Goal: Task Accomplishment & Management: Use online tool/utility

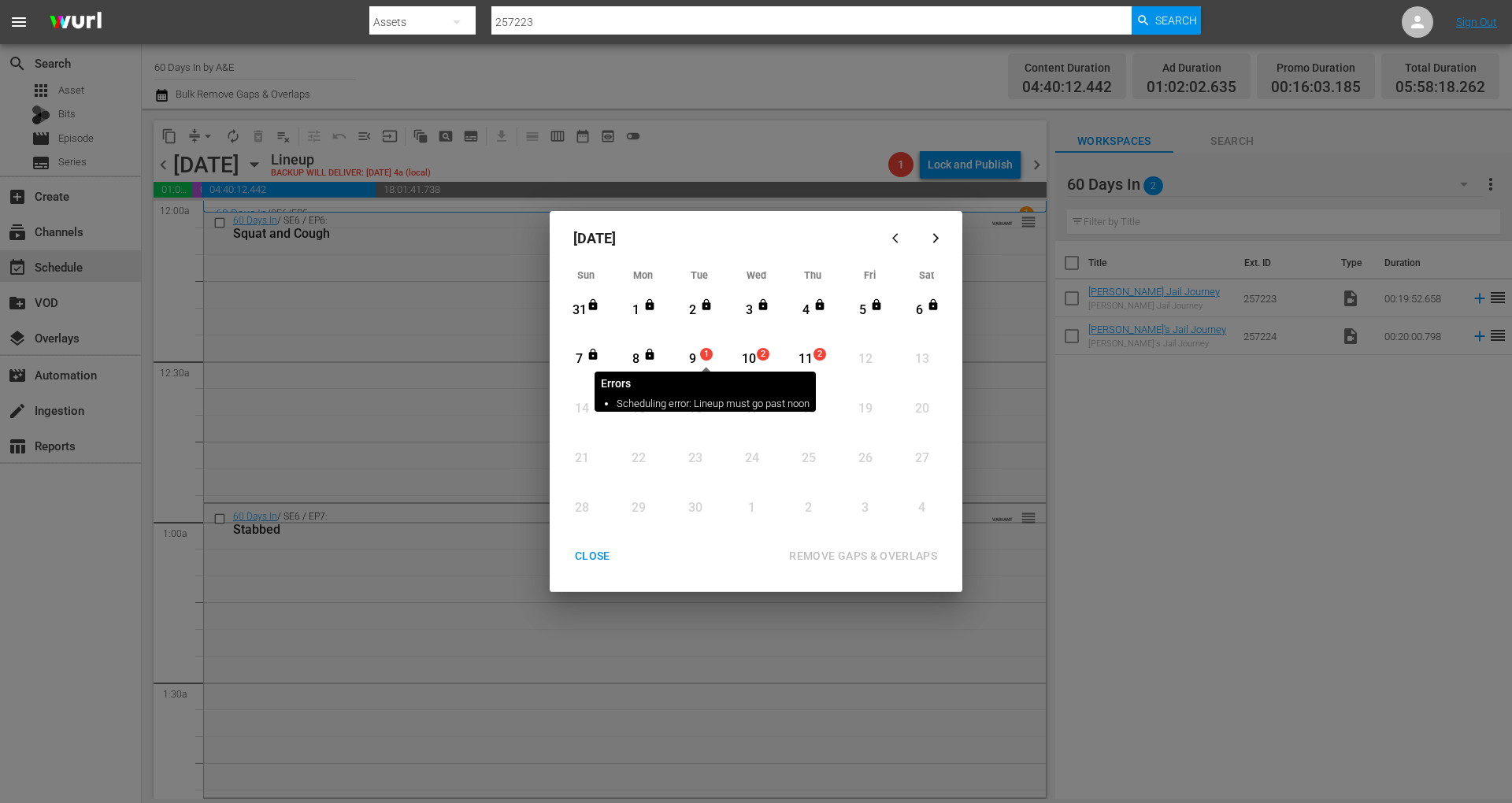
drag, startPoint x: 702, startPoint y: 358, endPoint x: 715, endPoint y: 371, distance: 18.4
click at [702, 358] on span "1" at bounding box center [706, 353] width 11 height 13
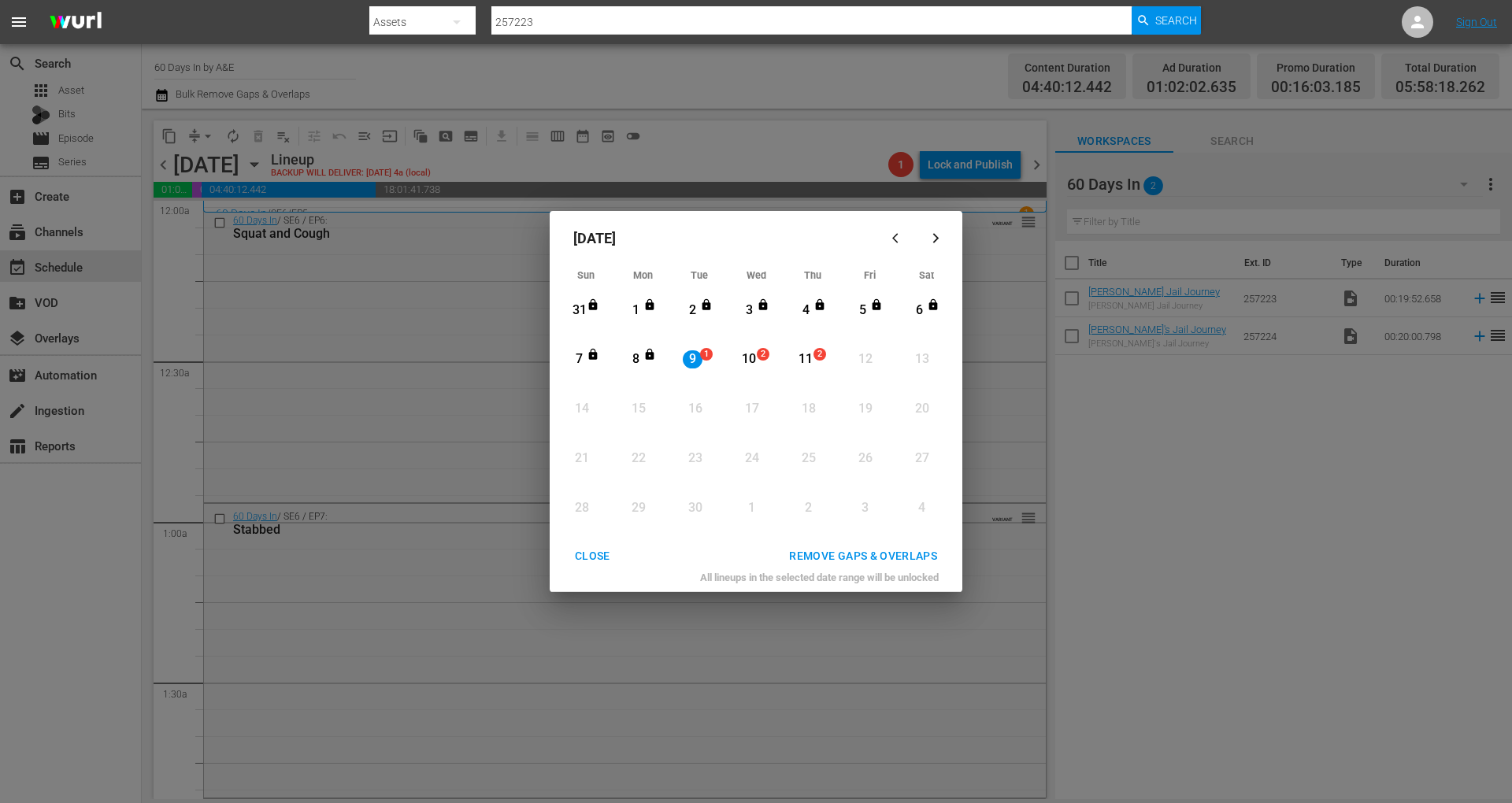
click at [897, 559] on div "REMOVE GAPS & OVERLAPS" at bounding box center [862, 556] width 173 height 19
click at [850, 481] on div "Month View" at bounding box center [850, 459] width 10 height 43
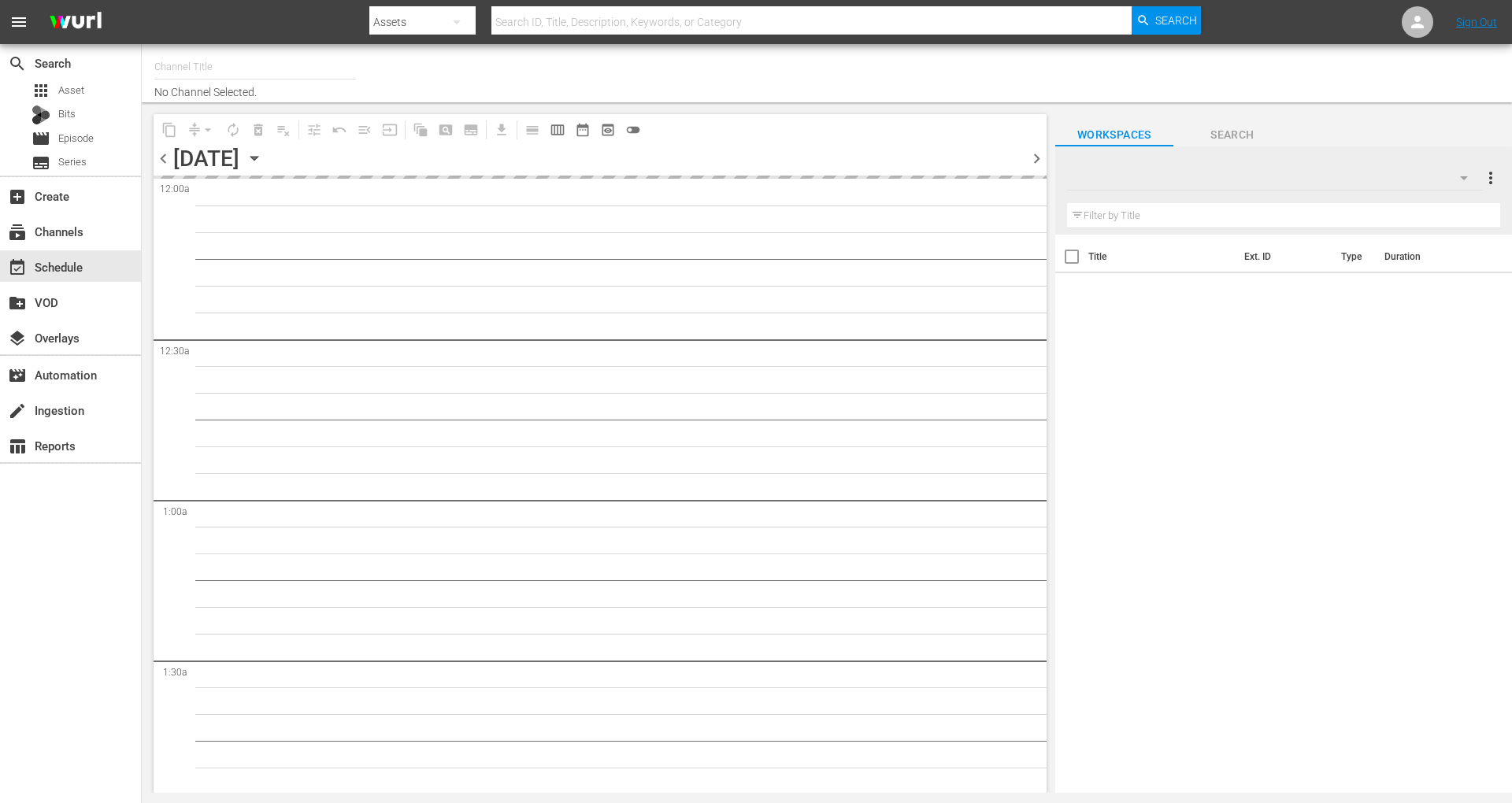
type input "60 Days In by A&E (1603)"
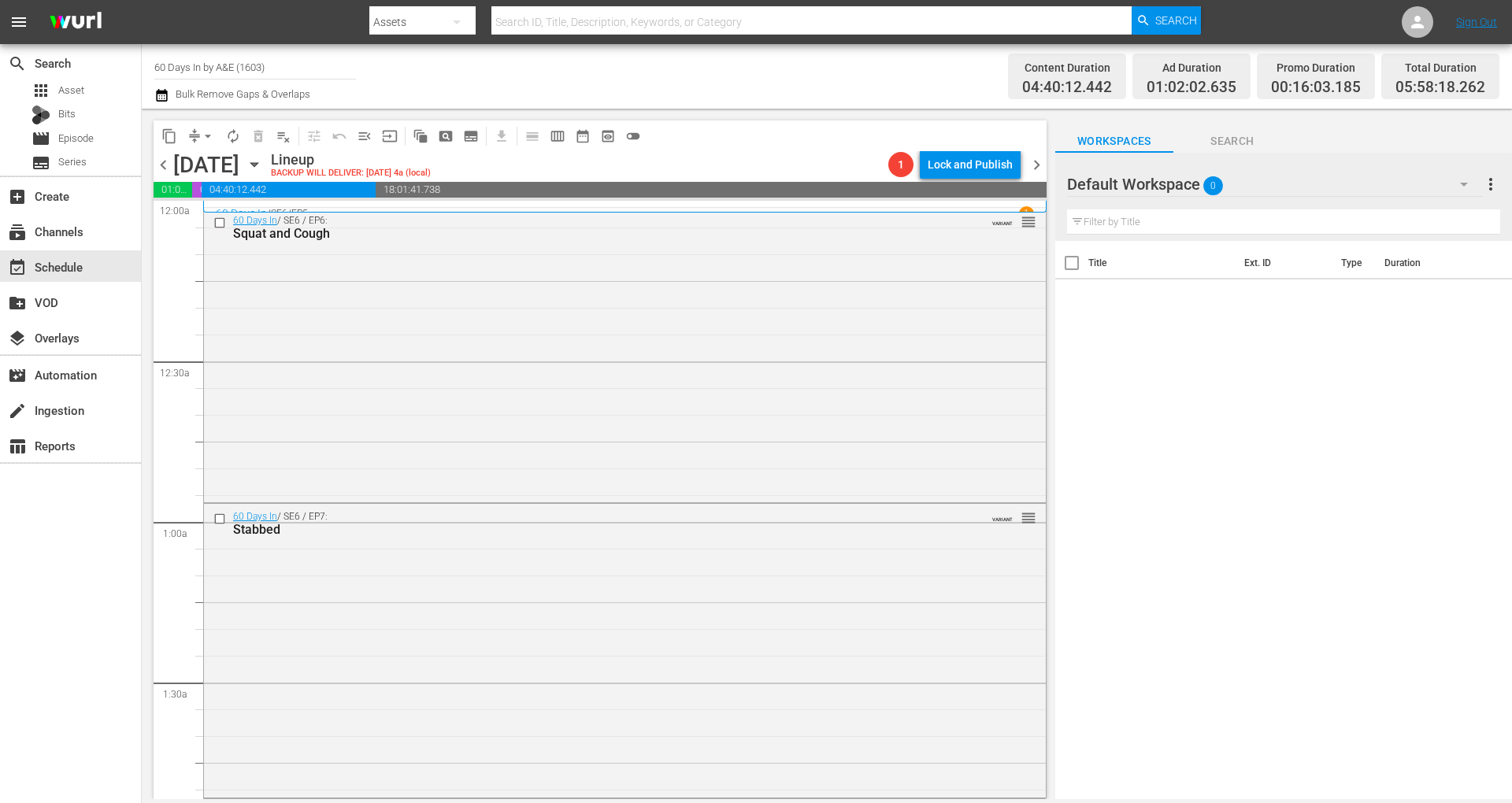
click at [161, 100] on icon "button" at bounding box center [162, 95] width 15 height 19
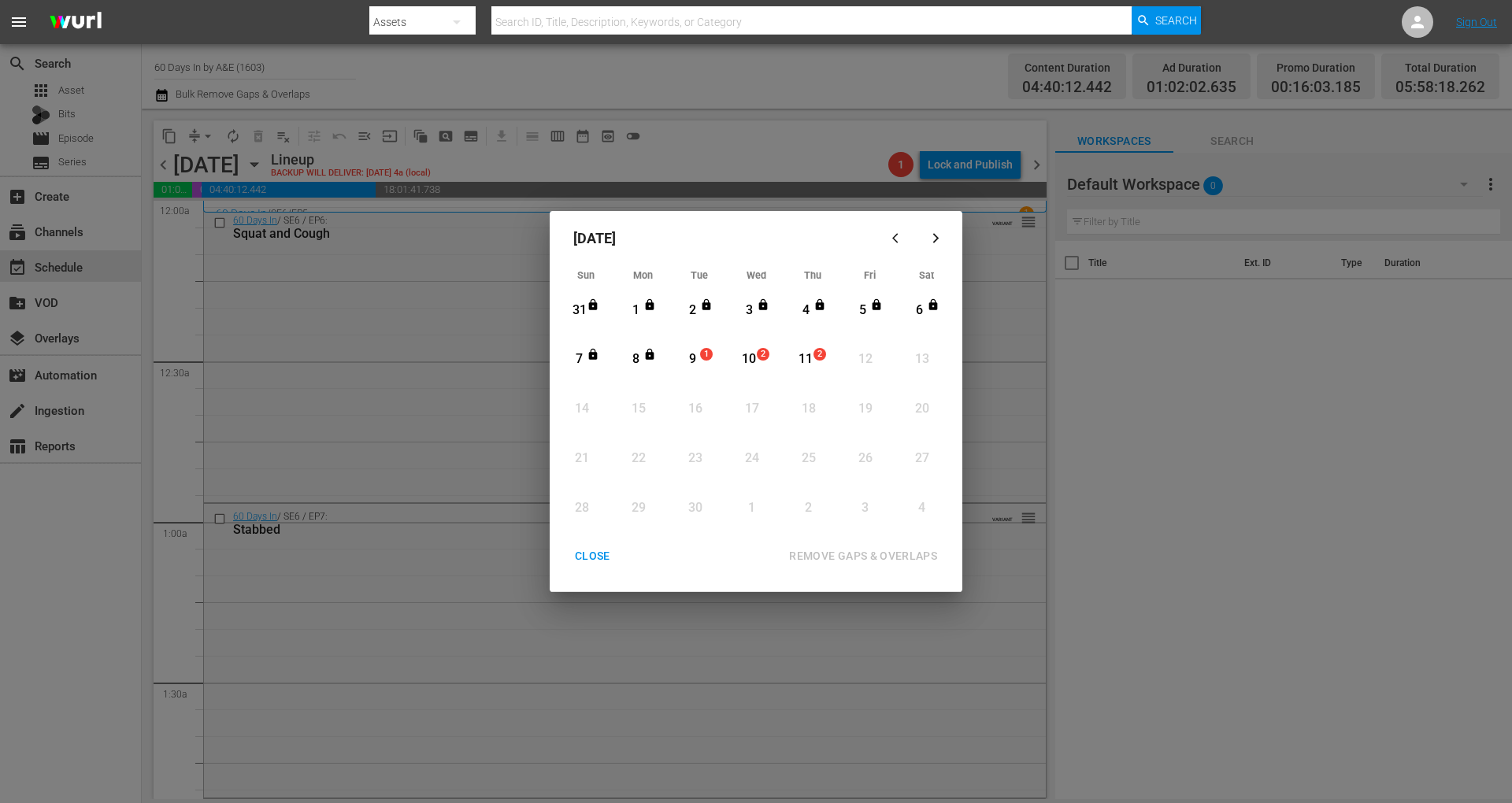
click at [698, 345] on div "9" at bounding box center [692, 358] width 19 height 43
click at [894, 549] on div "REMOVE GAPS & OVERLAPS" at bounding box center [862, 556] width 173 height 19
click at [698, 354] on div "9" at bounding box center [692, 358] width 19 height 18
click at [883, 544] on button "REMOVE GAPS & OVERLAPS" at bounding box center [863, 556] width 186 height 30
click at [591, 558] on div "CLOSE" at bounding box center [592, 556] width 61 height 19
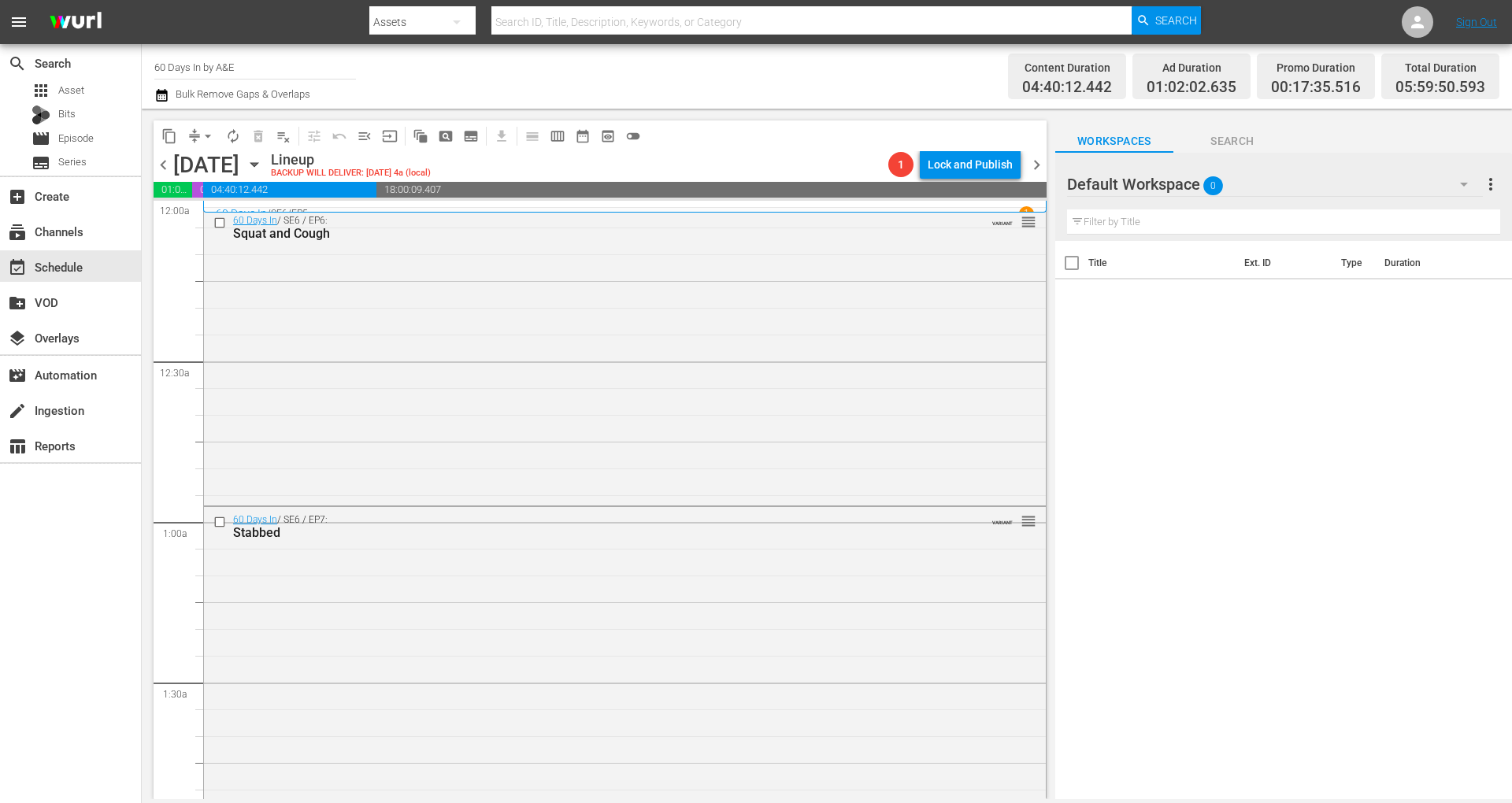
click at [159, 98] on icon "button" at bounding box center [162, 95] width 15 height 19
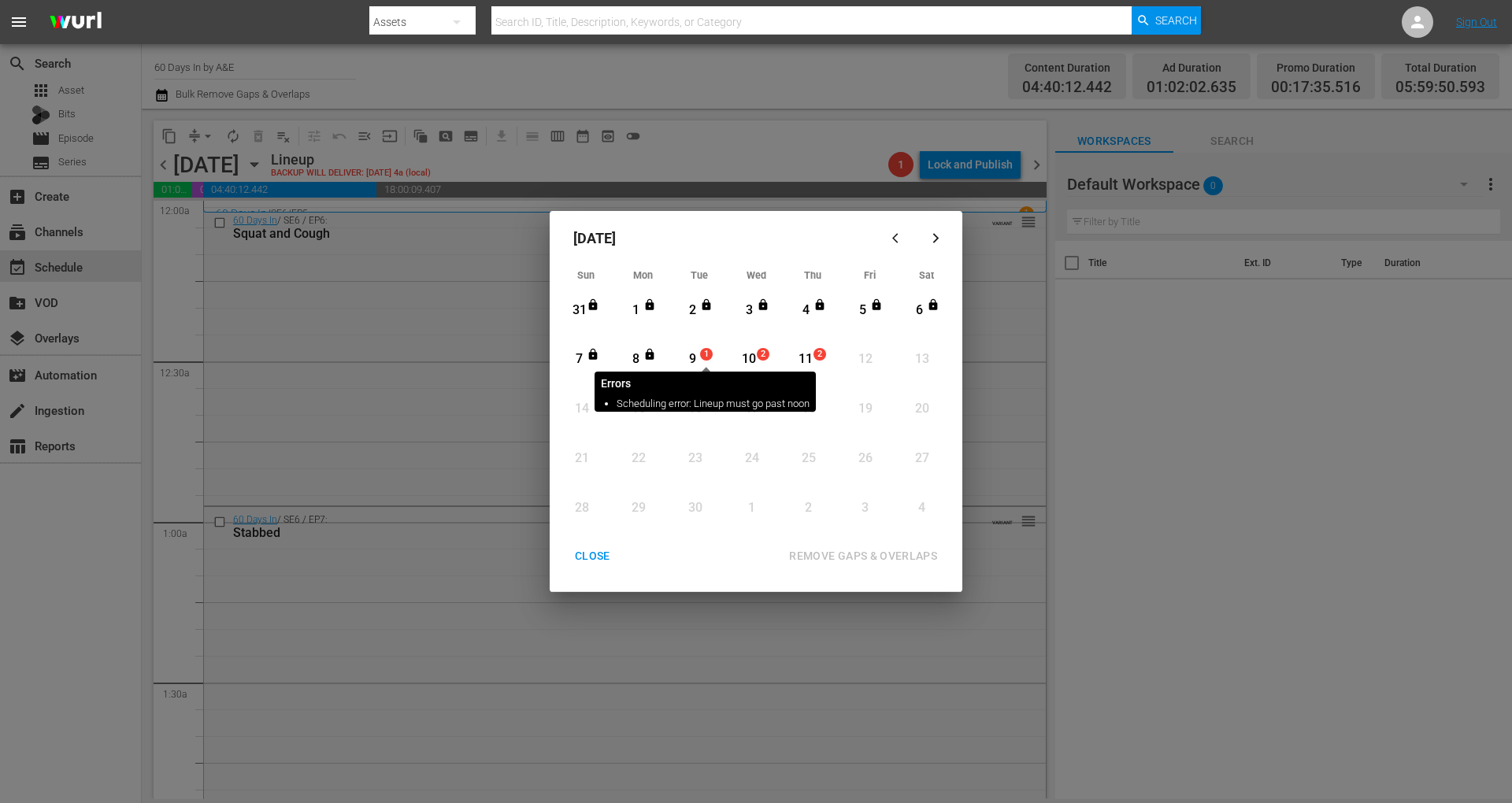
click at [706, 351] on span "1" at bounding box center [706, 353] width 11 height 13
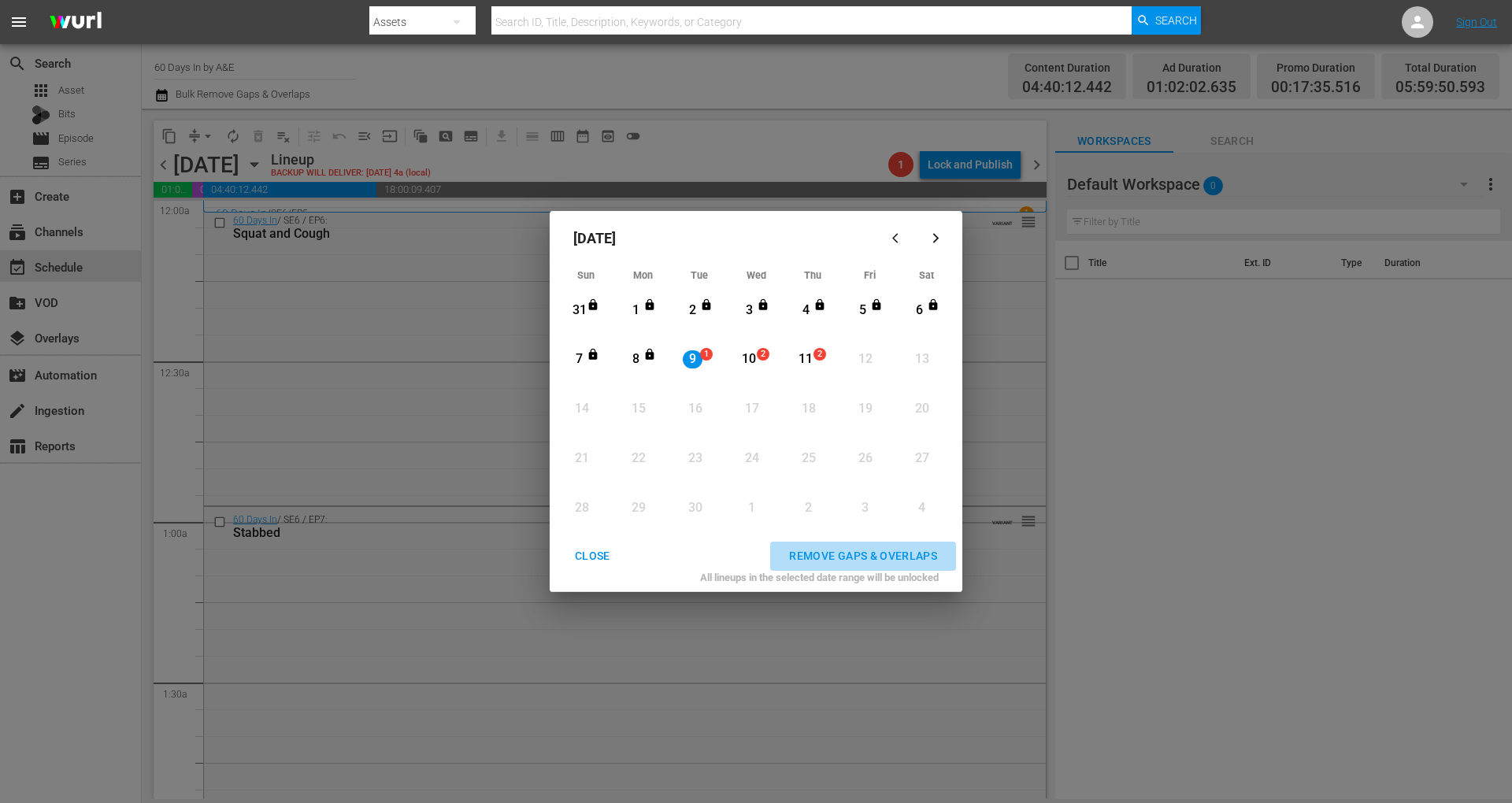
click at [867, 552] on div "REMOVE GAPS & OVERLAPS" at bounding box center [862, 556] width 173 height 19
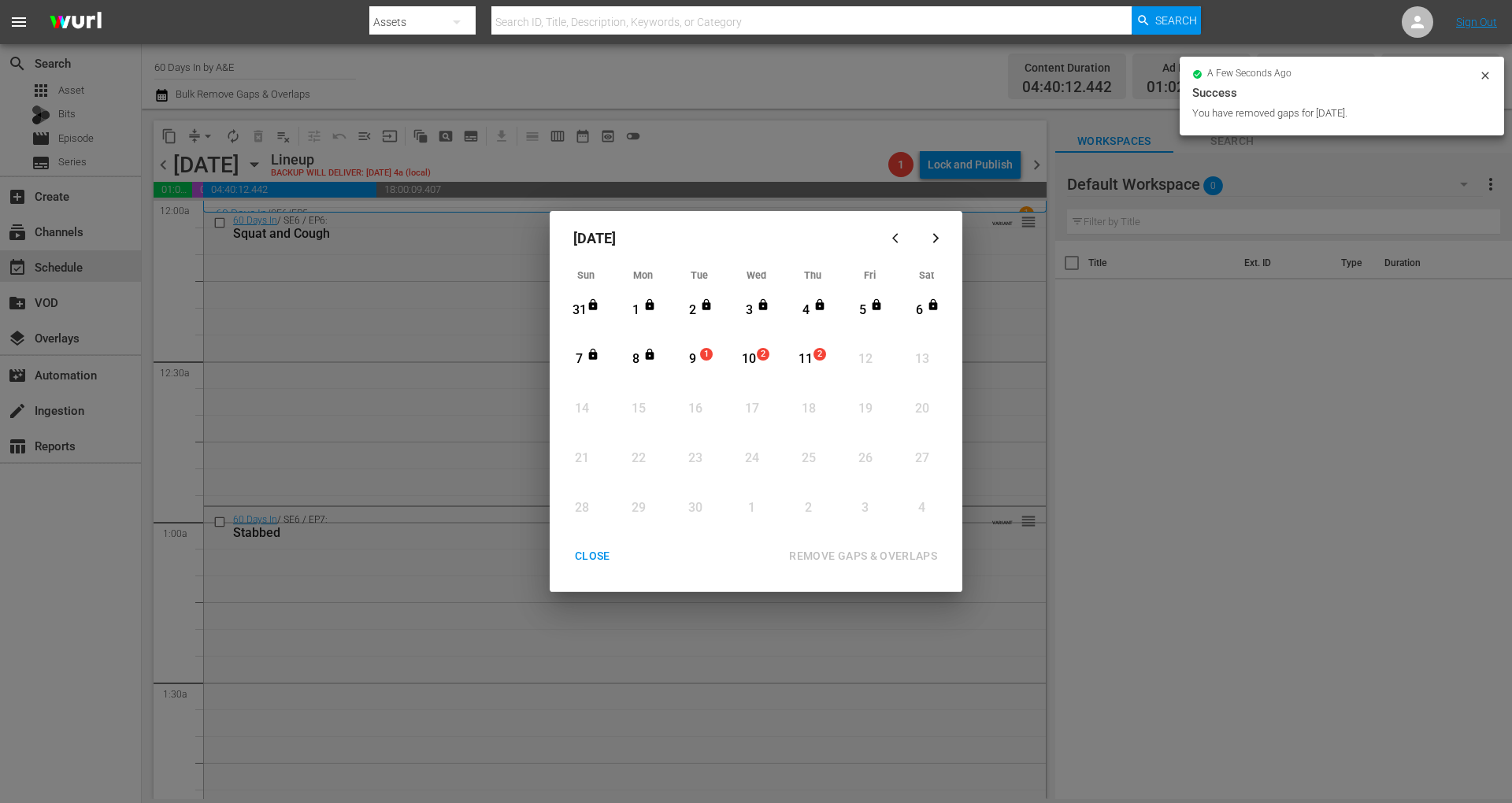
click at [583, 552] on div "CLOSE" at bounding box center [592, 556] width 61 height 19
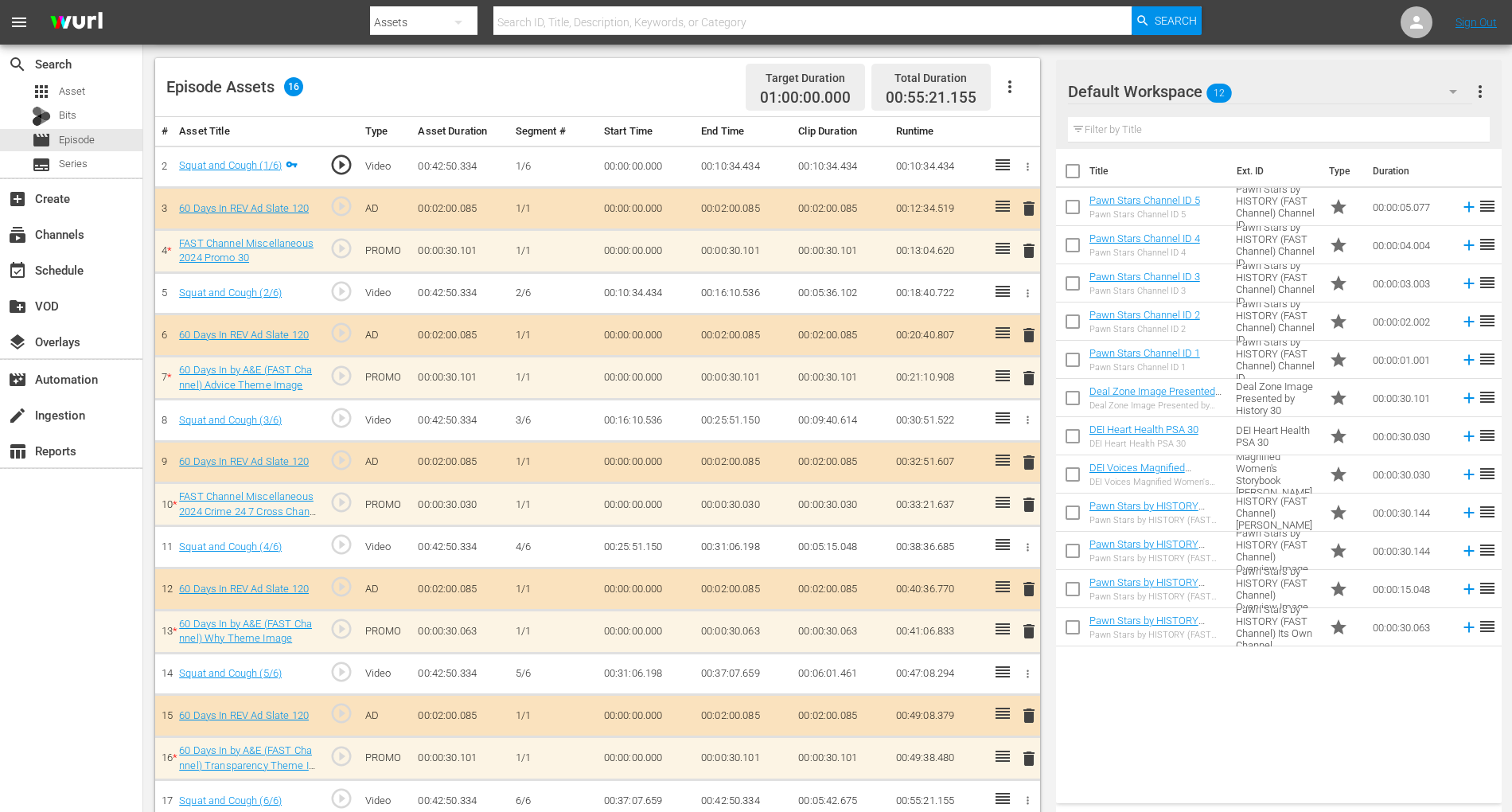
scroll to position [420, 0]
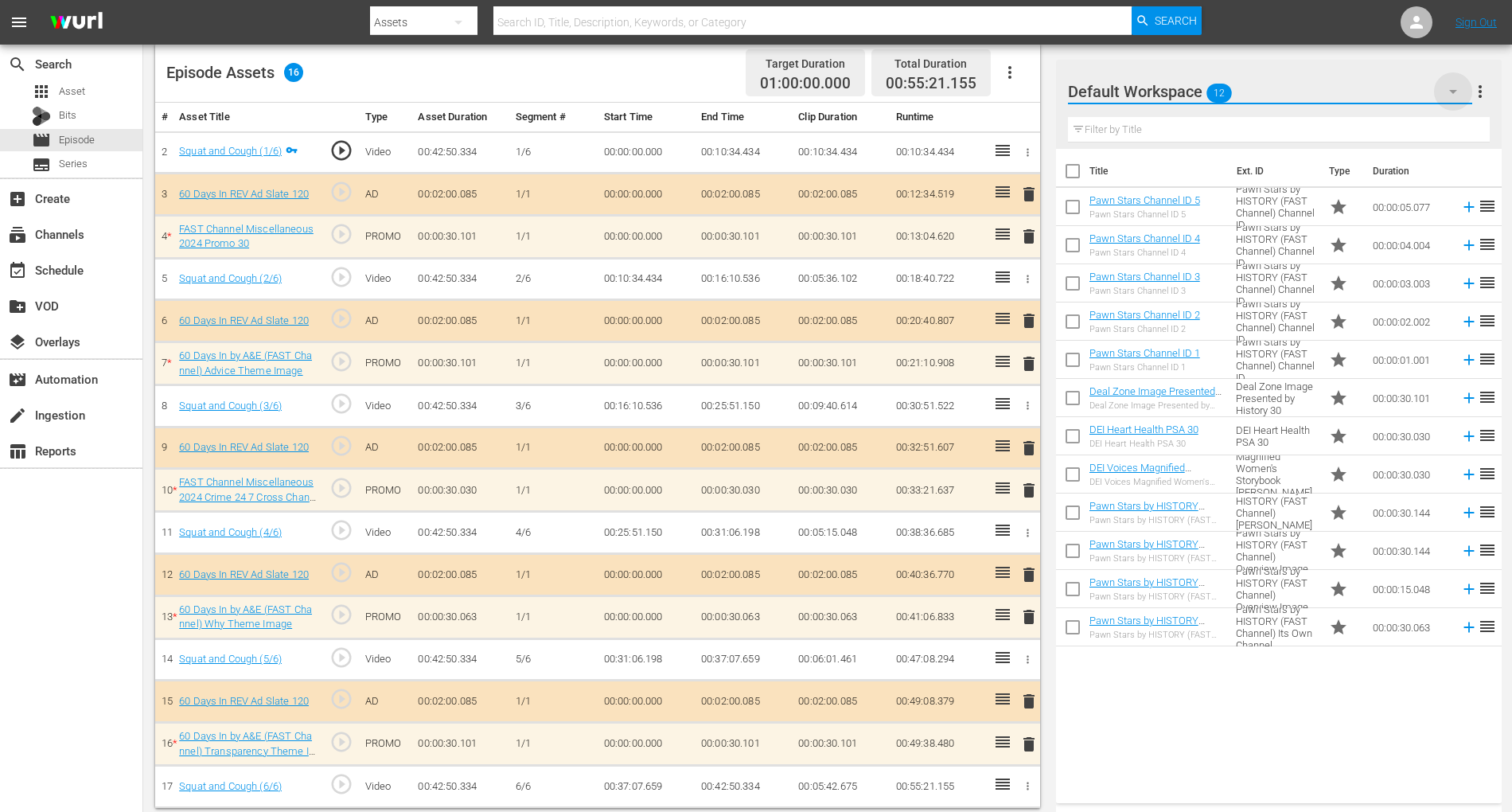
click at [1451, 89] on icon "button" at bounding box center [1453, 91] width 19 height 19
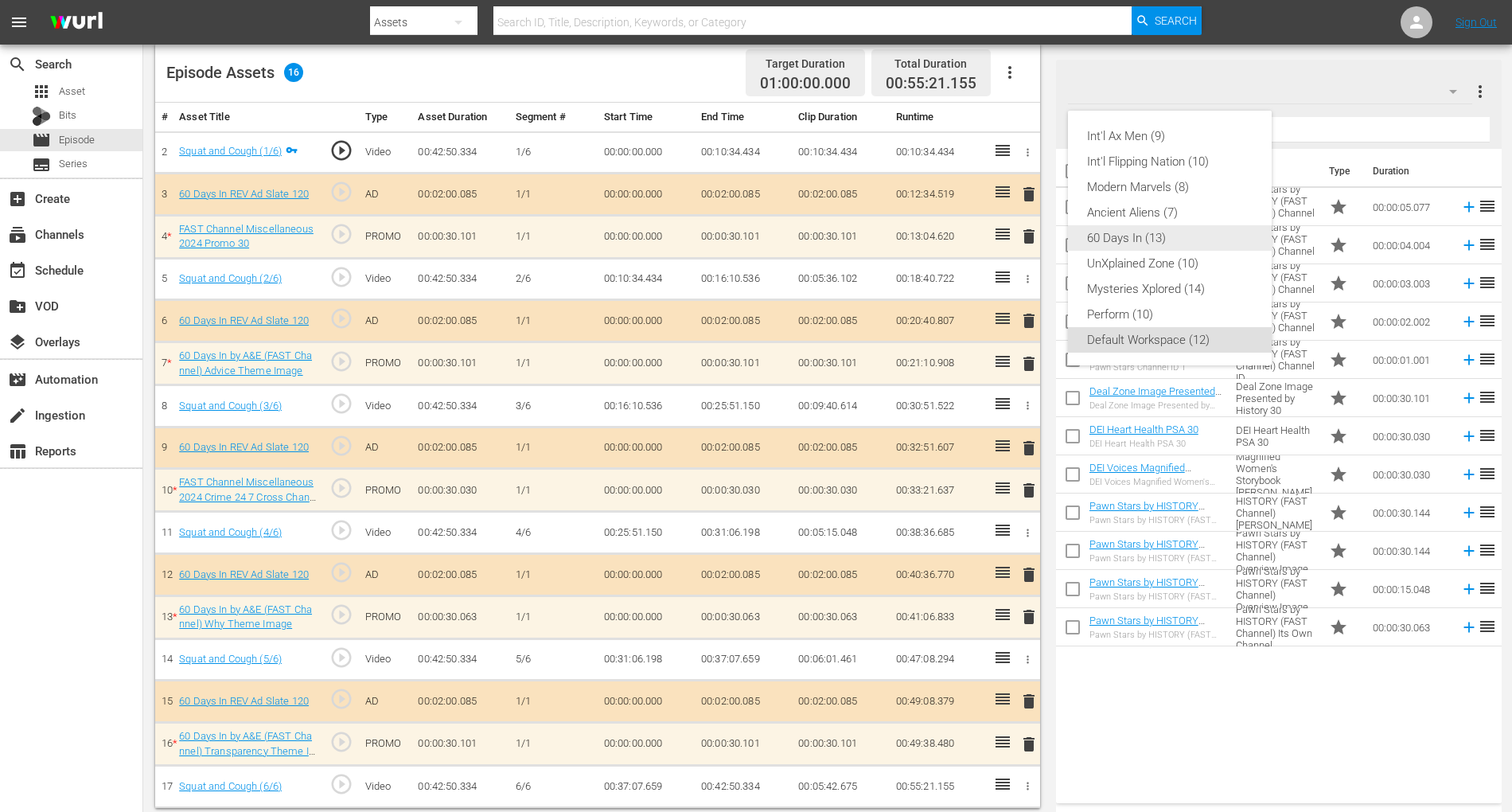
click at [1144, 233] on div "60 Days In (13)" at bounding box center [1170, 238] width 165 height 26
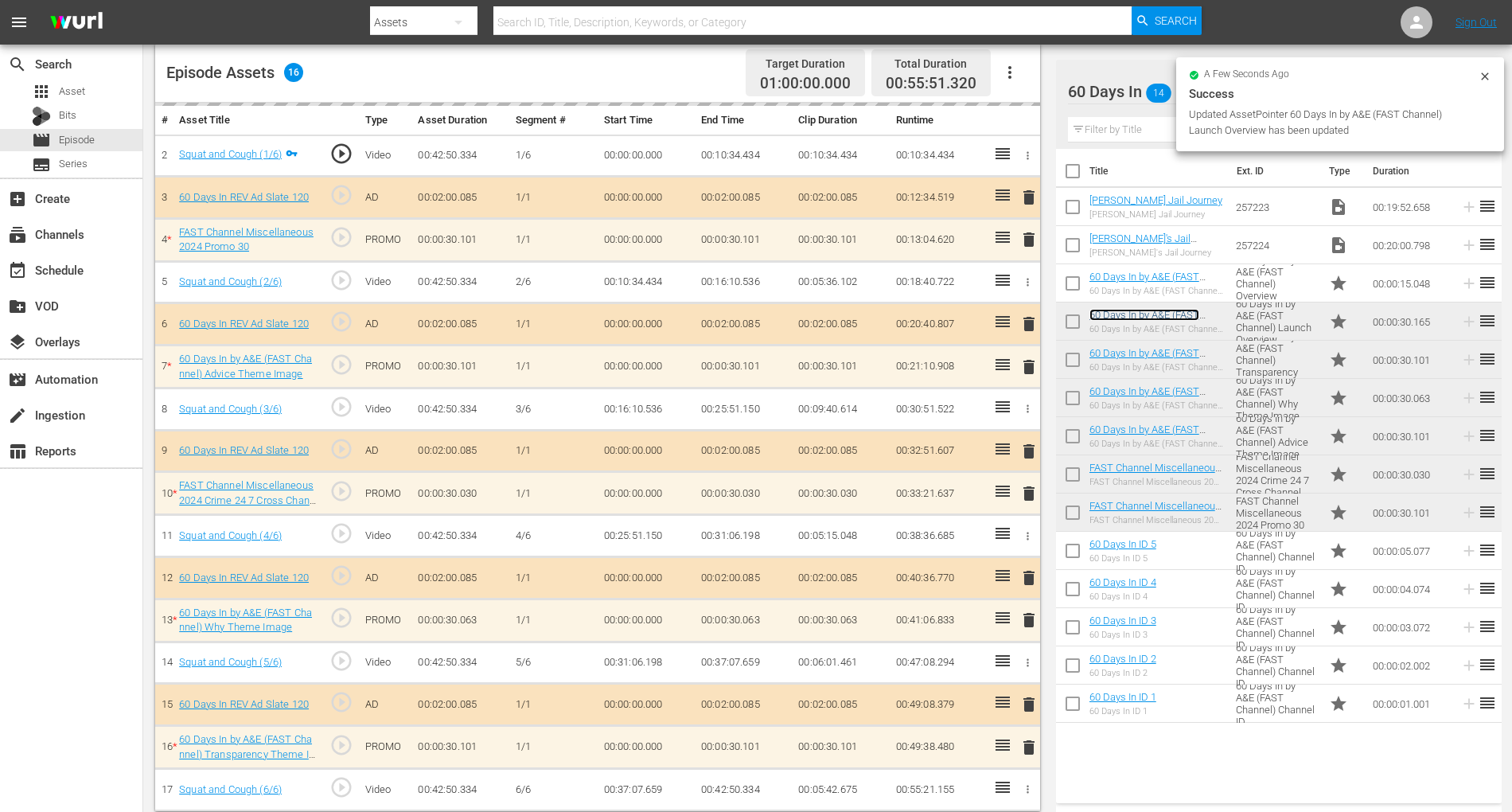
scroll to position [423, 0]
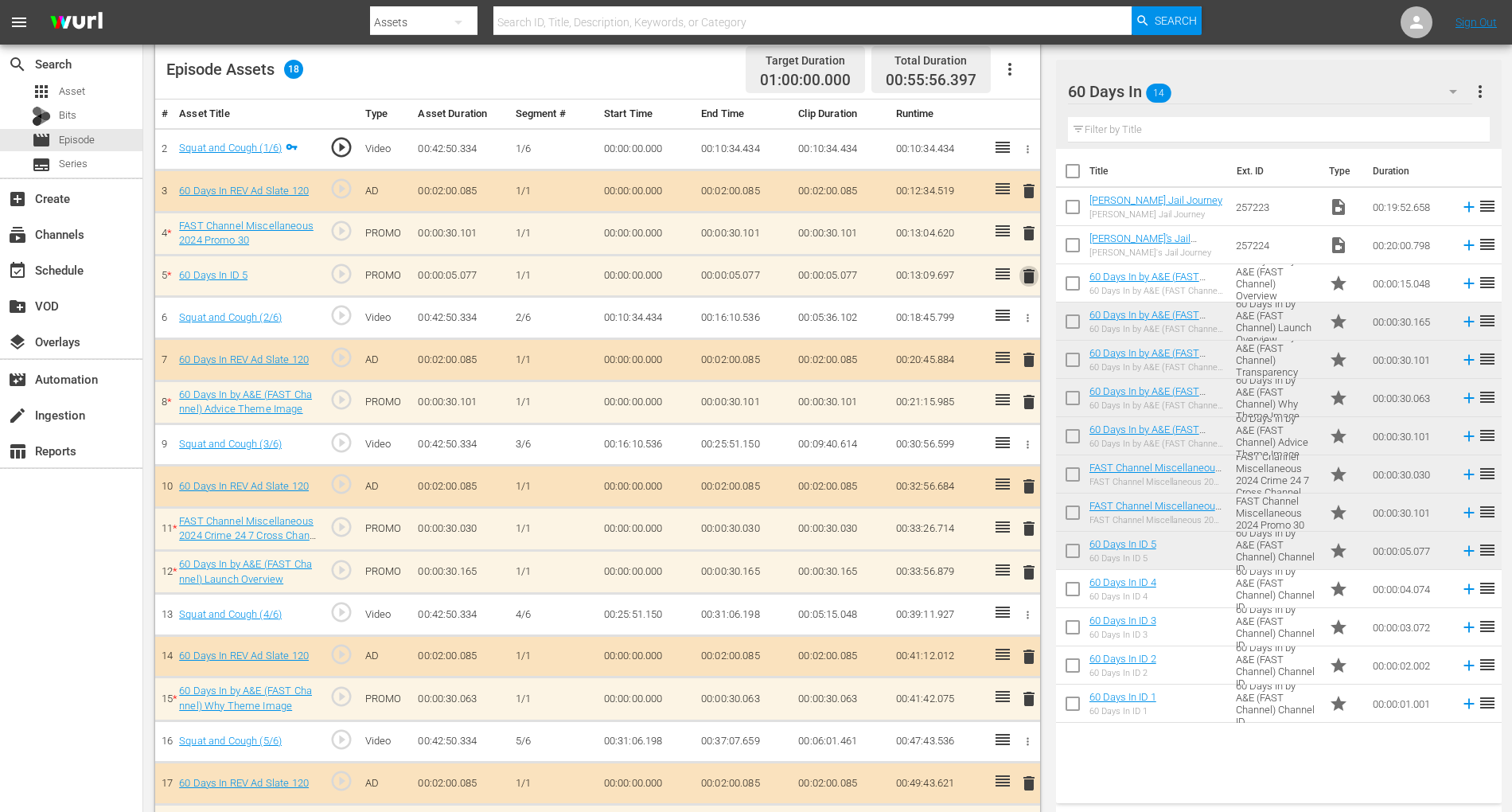
click at [1028, 276] on span "delete" at bounding box center [1028, 276] width 19 height 19
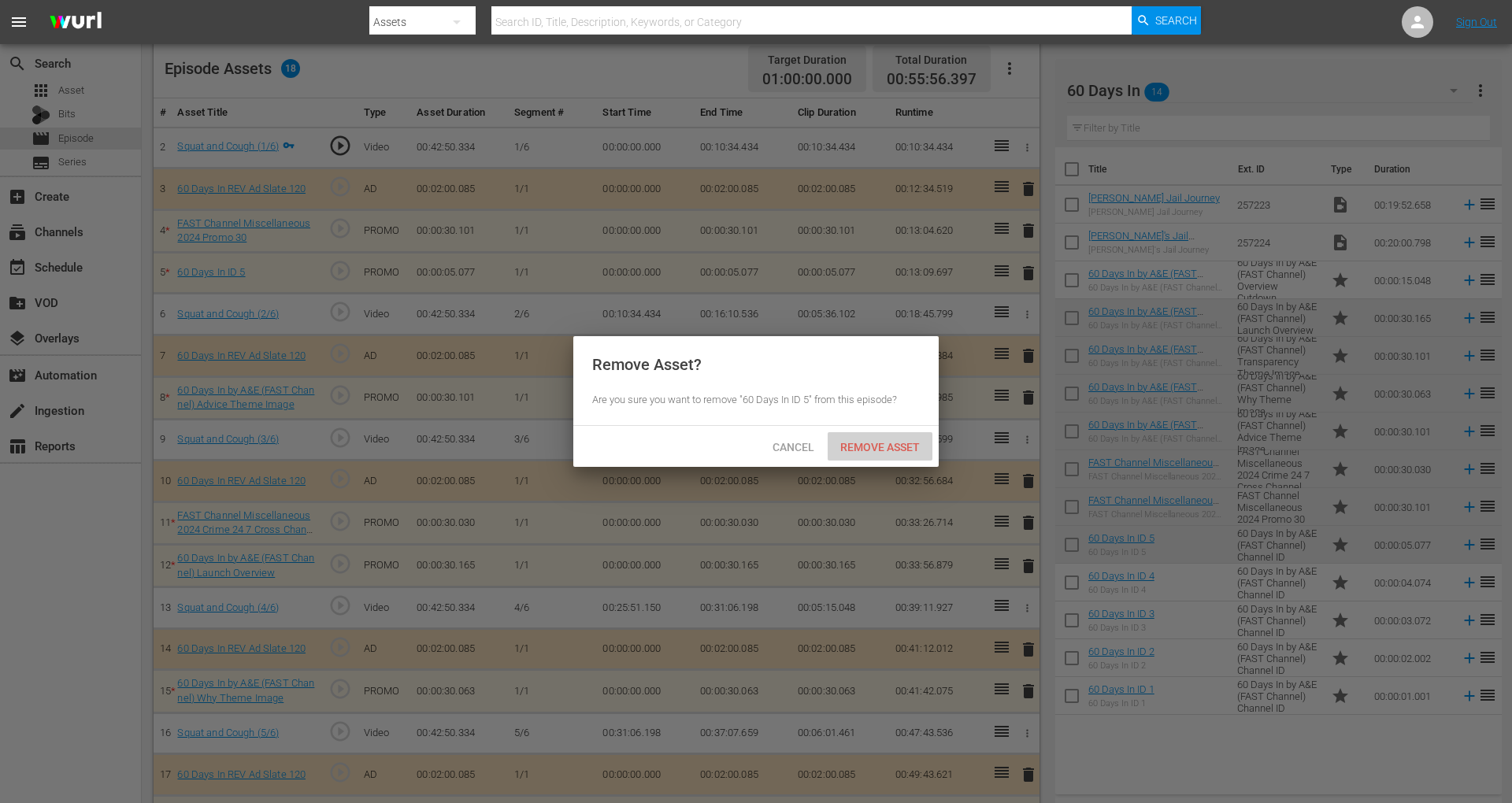
click at [899, 447] on span "Remove Asset" at bounding box center [880, 447] width 105 height 13
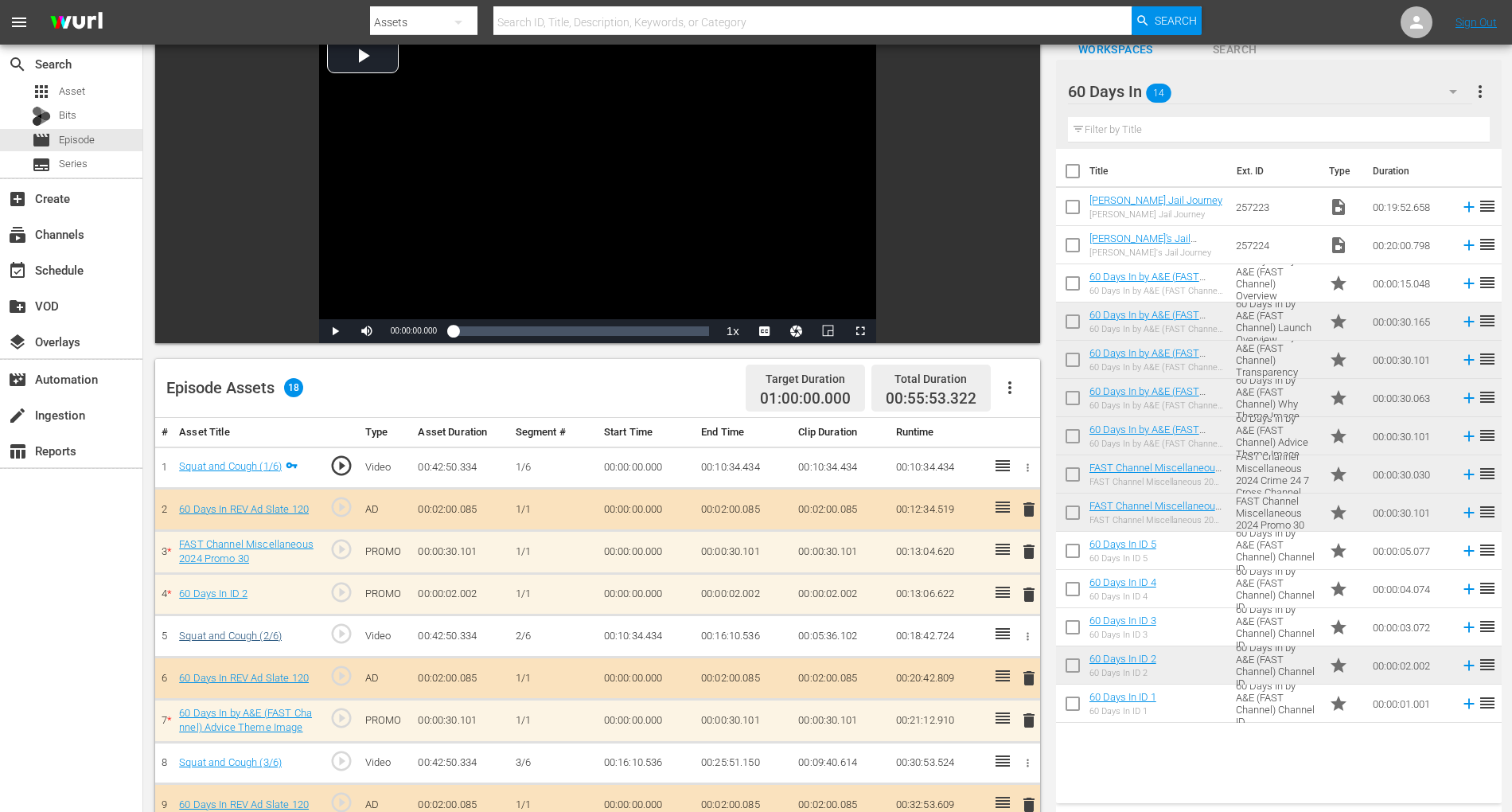
scroll to position [0, 0]
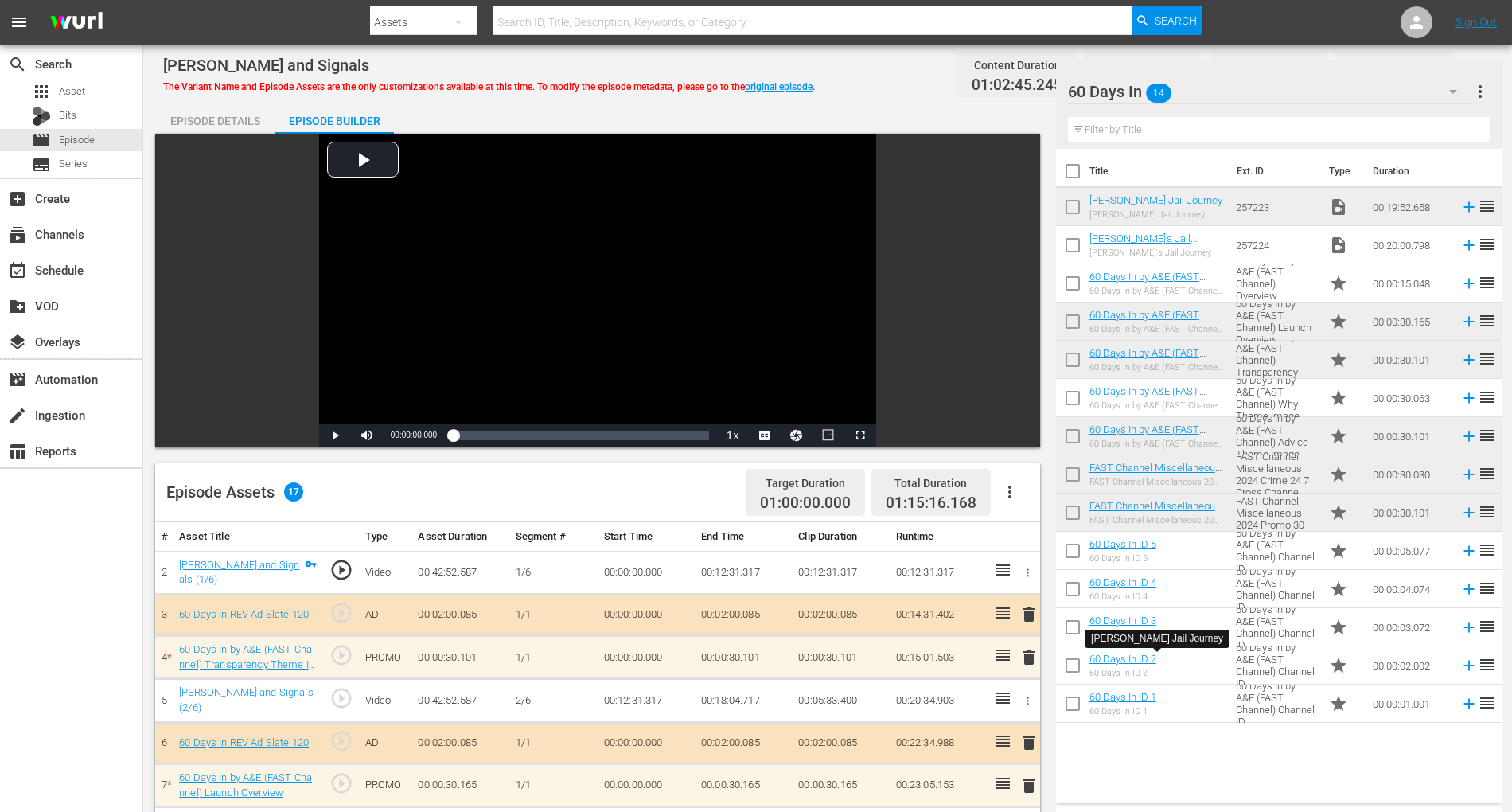
scroll to position [461, 0]
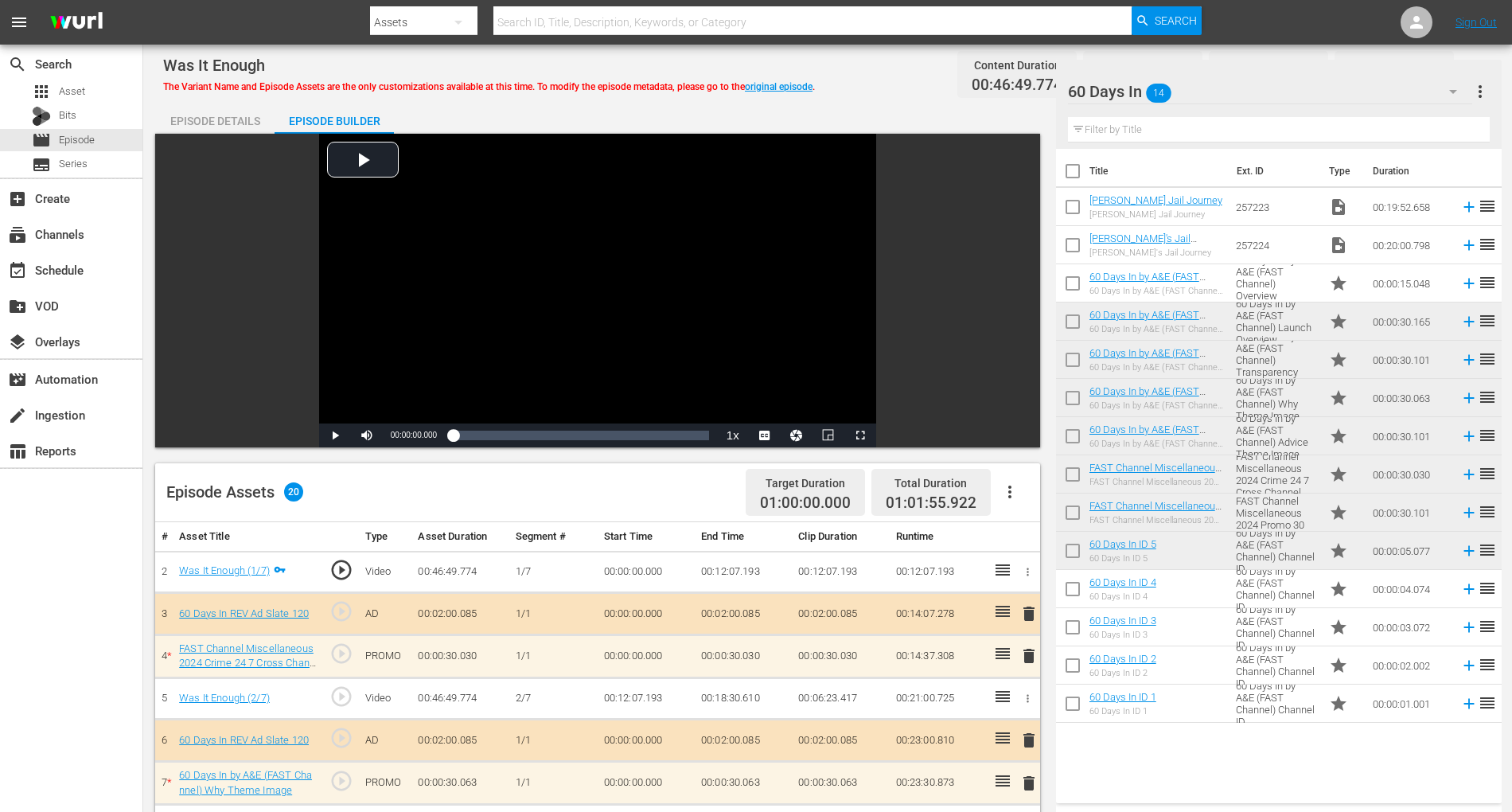
scroll to position [544, 0]
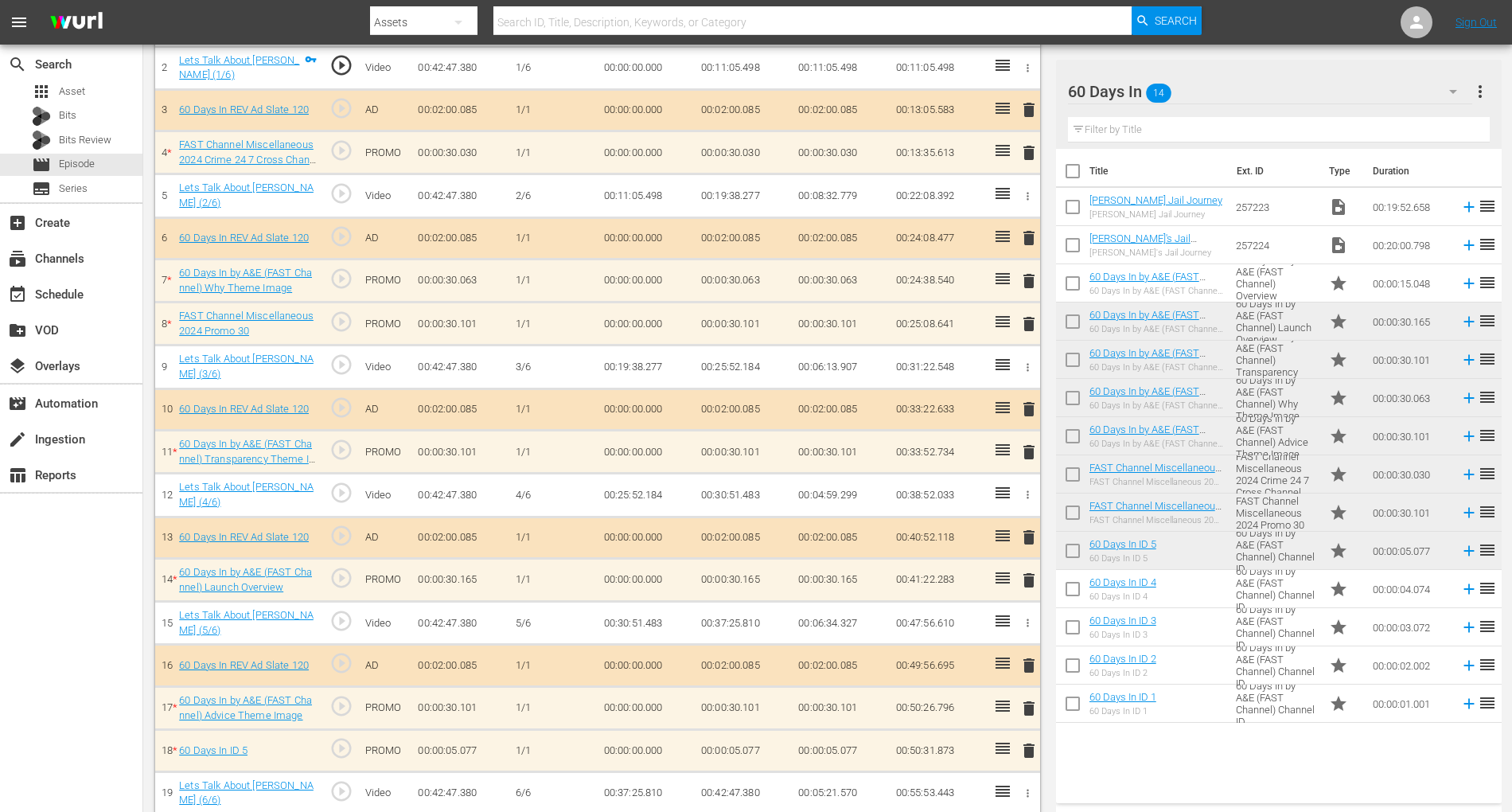
scroll to position [399, 0]
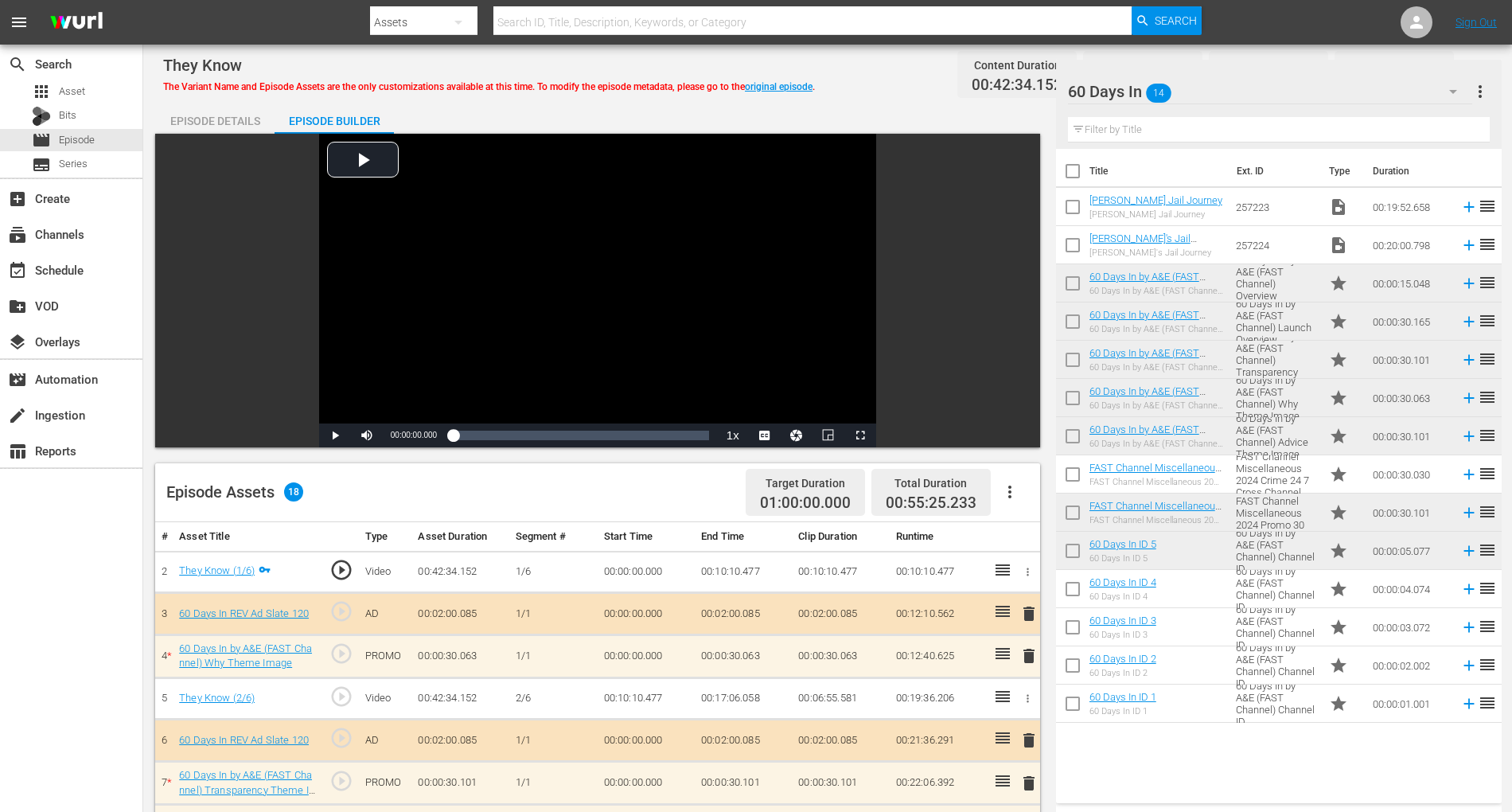
scroll to position [461, 0]
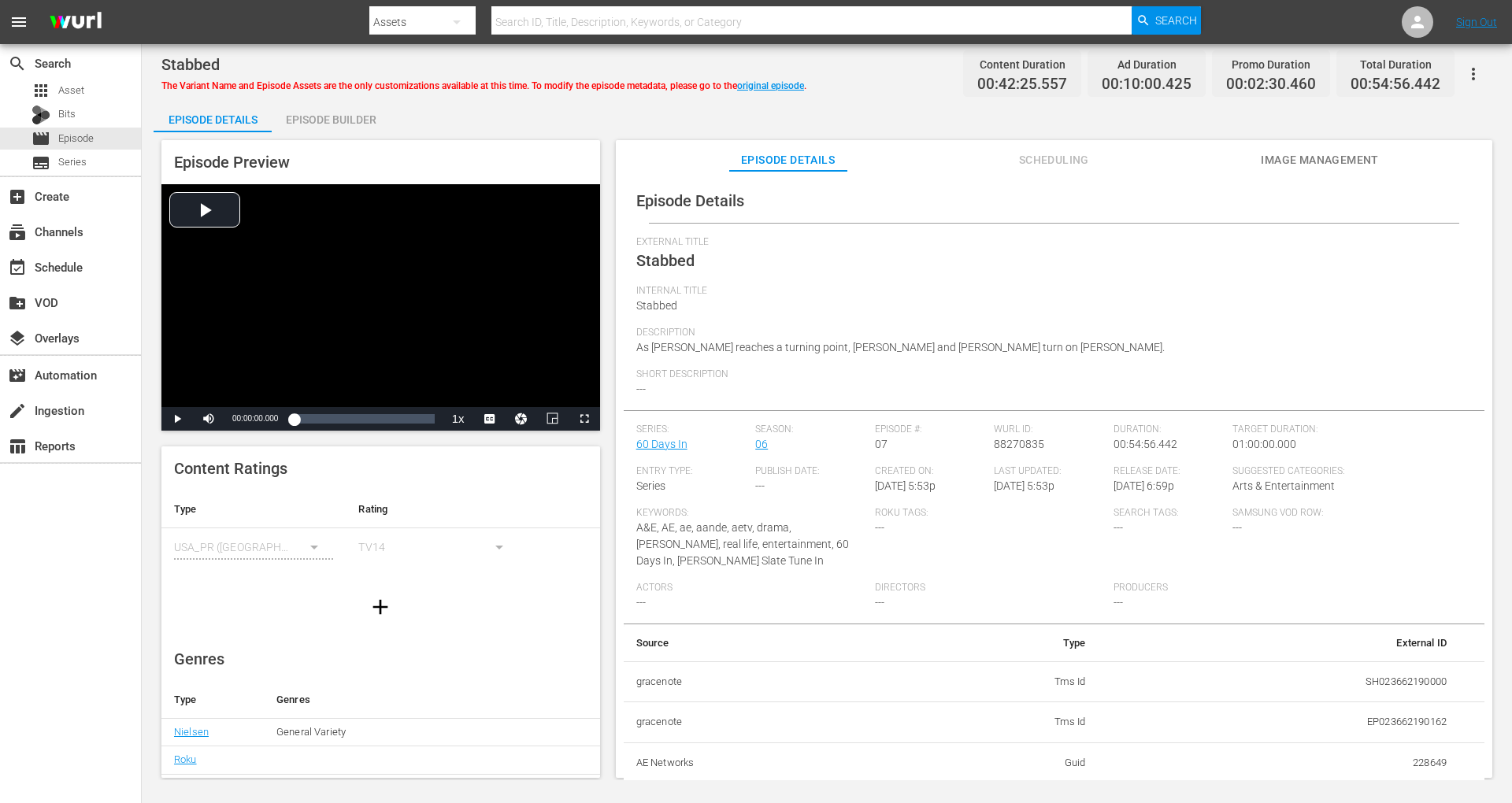
click at [310, 112] on div "Episode Builder" at bounding box center [331, 119] width 118 height 38
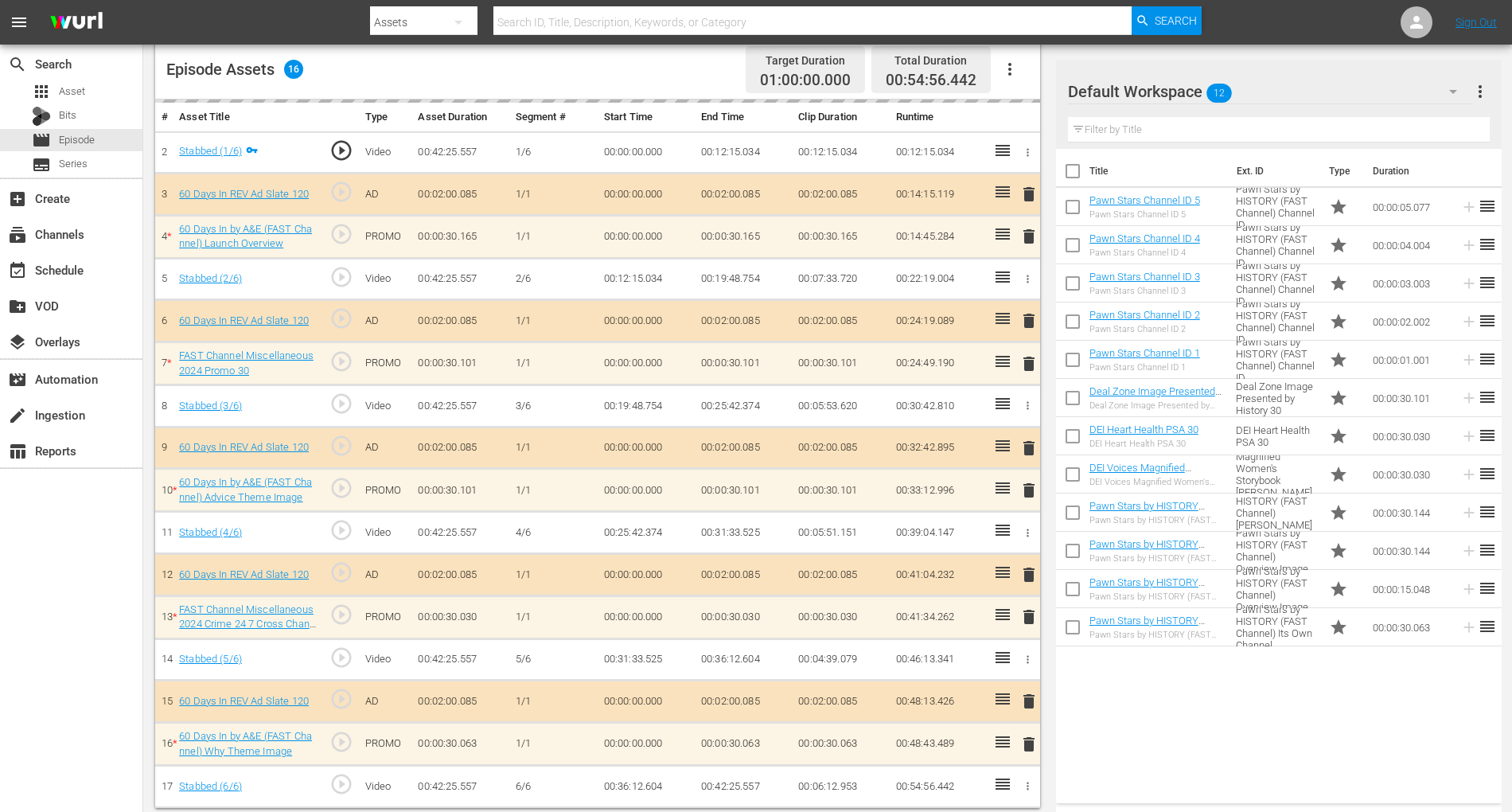
scroll to position [420, 0]
click at [1450, 90] on icon "button" at bounding box center [1453, 91] width 19 height 19
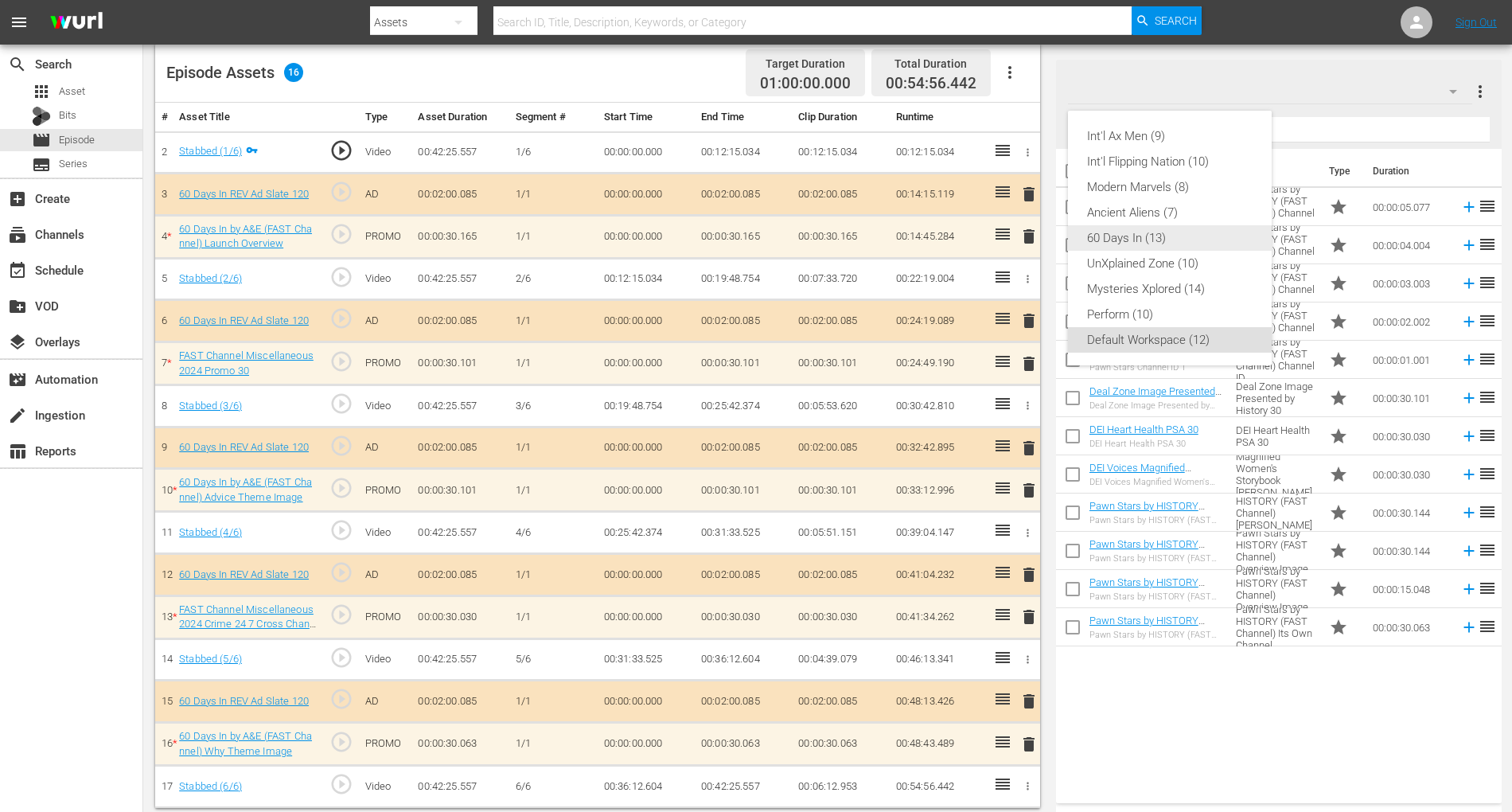
click at [1150, 231] on div "60 Days In (13)" at bounding box center [1170, 238] width 165 height 26
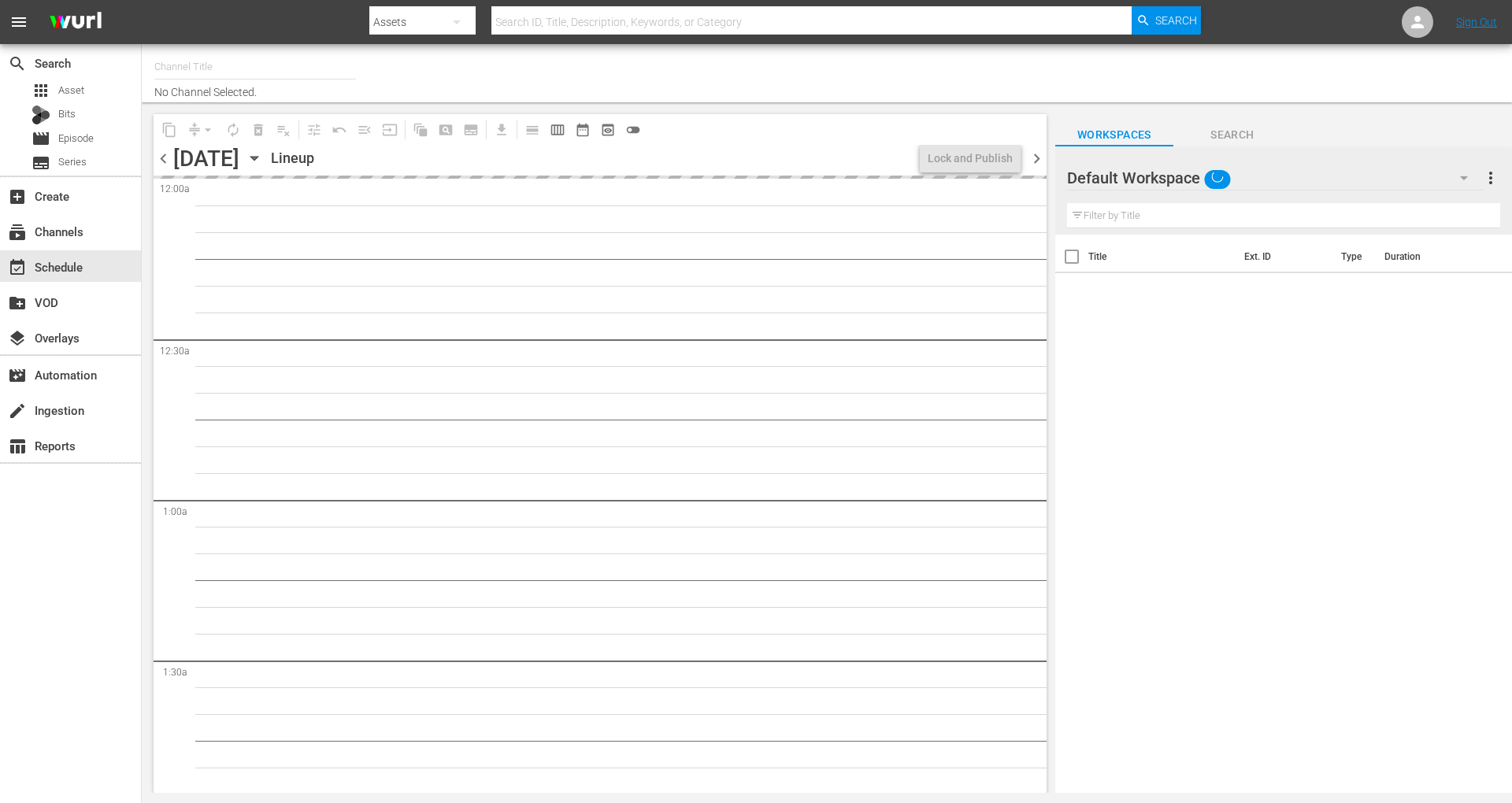
type input "60 Days In by A&E (1603)"
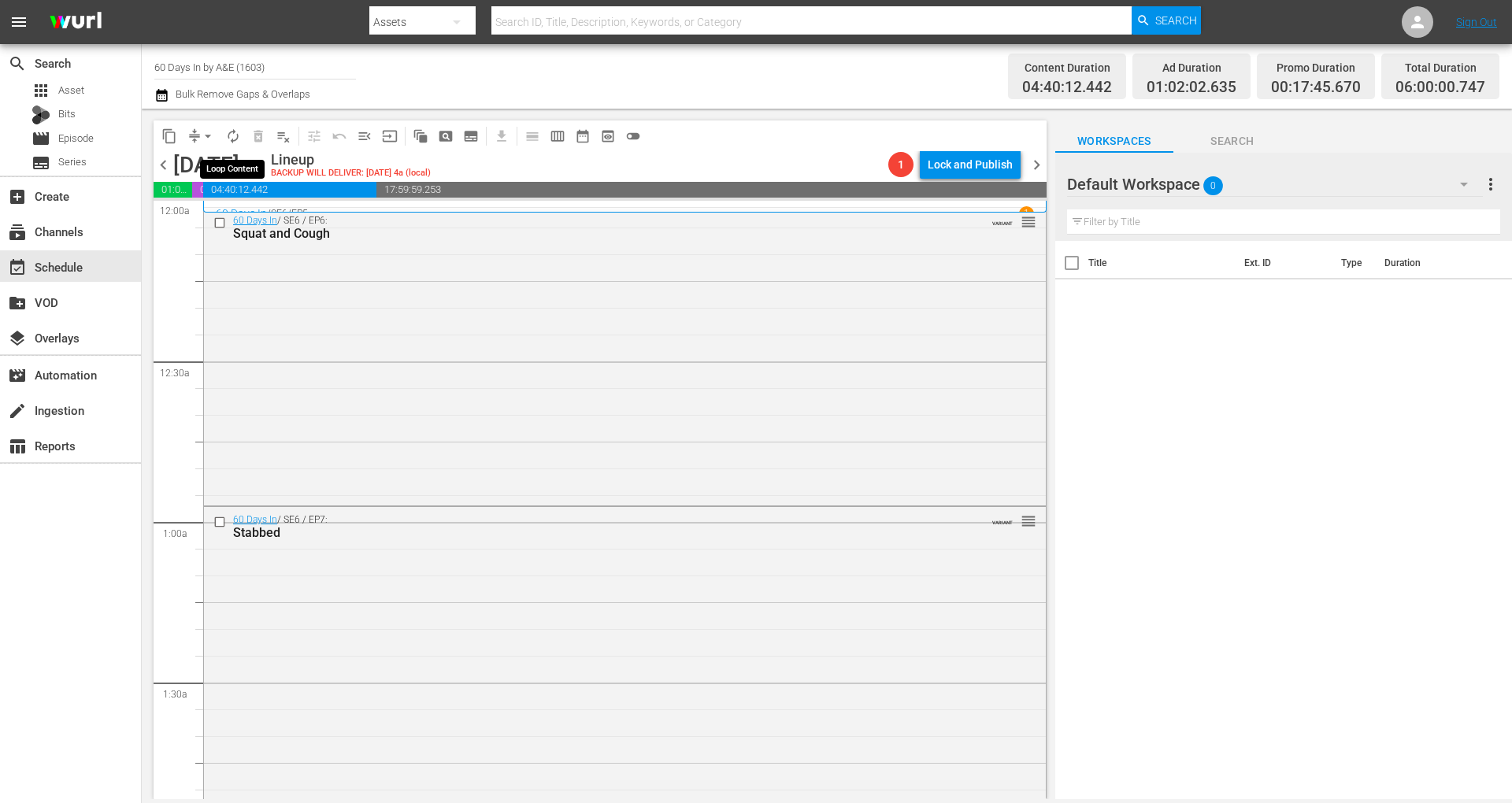
click at [232, 132] on span "autorenew_outlined" at bounding box center [233, 136] width 16 height 16
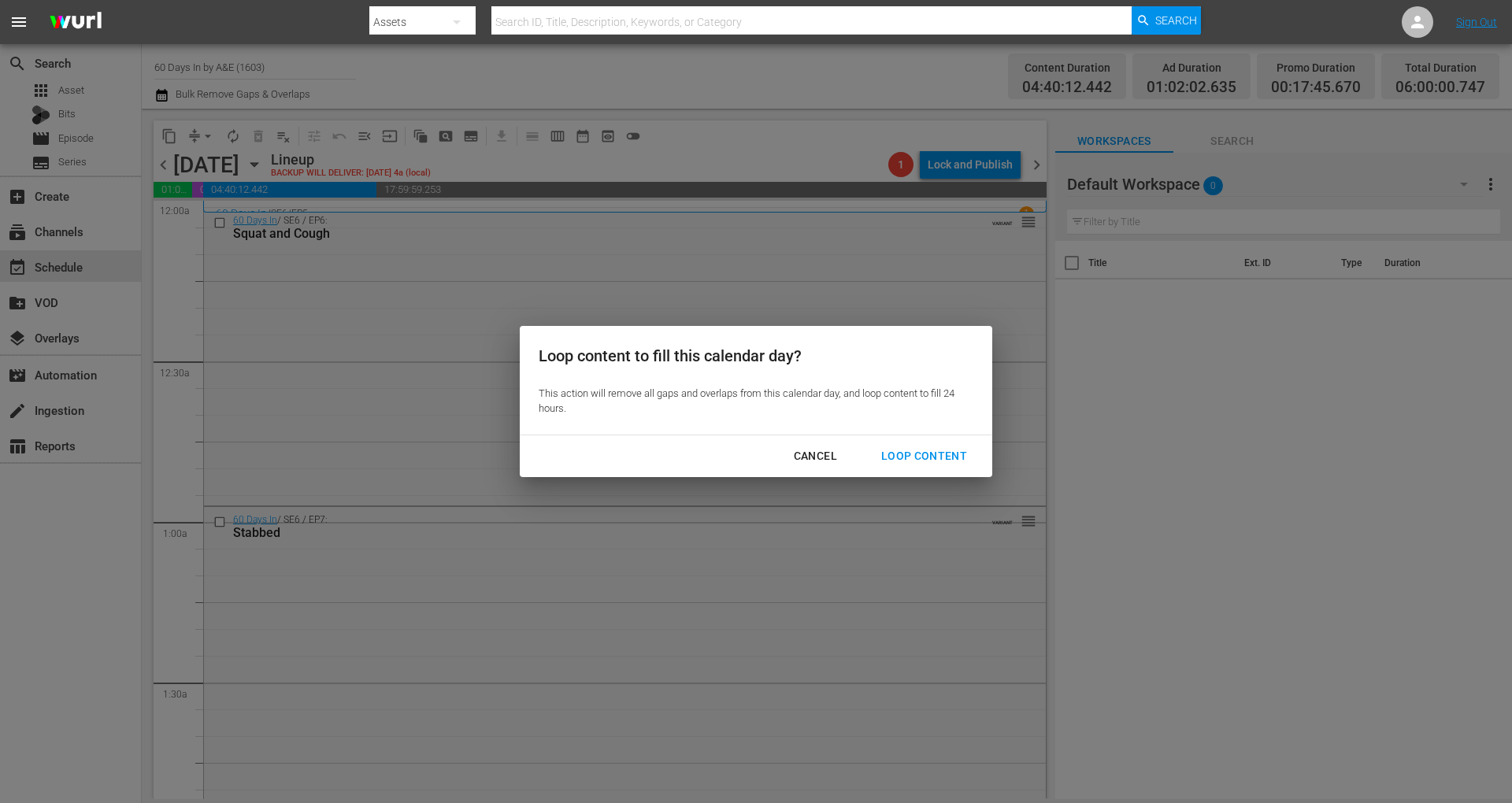
click at [924, 456] on div "Loop Content" at bounding box center [924, 455] width 111 height 19
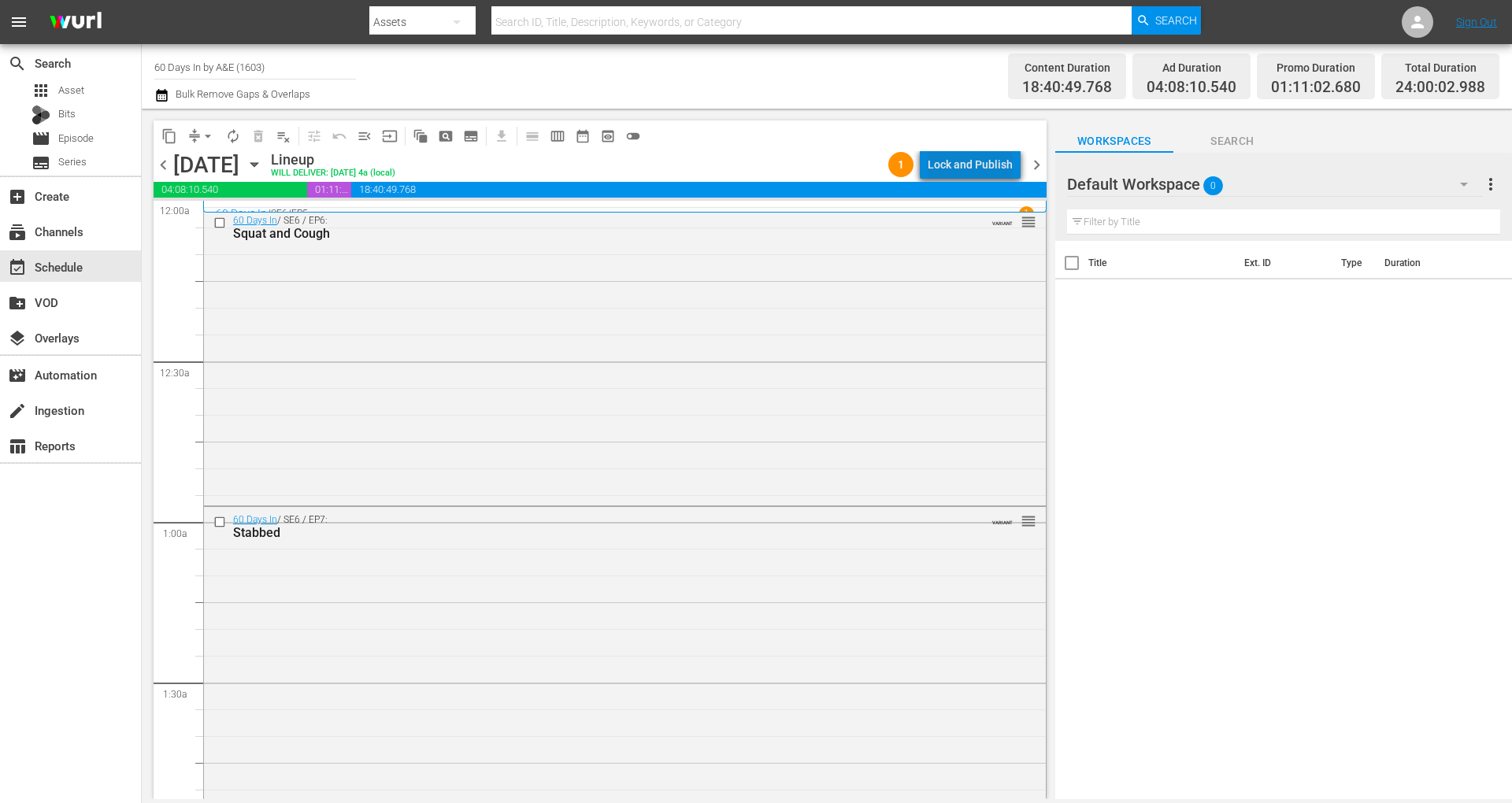
click at [983, 159] on div "Lock and Publish" at bounding box center [969, 164] width 85 height 29
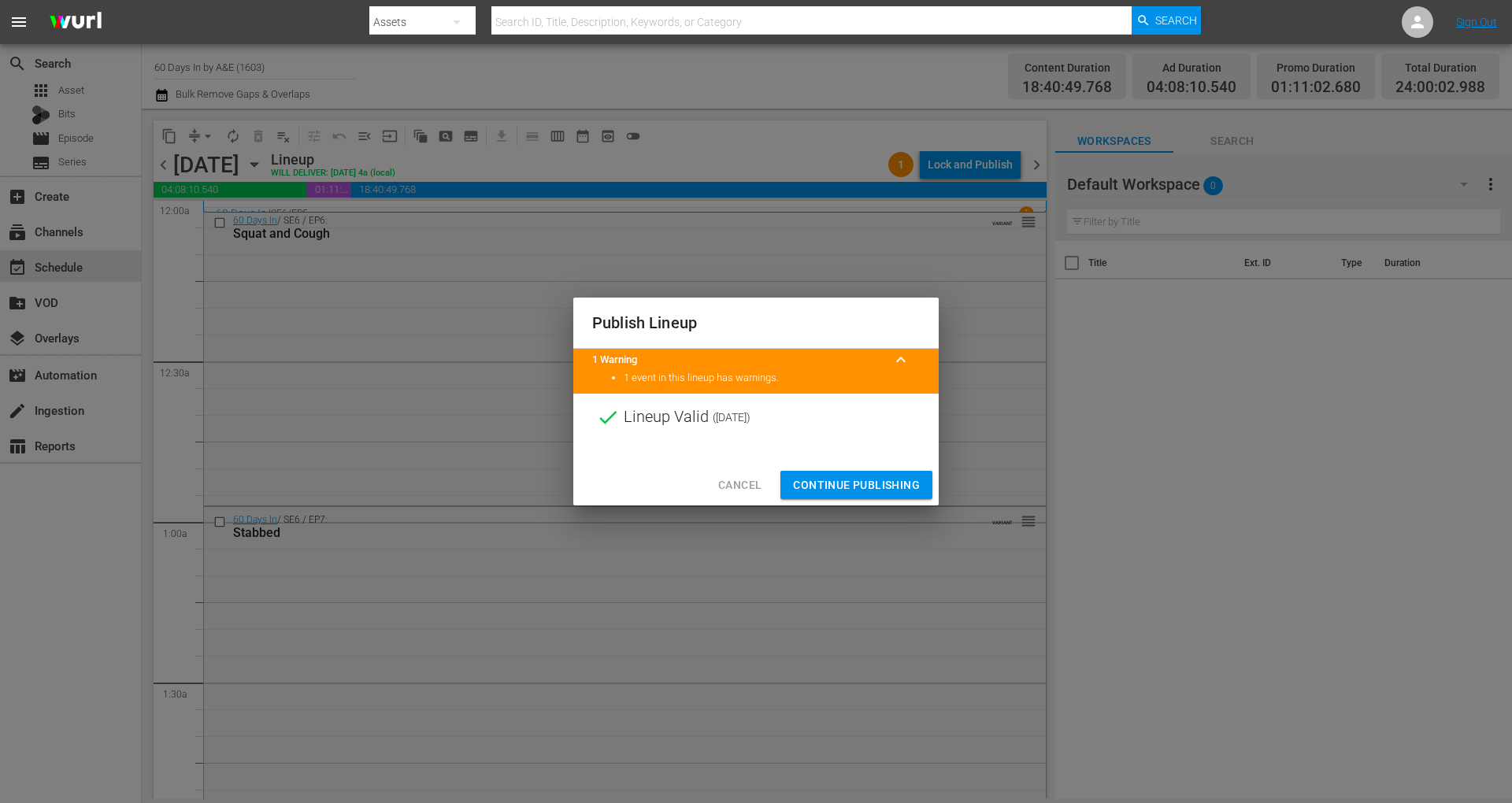
click at [898, 482] on span "Continue Publishing" at bounding box center [856, 485] width 127 height 19
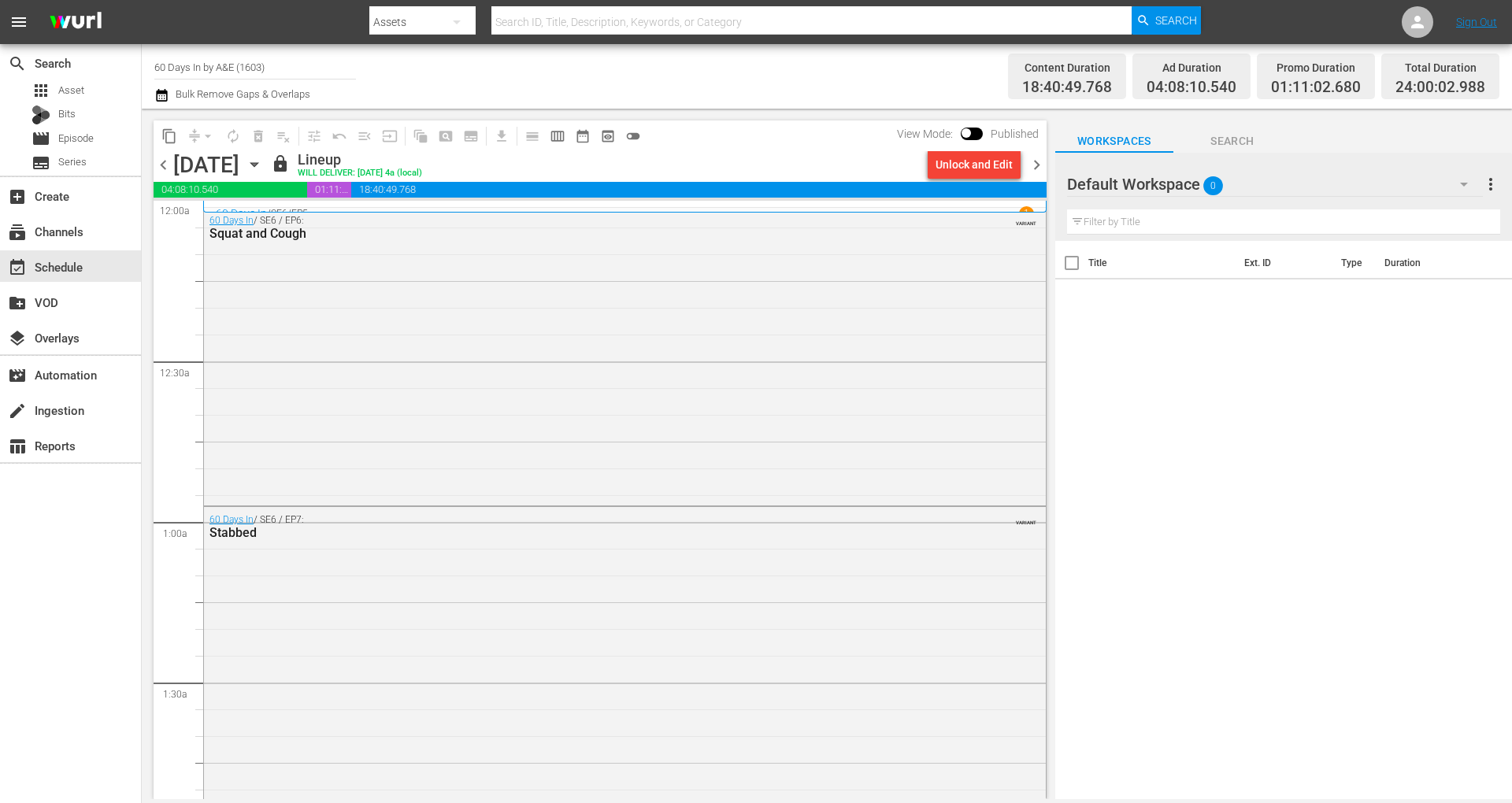
click at [1032, 164] on span "chevron_right" at bounding box center [1036, 164] width 19 height 19
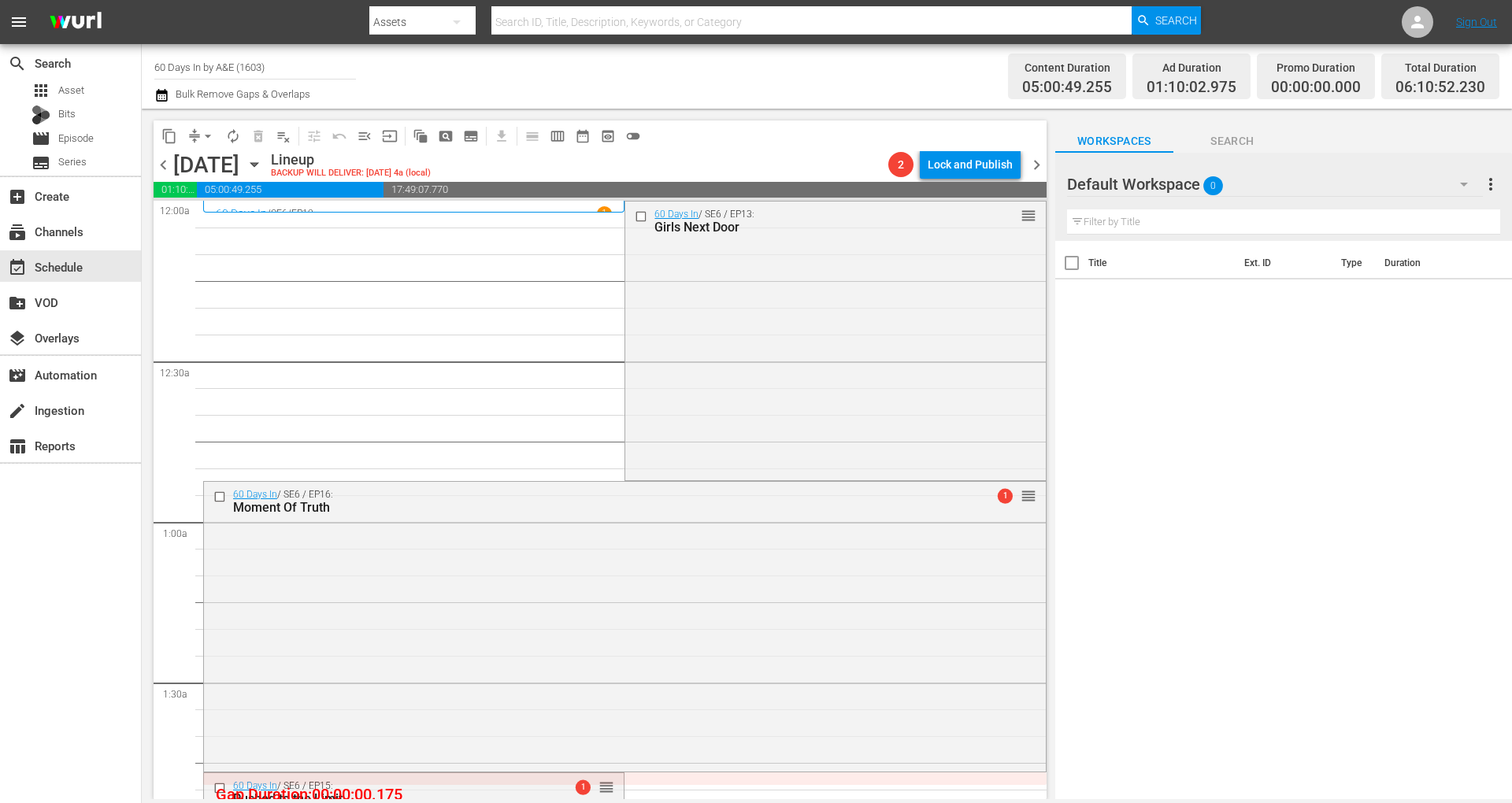
click at [162, 93] on icon "button" at bounding box center [161, 94] width 11 height 13
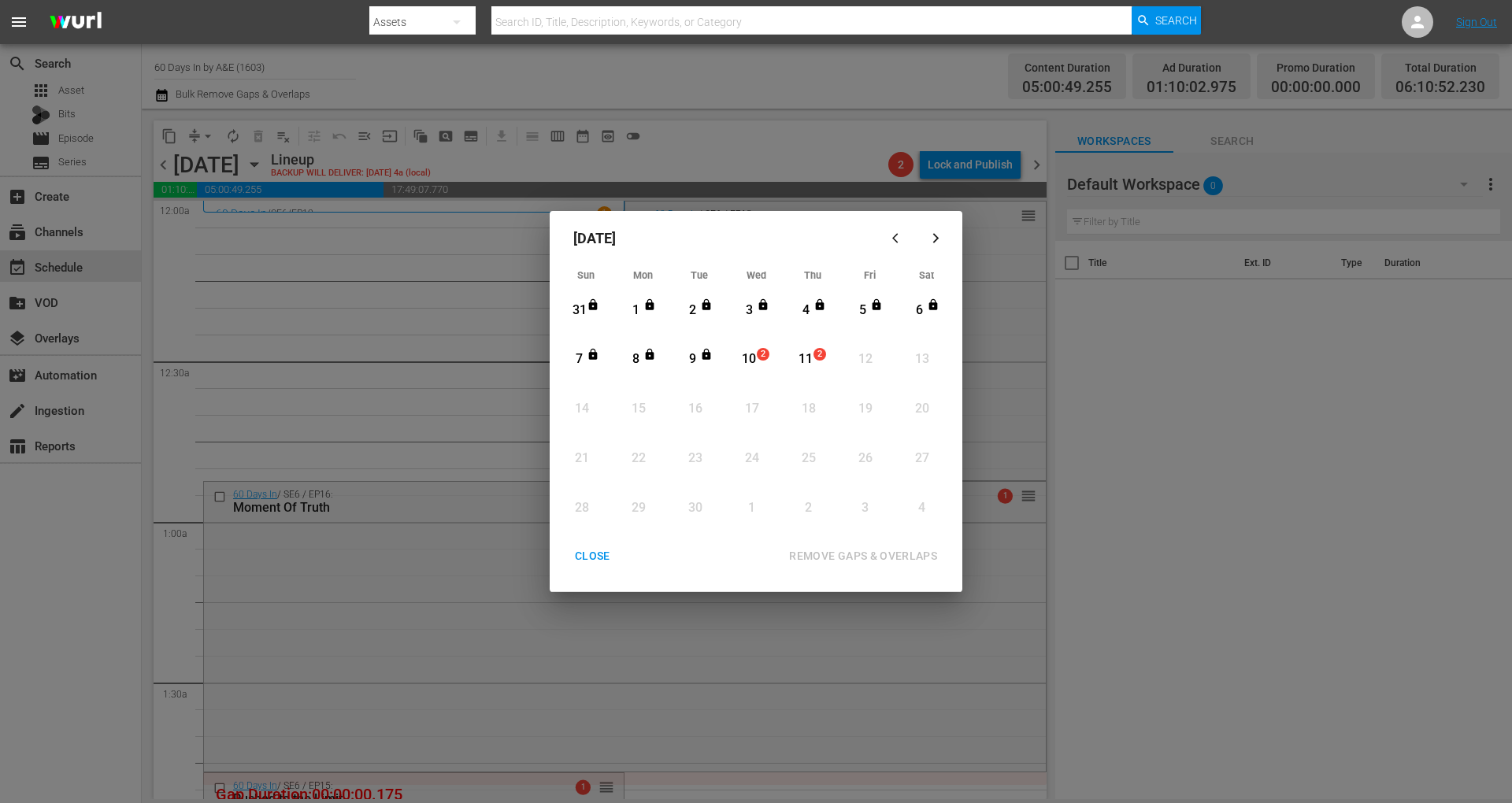
click at [753, 367] on div "10" at bounding box center [748, 358] width 19 height 18
click at [888, 555] on div "REMOVE GAPS & OVERLAPS" at bounding box center [862, 556] width 173 height 19
click at [594, 552] on div "CLOSE" at bounding box center [592, 556] width 61 height 19
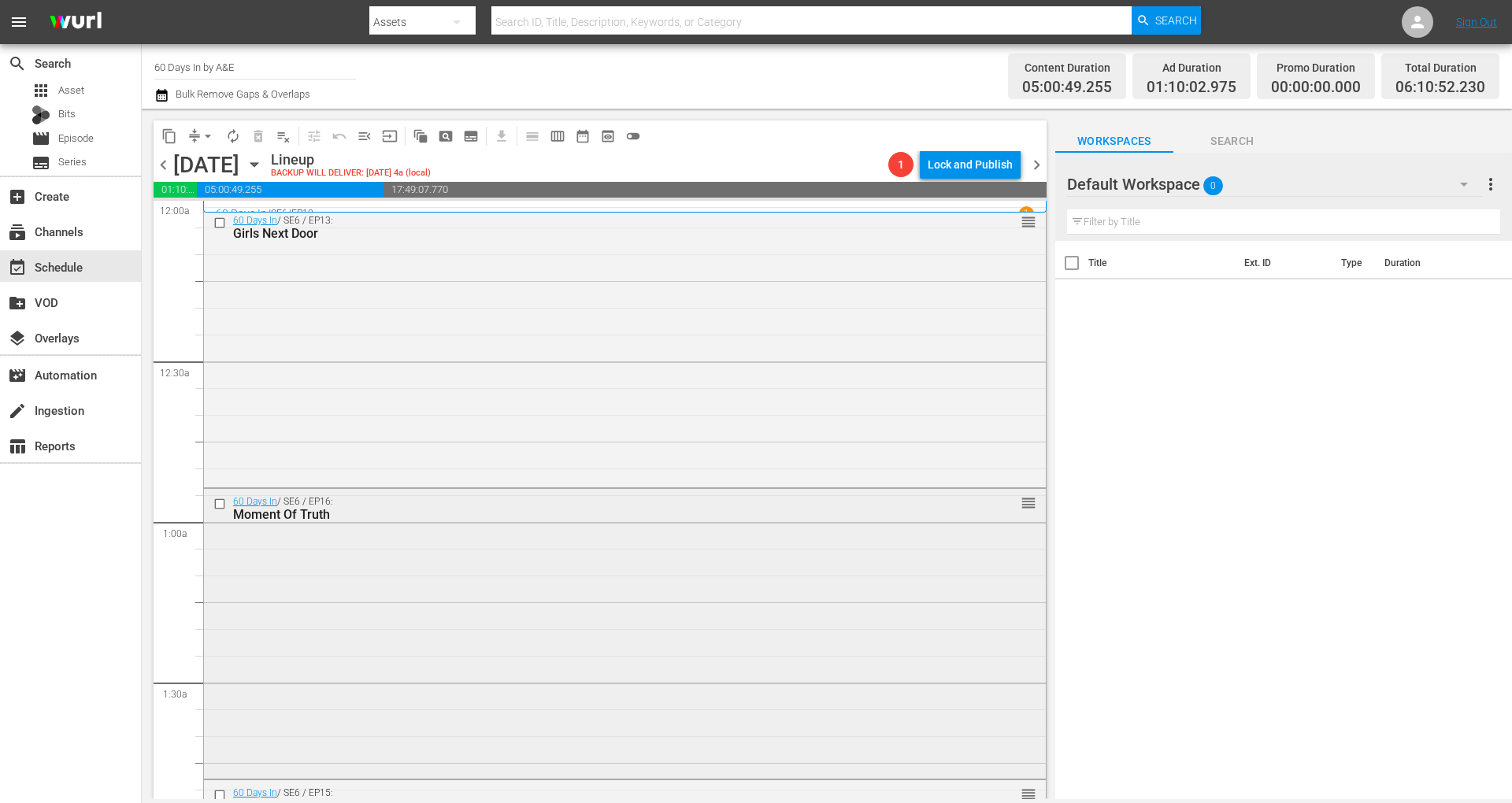
click at [585, 543] on div "60 Days In / SE6 / EP16: Moment Of Truth reorder" at bounding box center [625, 633] width 842 height 287
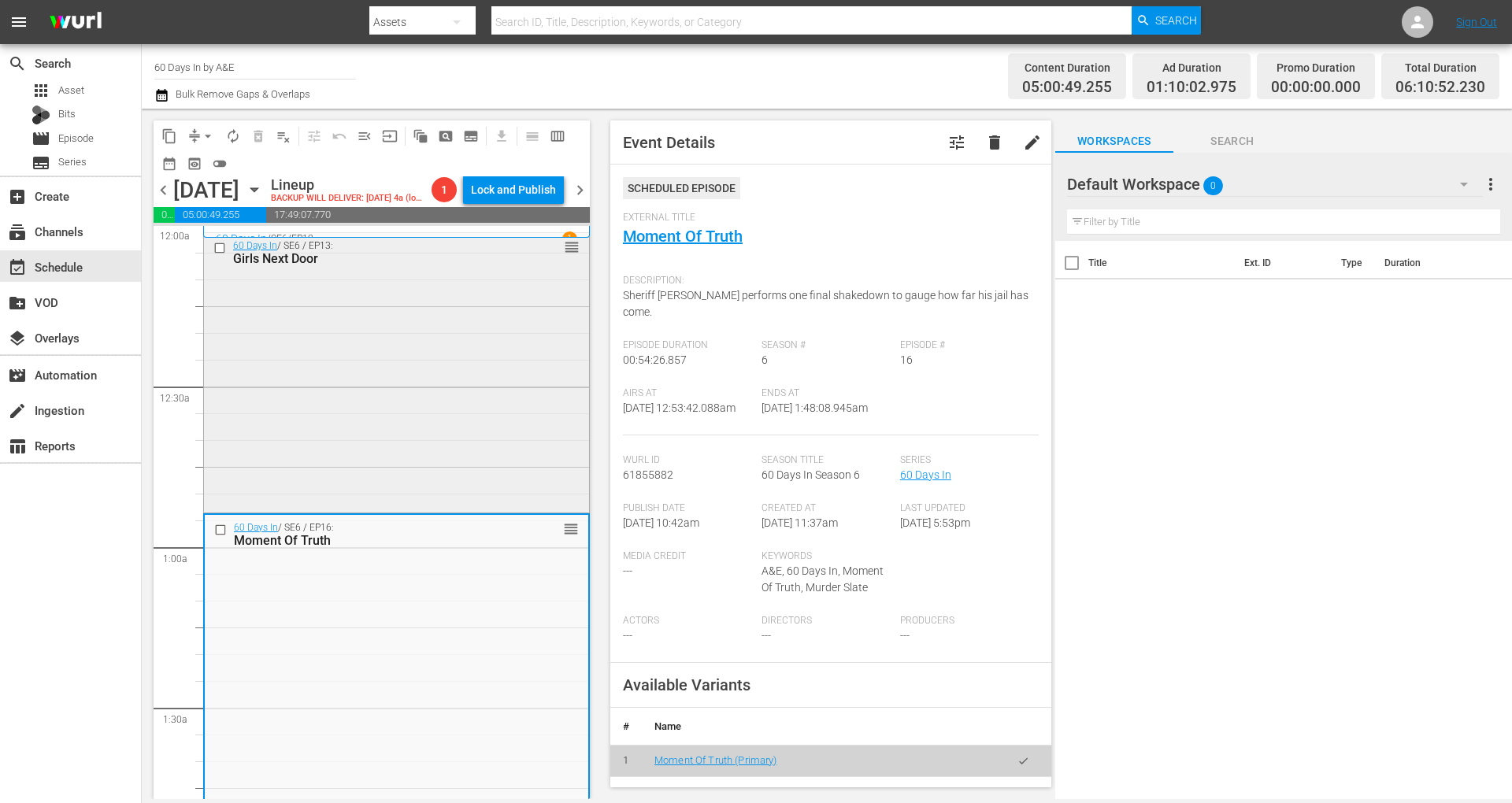
scroll to position [105, 0]
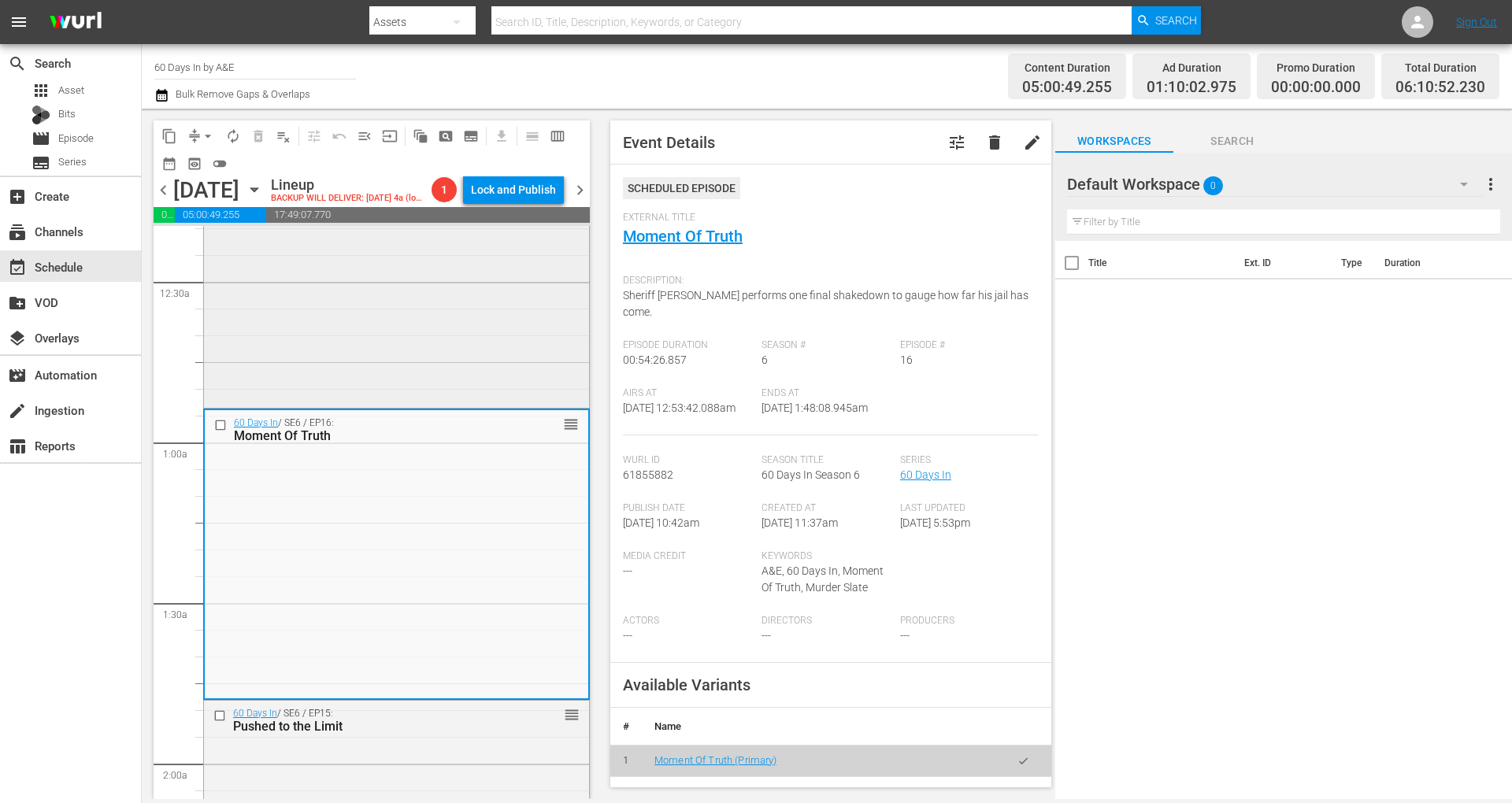
click at [391, 329] on div "60 Days In / SE6 / EP13: Girls Next Door reorder" at bounding box center [397, 266] width 385 height 276
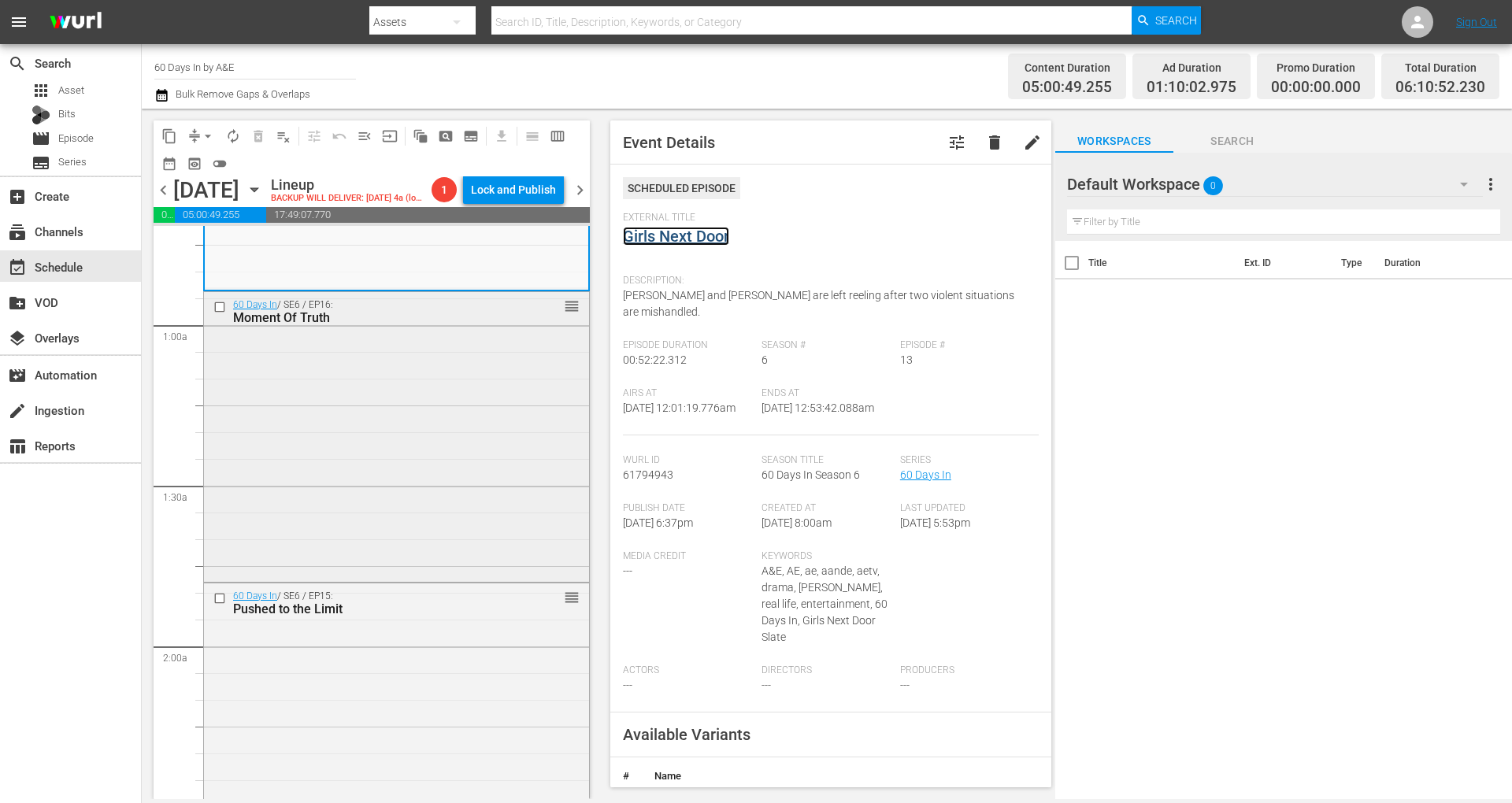
scroll to position [315, 0]
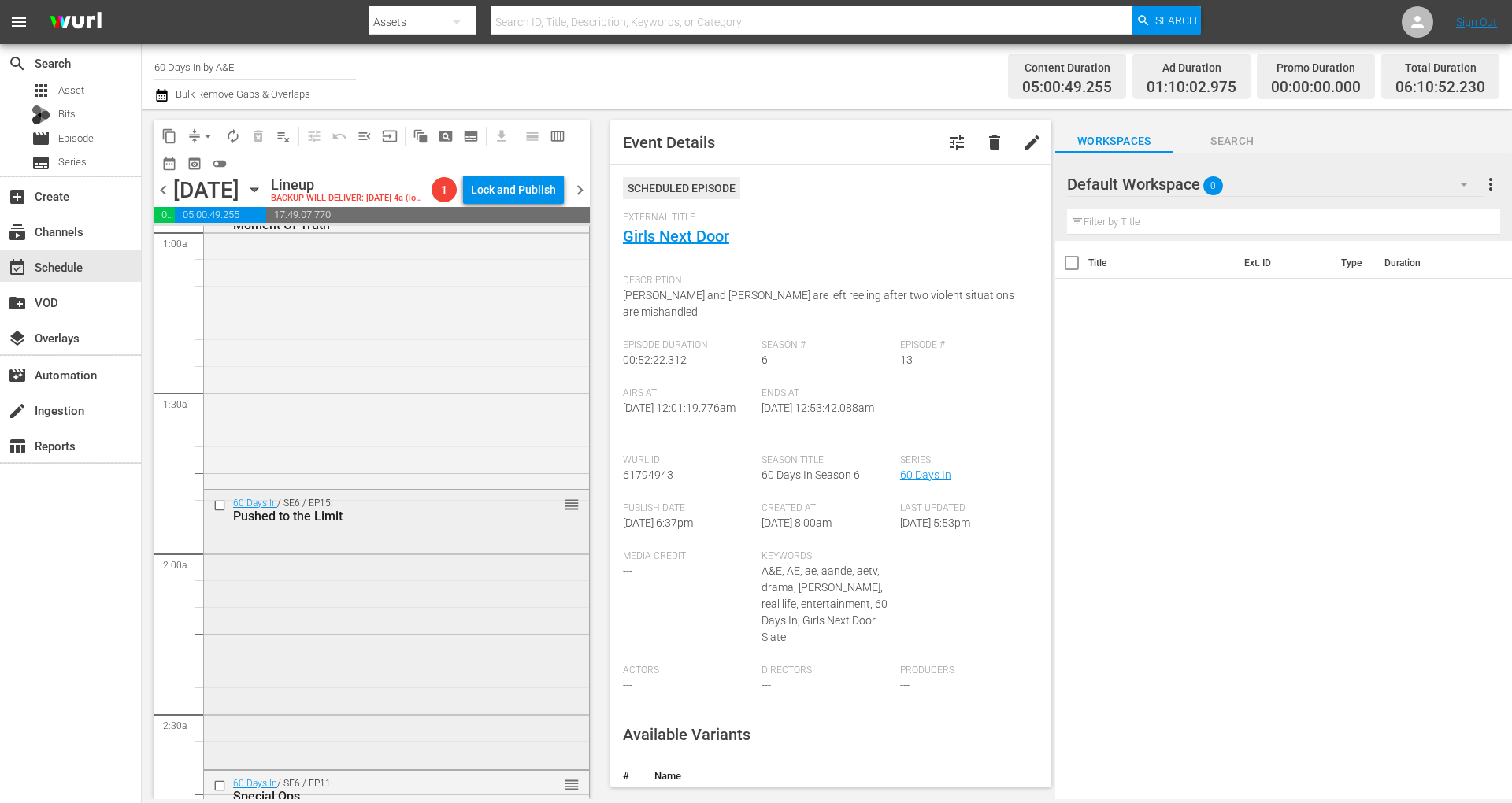
click at [479, 686] on div "60 Days In / SE6 / EP15: Pushed to the Limit reorder" at bounding box center [397, 628] width 385 height 276
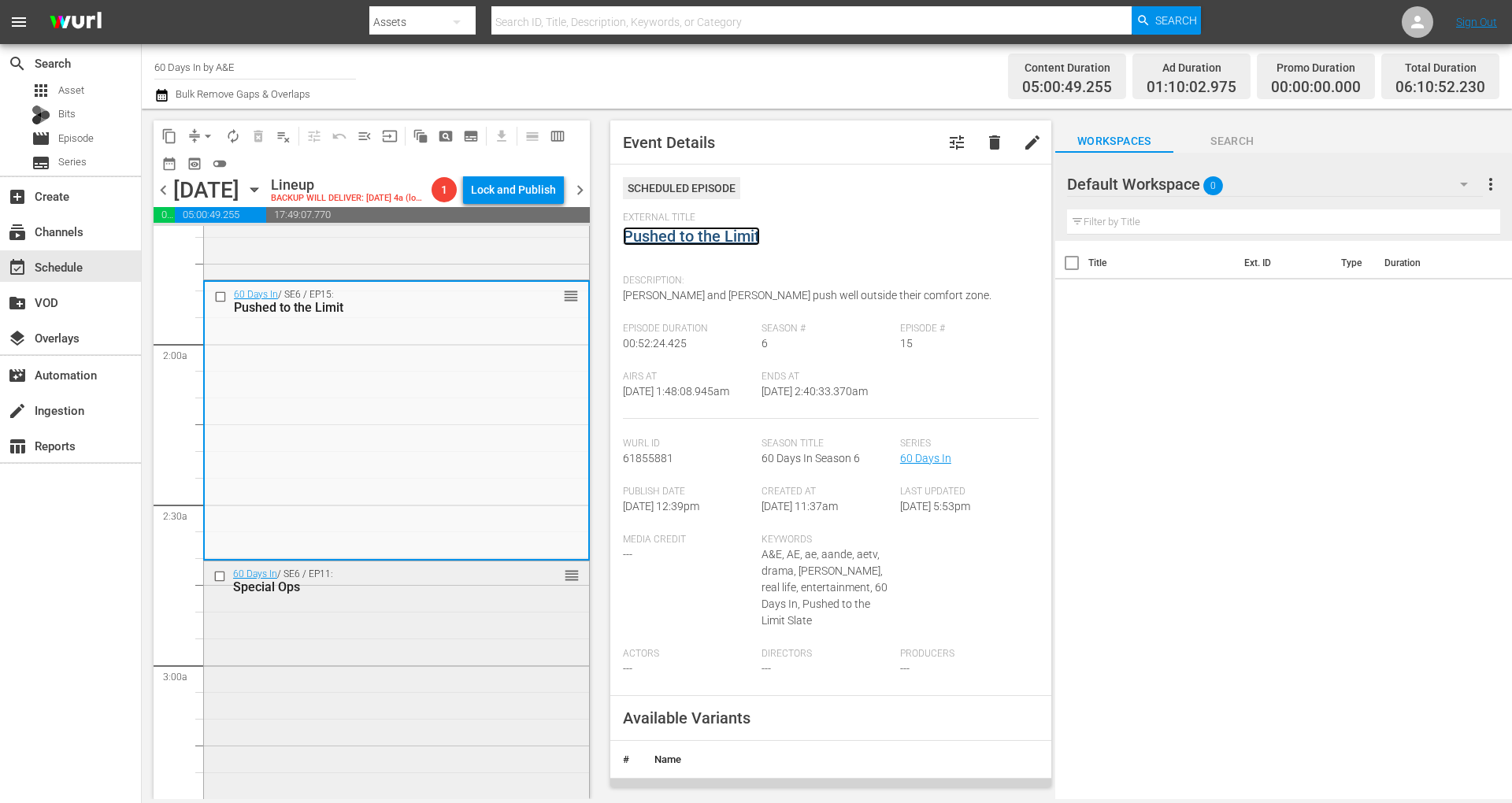
scroll to position [630, 0]
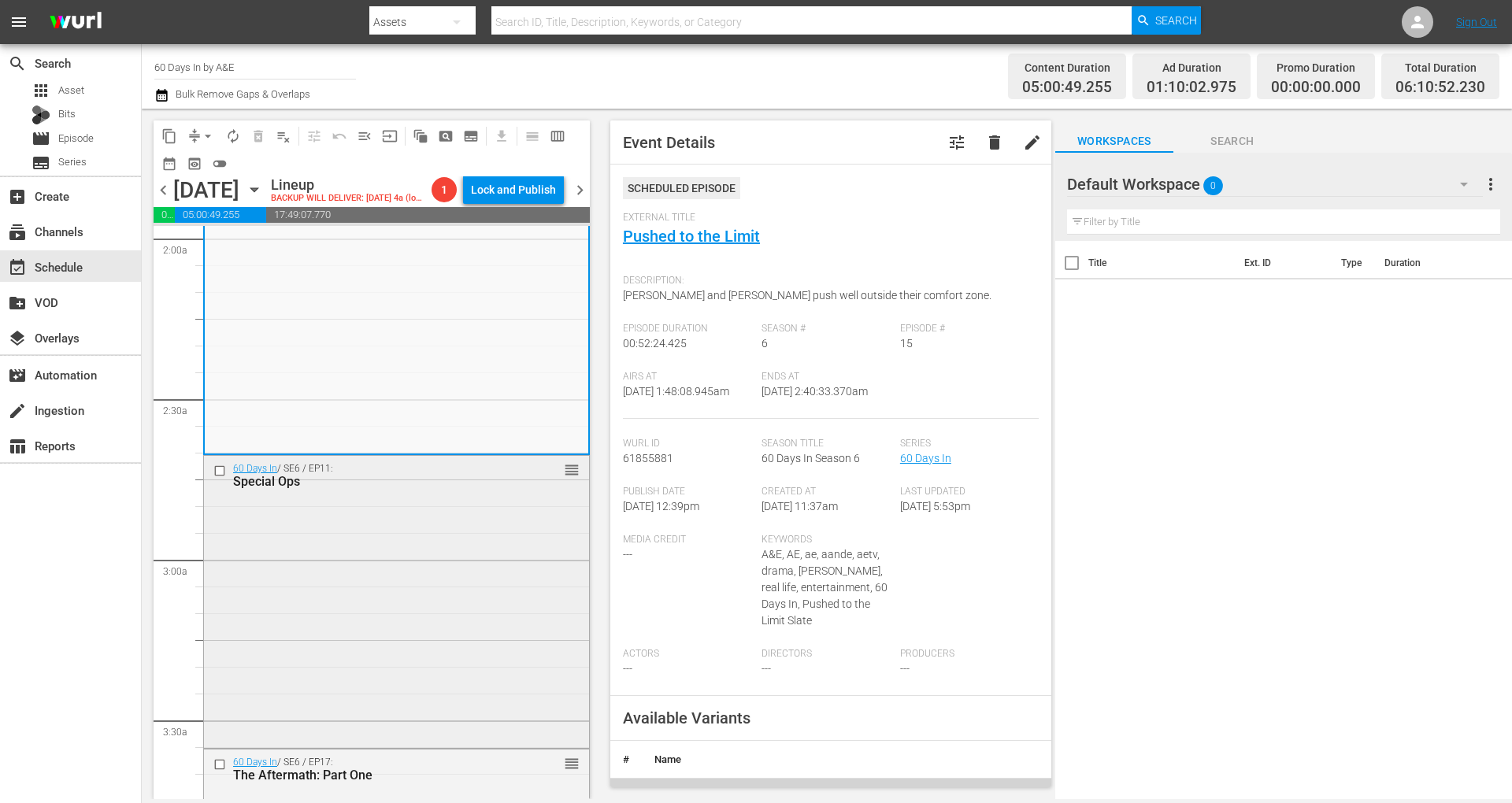
click at [474, 581] on div "60 Days In / SE6 / EP11: Special Ops reorder" at bounding box center [397, 600] width 385 height 288
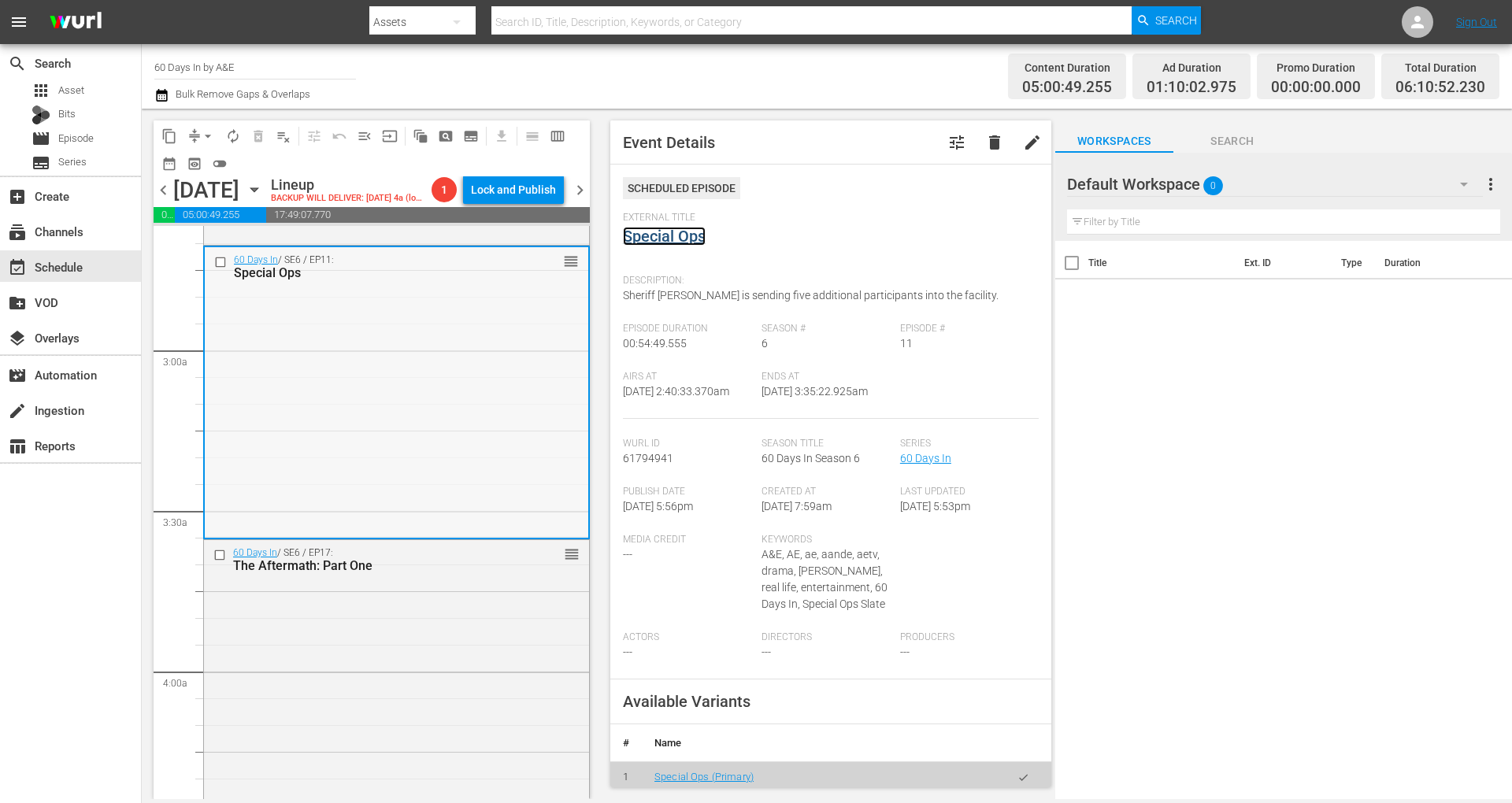
scroll to position [1049, 0]
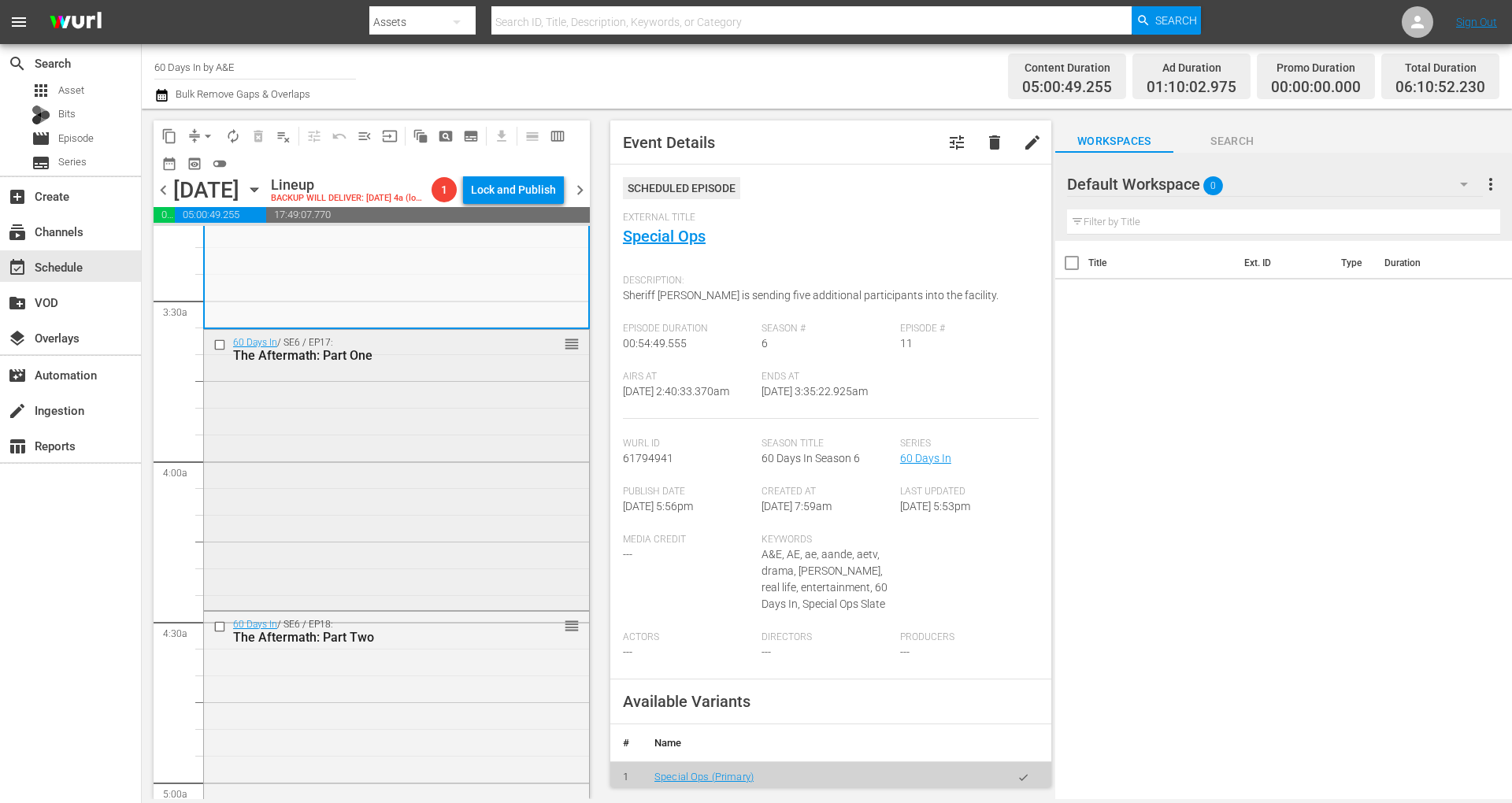
click at [418, 466] on div "60 Days In / SE6 / EP17: The Aftermath: Part One reorder" at bounding box center [397, 468] width 385 height 277
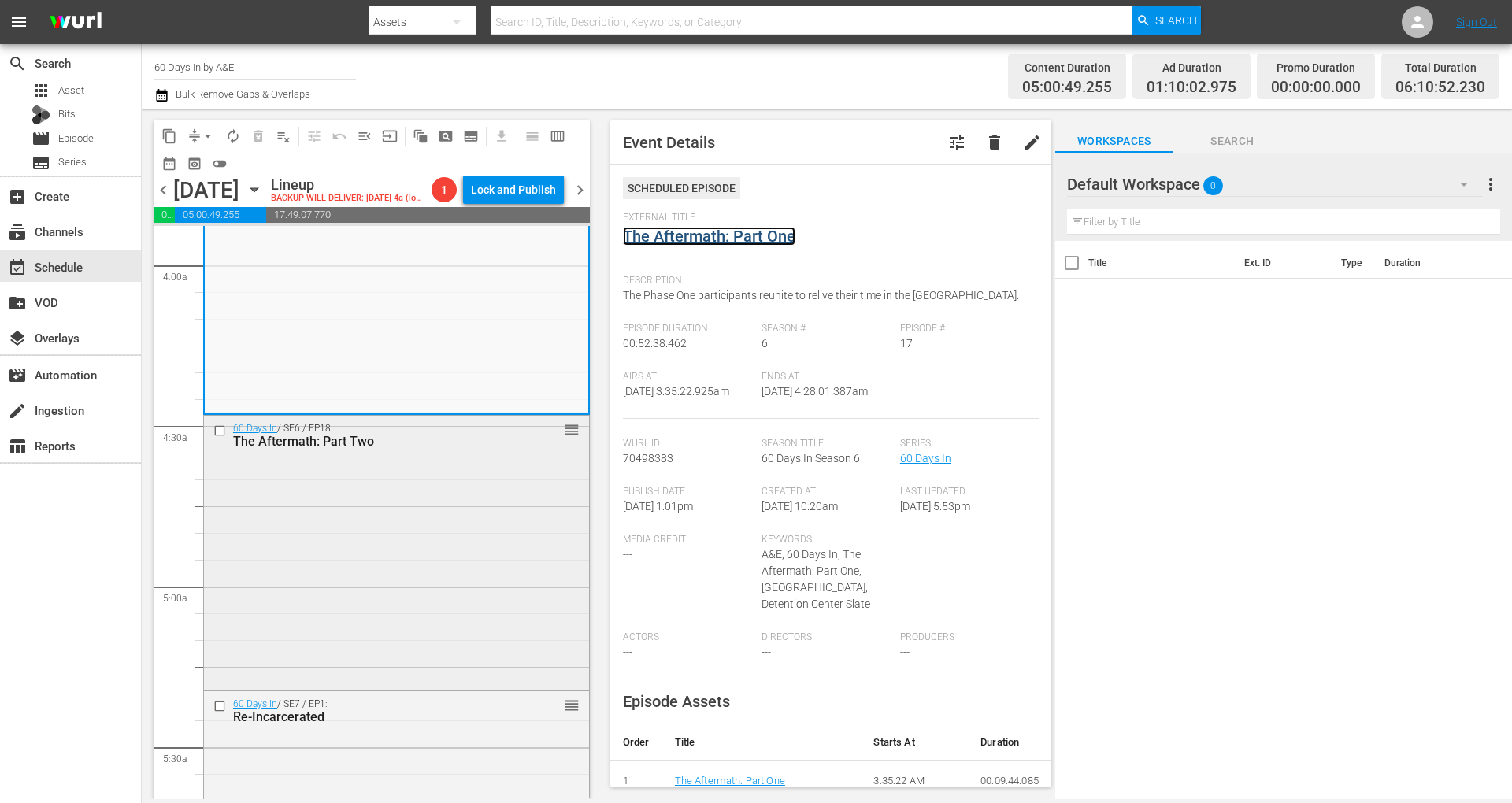
scroll to position [1364, 0]
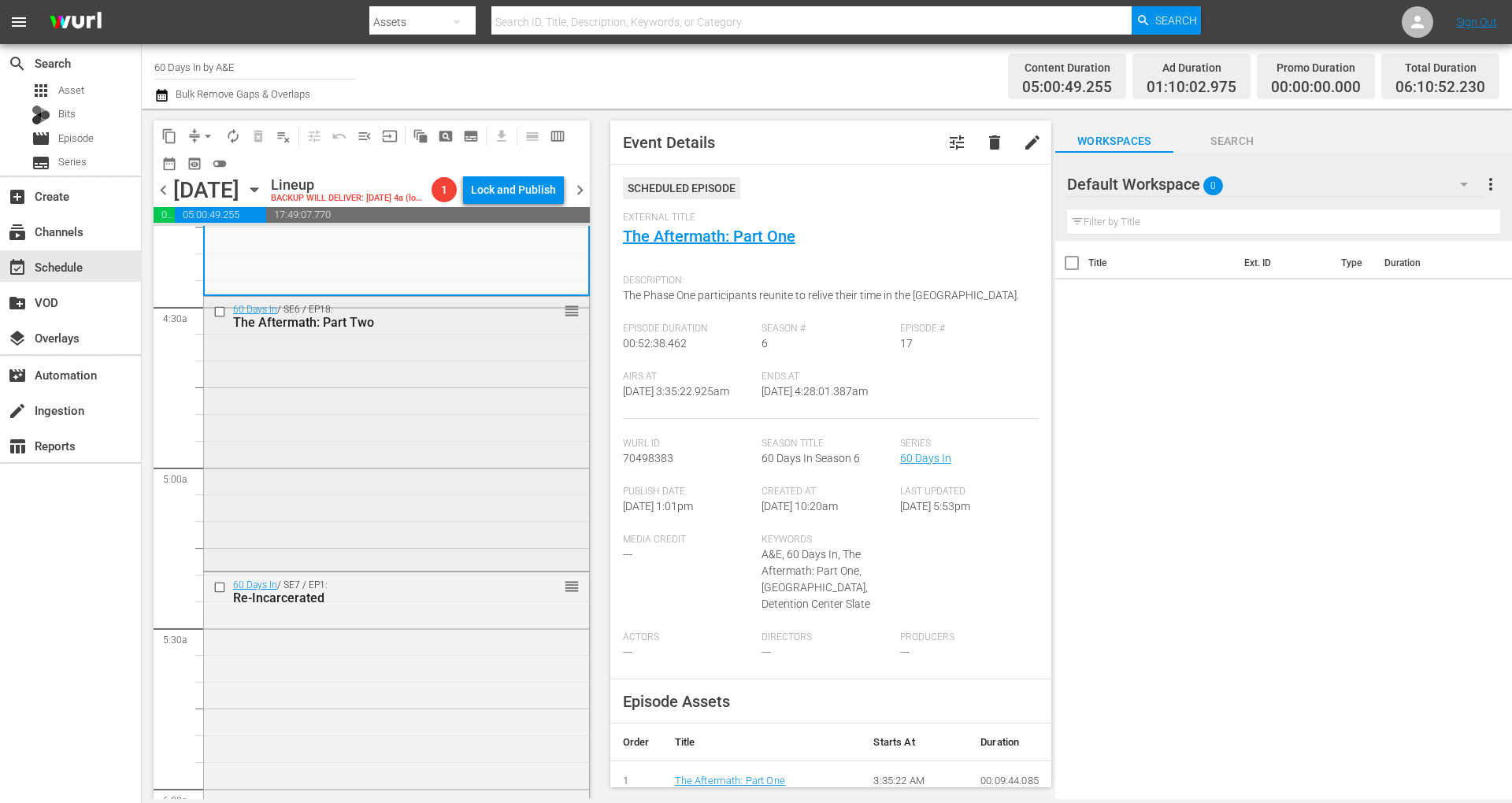
click at [403, 466] on div "60 Days In / SE6 / EP18: The Aftermath: Part Two reorder" at bounding box center [397, 432] width 385 height 271
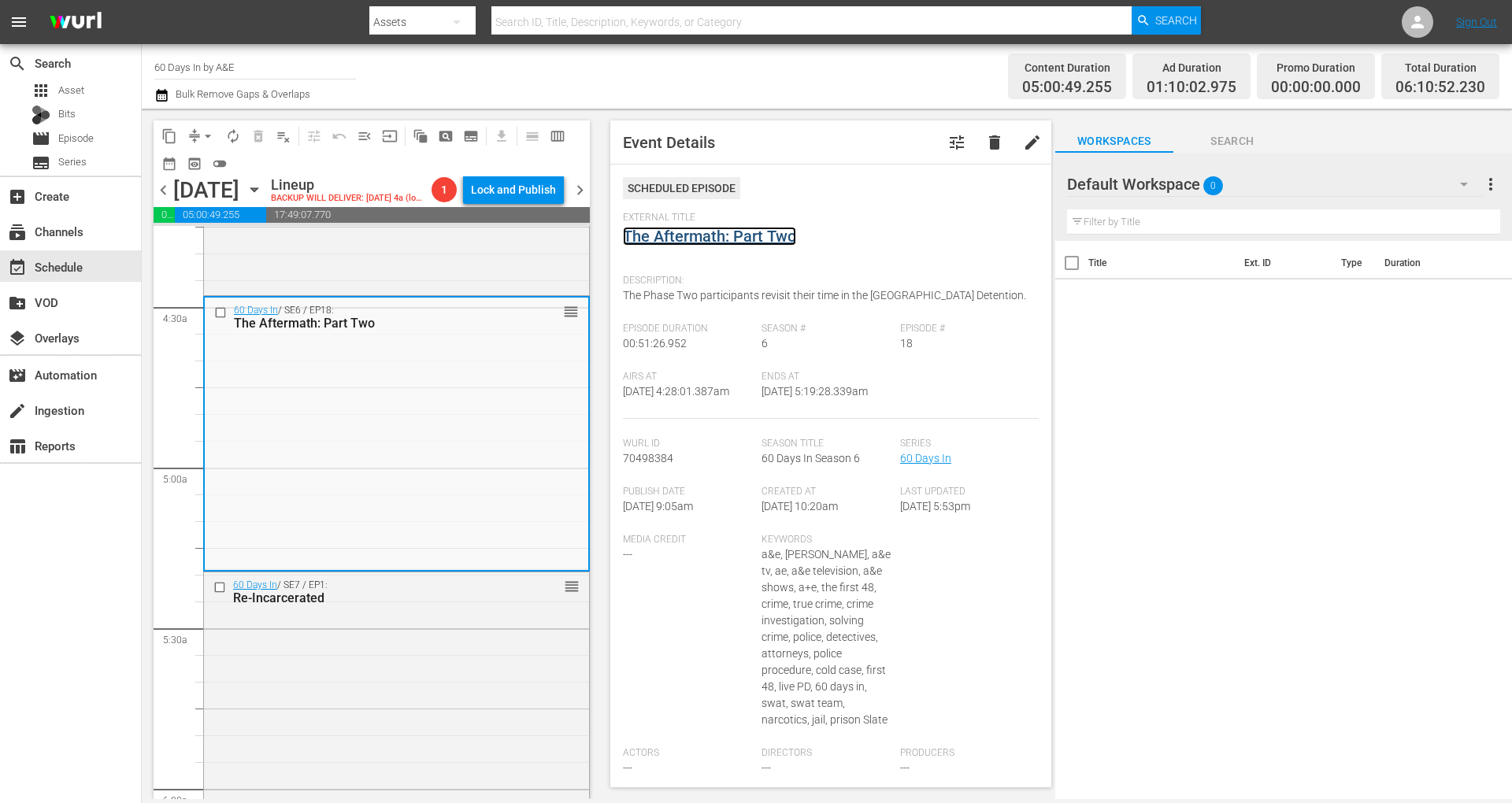
drag, startPoint x: 742, startPoint y: 220, endPoint x: 672, endPoint y: 231, distance: 70.9
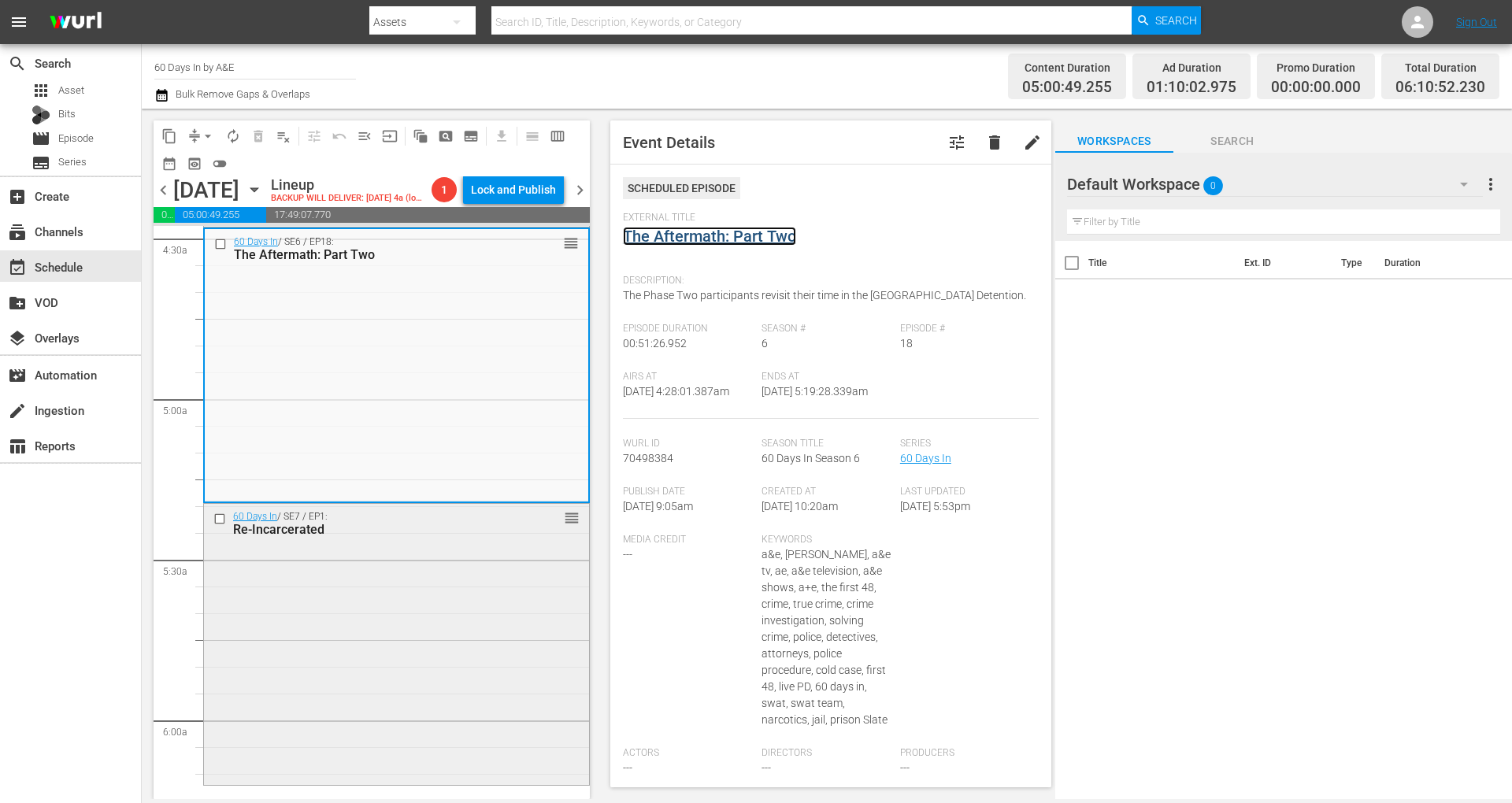
scroll to position [1574, 0]
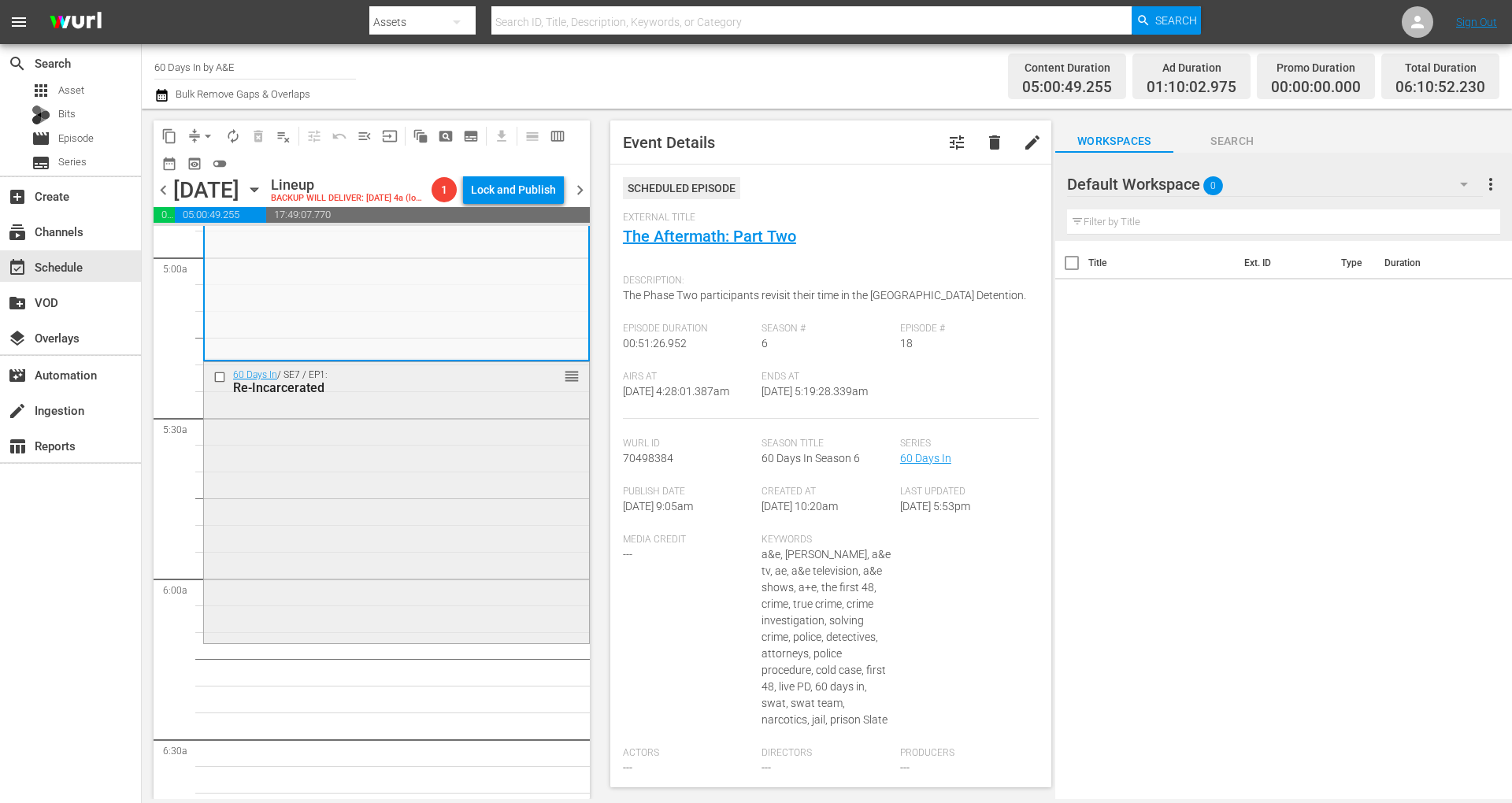
click at [487, 538] on div "60 Days In / SE7 / EP1: Re-Incarcerated reorder" at bounding box center [397, 500] width 385 height 278
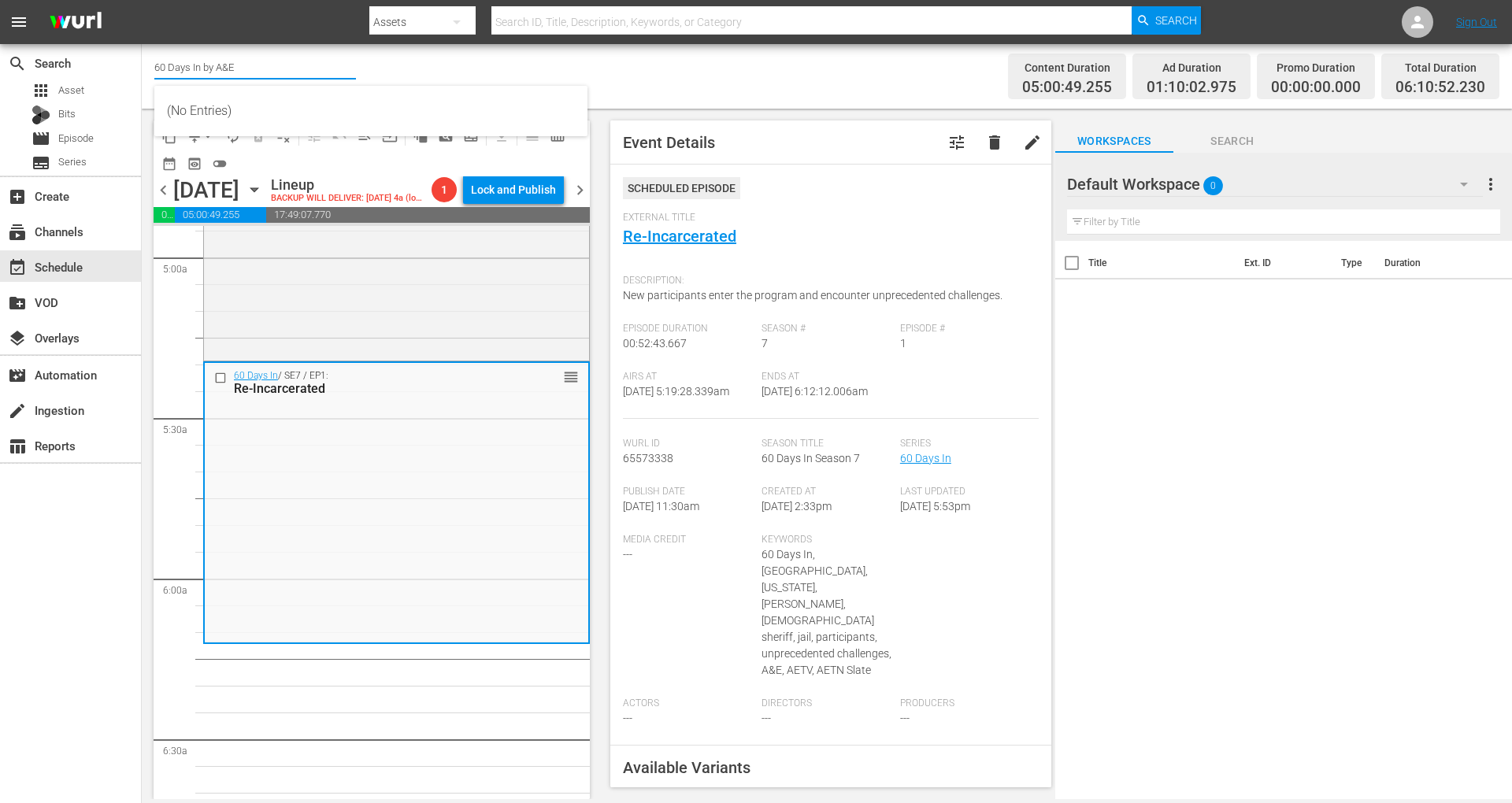
click at [166, 84] on input "60 Days In by A&E" at bounding box center [255, 67] width 202 height 38
click at [494, 78] on div "Channel Title 60 Days In by A&E Bulk Remove Gaps & Overlaps" at bounding box center [521, 76] width 734 height 57
click at [159, 97] on icon "button" at bounding box center [162, 95] width 15 height 19
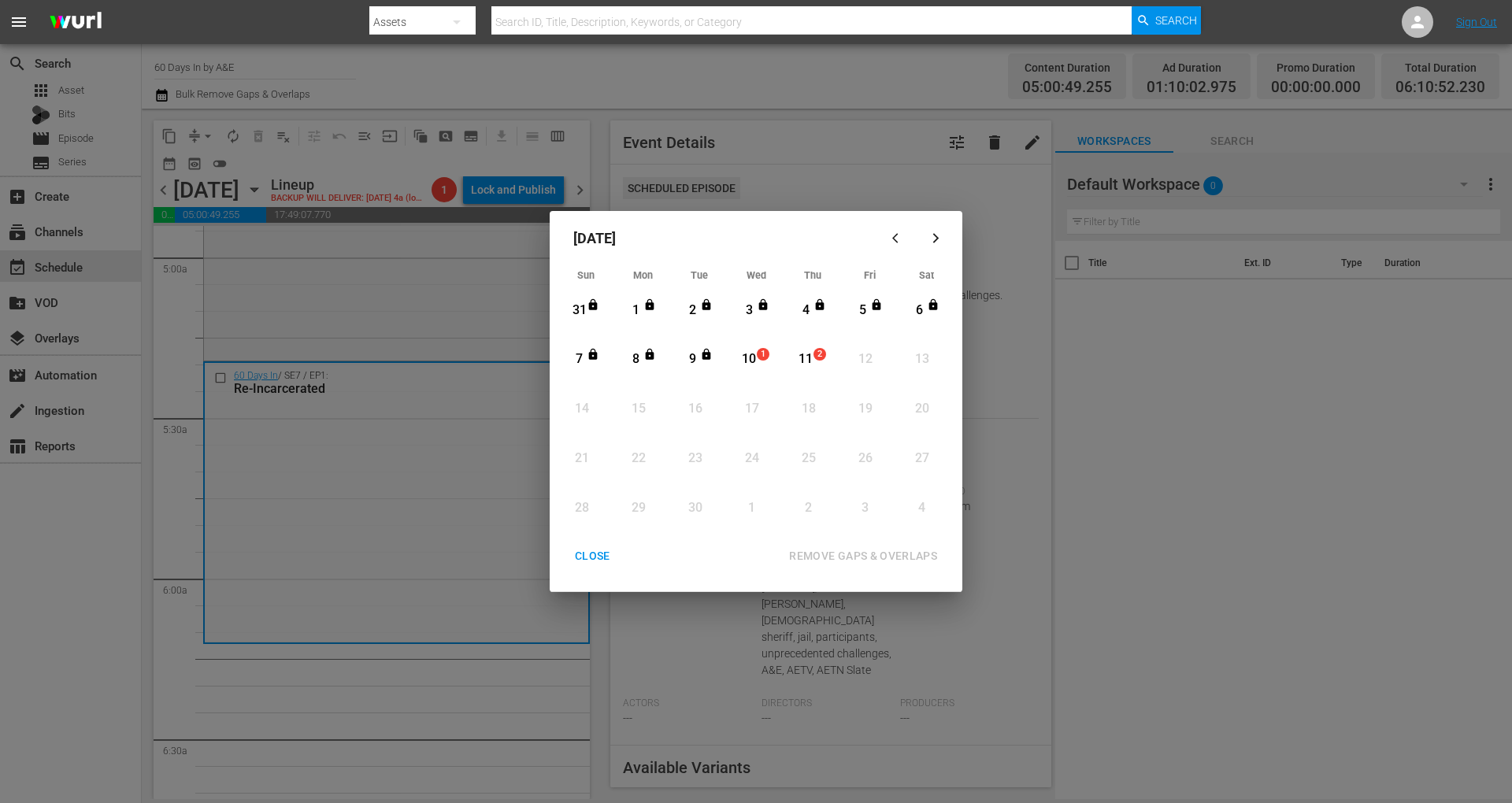
click at [753, 369] on div "10" at bounding box center [748, 358] width 19 height 18
click at [867, 550] on div "REMOVE GAPS & OVERLAPS" at bounding box center [862, 556] width 173 height 19
click at [753, 358] on div "10" at bounding box center [748, 358] width 19 height 18
click at [902, 549] on div "REMOVE GAPS & OVERLAPS" at bounding box center [862, 556] width 173 height 19
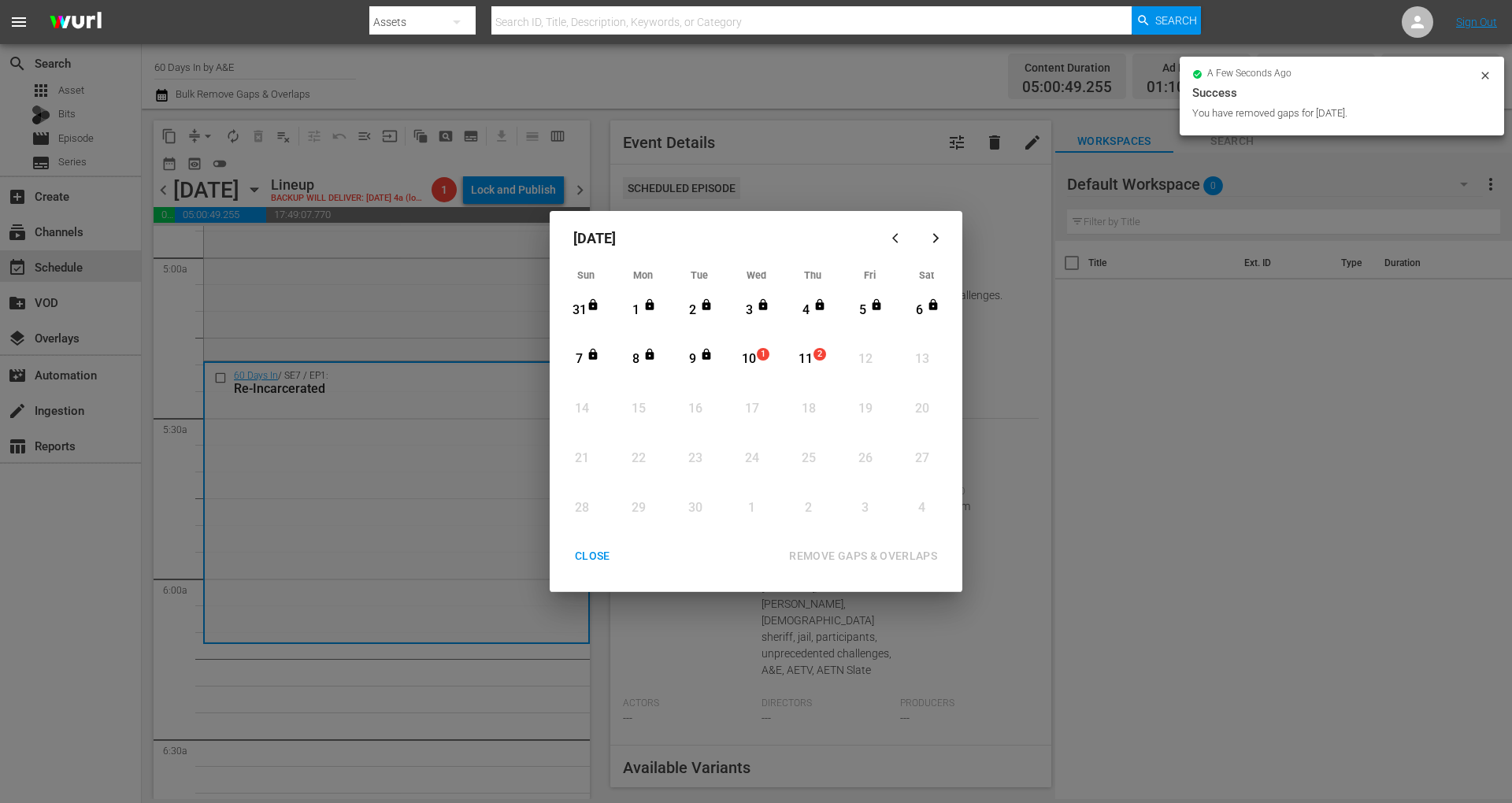
click at [607, 560] on div "CLOSE" at bounding box center [592, 556] width 61 height 19
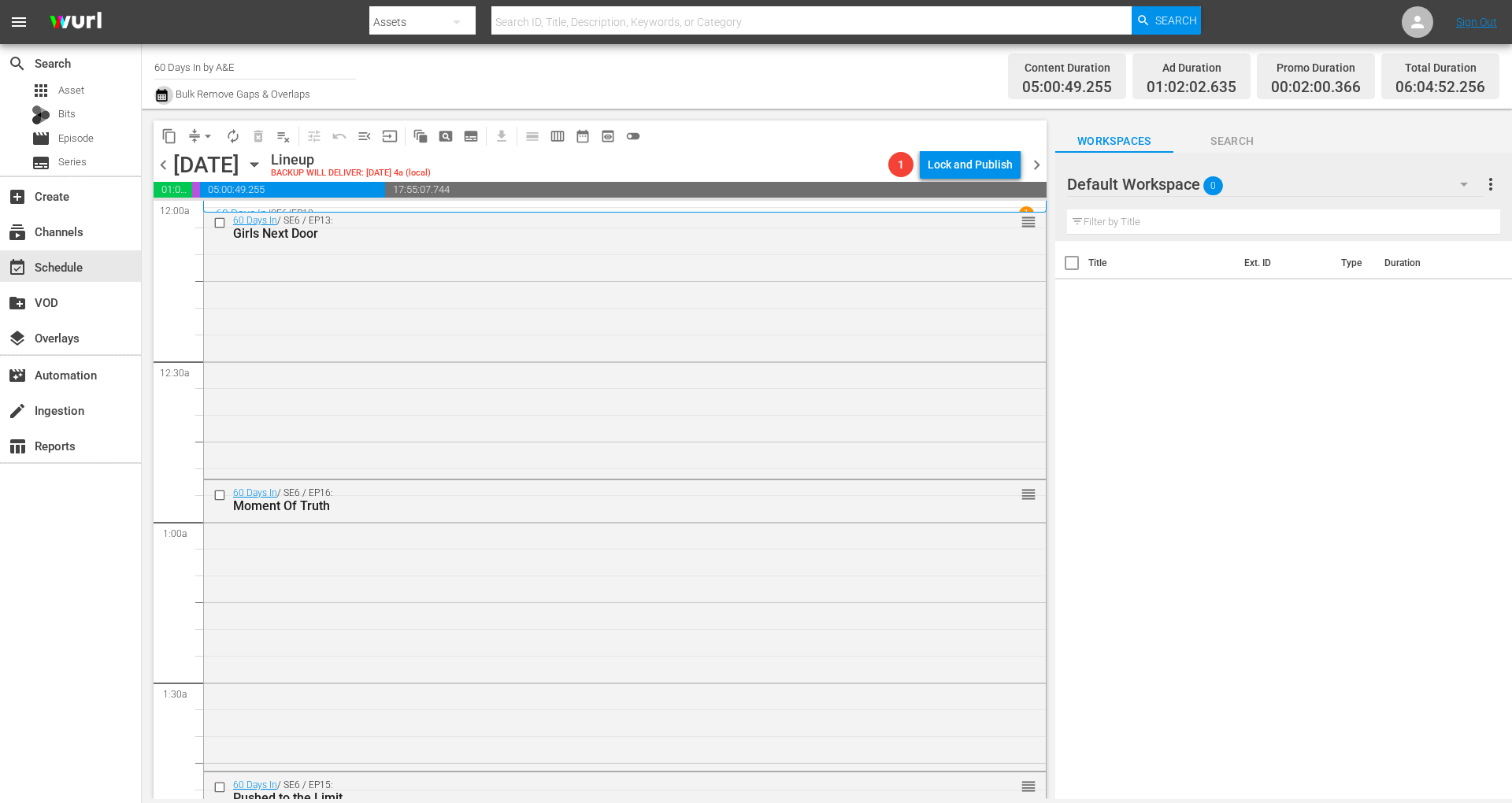
click at [164, 95] on icon "button" at bounding box center [161, 94] width 11 height 13
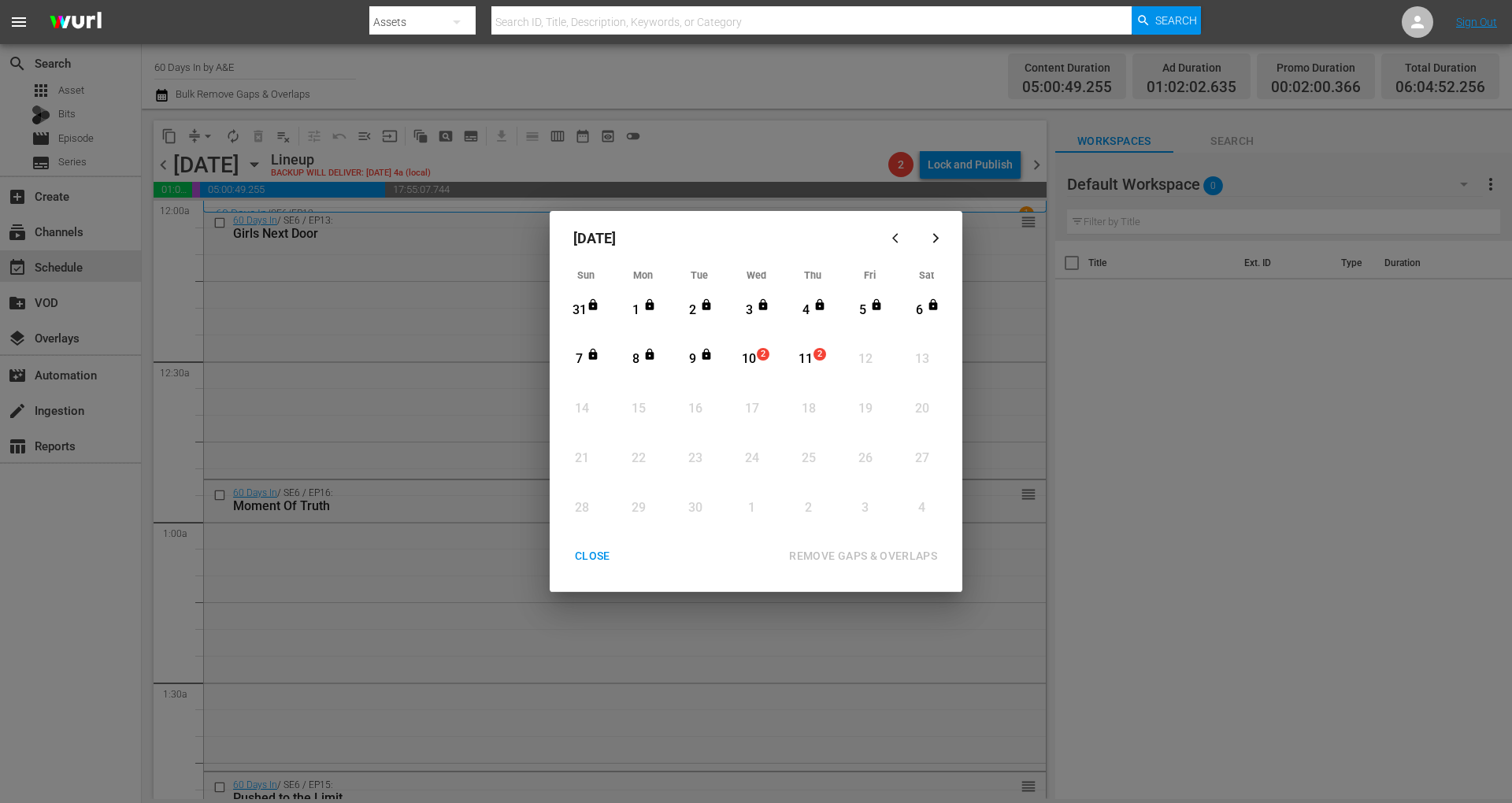
click at [750, 354] on div "10" at bounding box center [748, 358] width 19 height 18
click at [867, 556] on div "REMOVE GAPS & OVERLAPS" at bounding box center [862, 556] width 173 height 19
click at [596, 562] on div "CLOSE" at bounding box center [592, 556] width 61 height 19
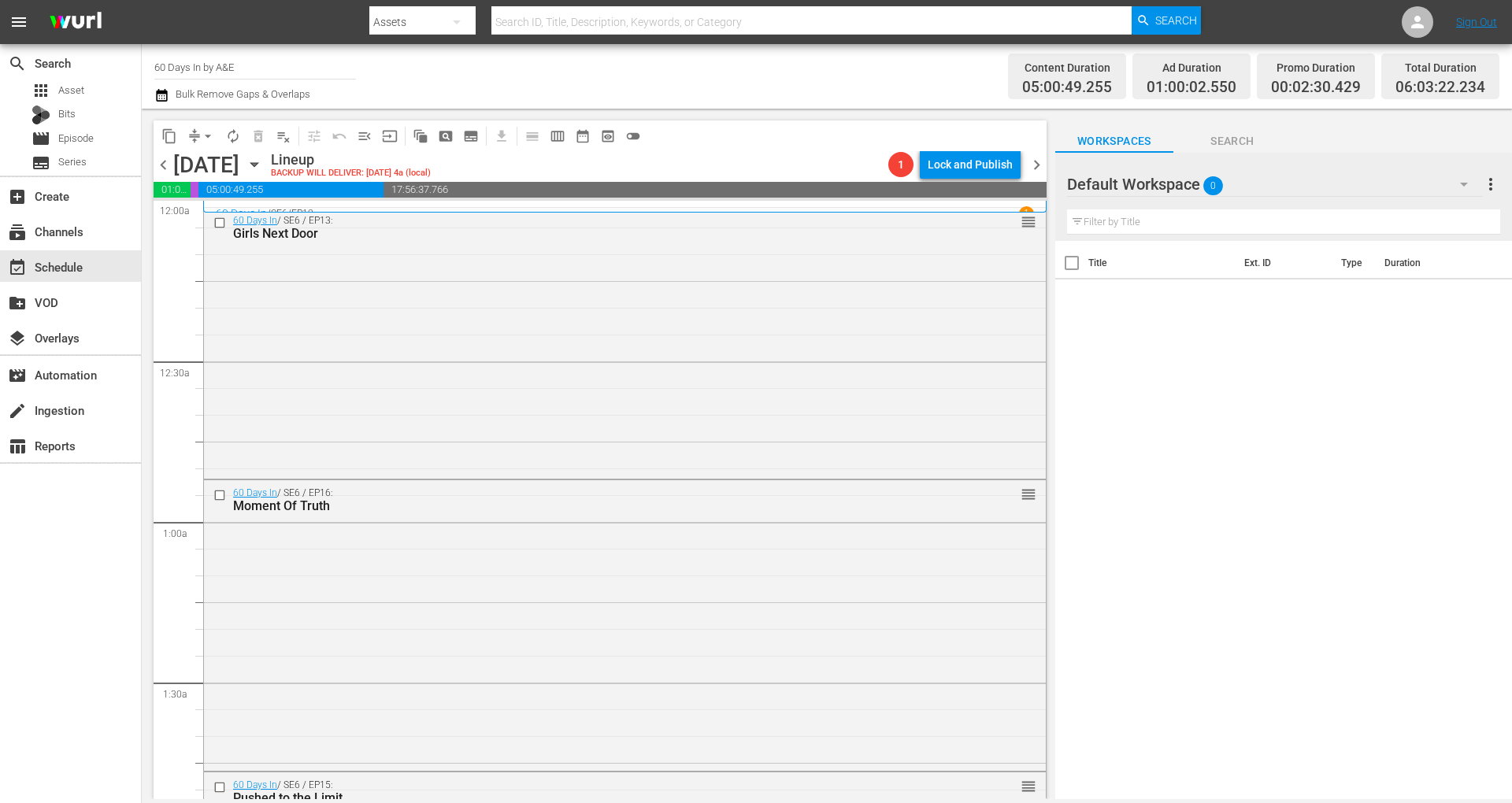
click at [170, 98] on button "button" at bounding box center [164, 95] width 19 height 19
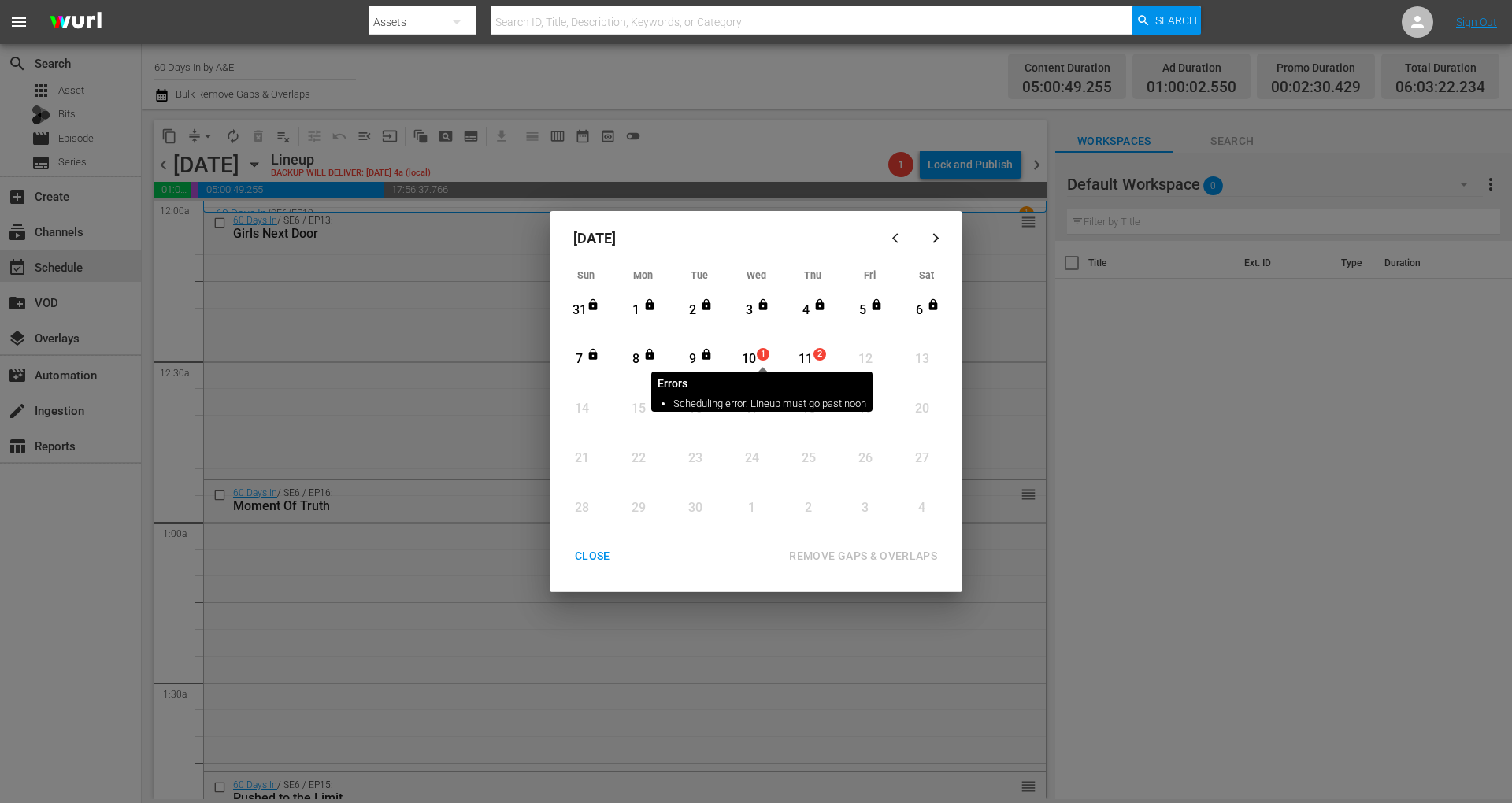
click at [758, 358] on span "1" at bounding box center [763, 353] width 11 height 13
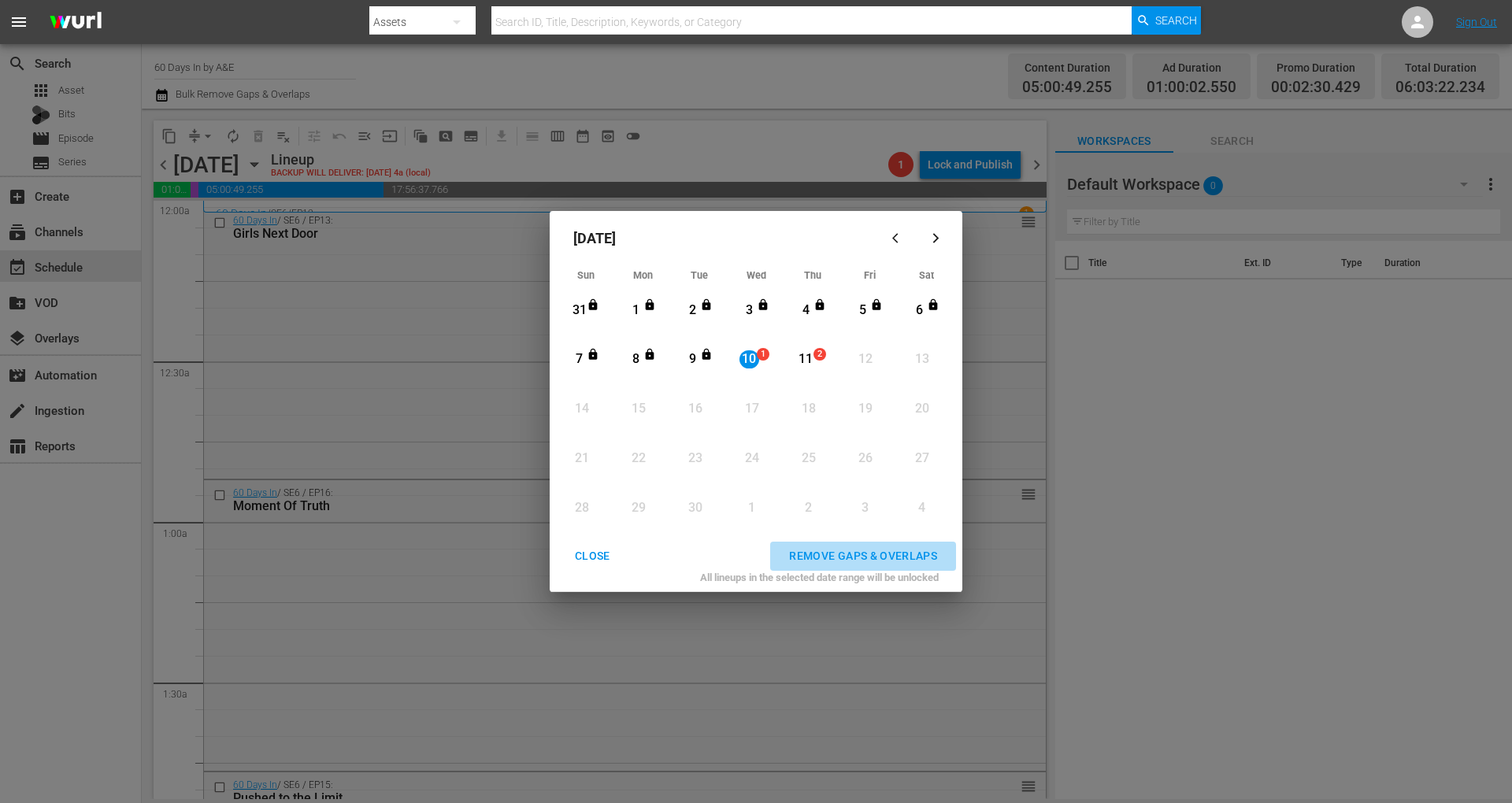
click at [874, 547] on div "REMOVE GAPS & OVERLAPS" at bounding box center [862, 556] width 173 height 19
click at [585, 555] on div "CLOSE" at bounding box center [592, 556] width 61 height 19
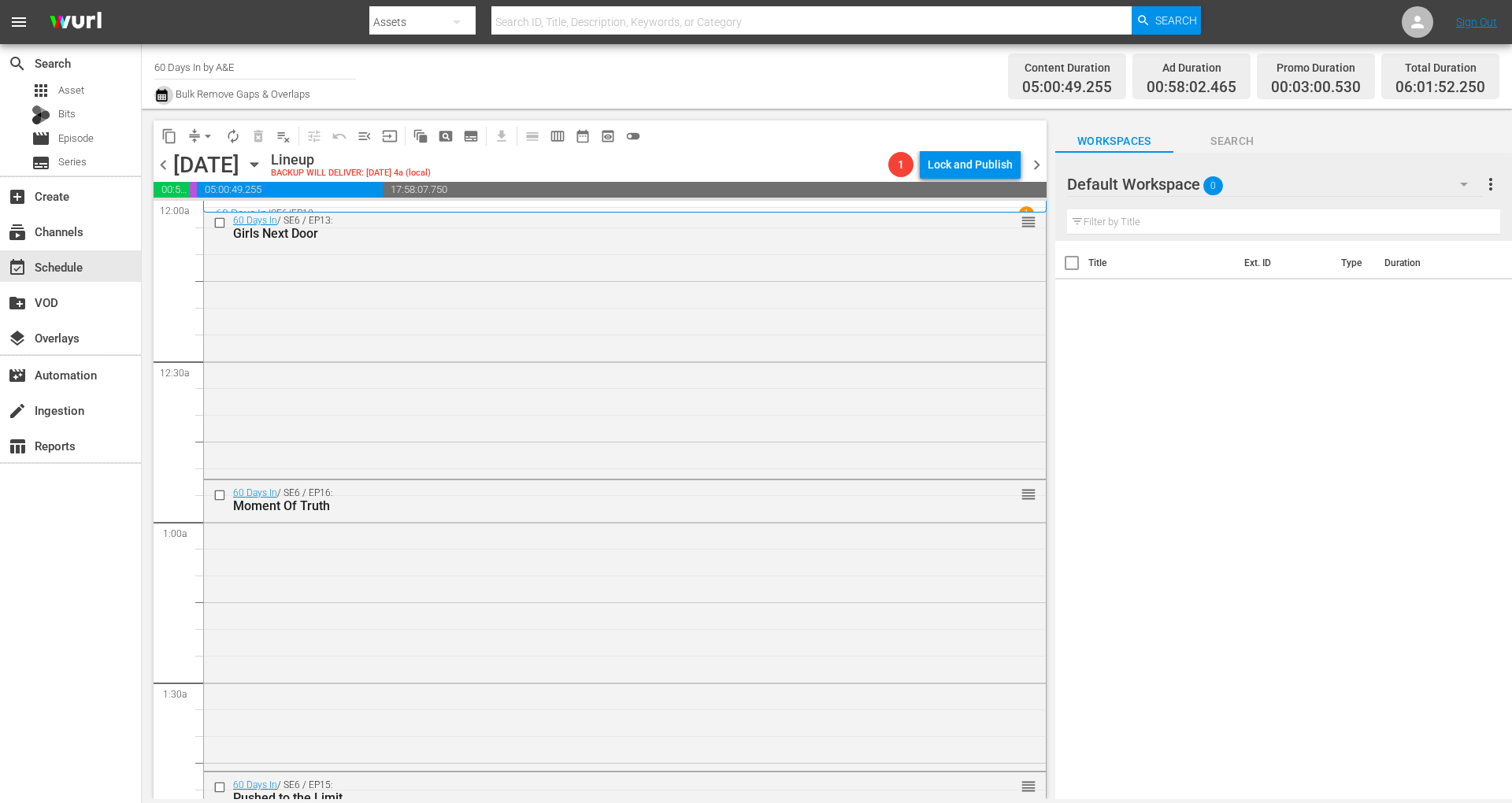
click at [167, 90] on icon "button" at bounding box center [161, 94] width 11 height 13
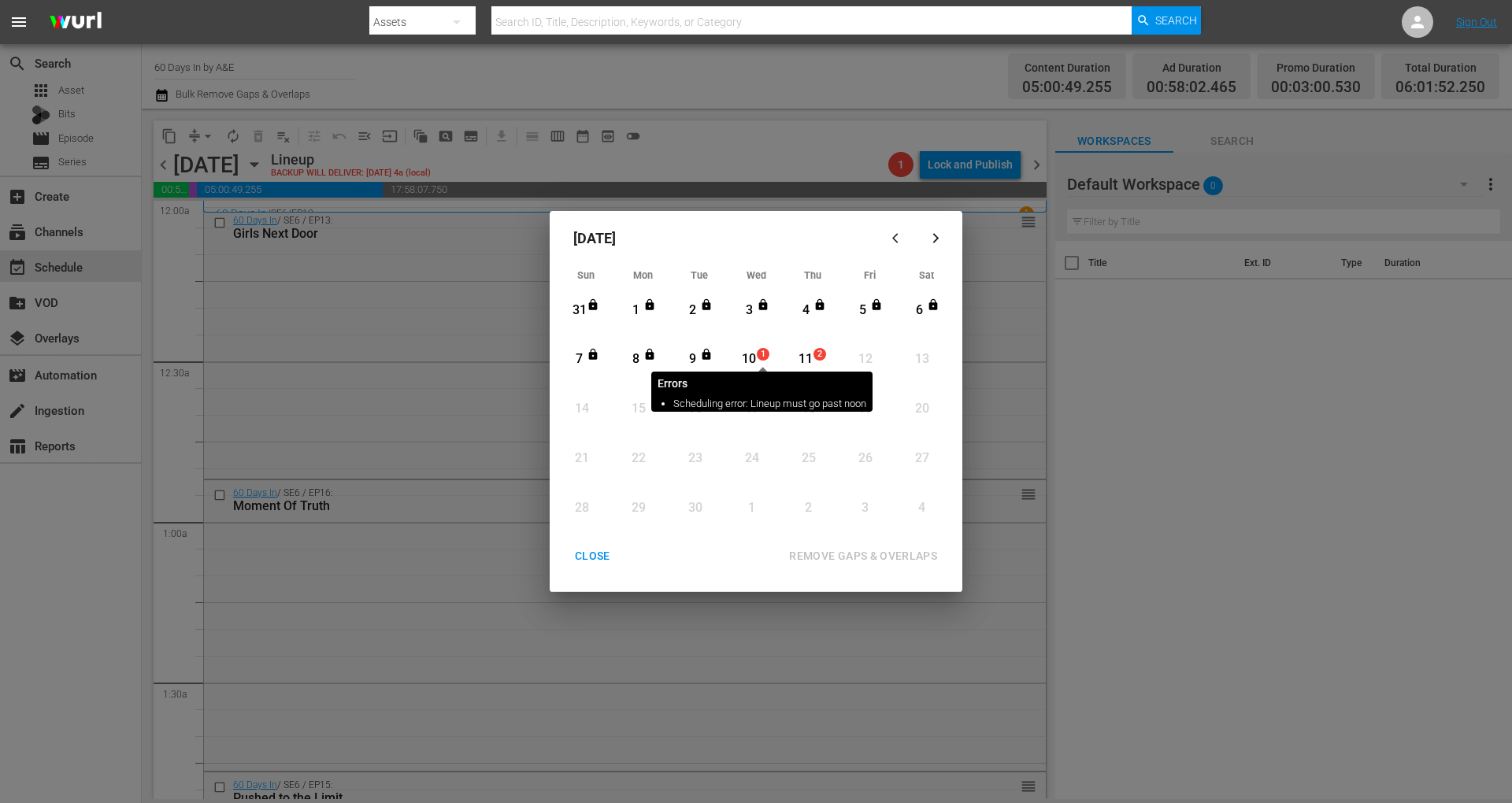
click at [763, 349] on span "1" at bounding box center [763, 353] width 11 height 13
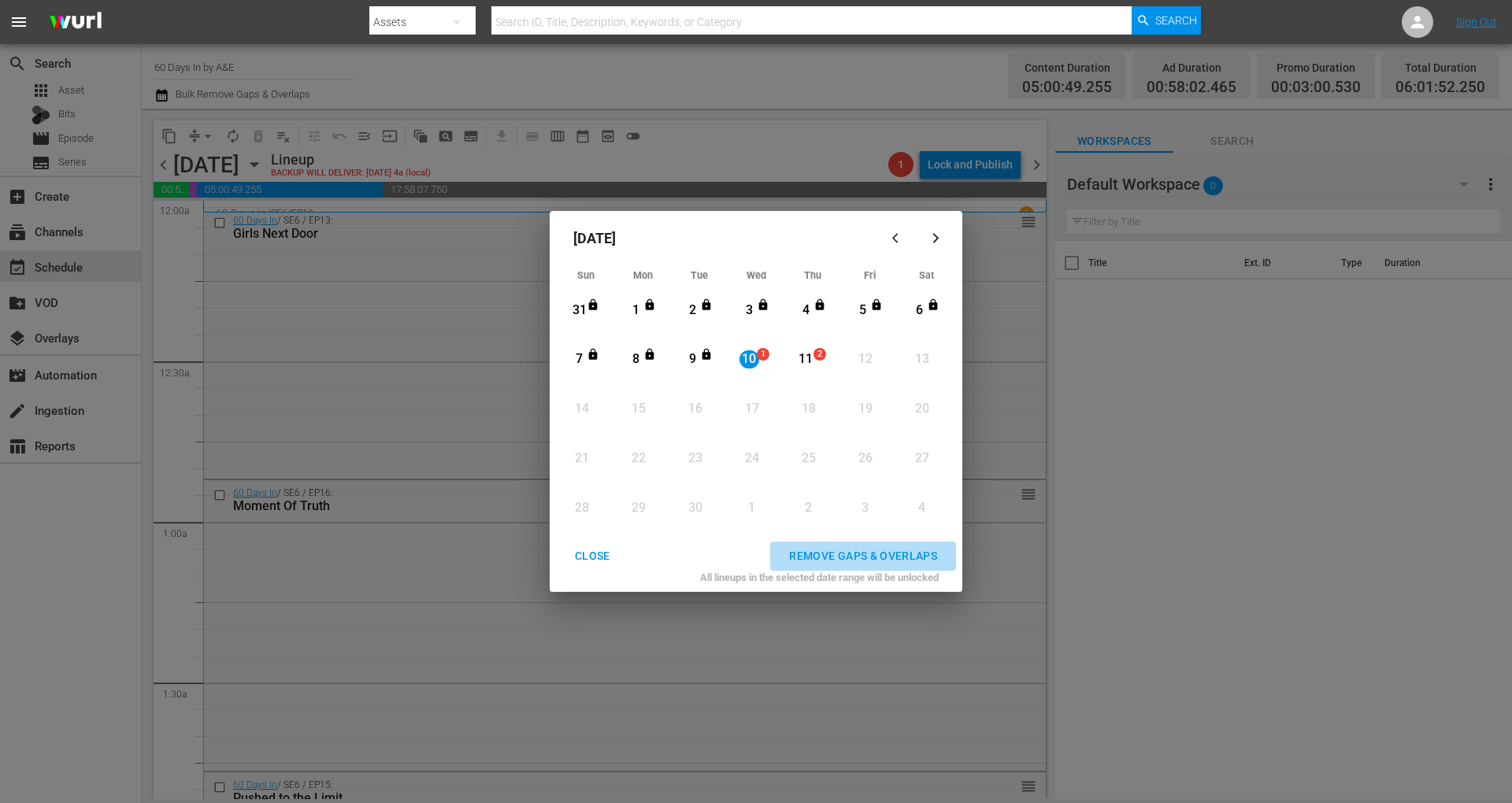
click at [881, 547] on div "REMOVE GAPS & OVERLAPS" at bounding box center [862, 556] width 173 height 19
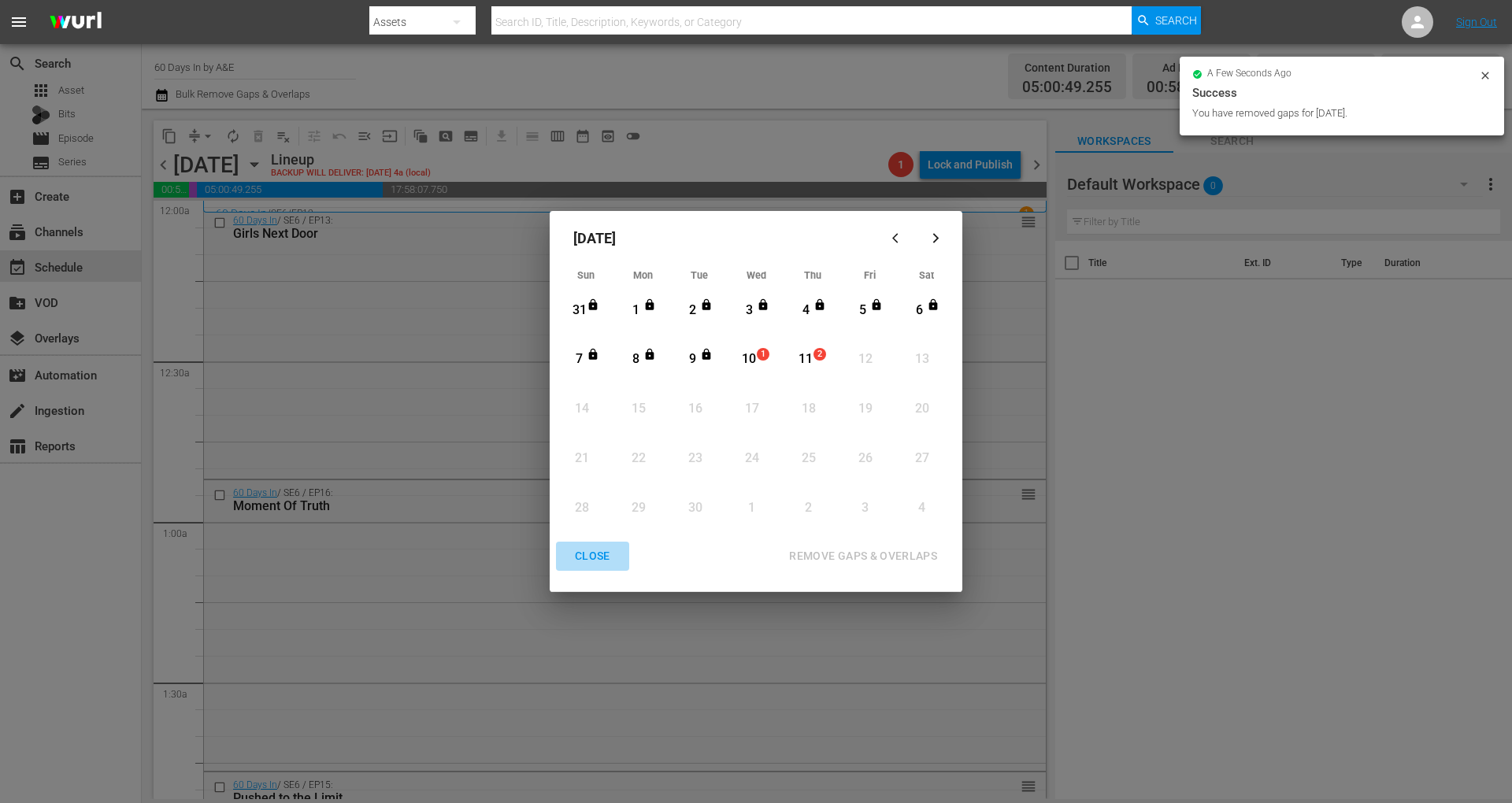
click at [596, 549] on div "CLOSE" at bounding box center [592, 556] width 61 height 19
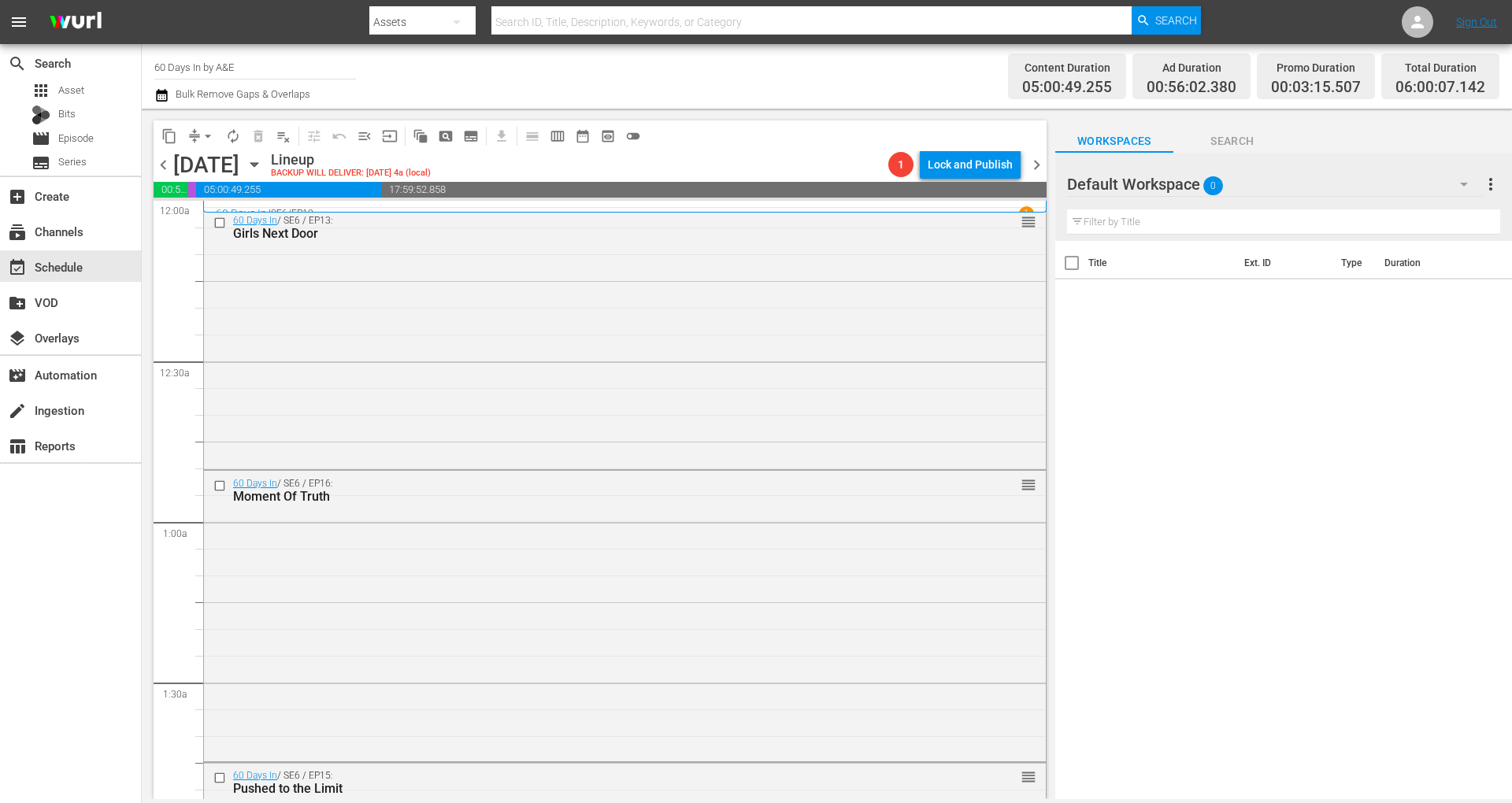
click at [170, 96] on button "button" at bounding box center [164, 95] width 19 height 19
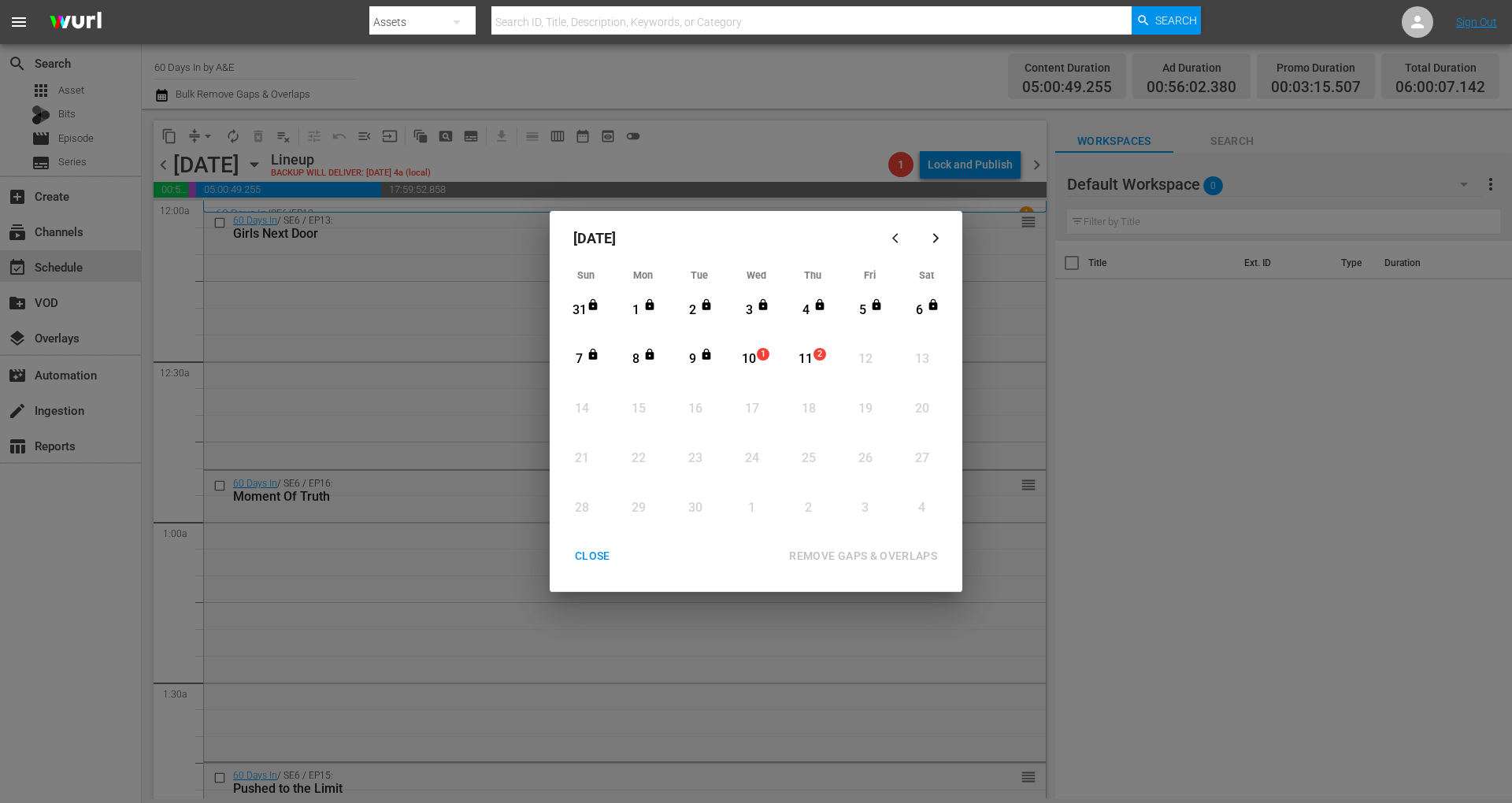
click at [754, 358] on div "10" at bounding box center [748, 358] width 19 height 18
click at [860, 551] on div "REMOVE GAPS & OVERLAPS" at bounding box center [862, 556] width 173 height 19
click at [591, 559] on div "CLOSE" at bounding box center [592, 556] width 61 height 19
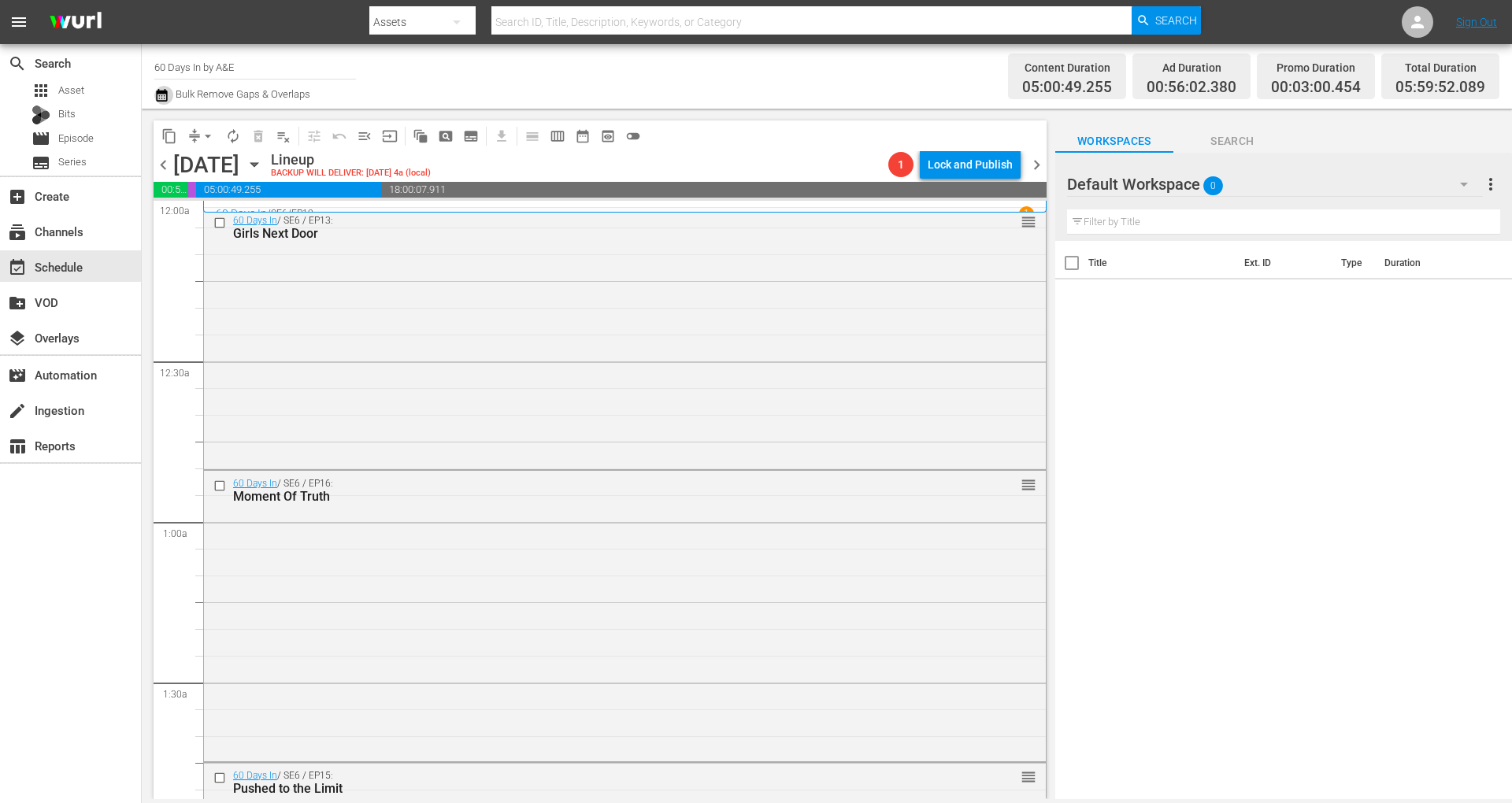
click at [161, 96] on icon "button" at bounding box center [161, 94] width 11 height 13
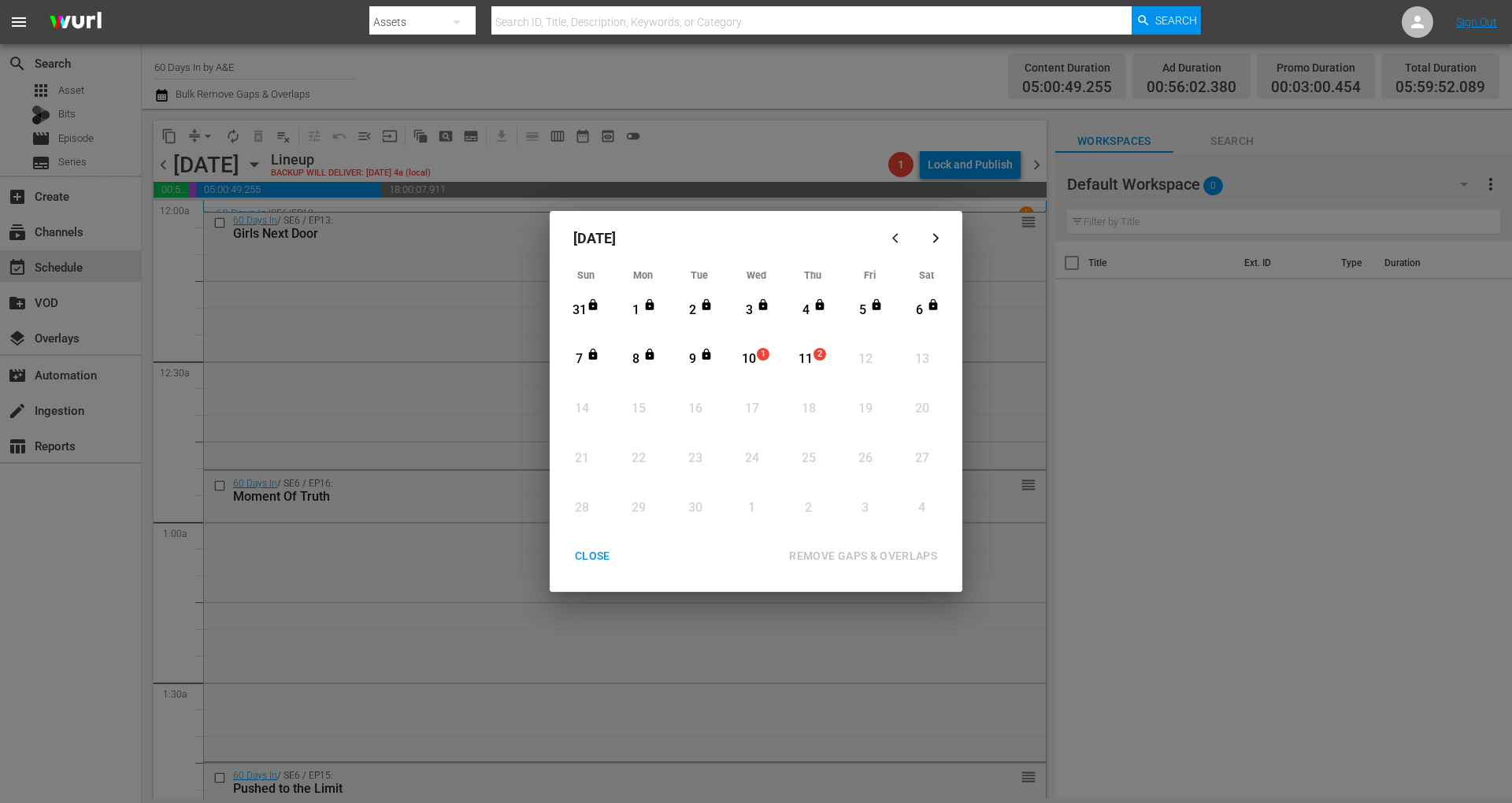
click at [749, 362] on div "10" at bounding box center [748, 358] width 19 height 18
click at [901, 550] on div "REMOVE GAPS & OVERLAPS" at bounding box center [862, 556] width 173 height 19
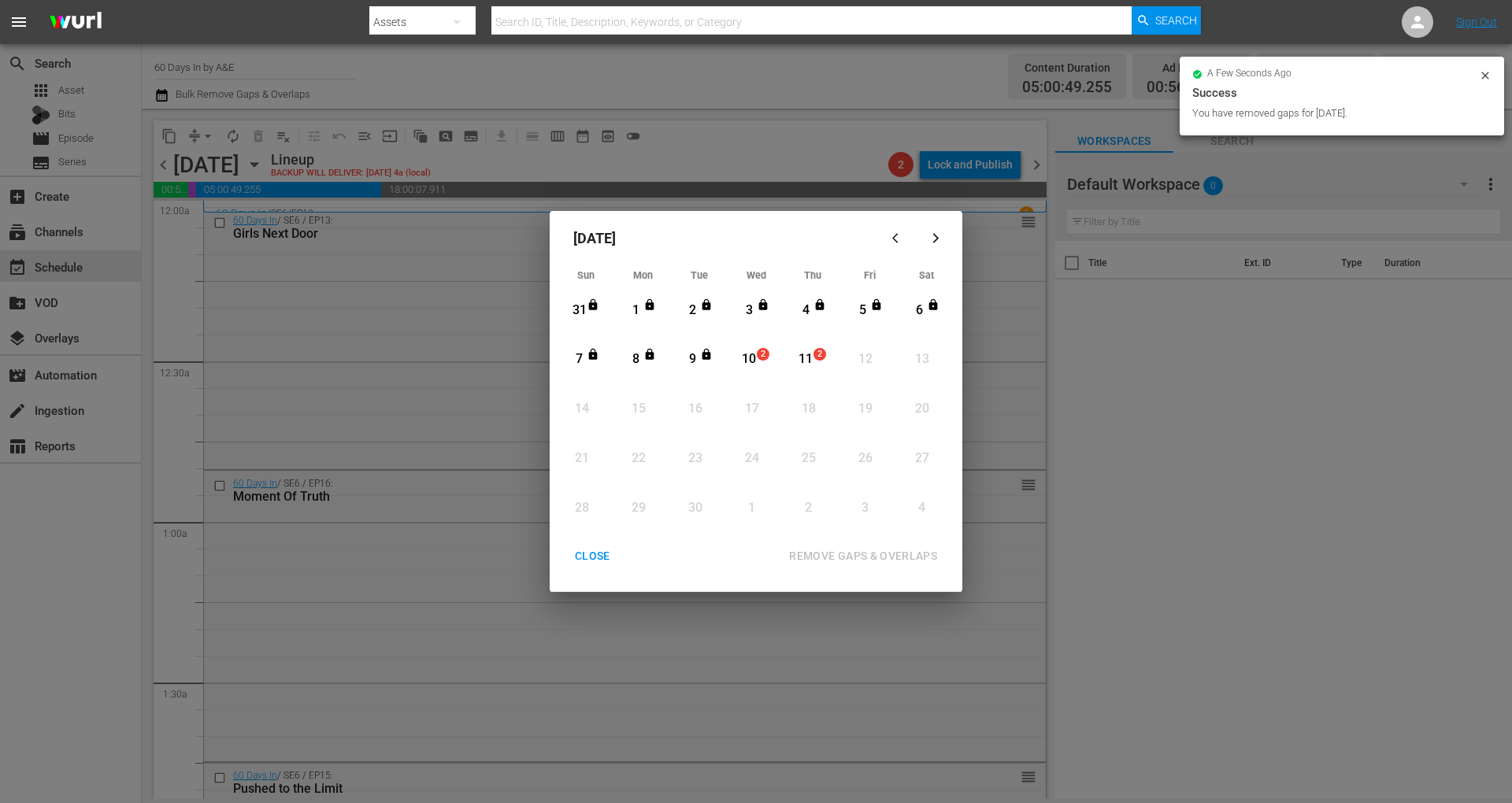
click at [594, 552] on div "CLOSE" at bounding box center [592, 556] width 61 height 19
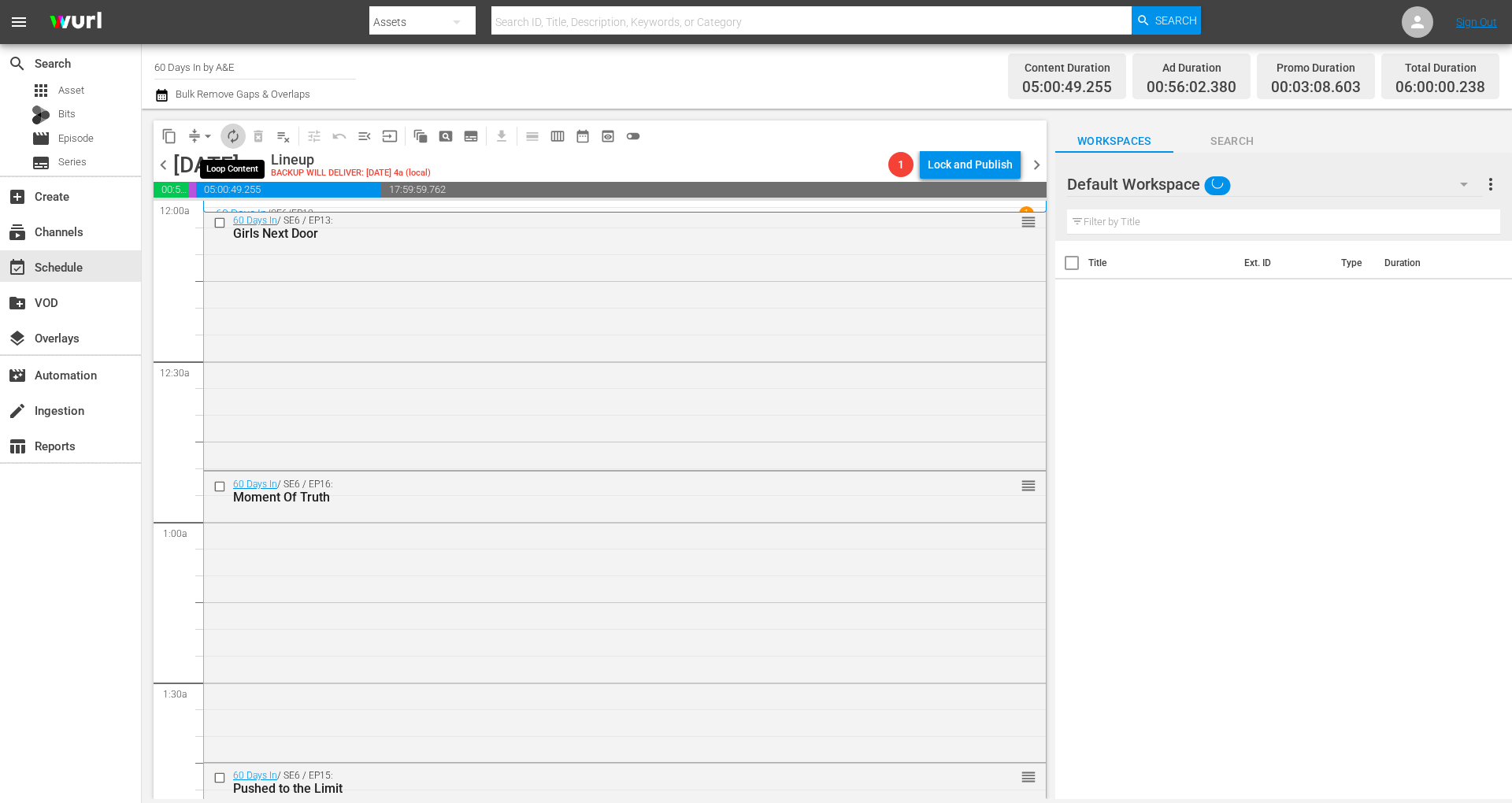
click at [243, 137] on button "autorenew_outlined" at bounding box center [233, 137] width 25 height 25
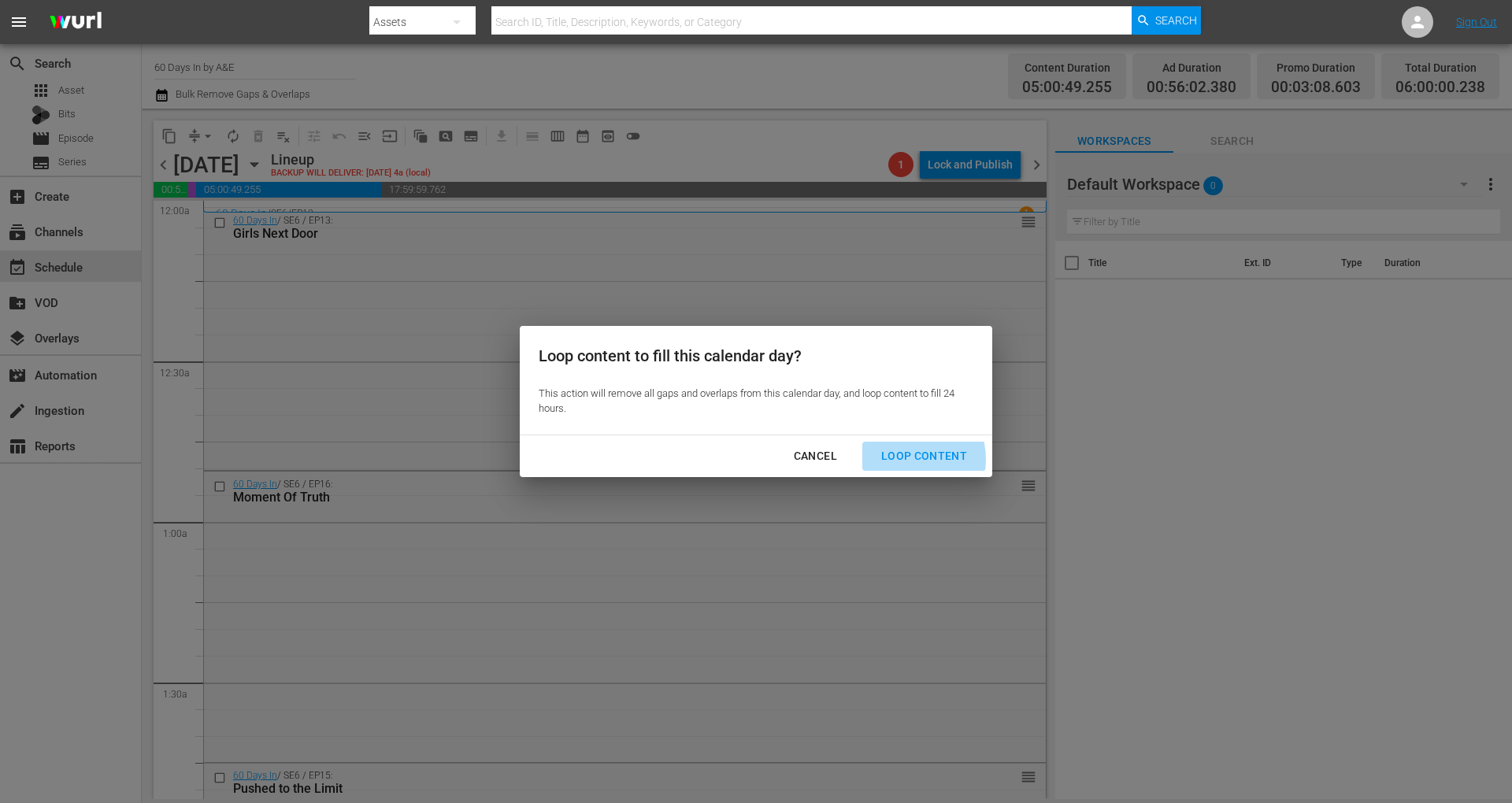
click at [905, 459] on div "Loop Content" at bounding box center [924, 455] width 111 height 19
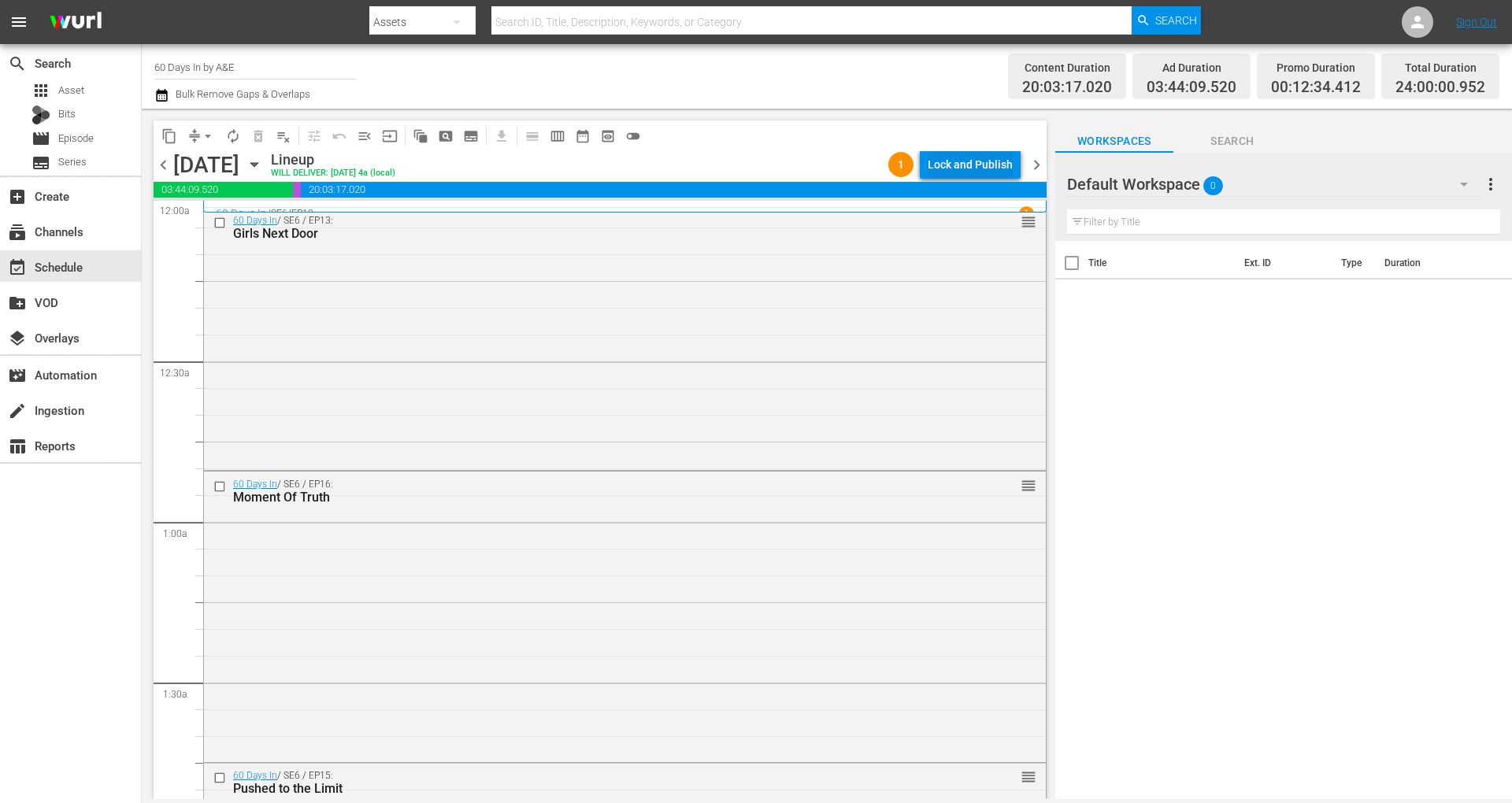
click at [976, 170] on div "Lock and Publish" at bounding box center [969, 164] width 85 height 29
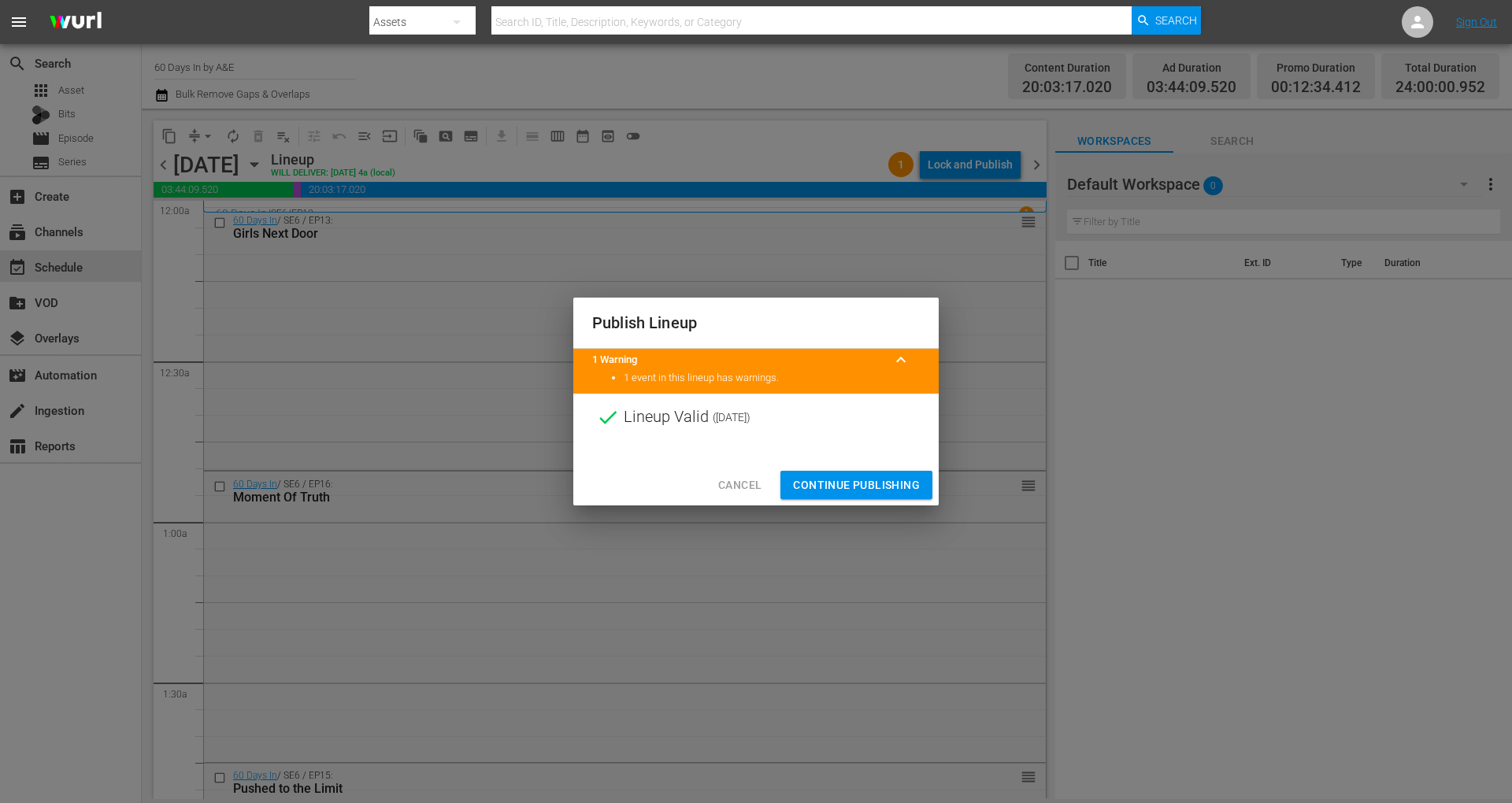
click at [844, 477] on span "Continue Publishing" at bounding box center [856, 485] width 127 height 19
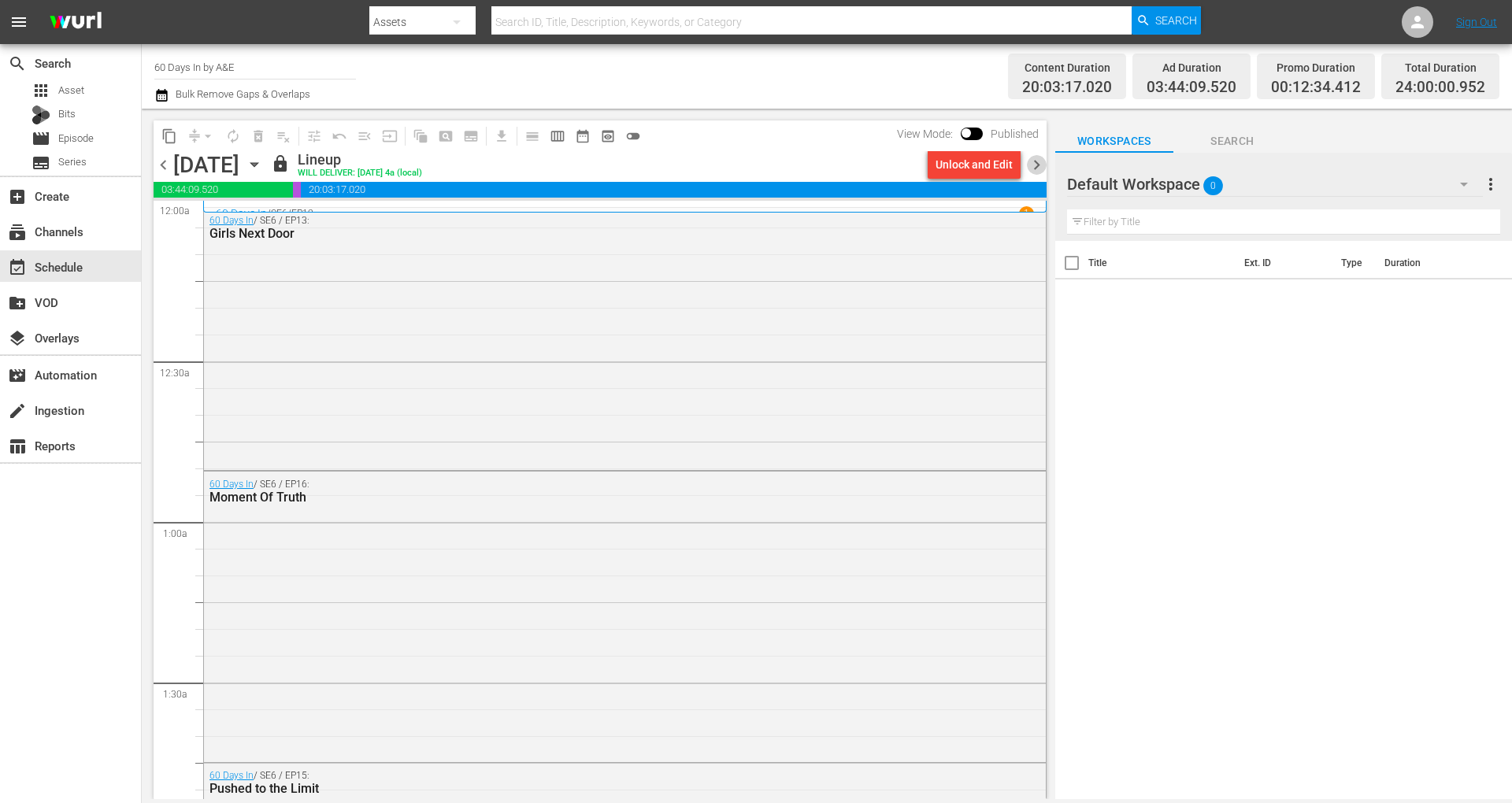
click at [1039, 167] on span "chevron_right" at bounding box center [1036, 164] width 19 height 19
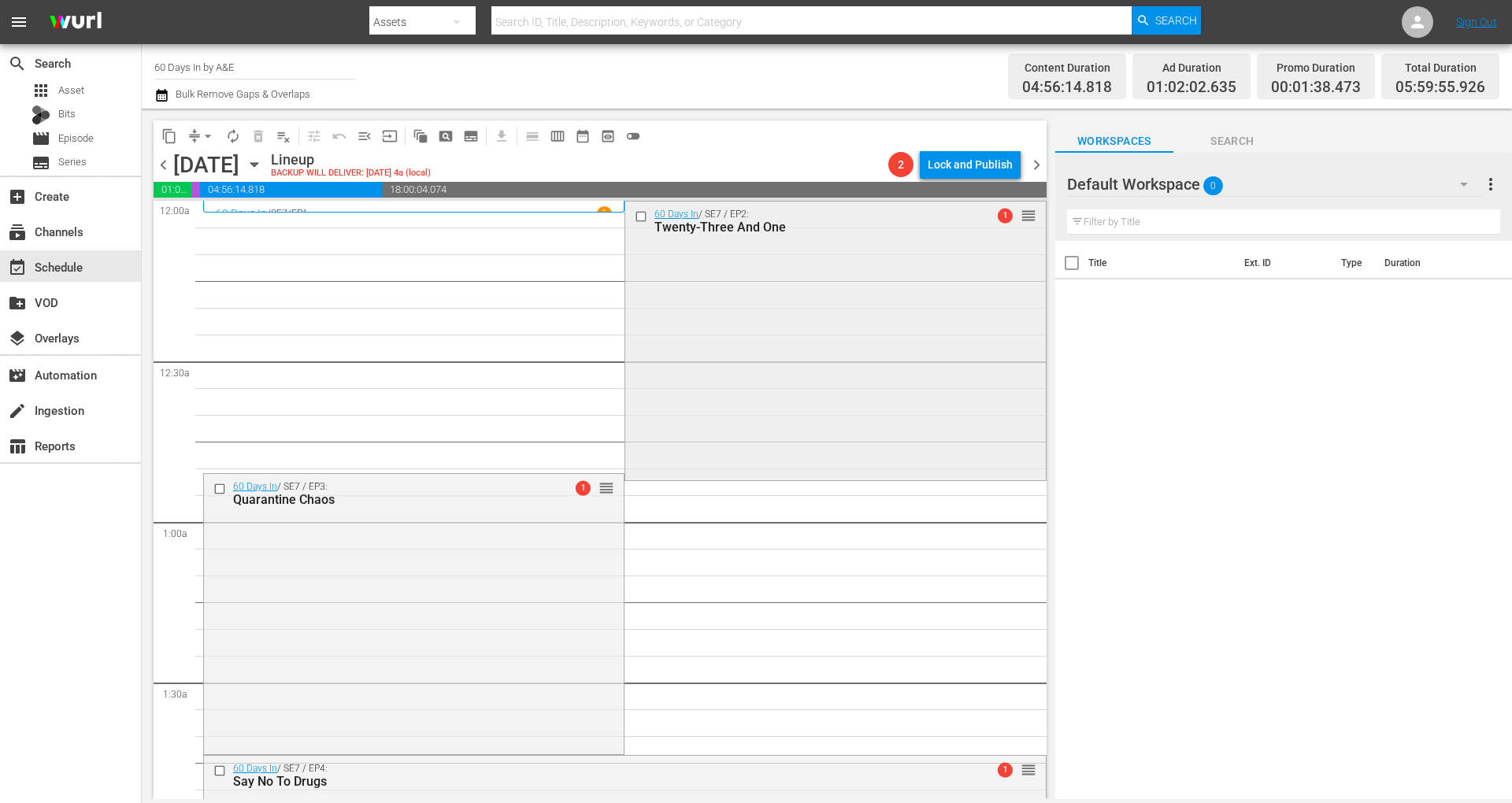
click at [816, 338] on div "60 Days In / SE7 / EP2: Twenty-Three And One 1 reorder" at bounding box center [834, 340] width 419 height 277
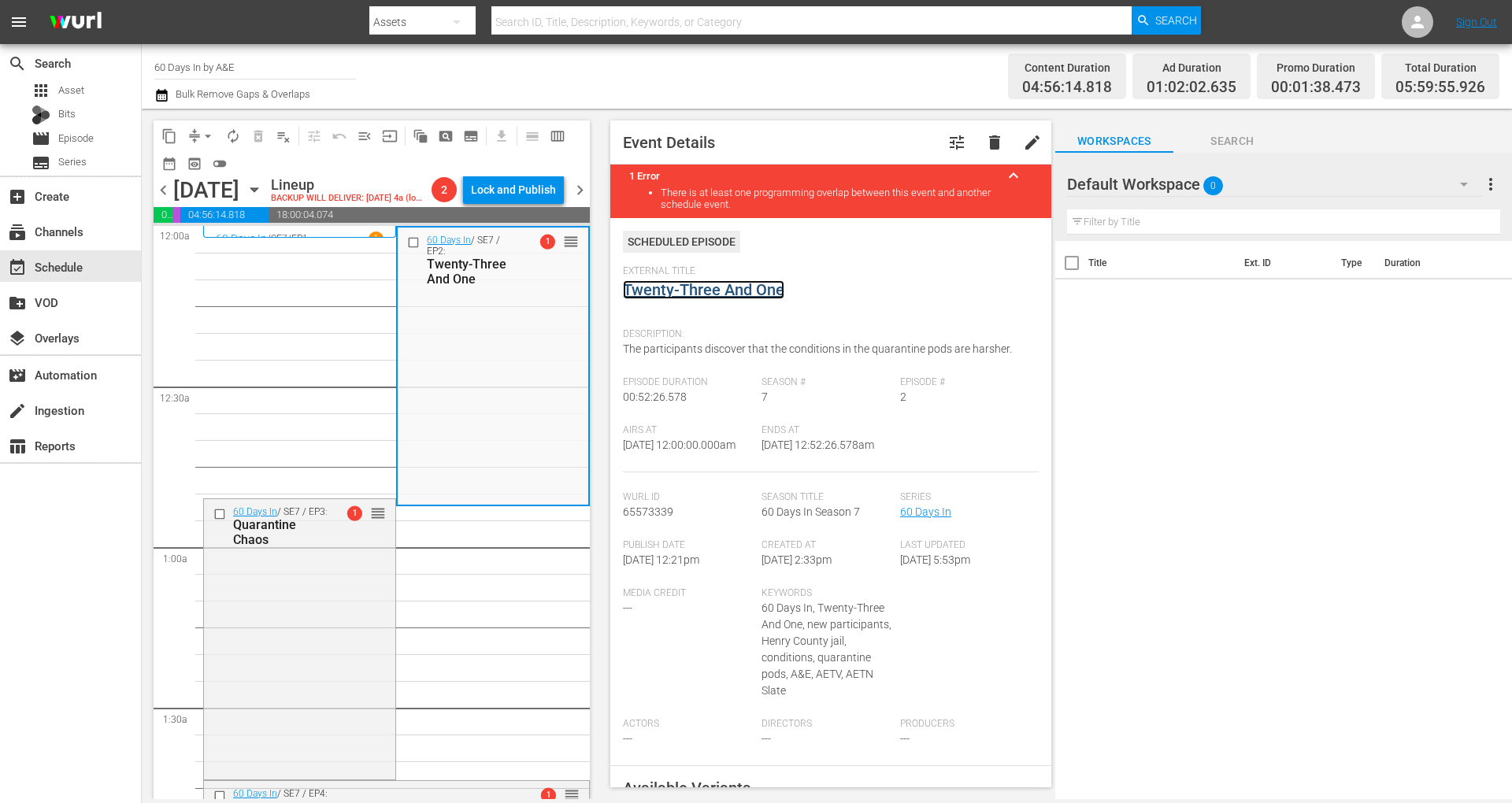
click at [723, 285] on link "Twenty-Three And One" at bounding box center [703, 289] width 161 height 19
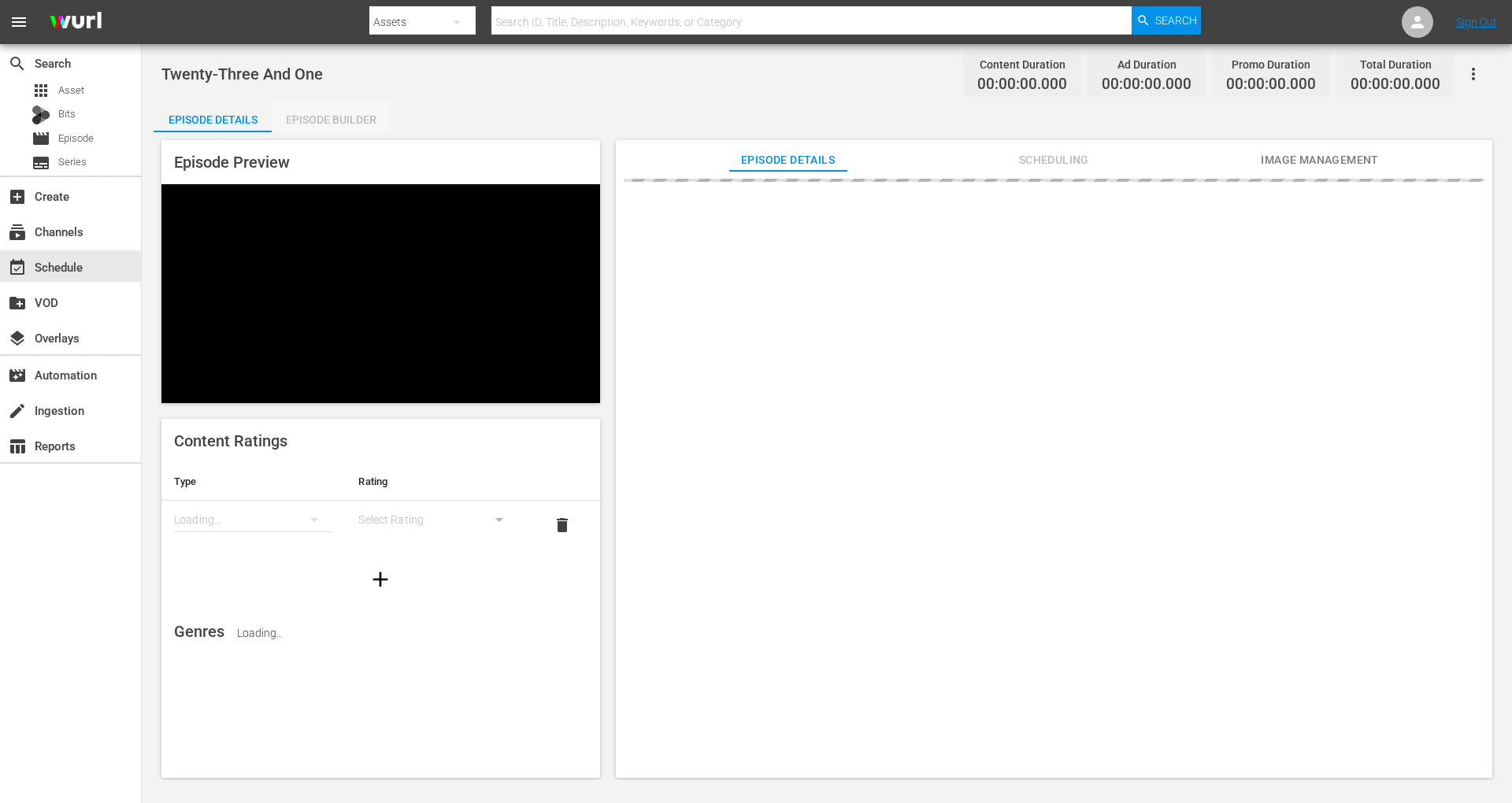
click at [337, 121] on div "Episode Builder" at bounding box center [331, 119] width 118 height 38
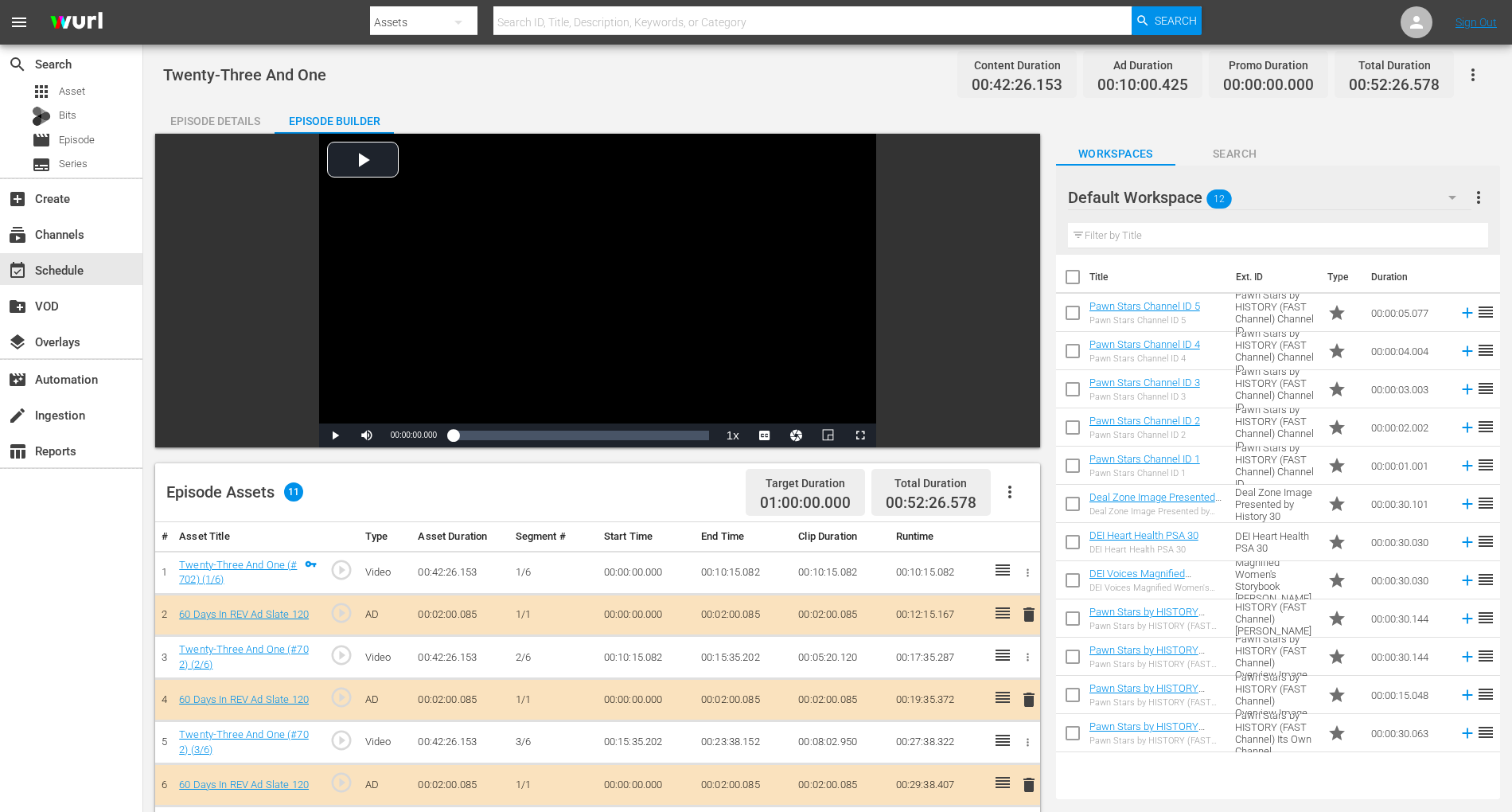
click at [1451, 201] on icon "button" at bounding box center [1452, 197] width 19 height 19
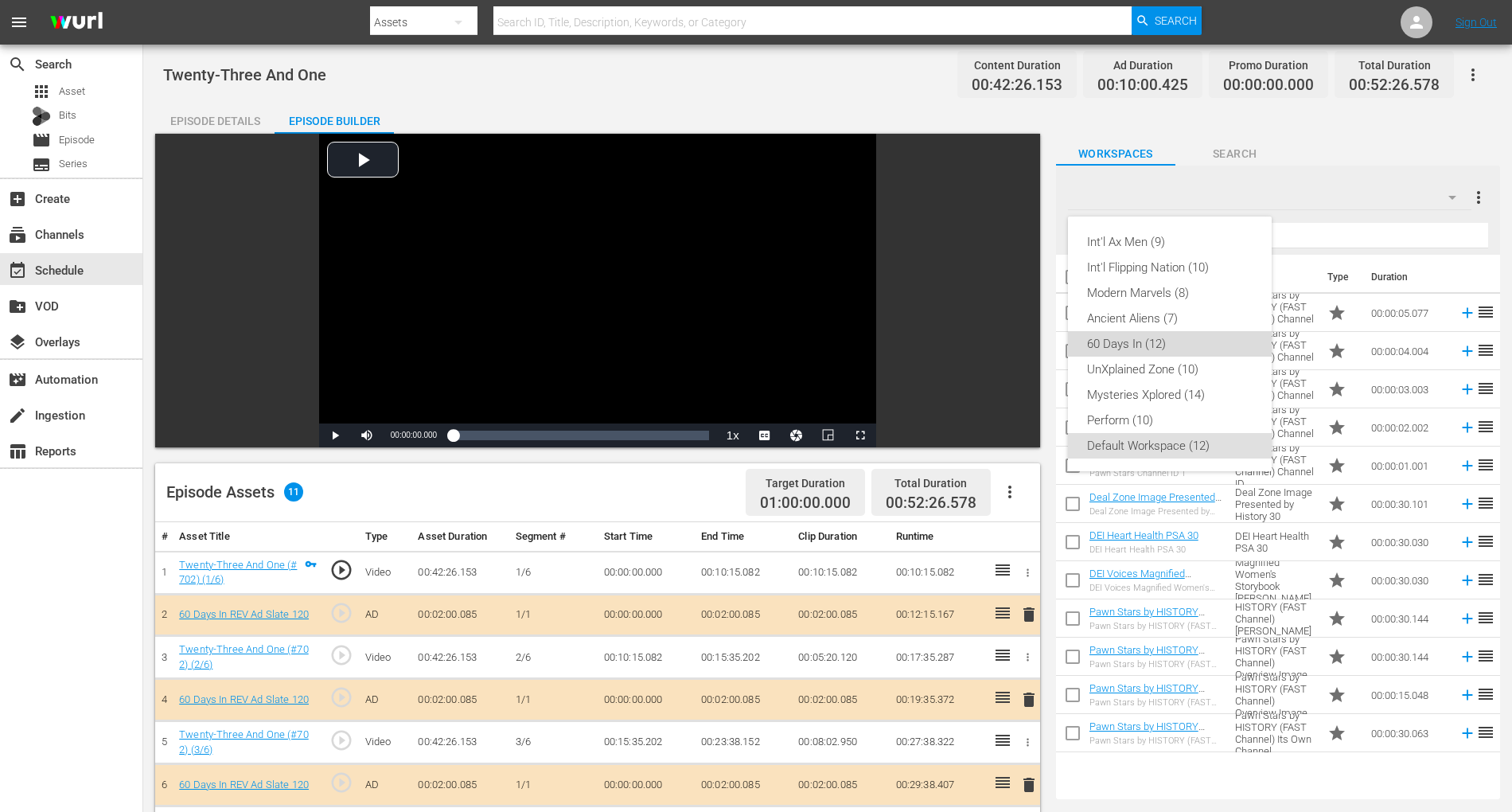
click at [1139, 351] on div "60 Days In (12)" at bounding box center [1170, 344] width 165 height 26
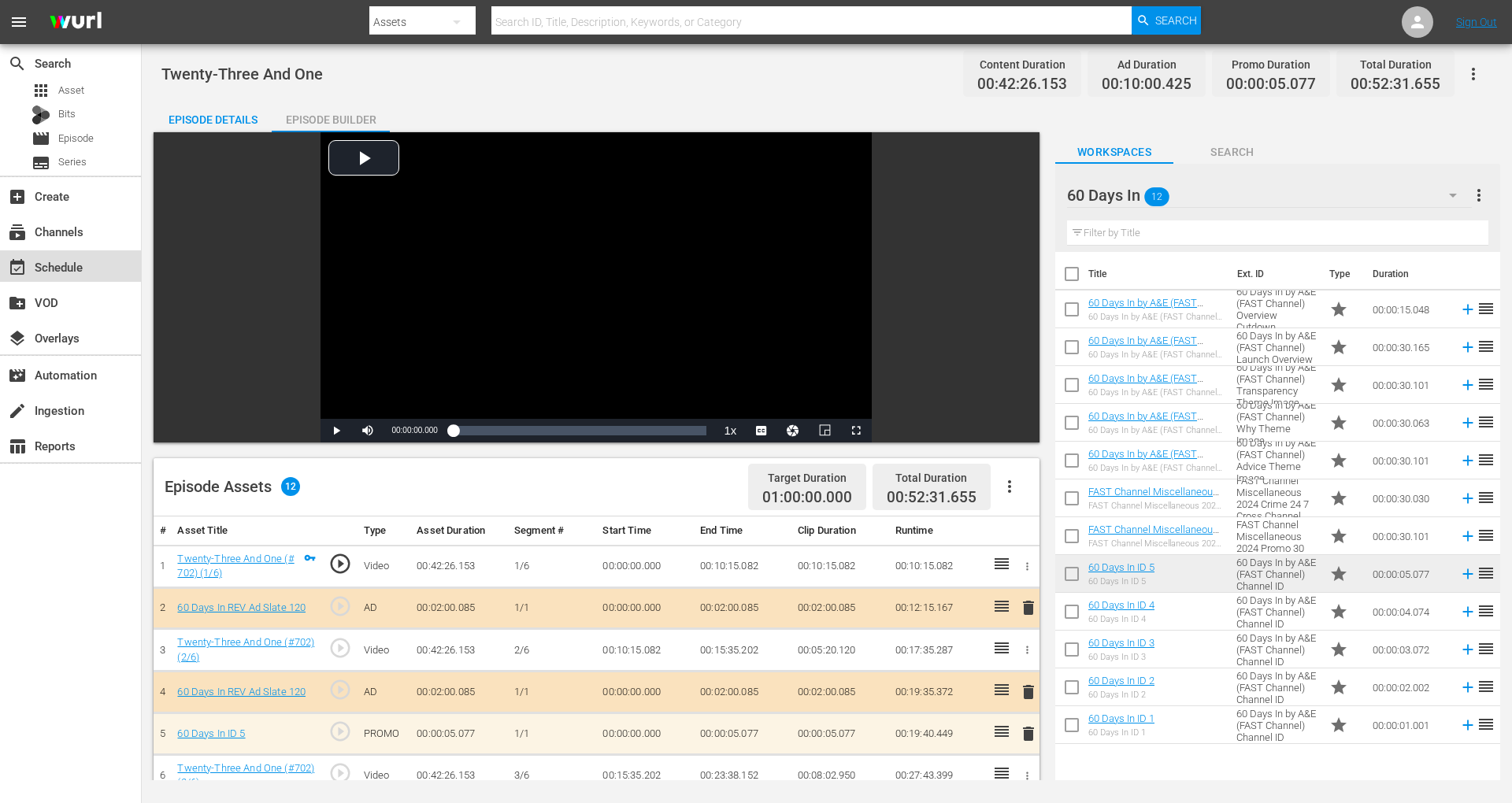
click at [81, 267] on div "event_available Schedule" at bounding box center [44, 264] width 89 height 14
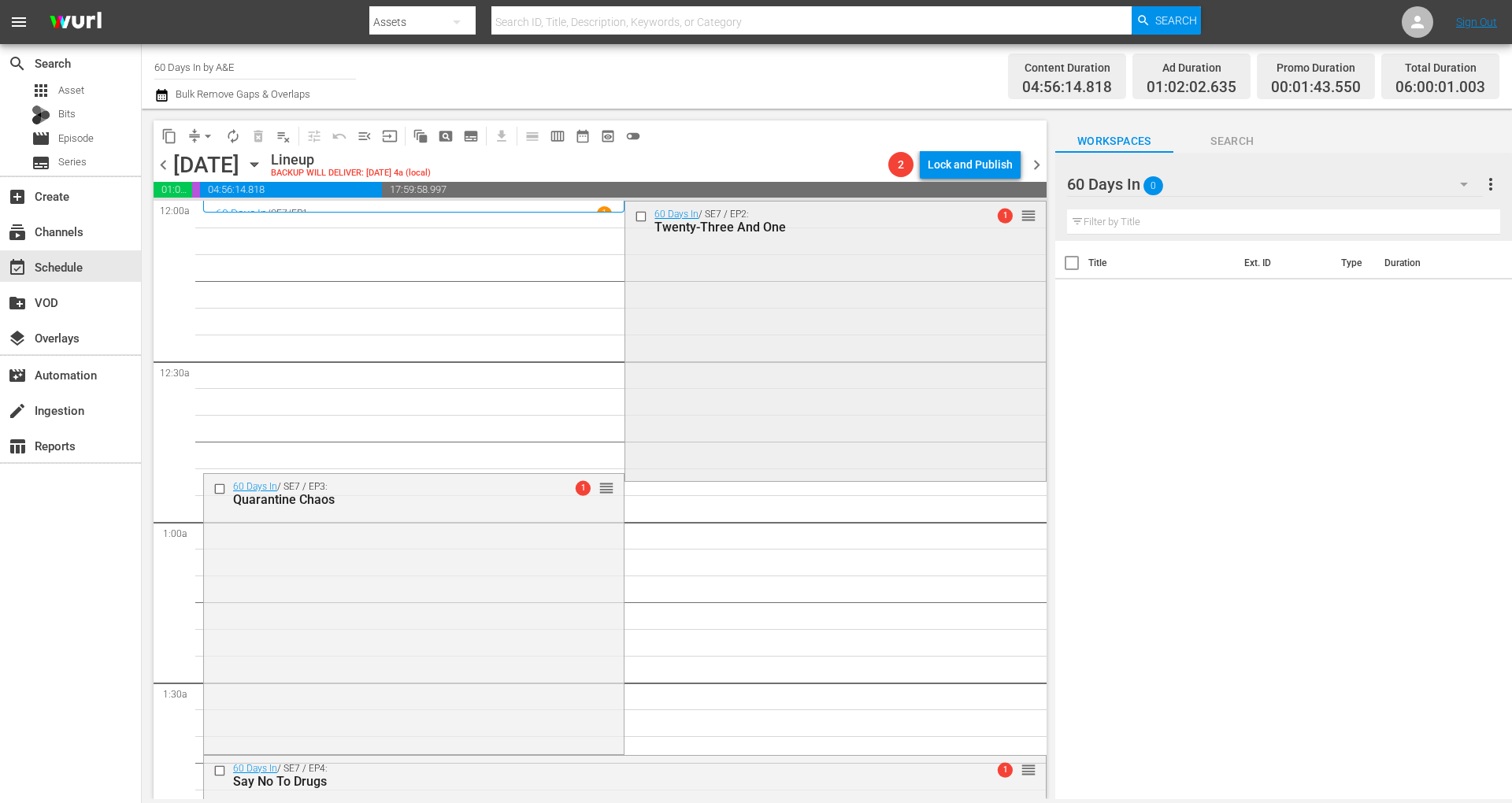
click at [758, 375] on div "60 Days In / SE7 / EP2: Twenty-Three And One 1 reorder" at bounding box center [834, 340] width 419 height 277
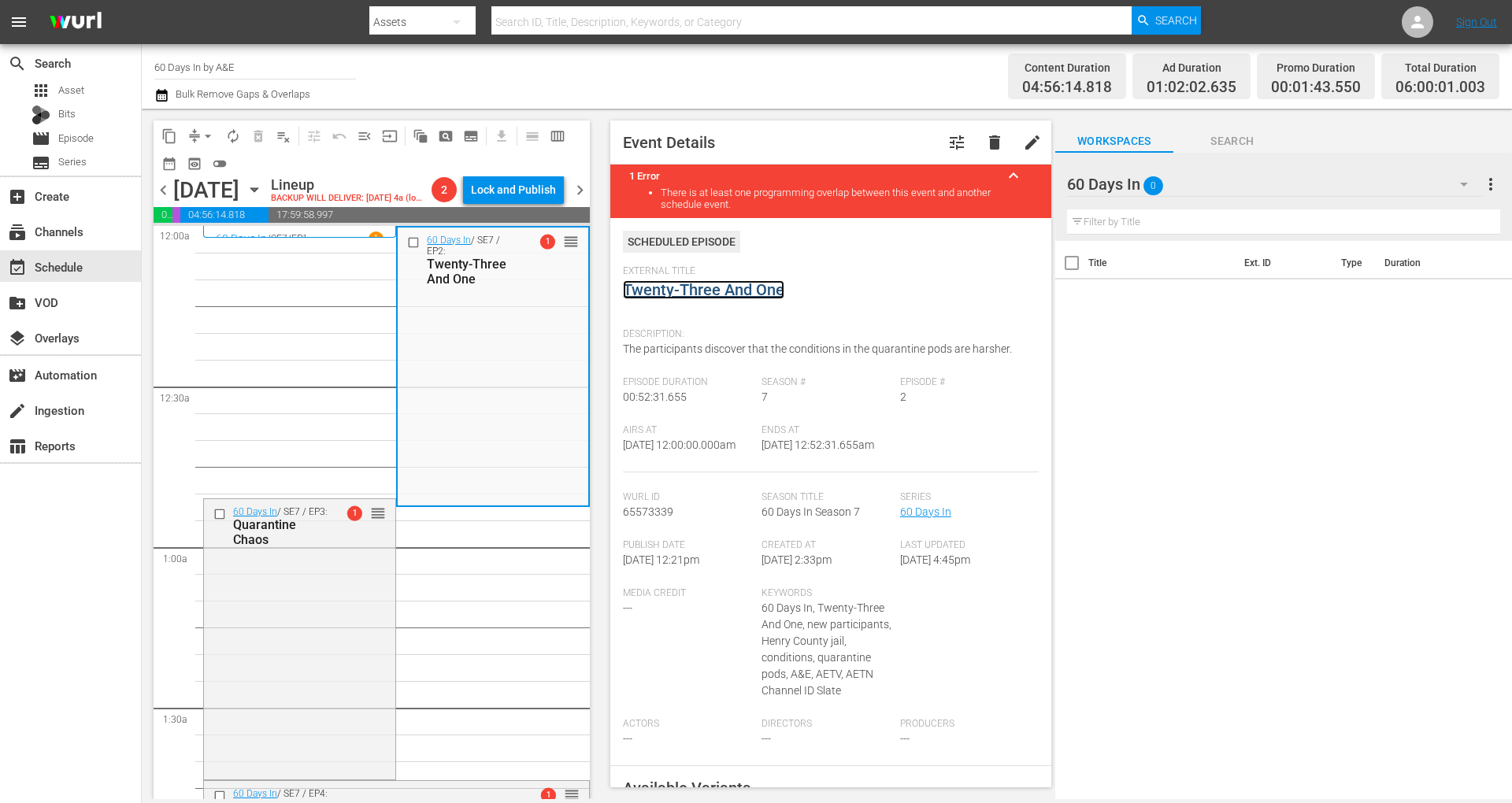
click at [692, 287] on link "Twenty-Three And One" at bounding box center [703, 289] width 161 height 19
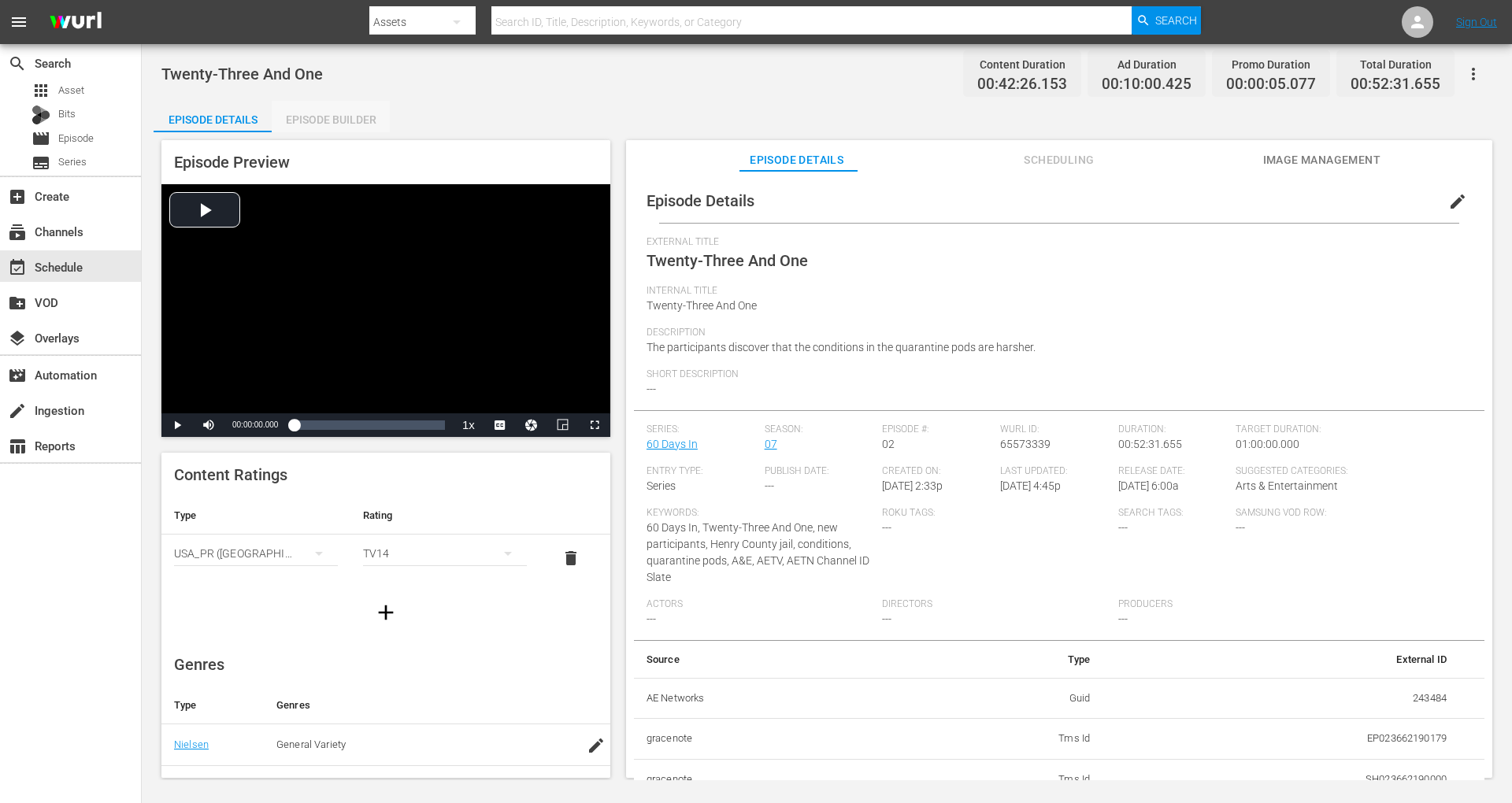
click at [341, 113] on div "Episode Builder" at bounding box center [331, 119] width 118 height 38
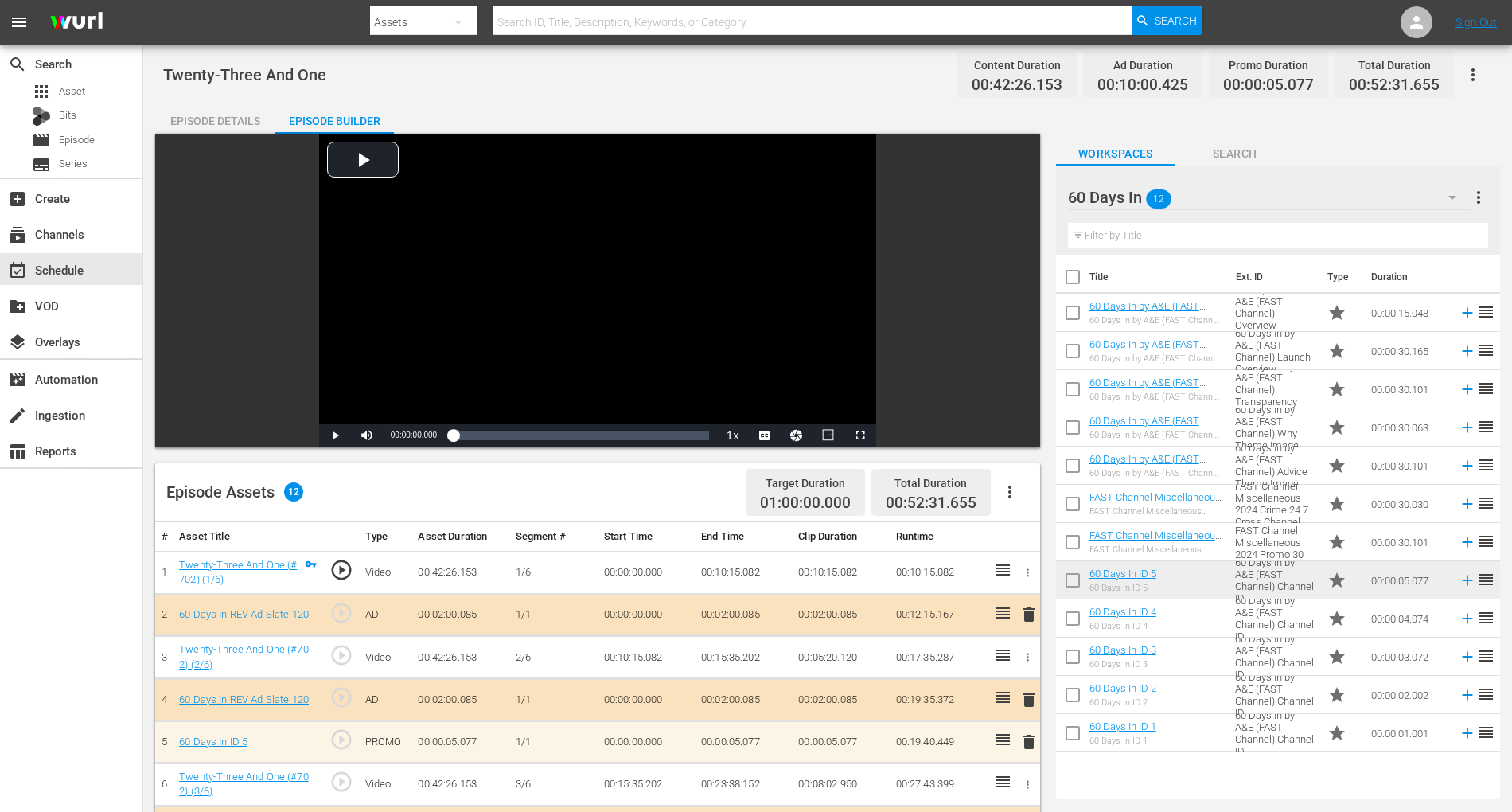
click at [1029, 742] on span "delete" at bounding box center [1028, 742] width 19 height 19
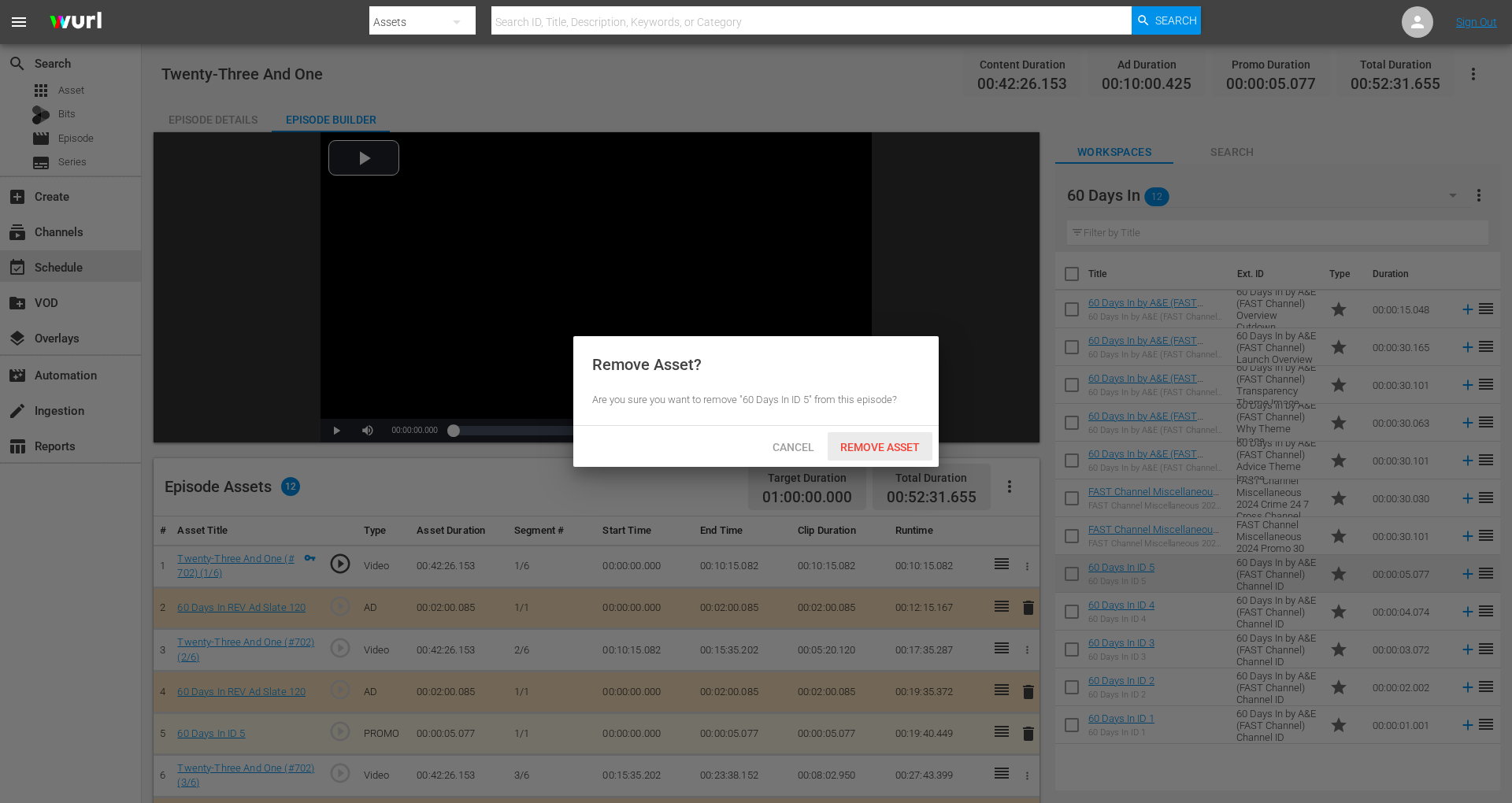
click at [888, 442] on span "Remove Asset" at bounding box center [880, 447] width 105 height 13
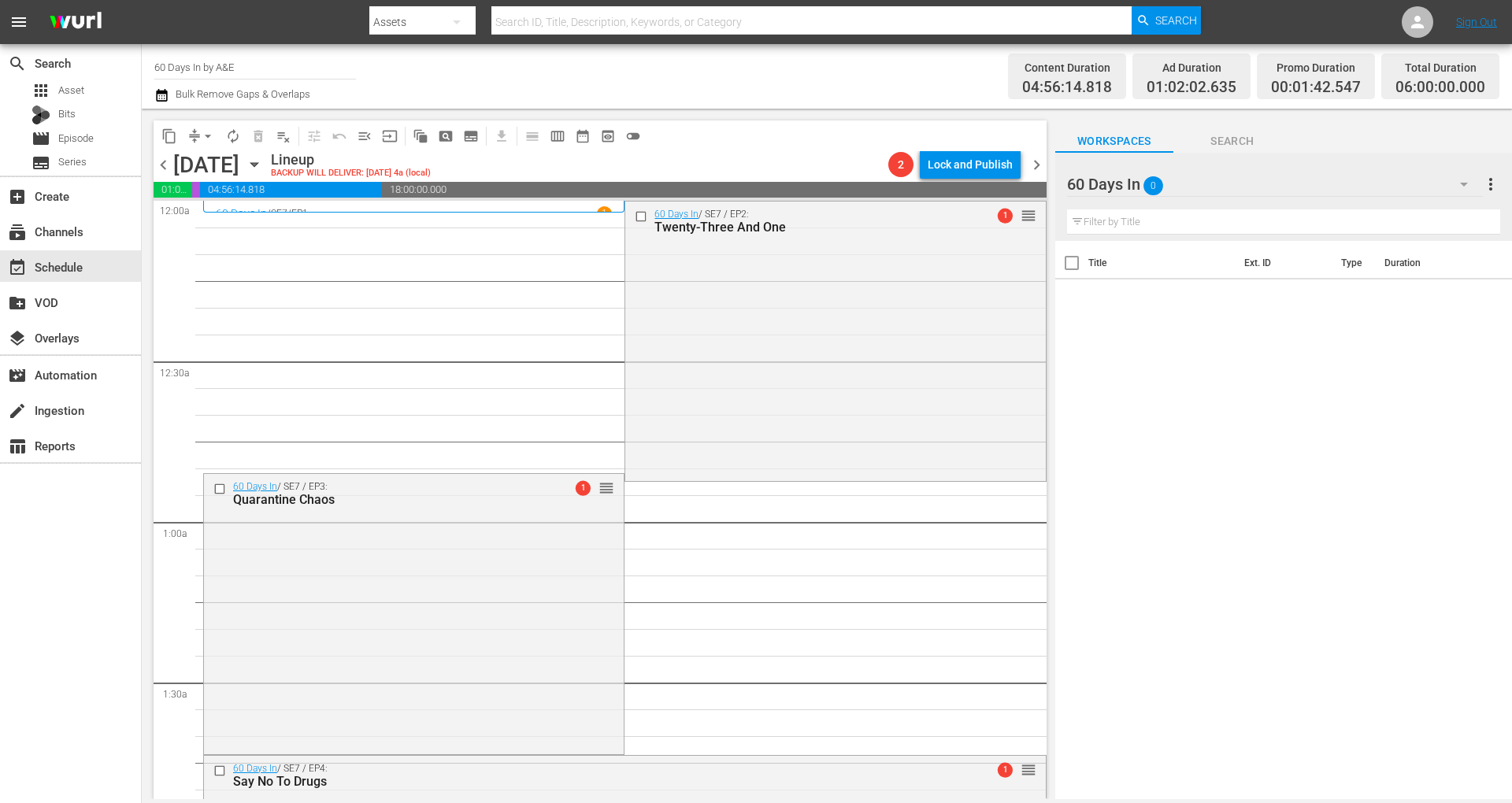
click at [162, 92] on icon "button" at bounding box center [161, 94] width 11 height 13
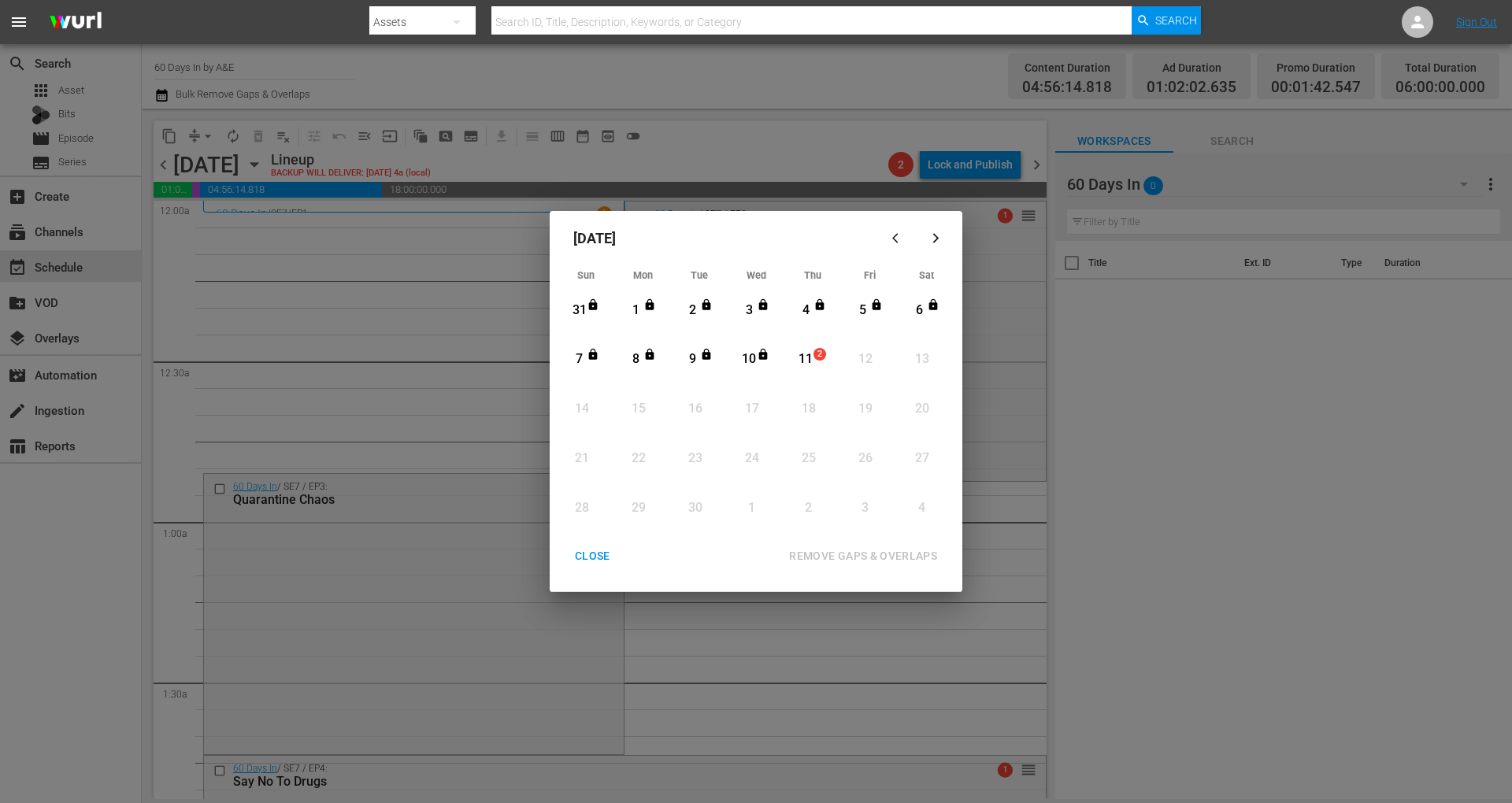
click at [811, 364] on div "11" at bounding box center [805, 358] width 19 height 18
click at [911, 560] on div "REMOVE GAPS & OVERLAPS" at bounding box center [862, 556] width 173 height 19
click at [595, 562] on div "CLOSE" at bounding box center [592, 556] width 61 height 19
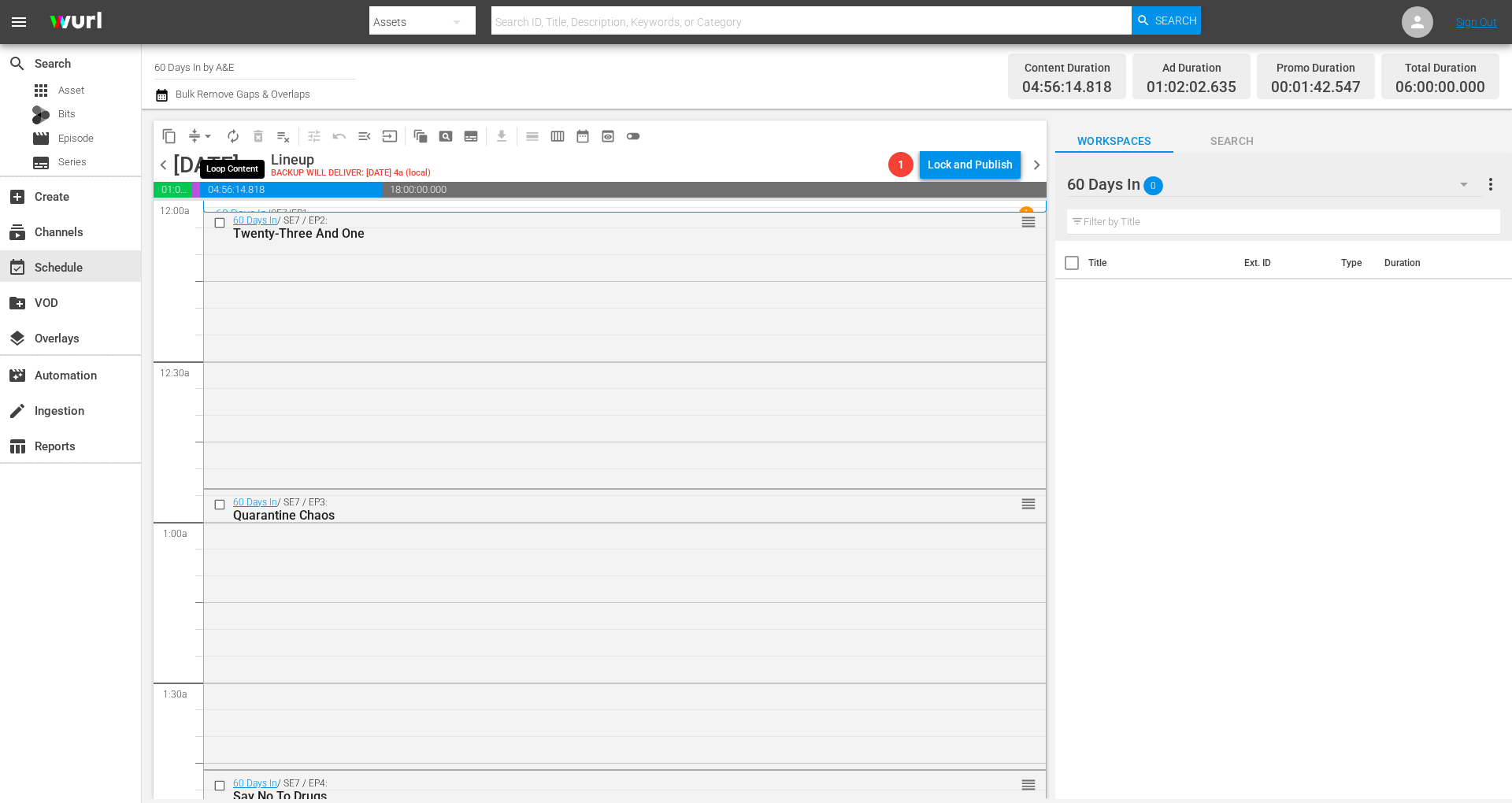
click at [229, 136] on span "autorenew_outlined" at bounding box center [233, 136] width 16 height 16
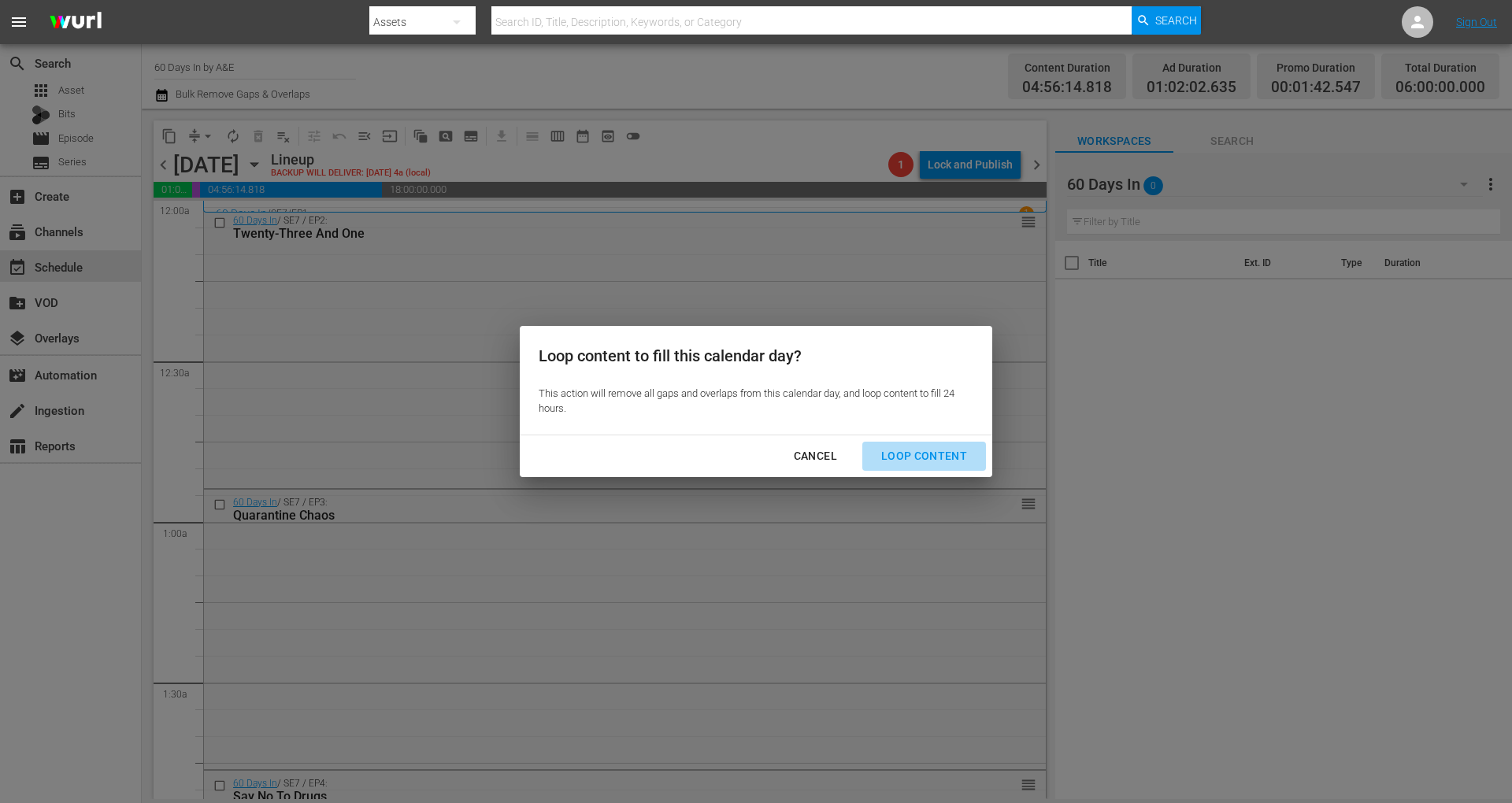
click at [931, 450] on div "Loop Content" at bounding box center [924, 455] width 111 height 19
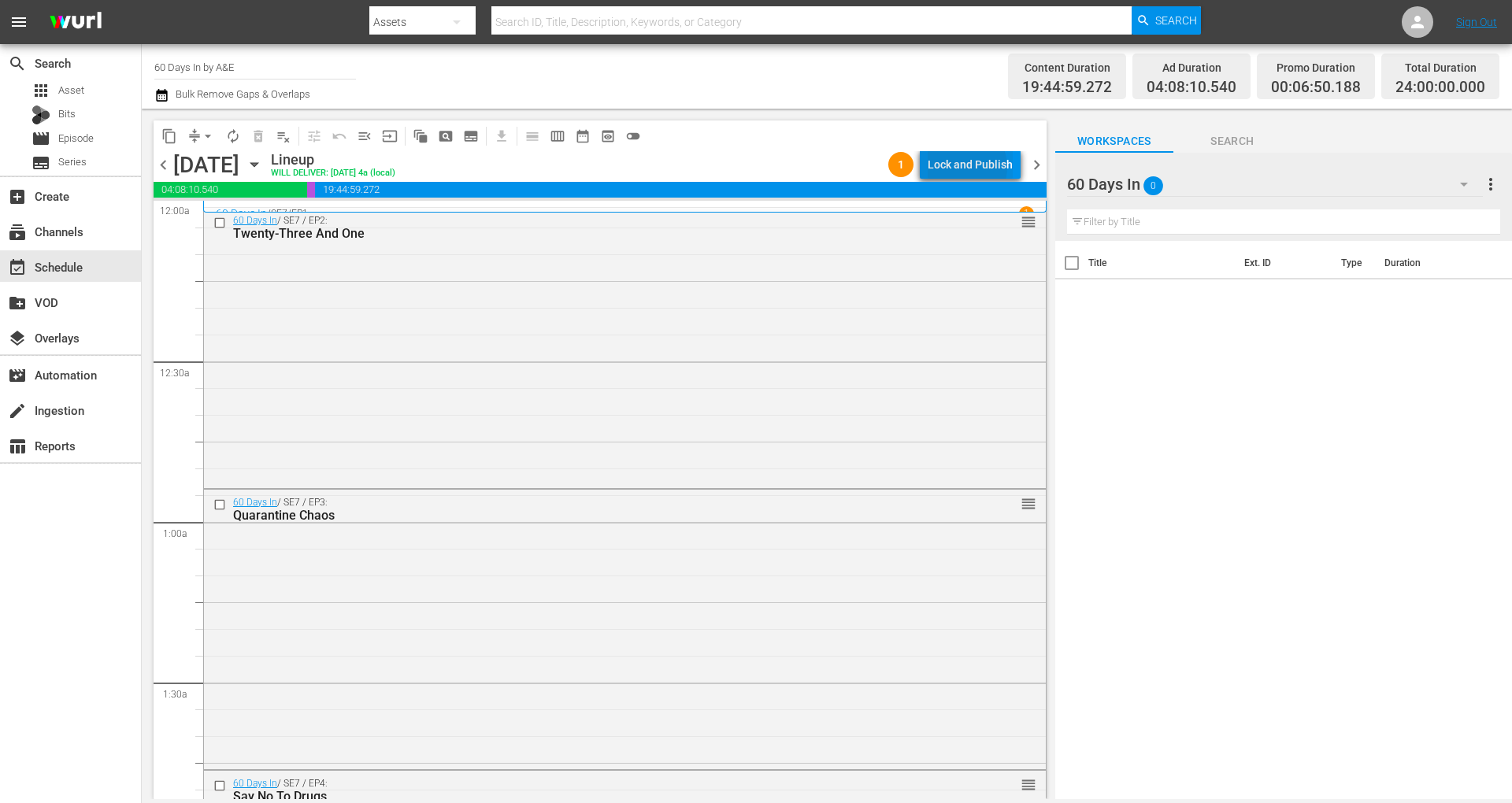
click at [969, 167] on div "Lock and Publish" at bounding box center [969, 164] width 85 height 29
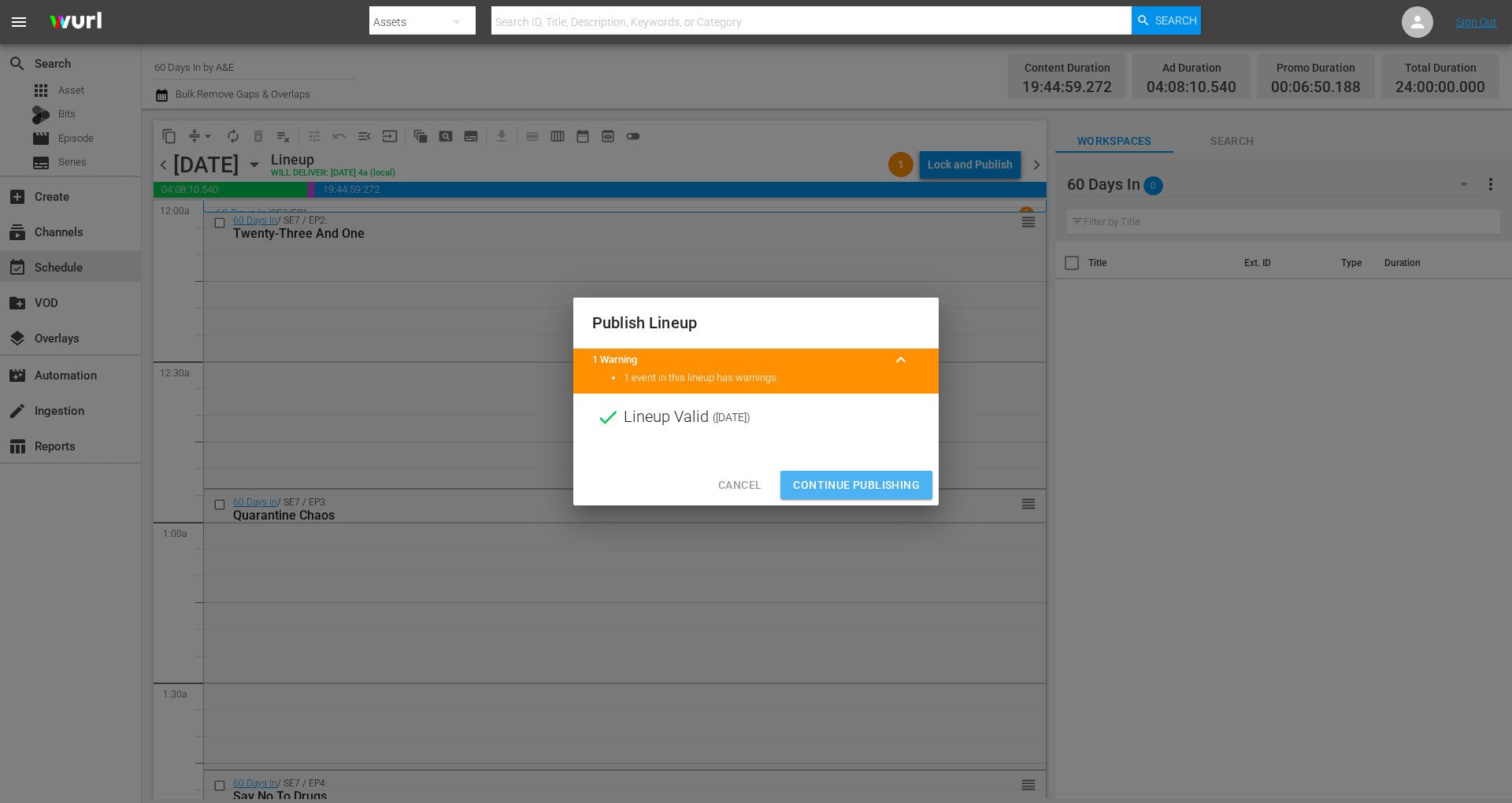
click at [880, 477] on span "Continue Publishing" at bounding box center [856, 485] width 127 height 19
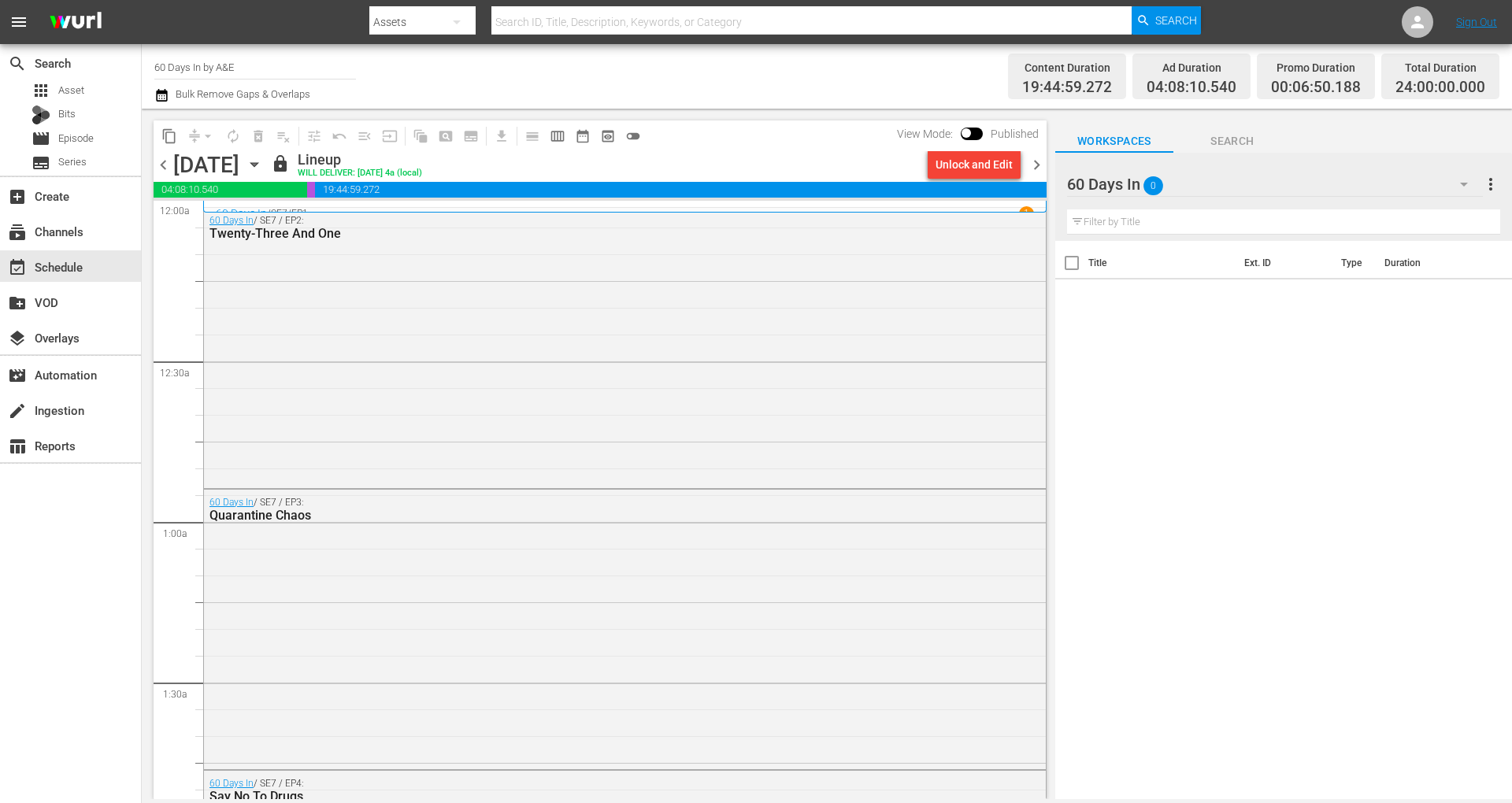
click at [1036, 169] on span "chevron_right" at bounding box center [1036, 164] width 19 height 19
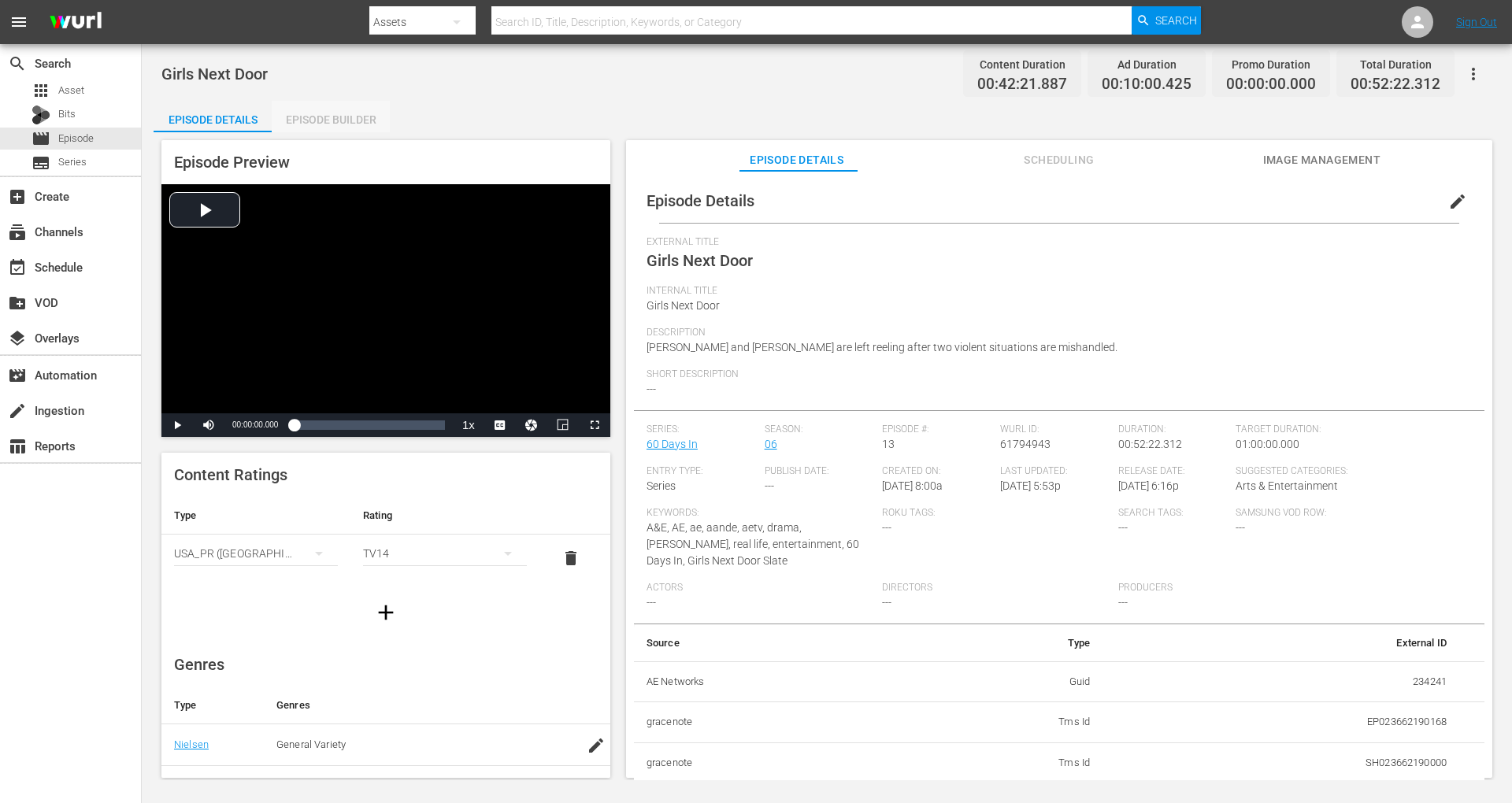
click at [338, 121] on div "Episode Builder" at bounding box center [331, 119] width 118 height 38
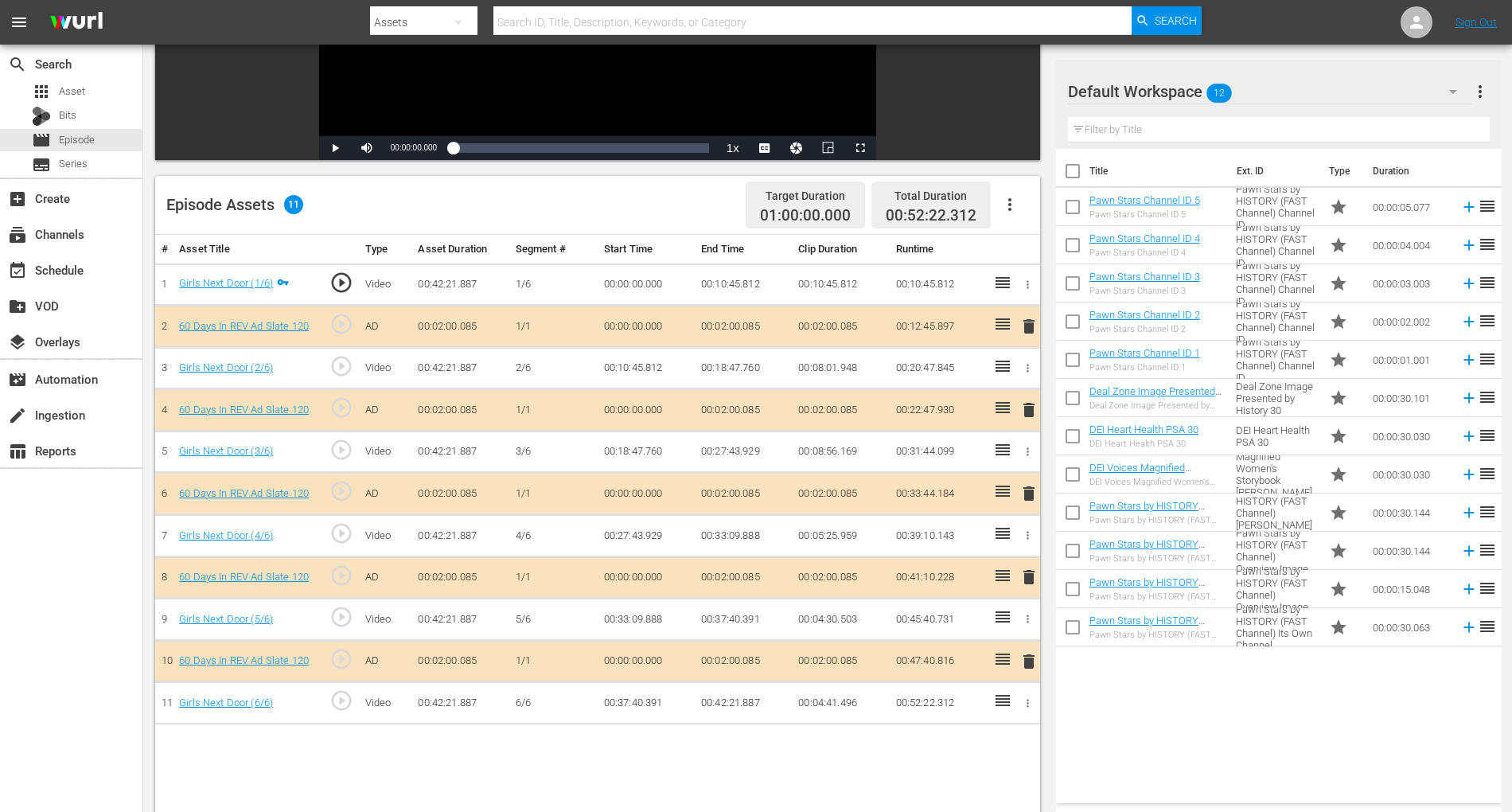
scroll to position [298, 0]
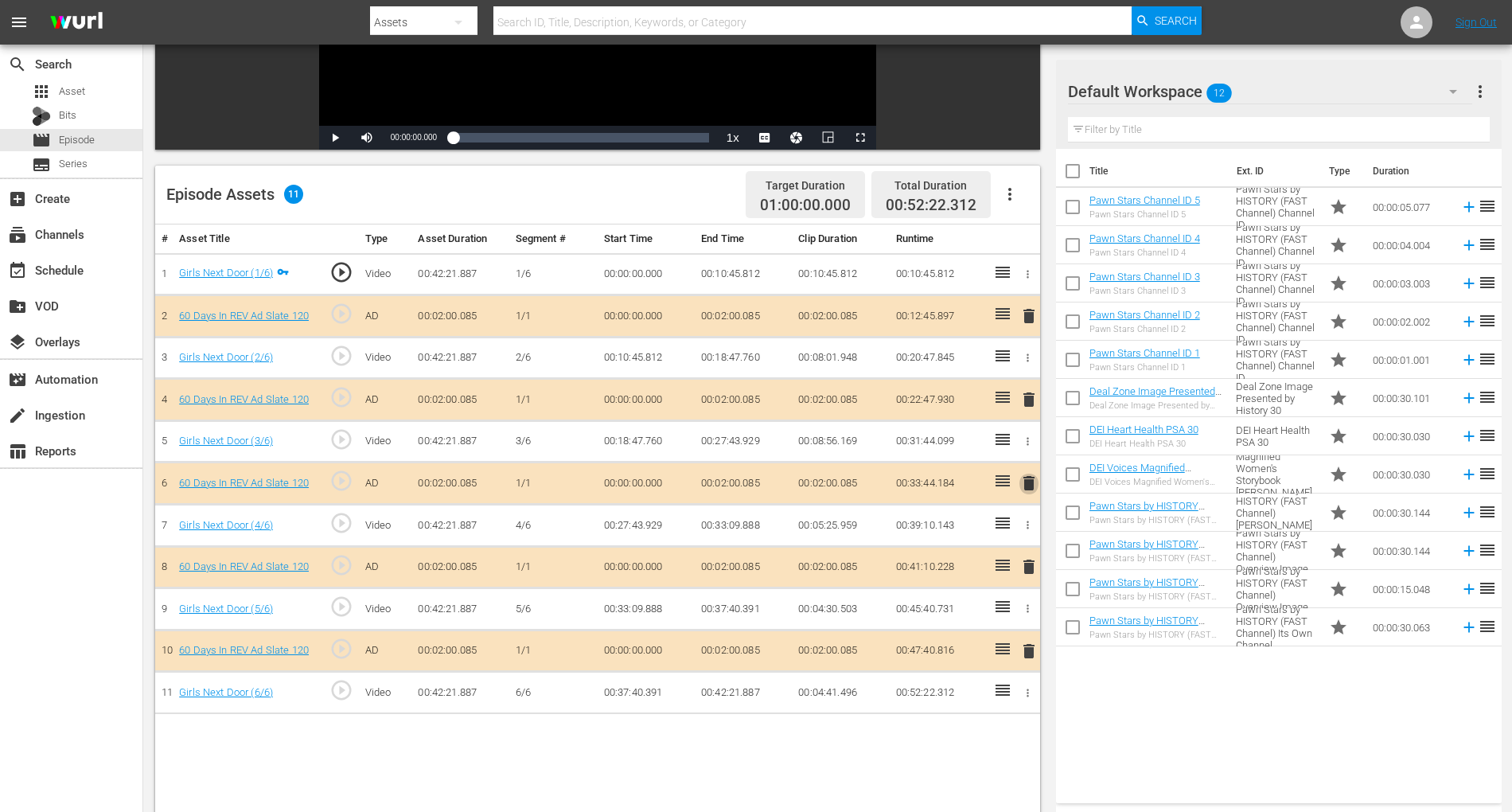
click at [1025, 483] on span "delete" at bounding box center [1028, 483] width 19 height 19
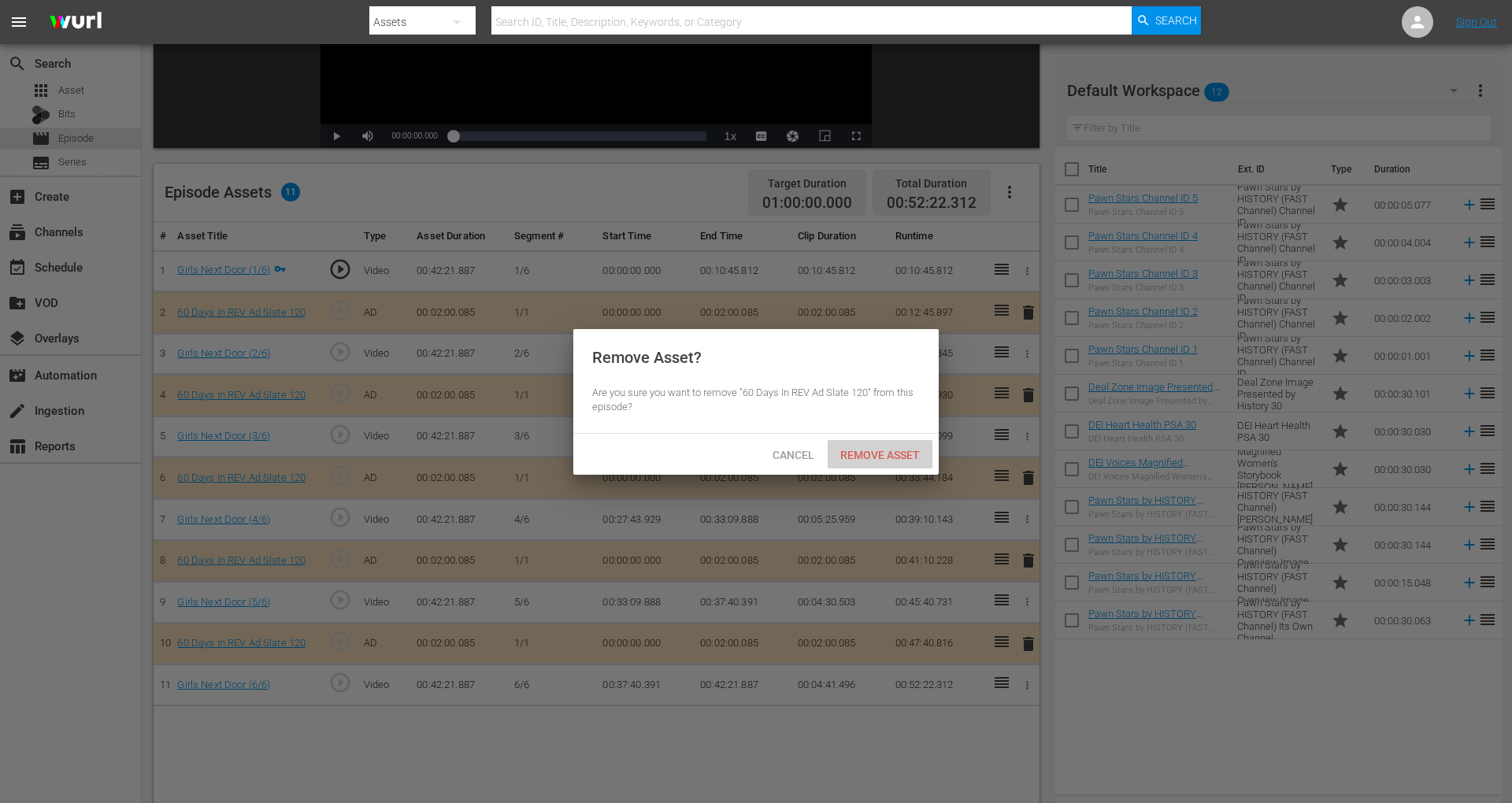
click at [872, 458] on span "Remove Asset" at bounding box center [880, 455] width 105 height 13
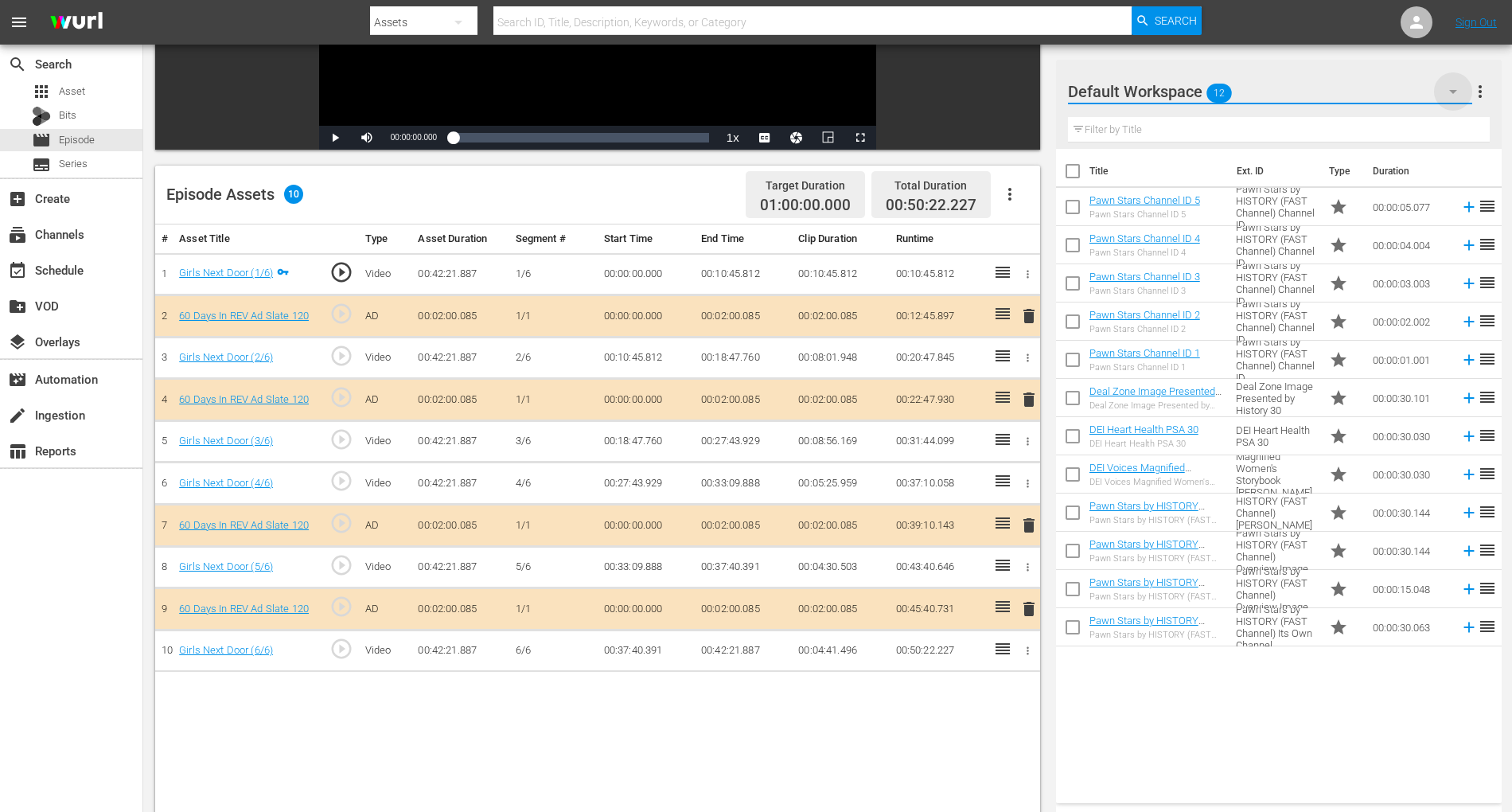
click at [1145, 86] on icon "button" at bounding box center [1453, 91] width 19 height 19
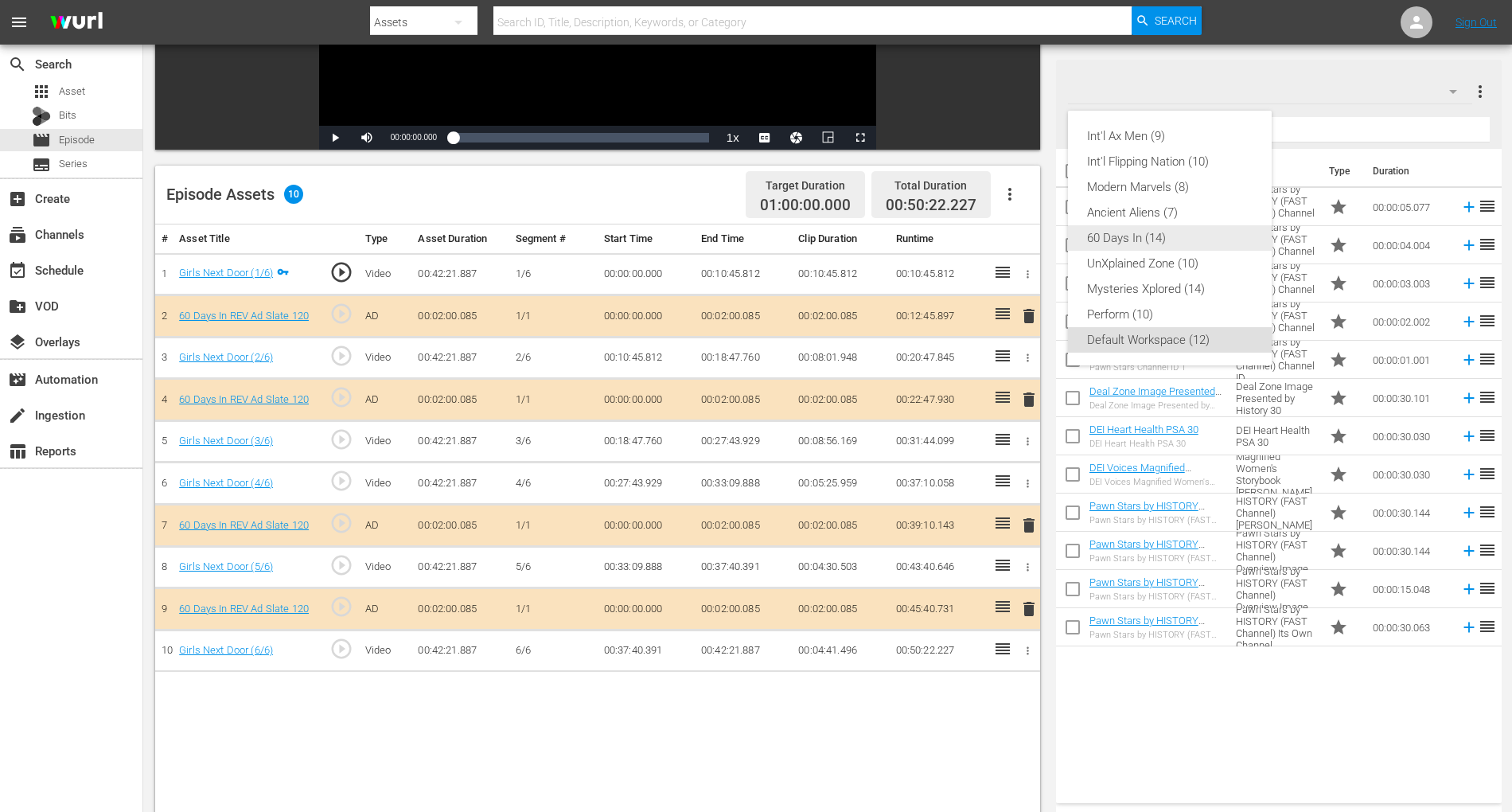
click at [1127, 232] on div "60 Days In (14)" at bounding box center [1170, 238] width 165 height 26
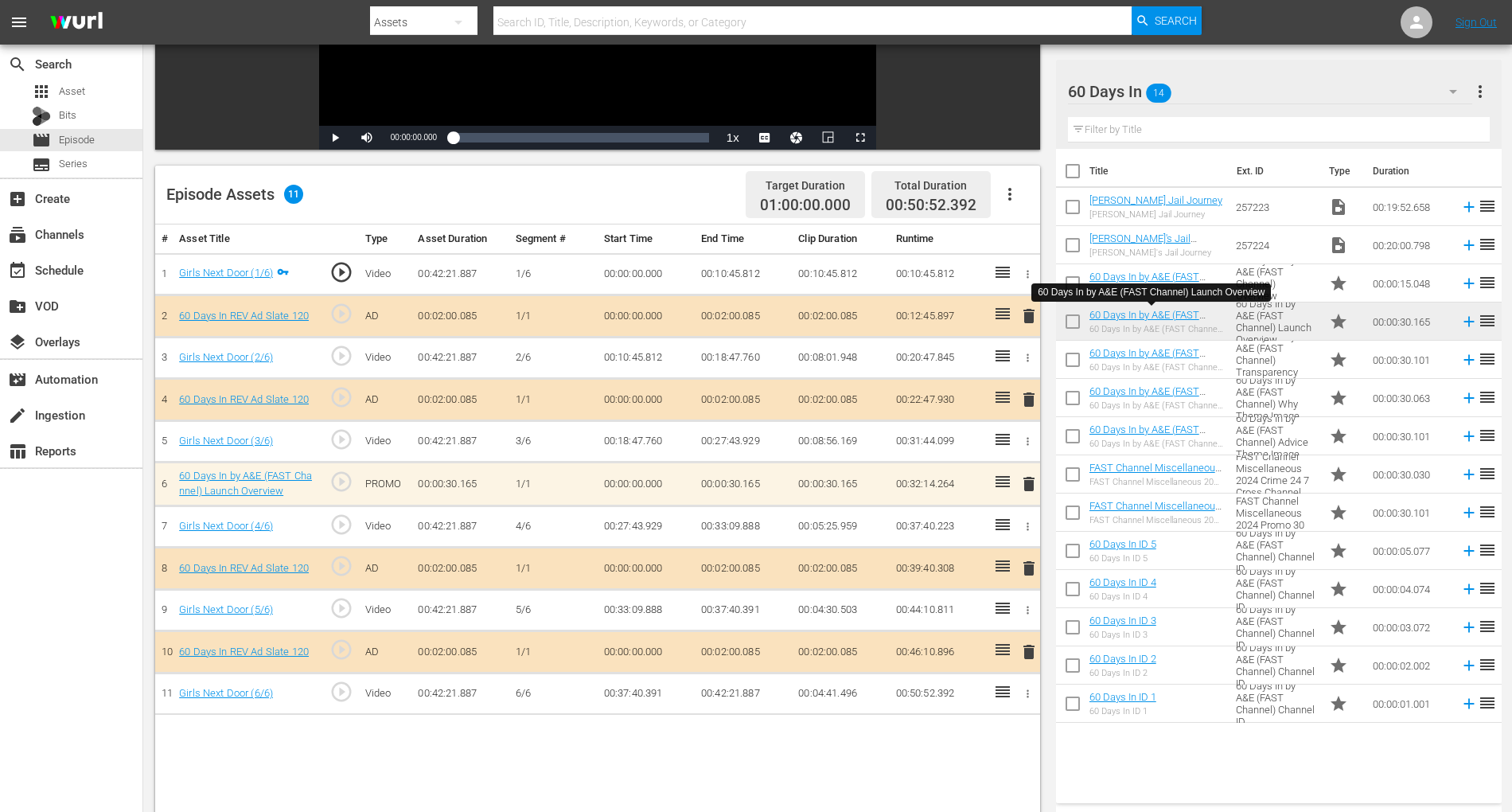
click at [1024, 483] on span "delete" at bounding box center [1028, 484] width 19 height 19
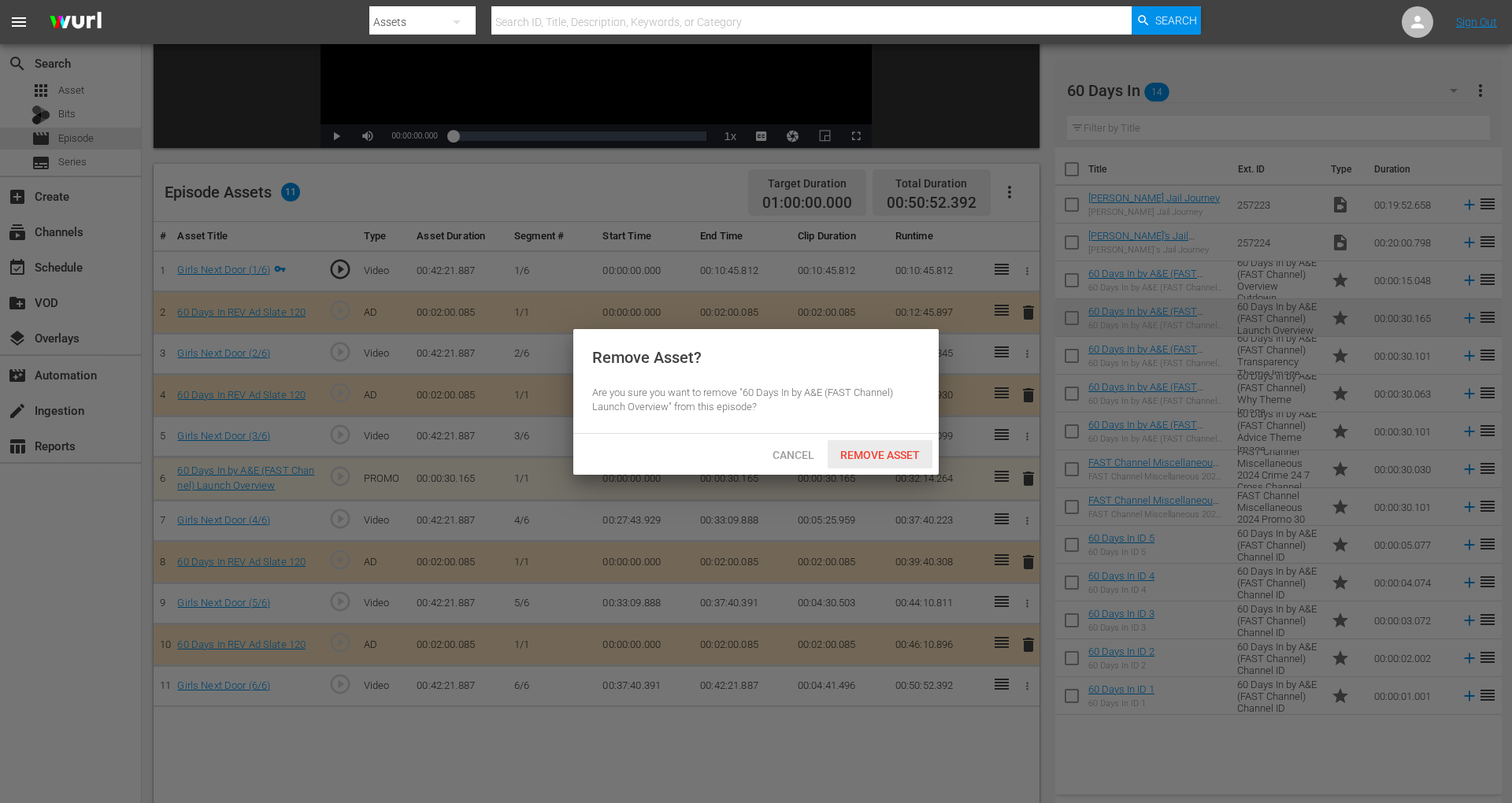
click at [863, 445] on div "Remove Asset" at bounding box center [880, 455] width 105 height 30
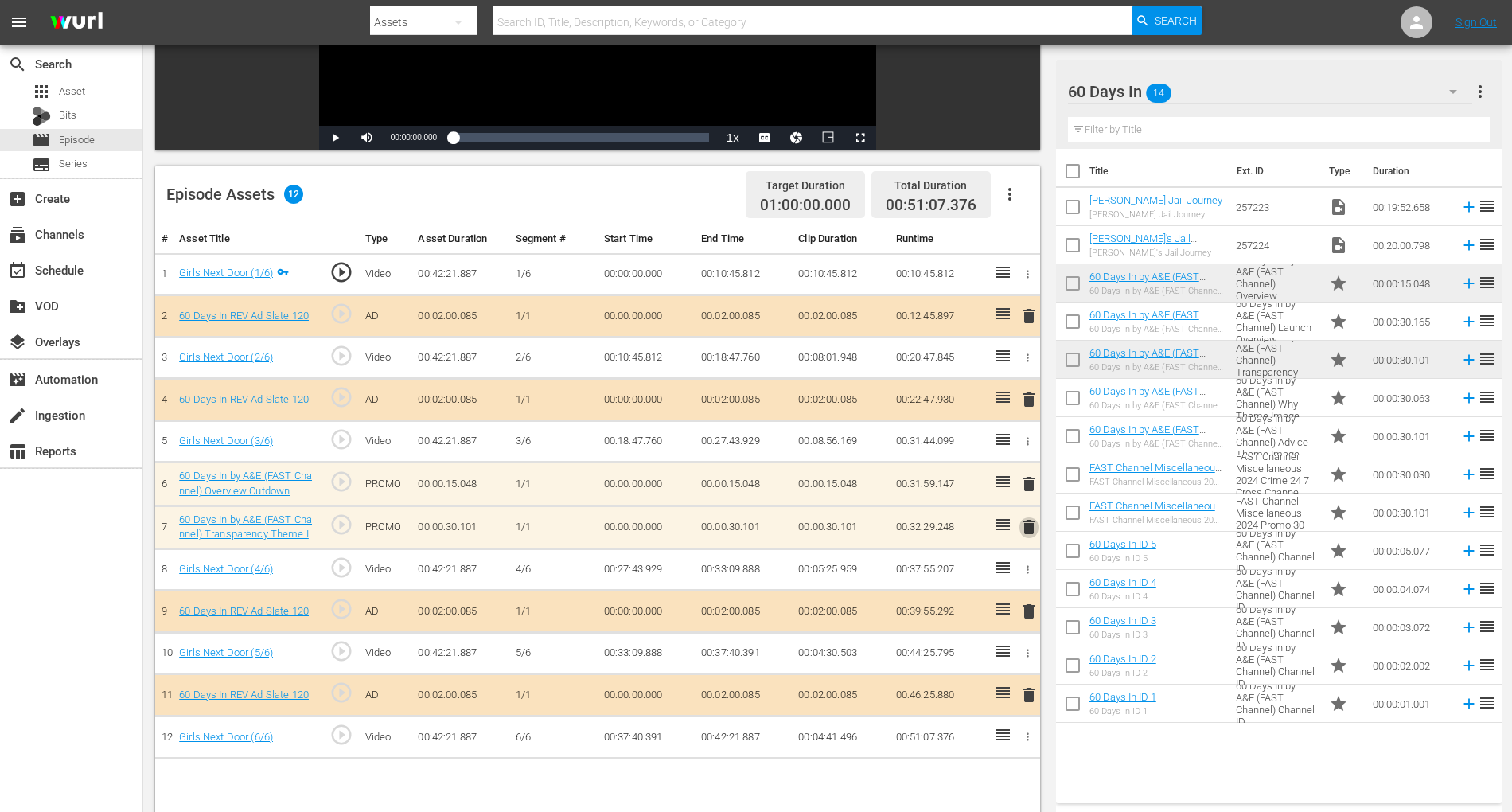
click at [1027, 519] on span "delete" at bounding box center [1028, 527] width 19 height 19
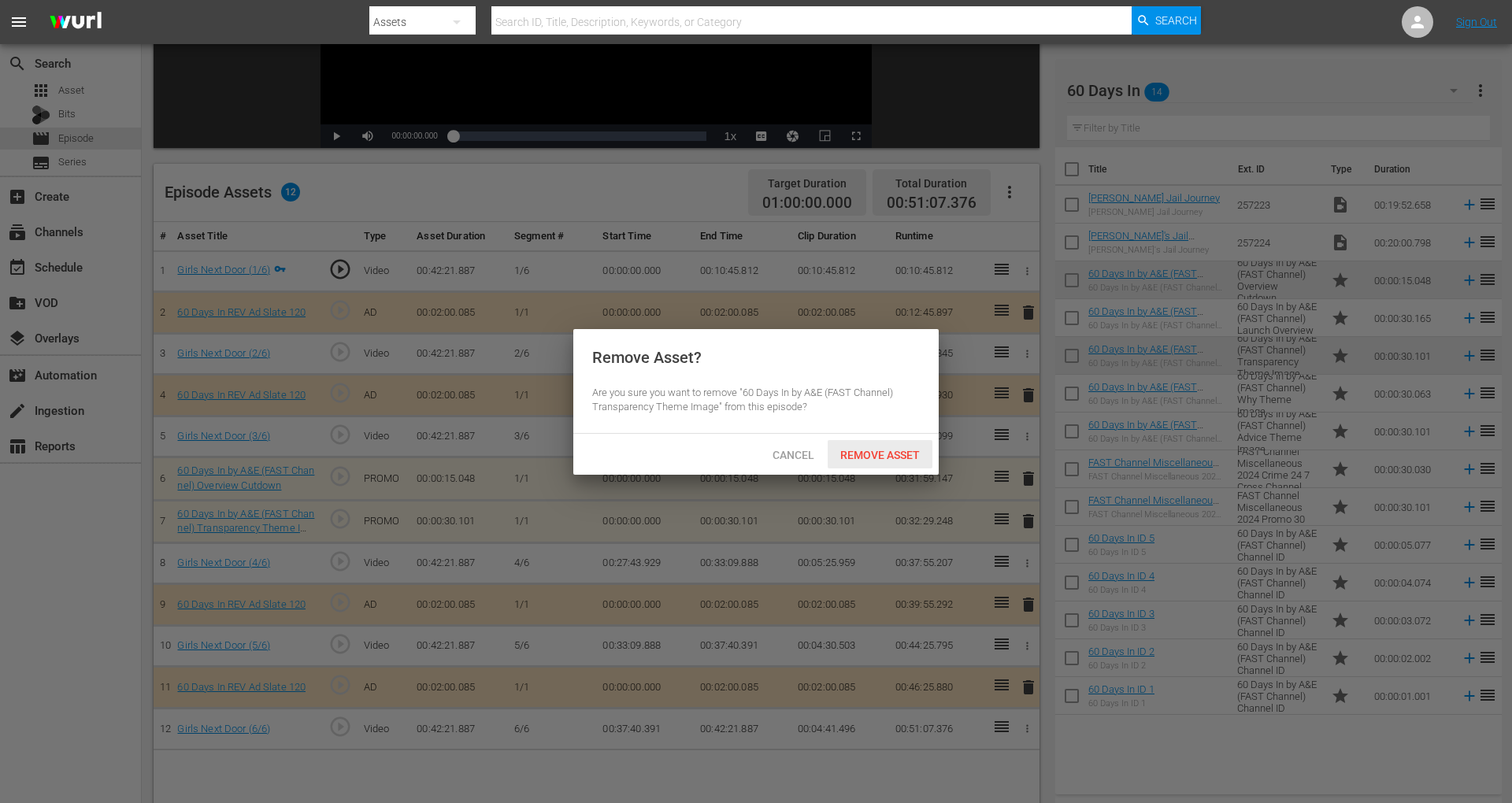
click at [910, 458] on span "Remove Asset" at bounding box center [880, 455] width 105 height 13
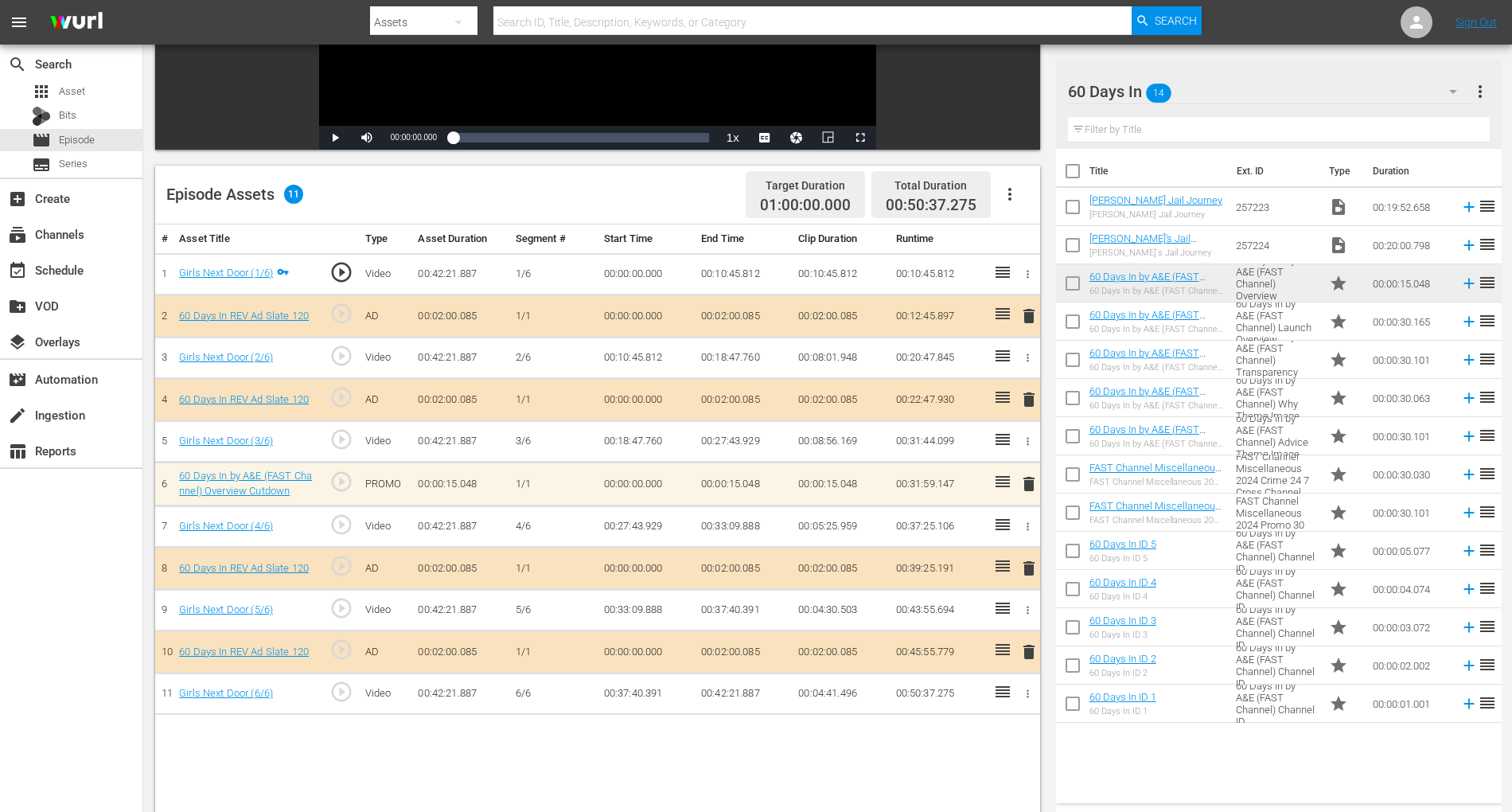
click at [1024, 564] on span "delete" at bounding box center [1028, 568] width 19 height 19
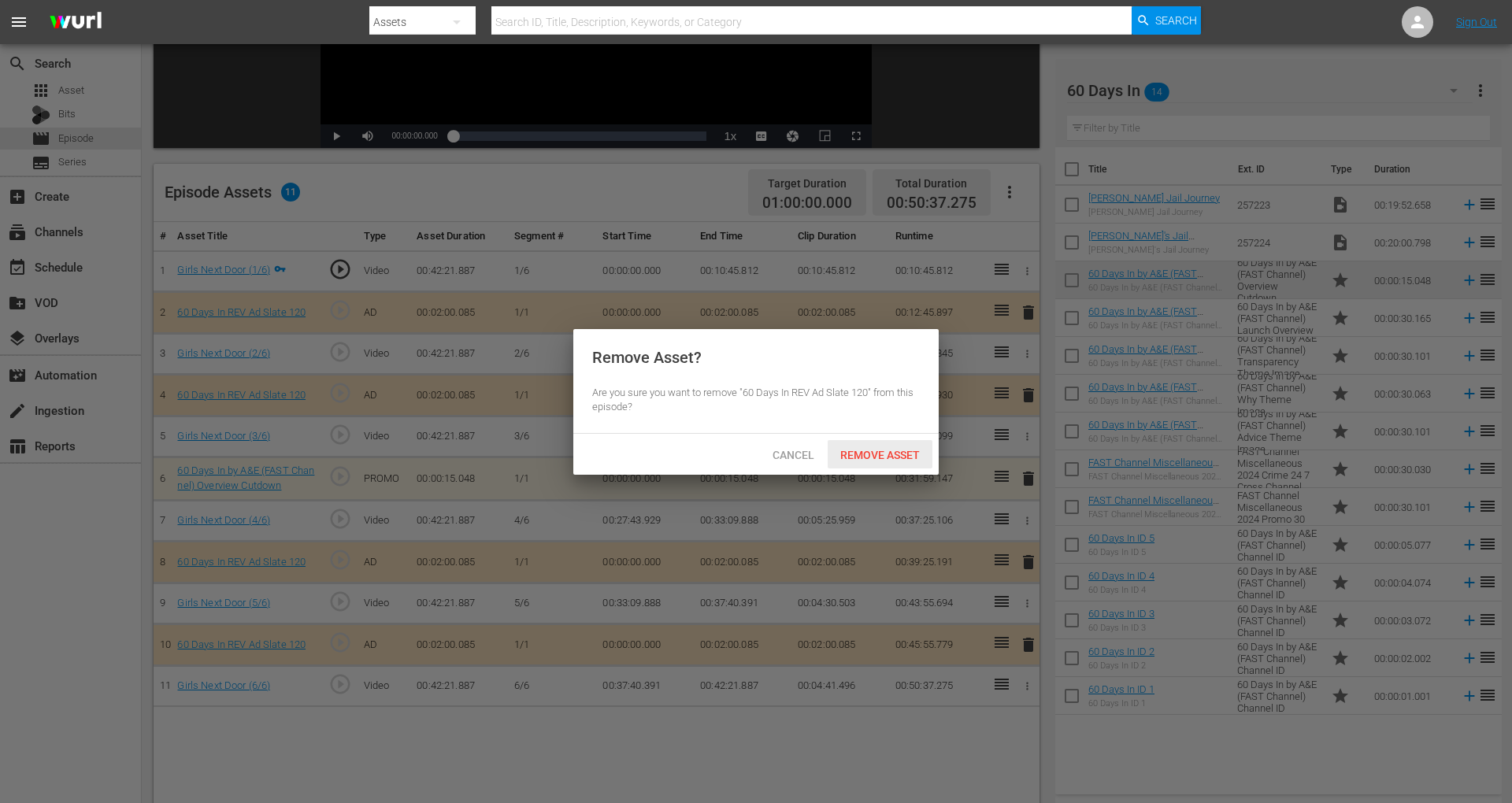
click at [888, 454] on span "Remove Asset" at bounding box center [880, 455] width 105 height 13
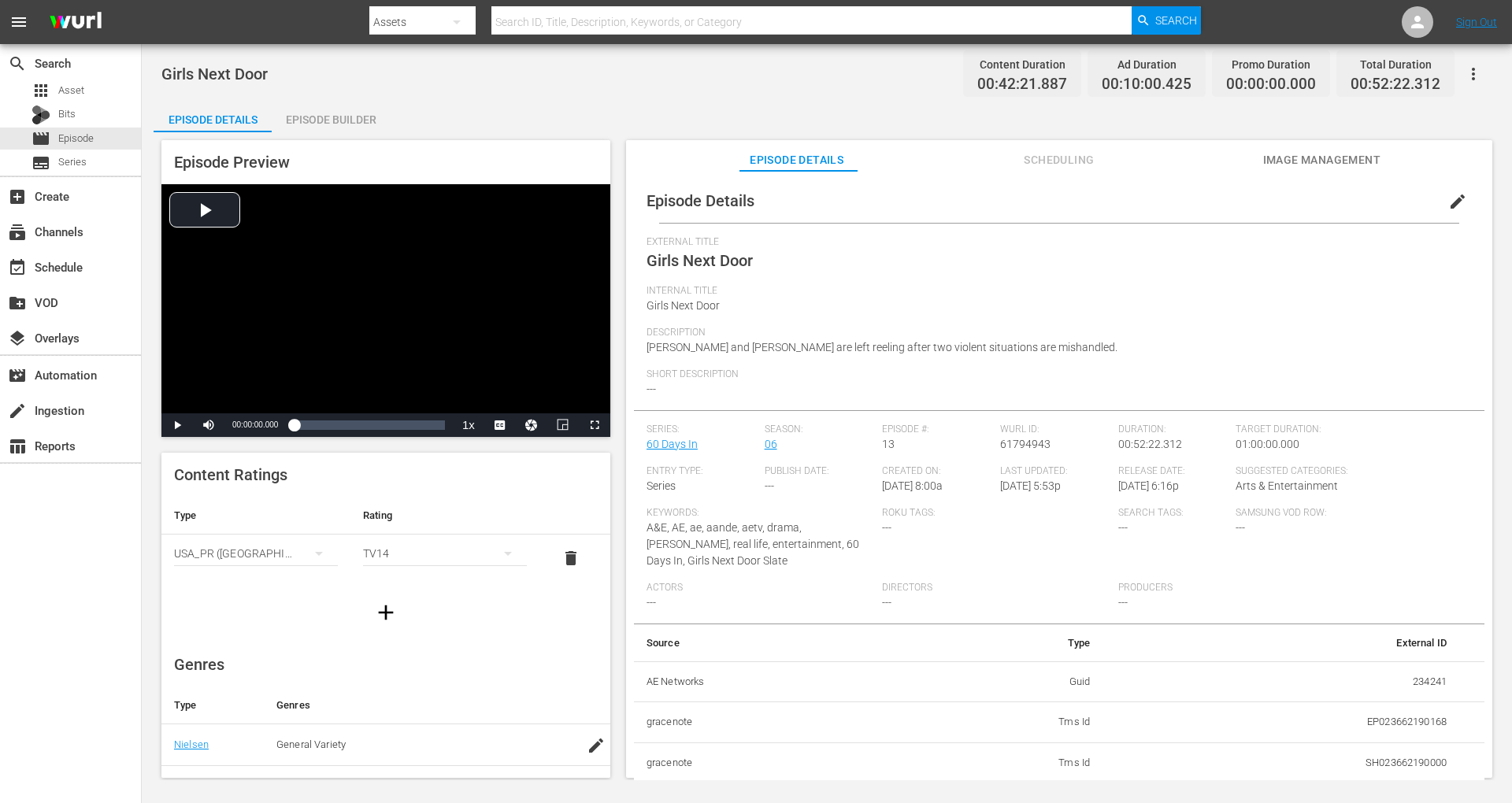
click at [338, 104] on div "Episode Builder" at bounding box center [331, 119] width 118 height 38
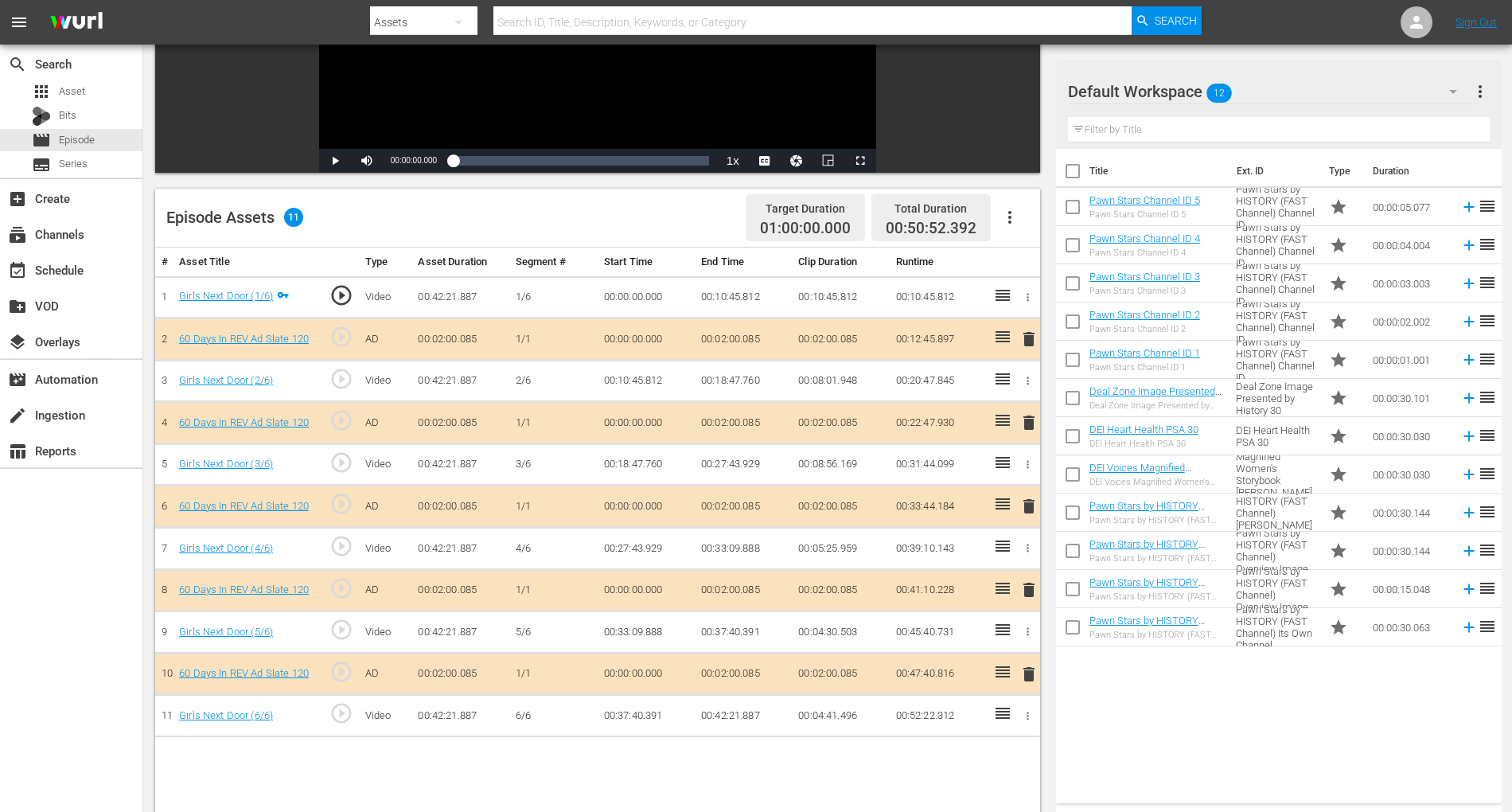
scroll to position [298, 0]
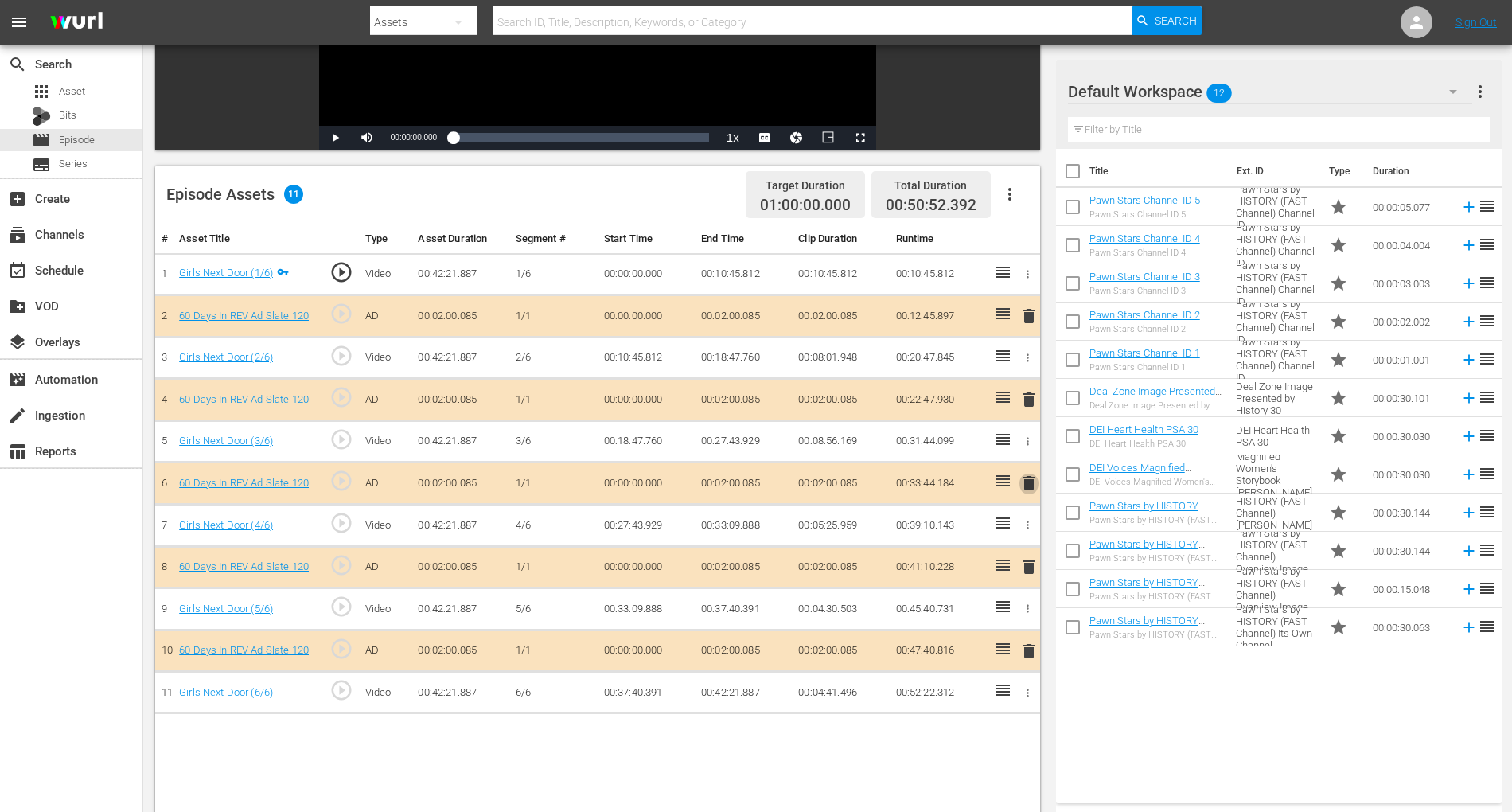
click at [1029, 482] on span "delete" at bounding box center [1028, 483] width 19 height 19
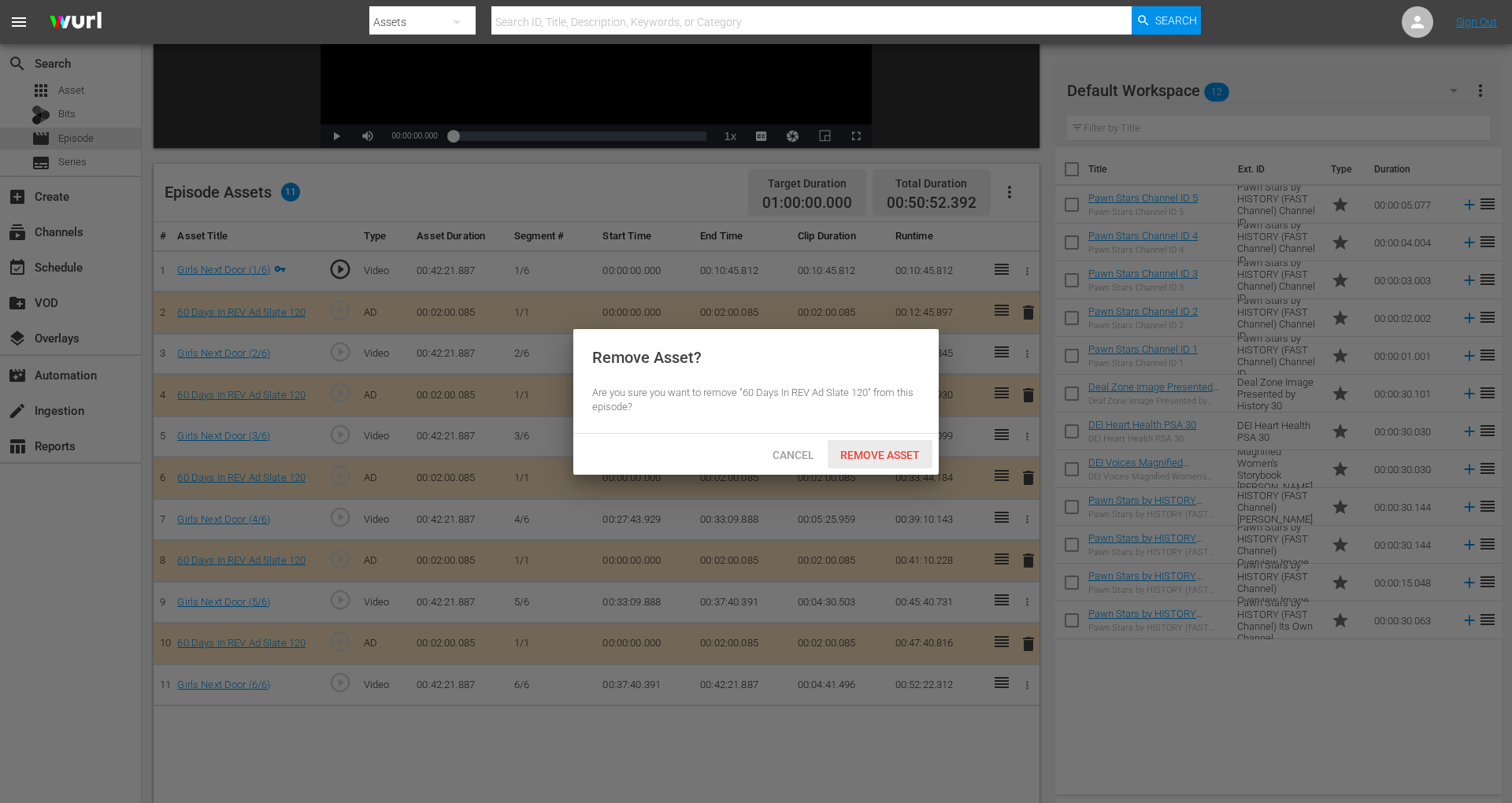
click at [895, 456] on span "Remove Asset" at bounding box center [880, 455] width 105 height 13
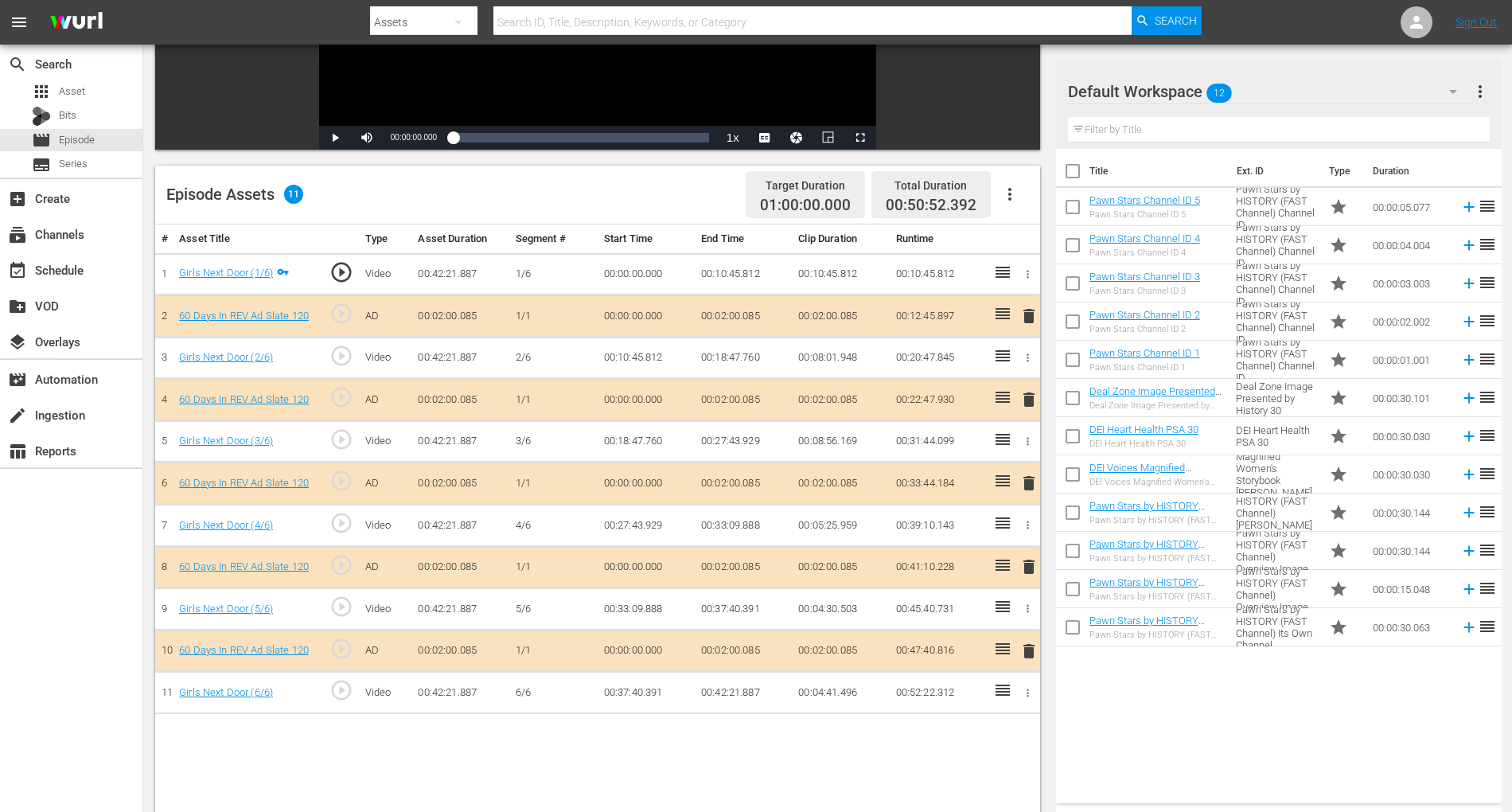
click at [1019, 484] on span "delete" at bounding box center [1028, 483] width 19 height 19
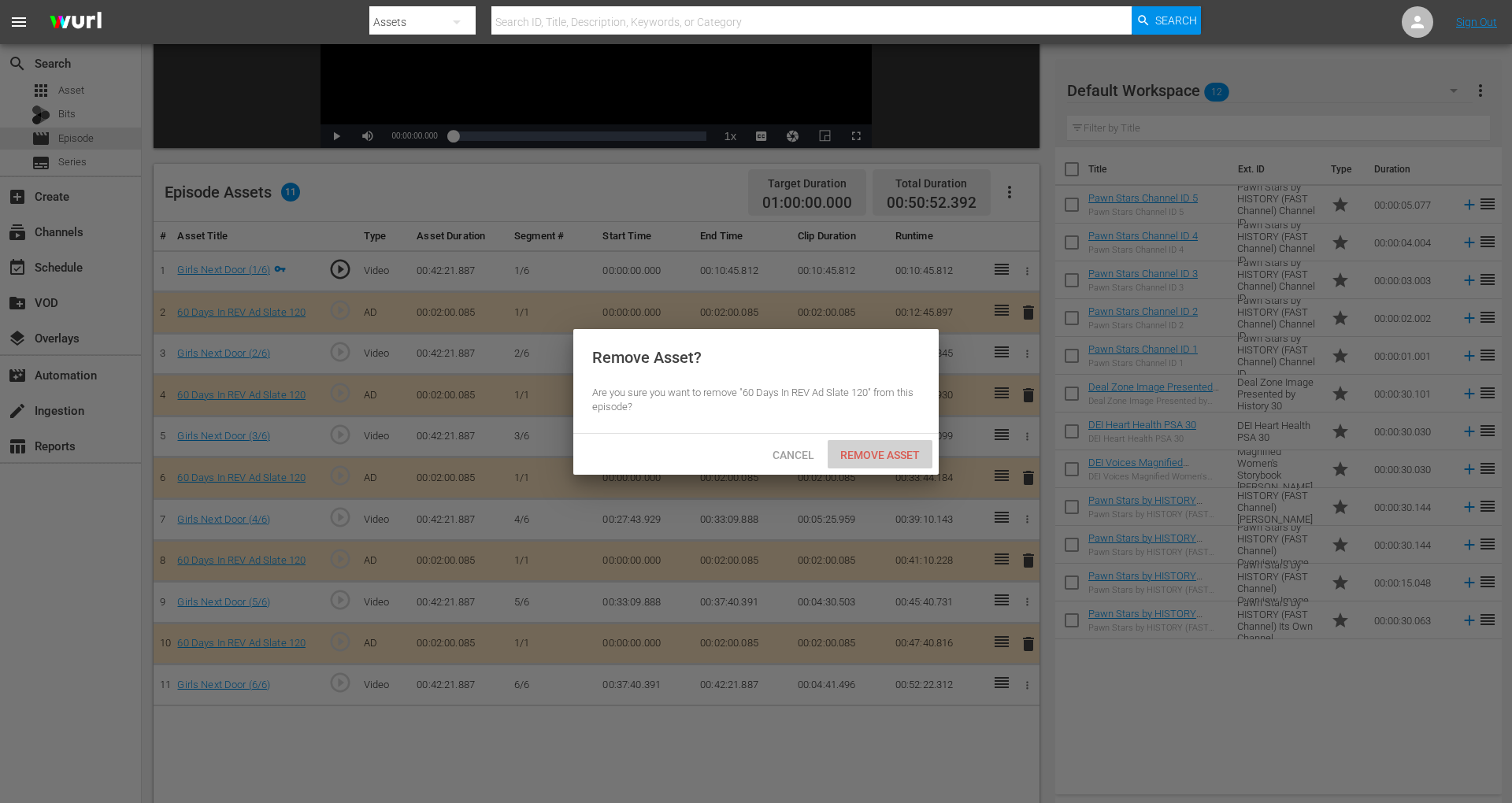
click at [890, 453] on span "Remove Asset" at bounding box center [880, 455] width 105 height 13
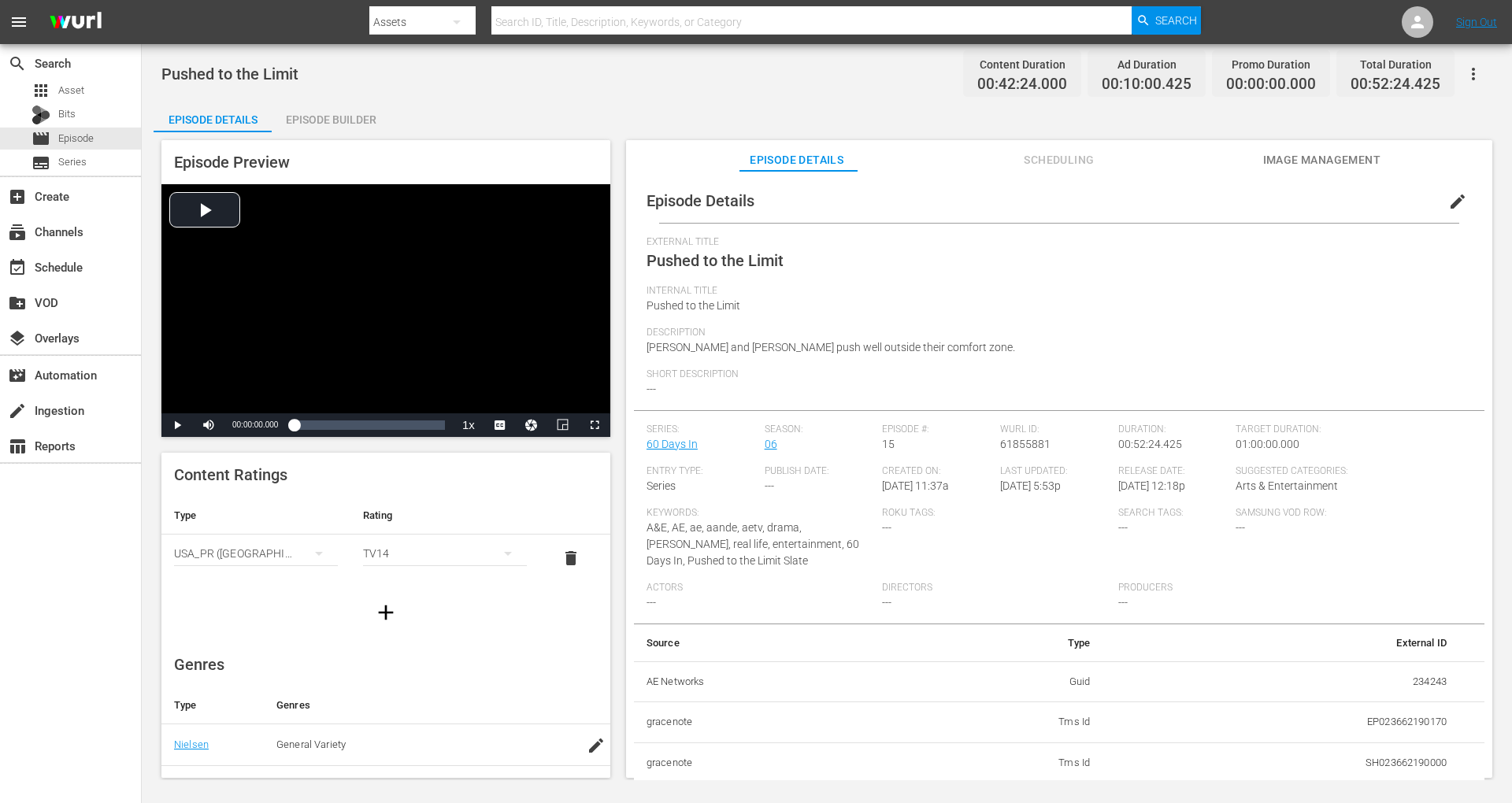
click at [336, 116] on div "Episode Builder" at bounding box center [331, 119] width 118 height 38
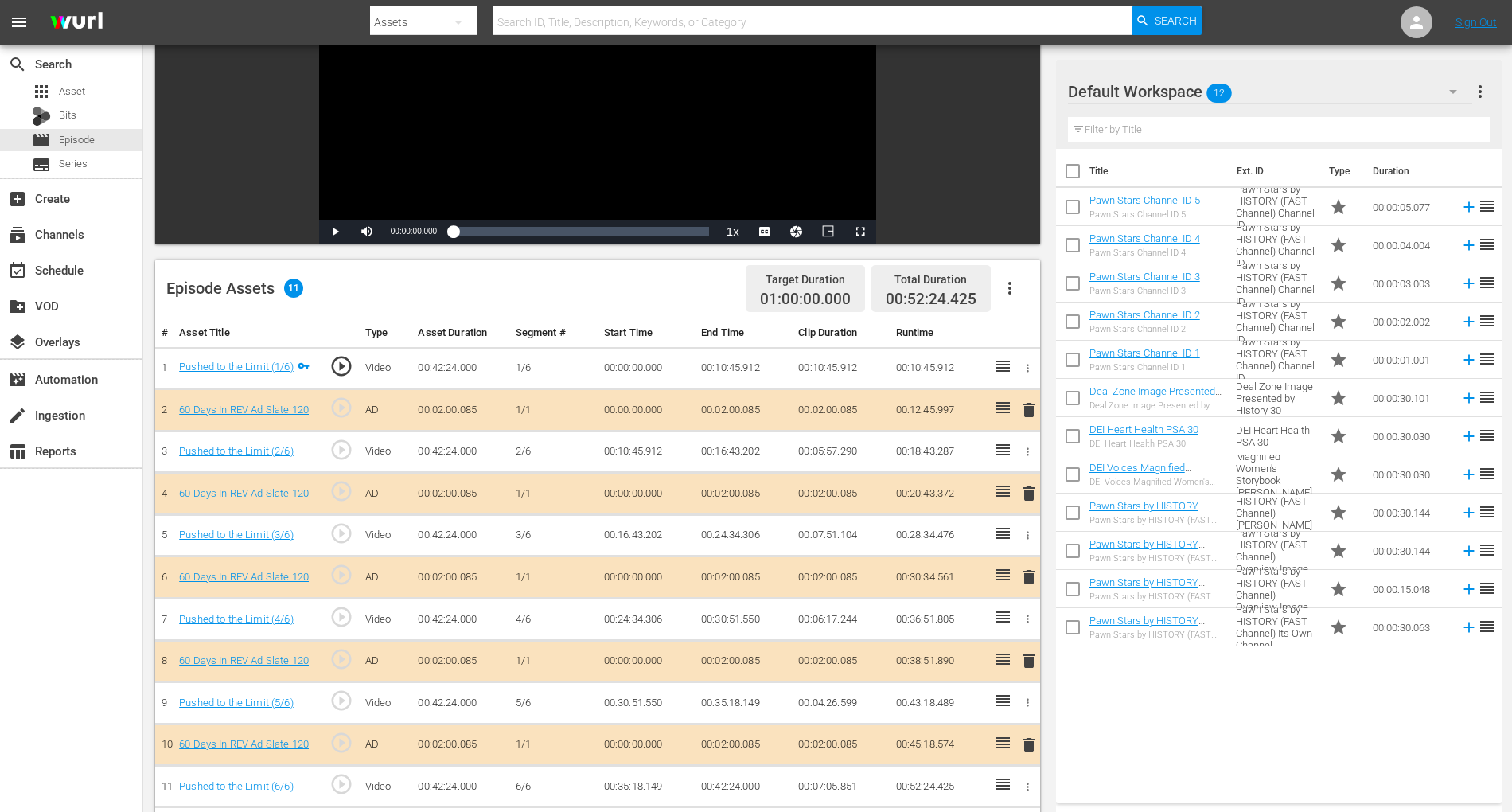
scroll to position [259, 0]
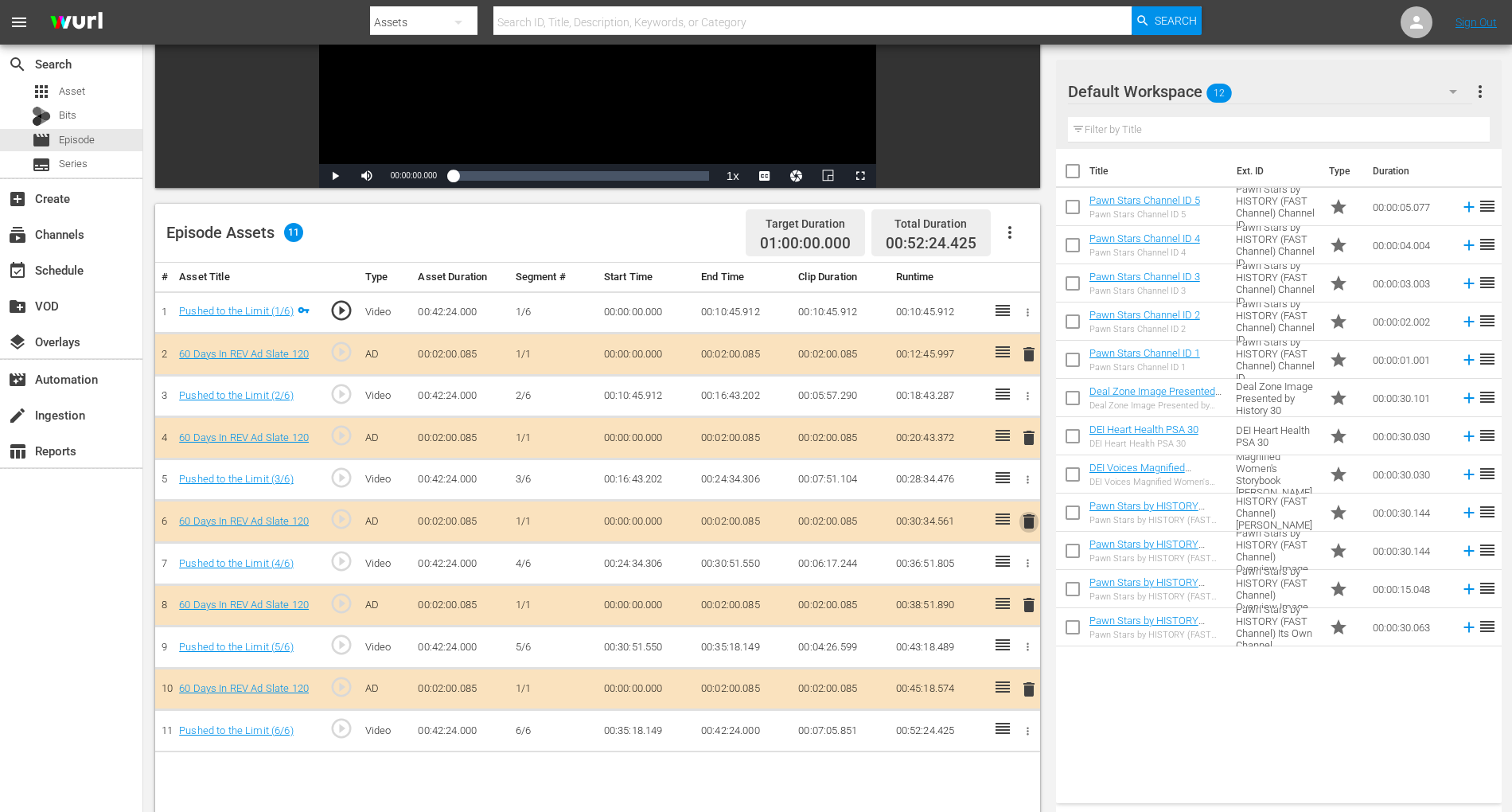
click at [1031, 521] on span "delete" at bounding box center [1028, 521] width 19 height 19
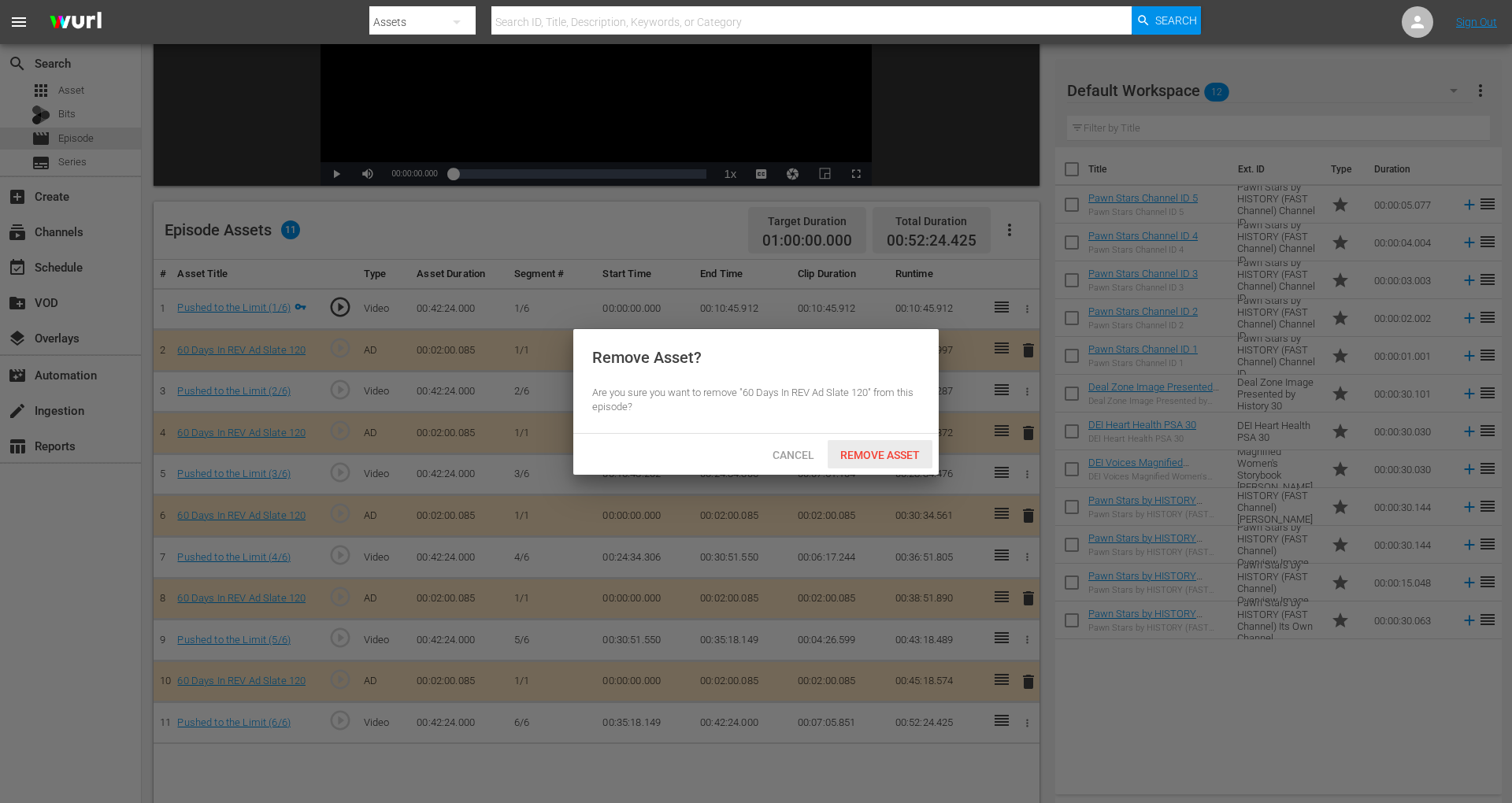
click at [872, 447] on div "Remove Asset" at bounding box center [880, 455] width 105 height 30
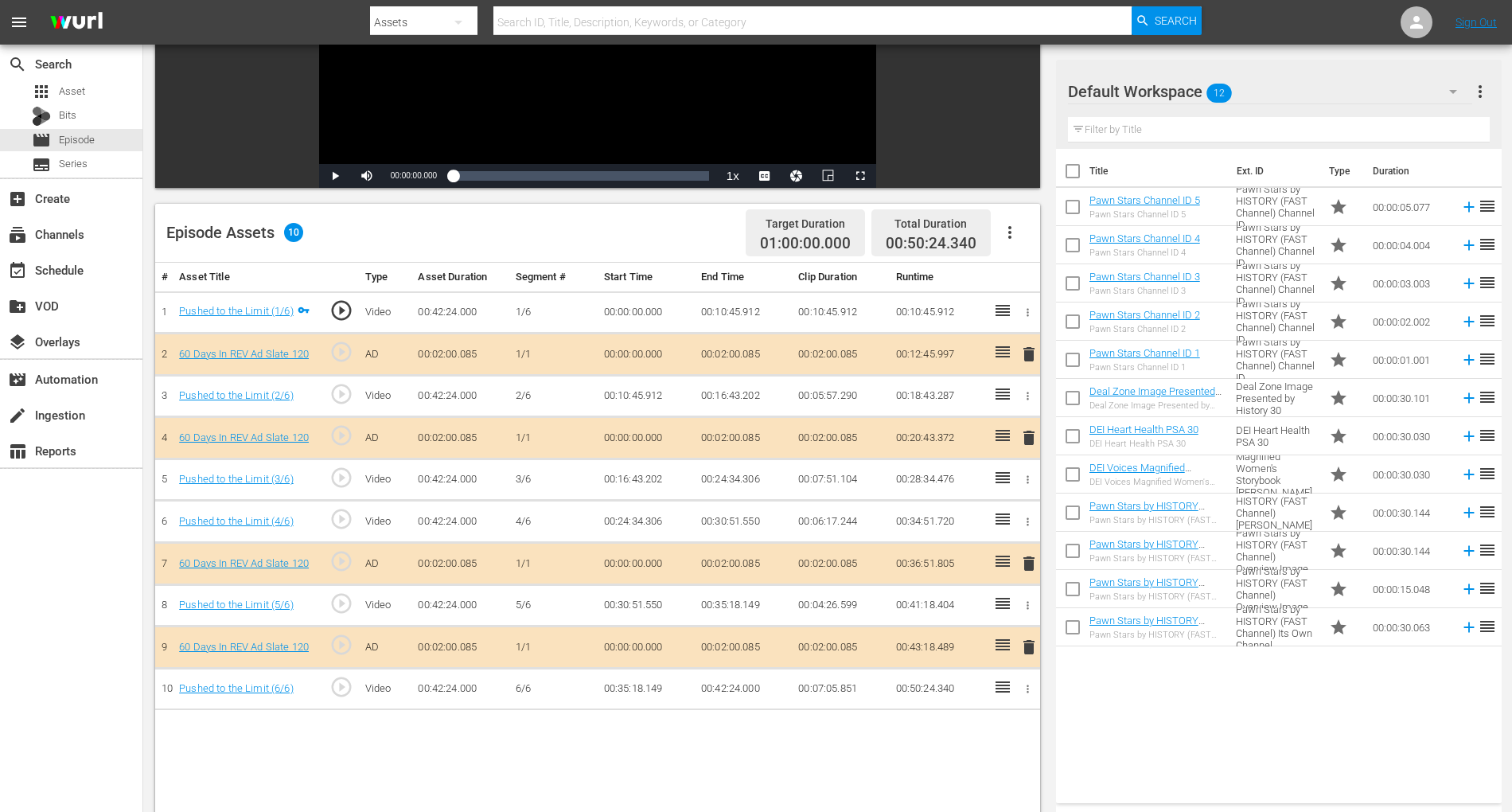
click at [1145, 86] on icon "button" at bounding box center [1453, 91] width 19 height 19
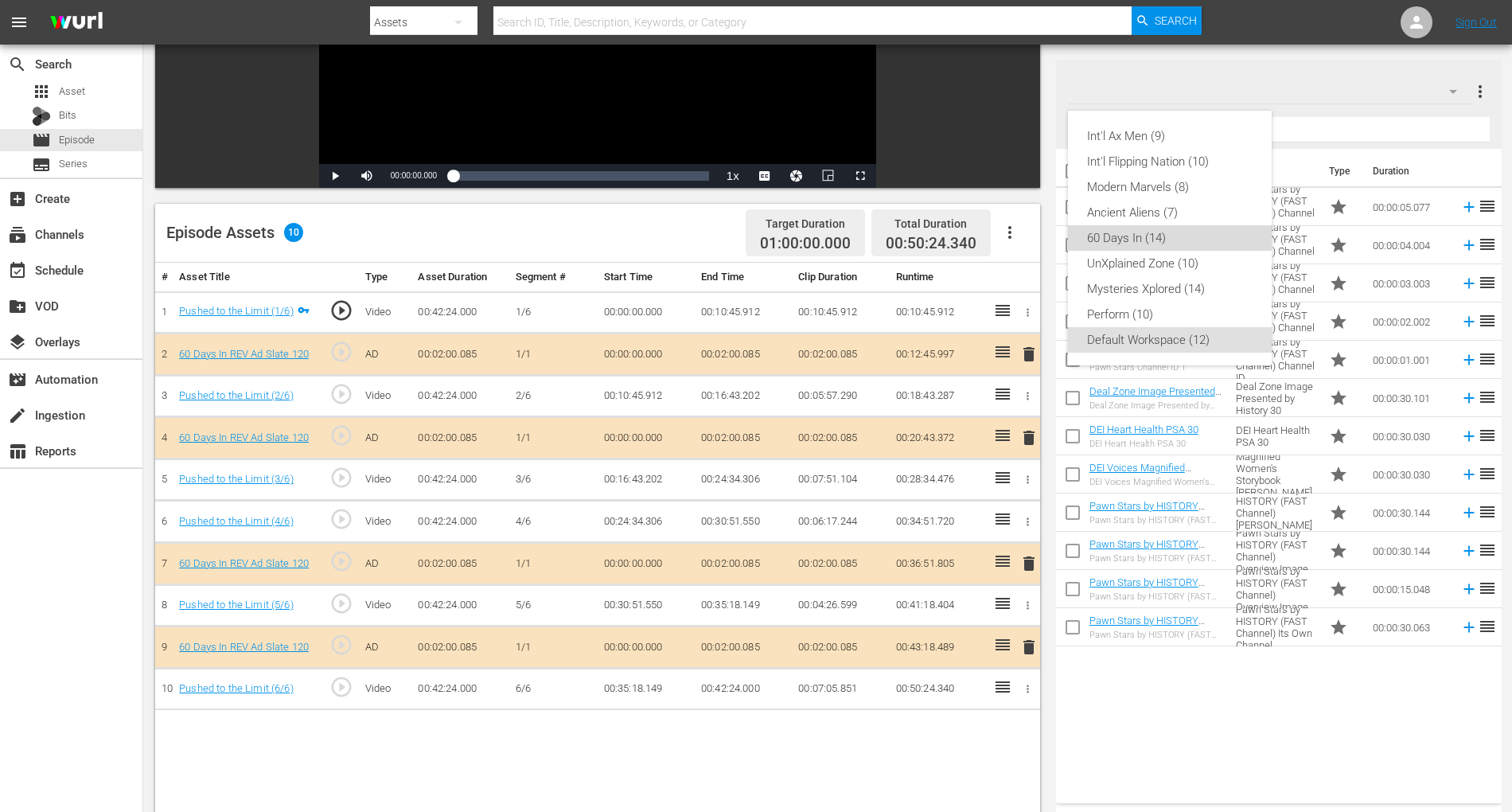
click at [1145, 244] on div "60 Days In (14)" at bounding box center [1170, 238] width 165 height 26
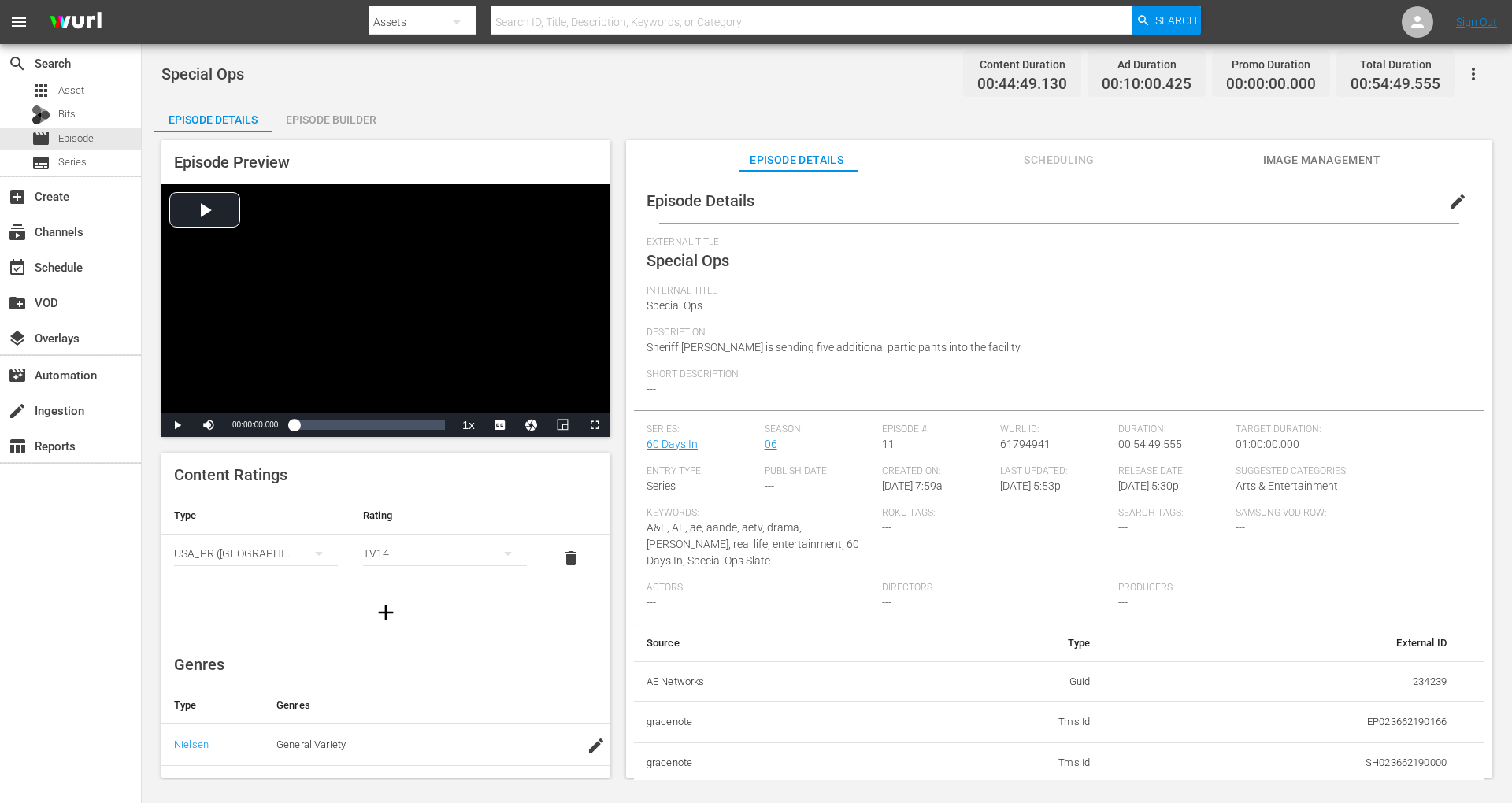
click at [348, 110] on div "Episode Builder" at bounding box center [331, 119] width 118 height 38
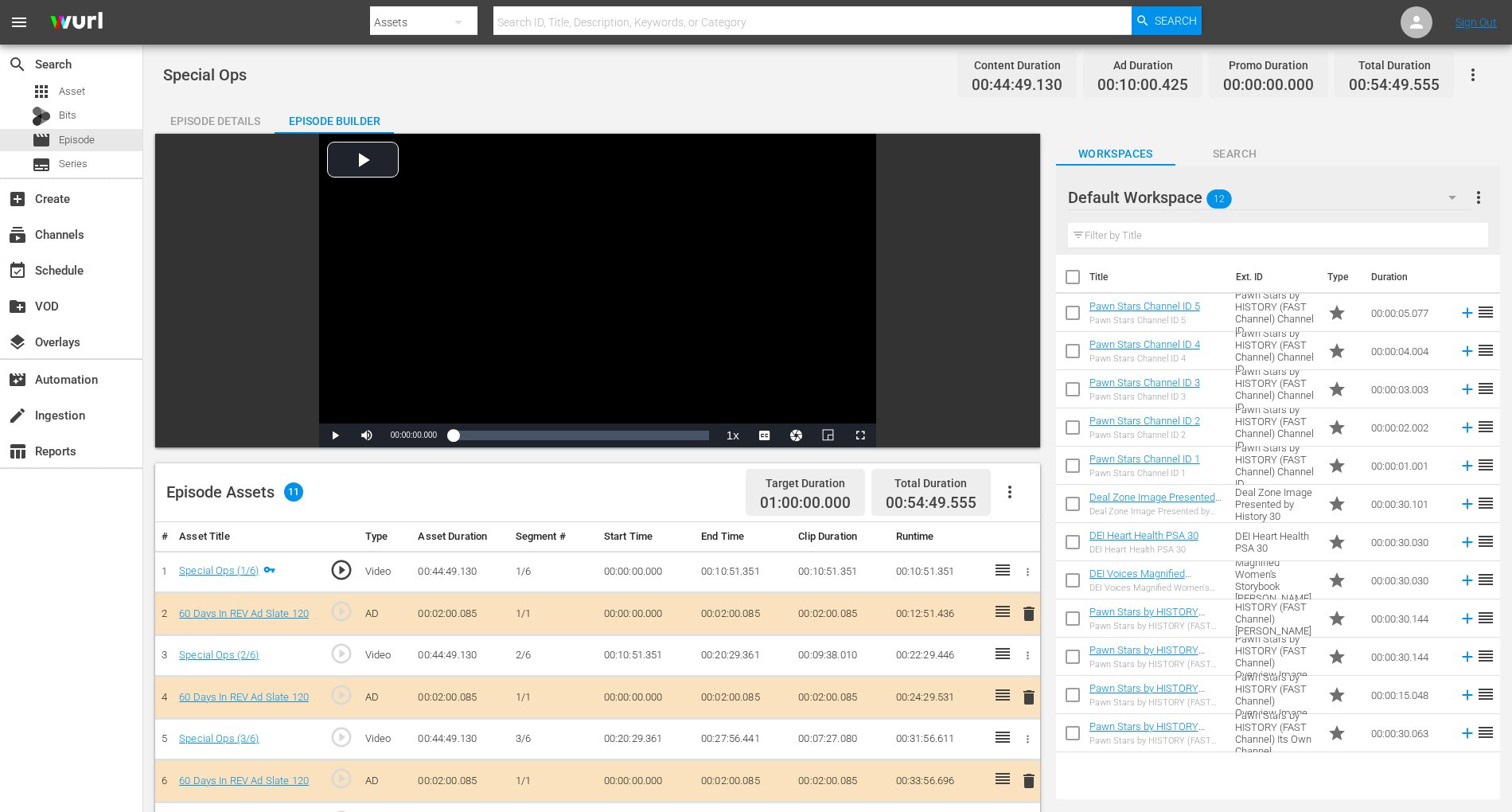
click at [1032, 608] on td "delete" at bounding box center [1026, 780] width 26 height 42
click at [1023, 608] on span "delete" at bounding box center [1028, 780] width 19 height 19
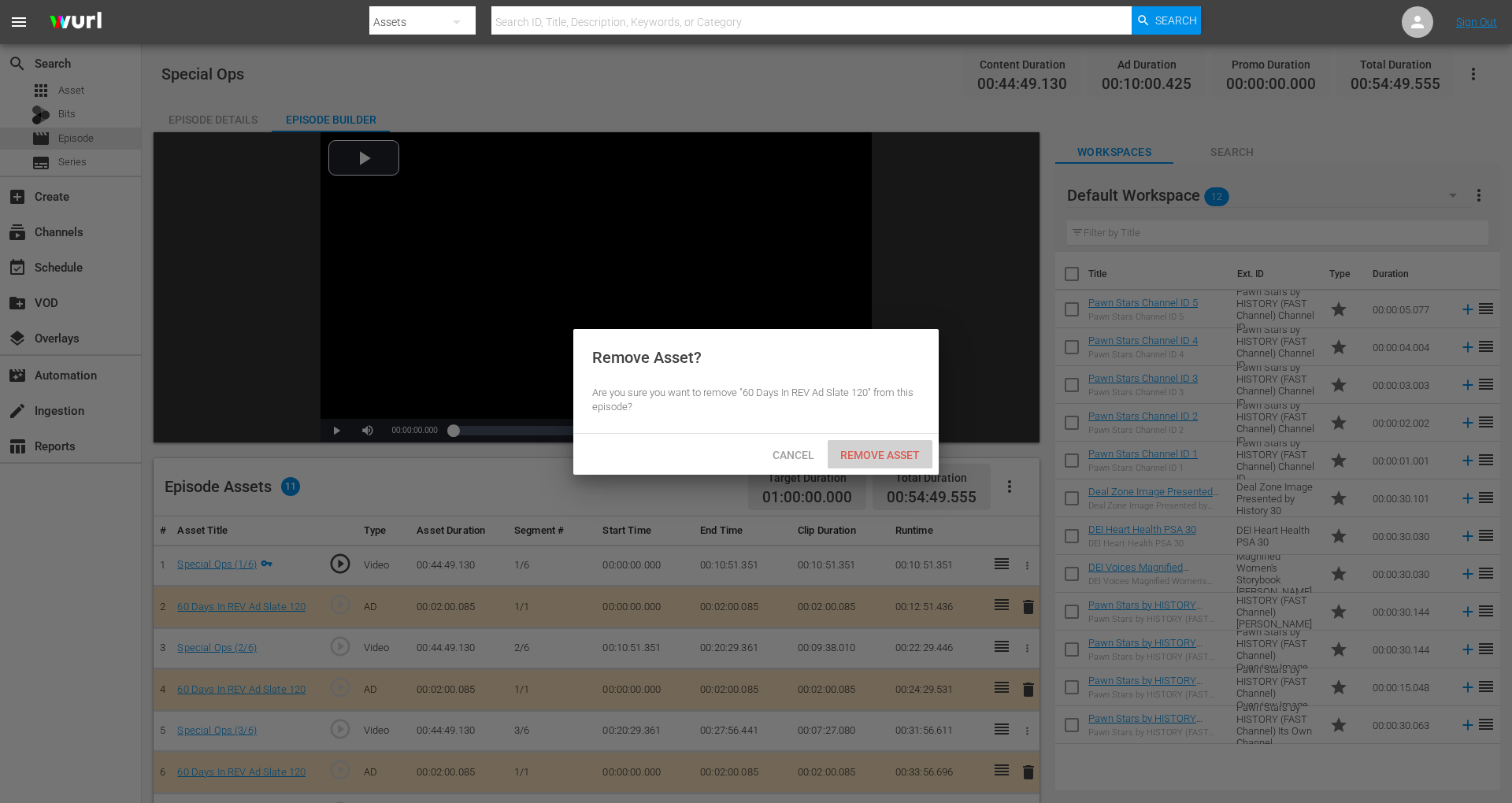
click at [880, 454] on span "Remove Asset" at bounding box center [880, 455] width 105 height 13
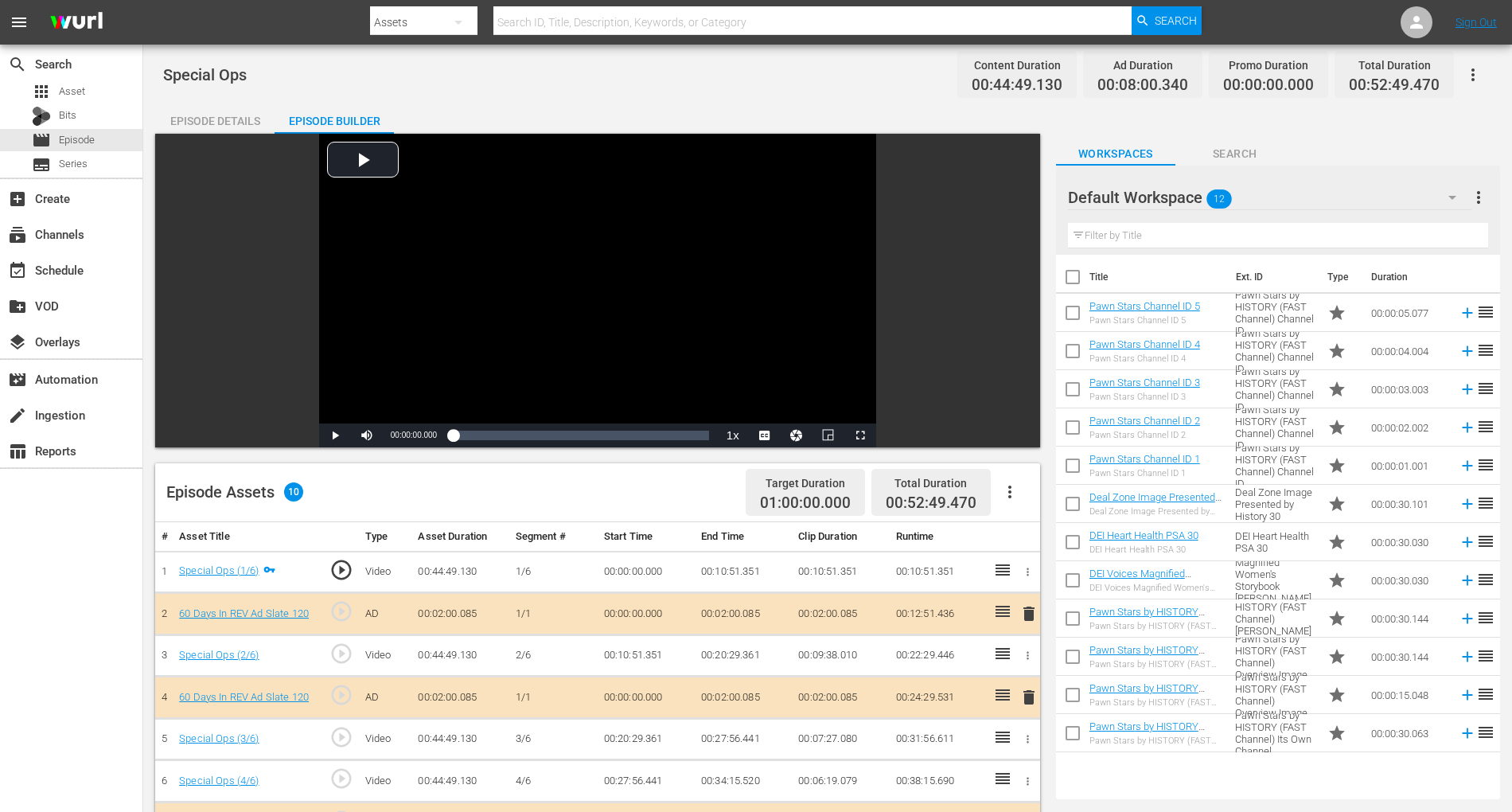
click at [1145, 175] on div "Default Workspace 12" at bounding box center [1269, 197] width 403 height 44
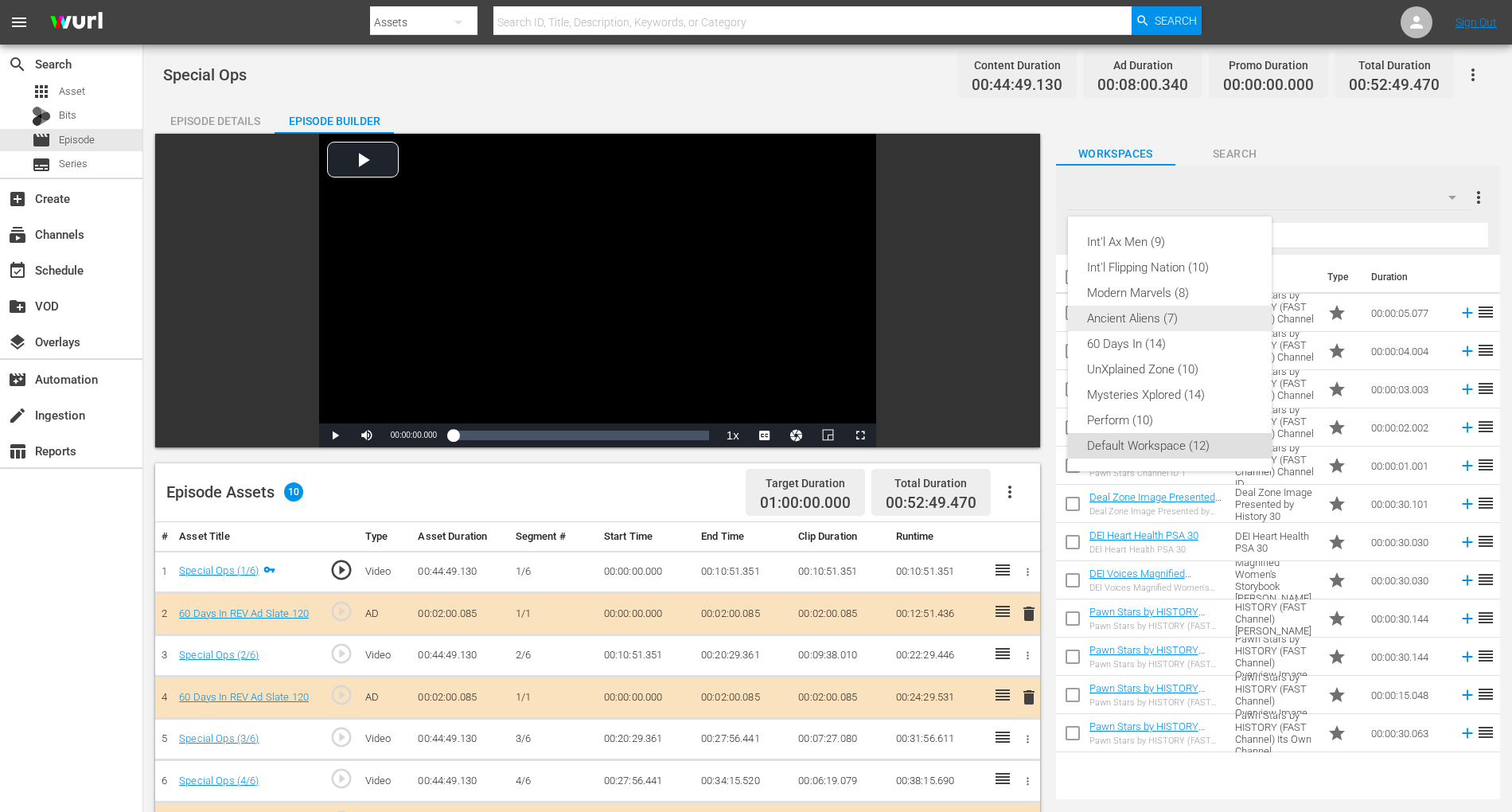
click at [1145, 328] on div "Ancient Aliens (7)" at bounding box center [1170, 318] width 165 height 26
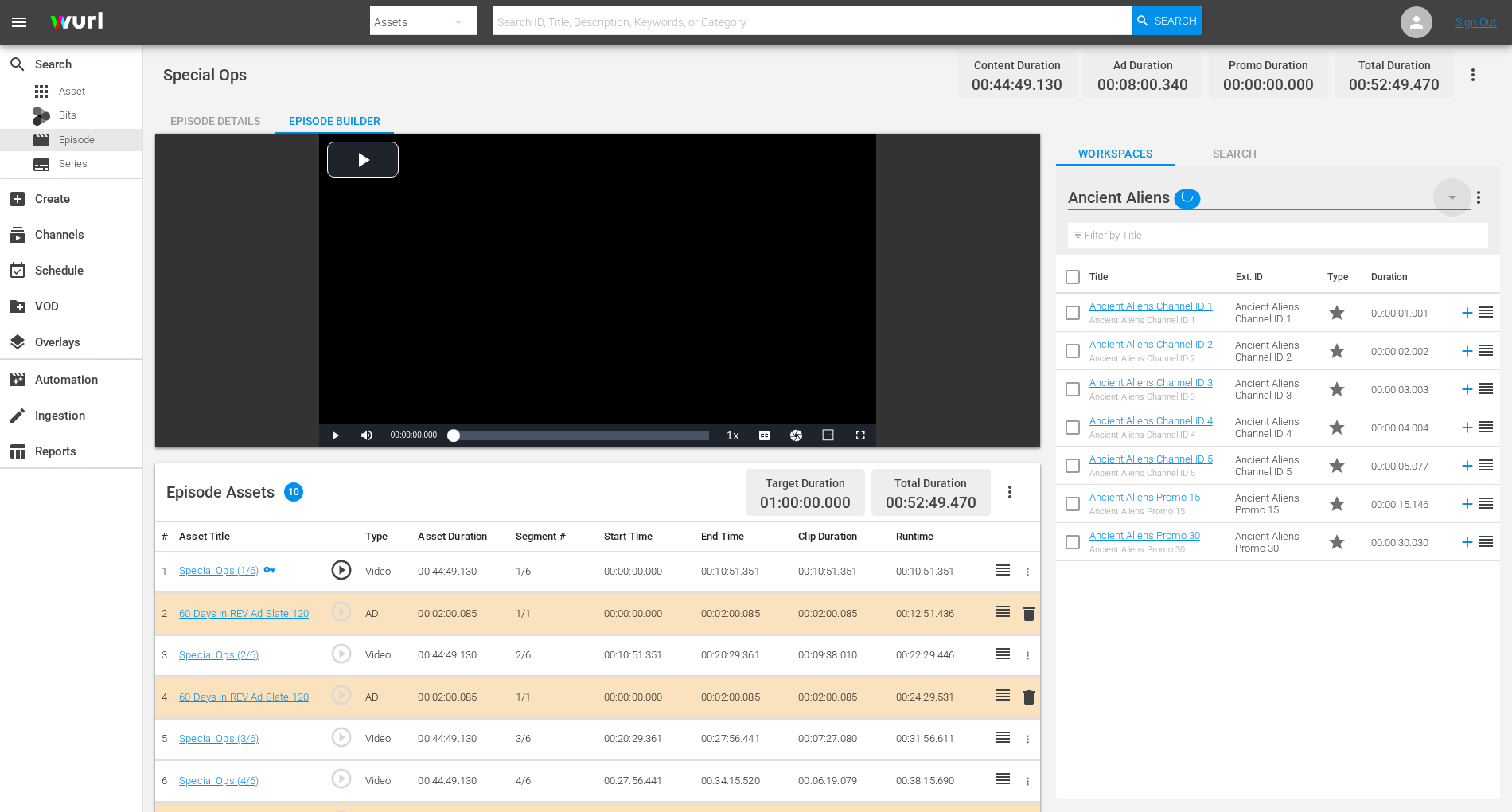
click at [1145, 200] on icon "button" at bounding box center [1452, 197] width 19 height 19
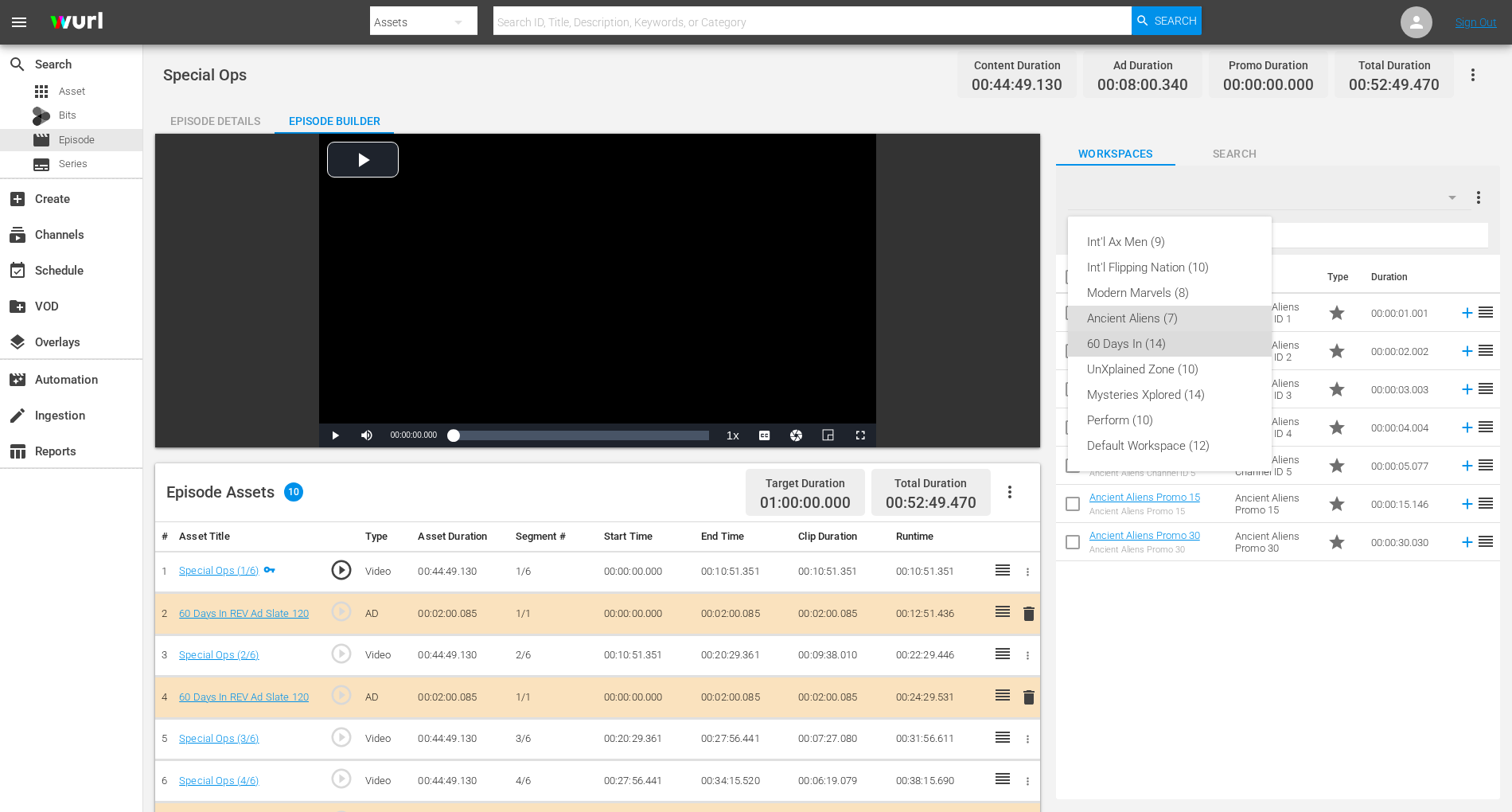
click at [1138, 337] on div "60 Days In (14)" at bounding box center [1170, 344] width 165 height 26
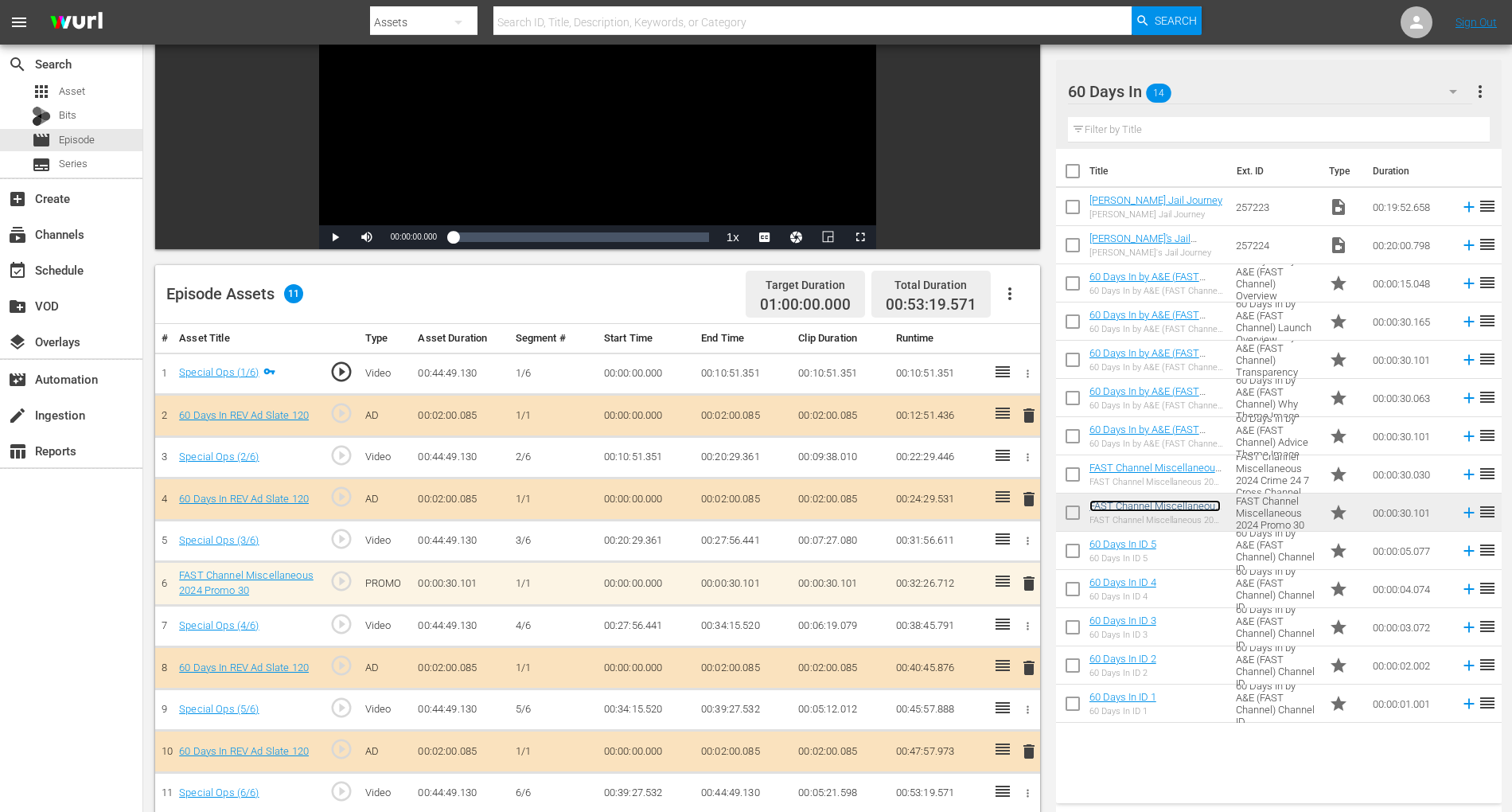
scroll to position [213, 0]
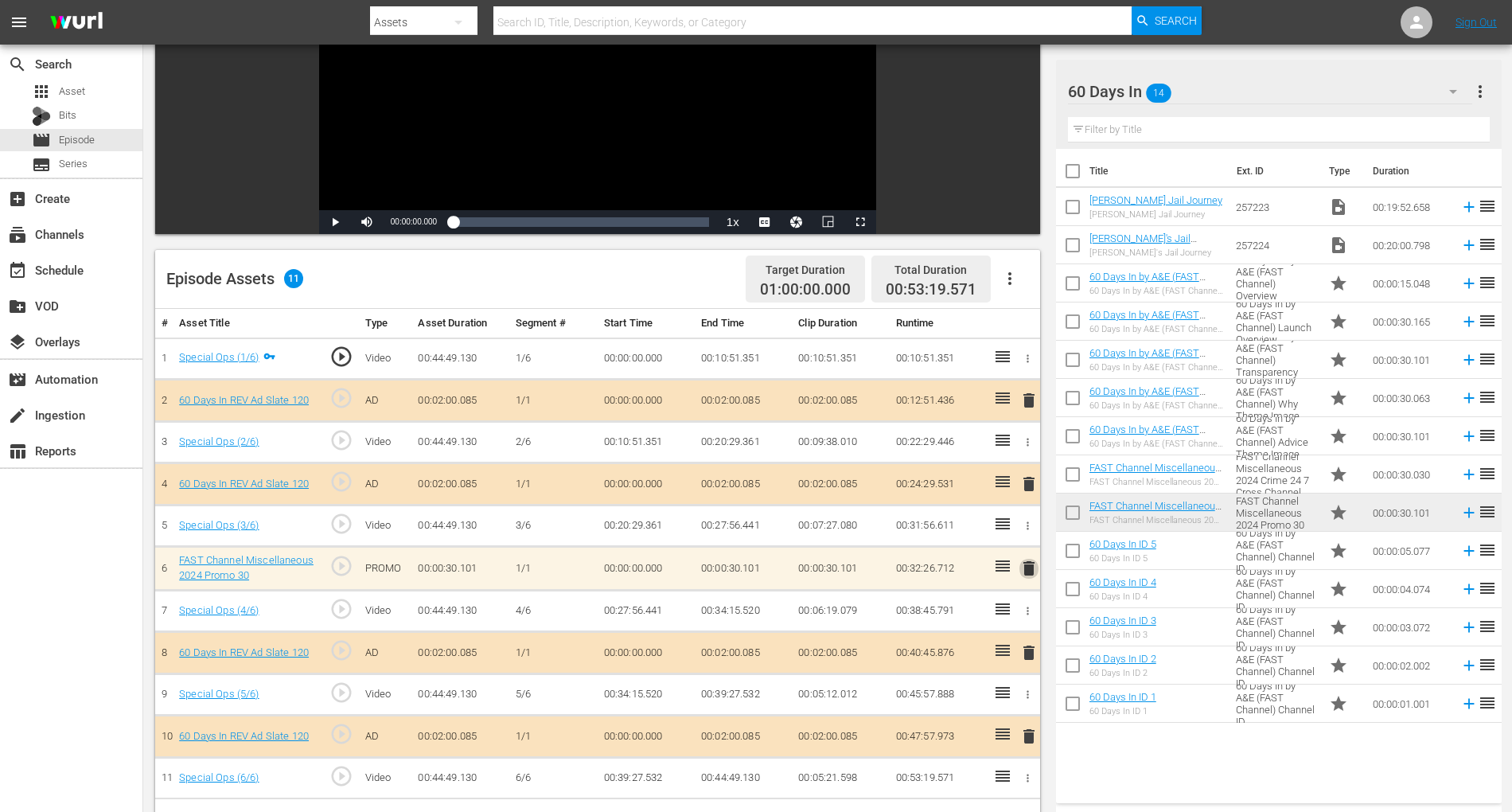
click at [1028, 566] on span "delete" at bounding box center [1028, 568] width 19 height 19
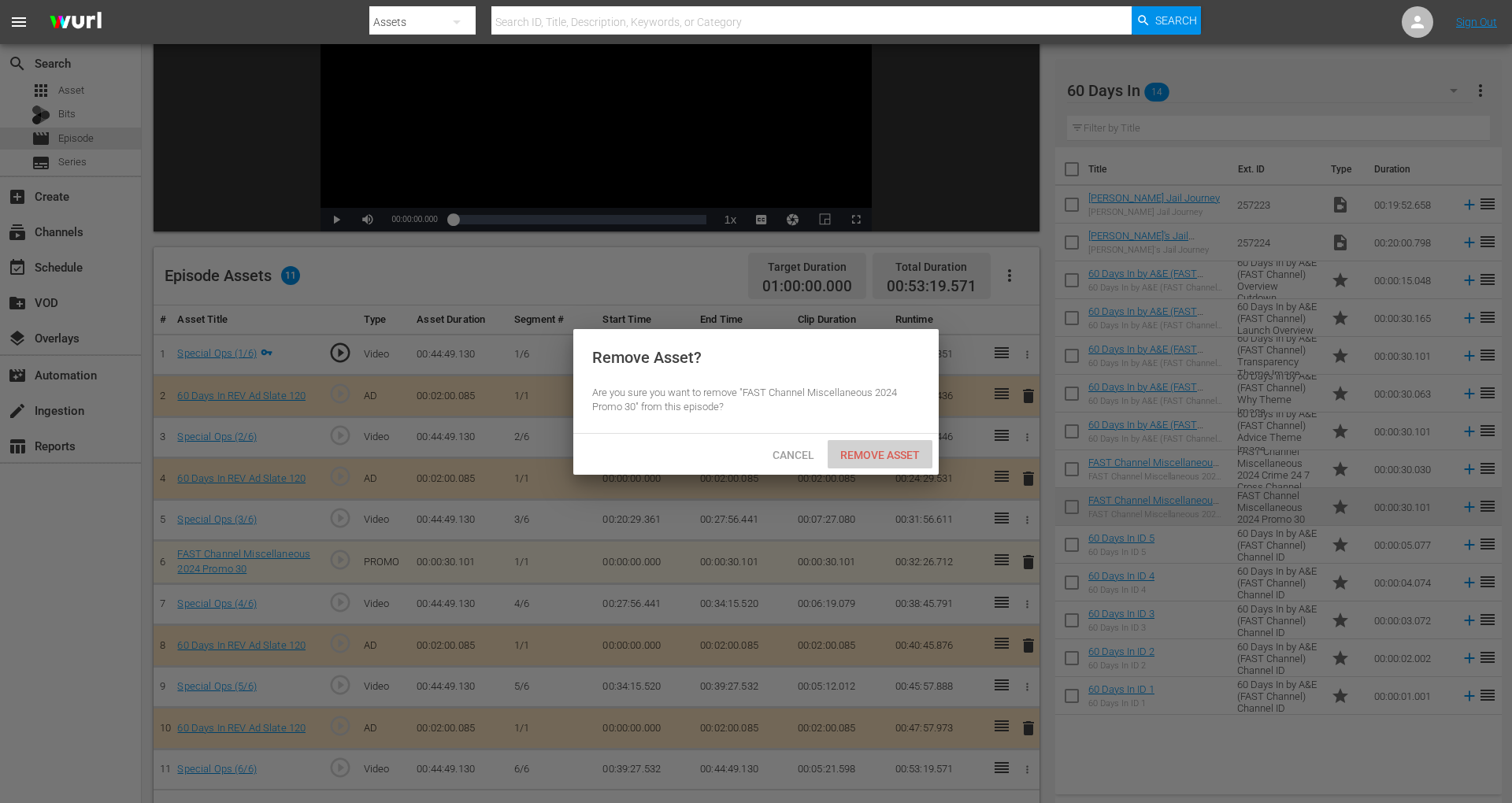
click at [898, 449] on span "Remove Asset" at bounding box center [880, 455] width 105 height 13
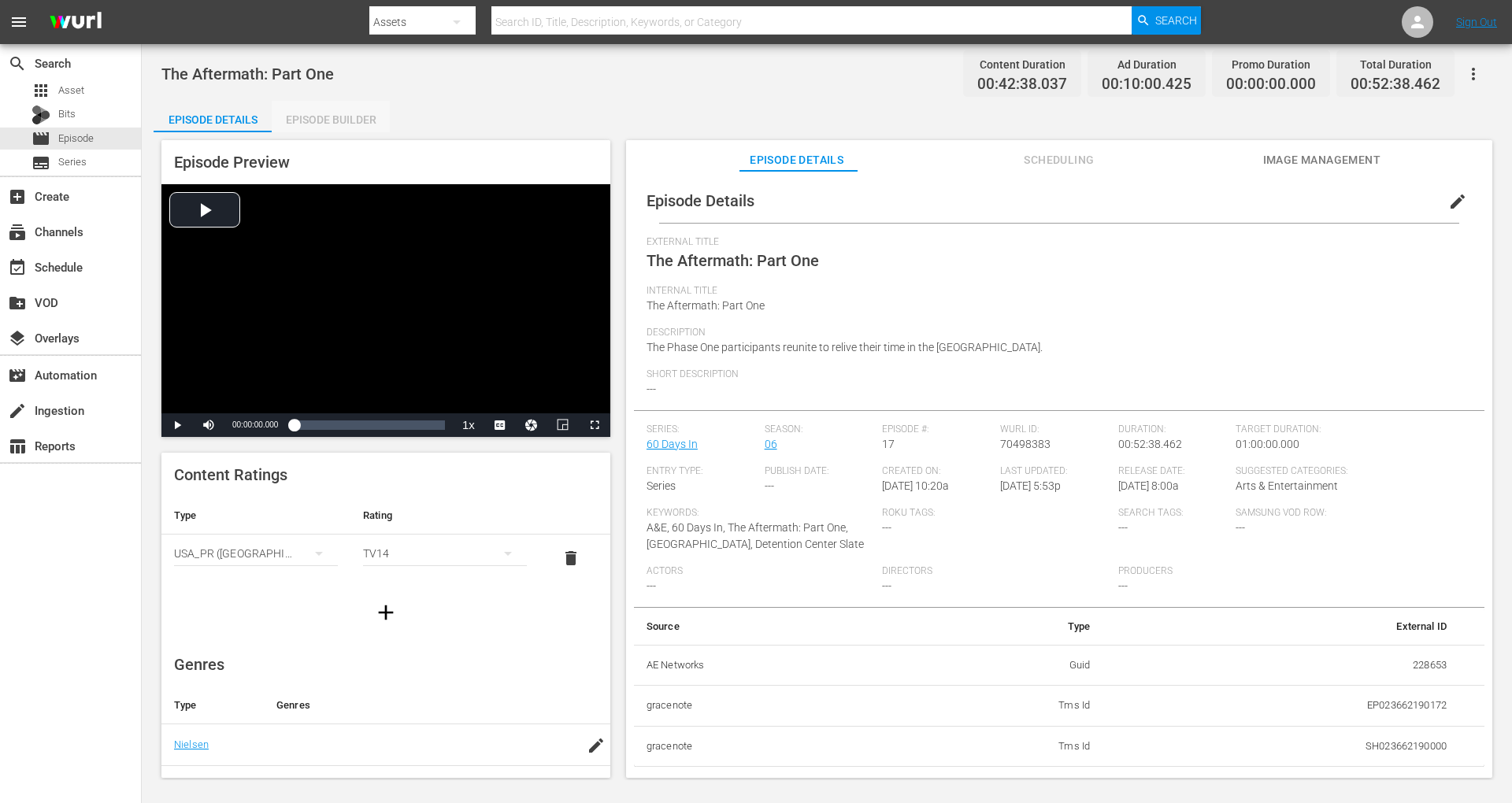
click at [321, 124] on div "Episode Builder" at bounding box center [331, 119] width 118 height 38
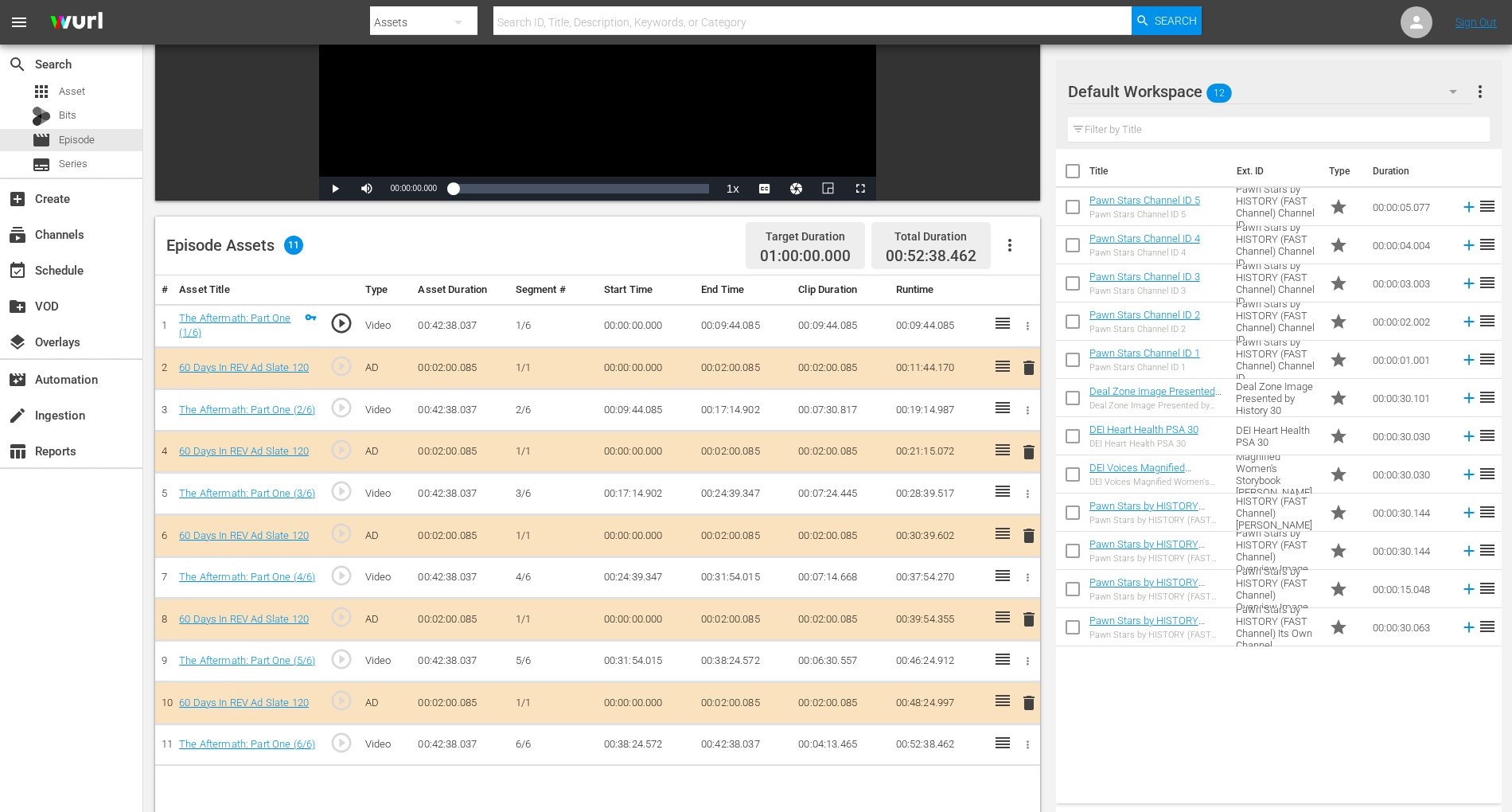
scroll to position [281, 0]
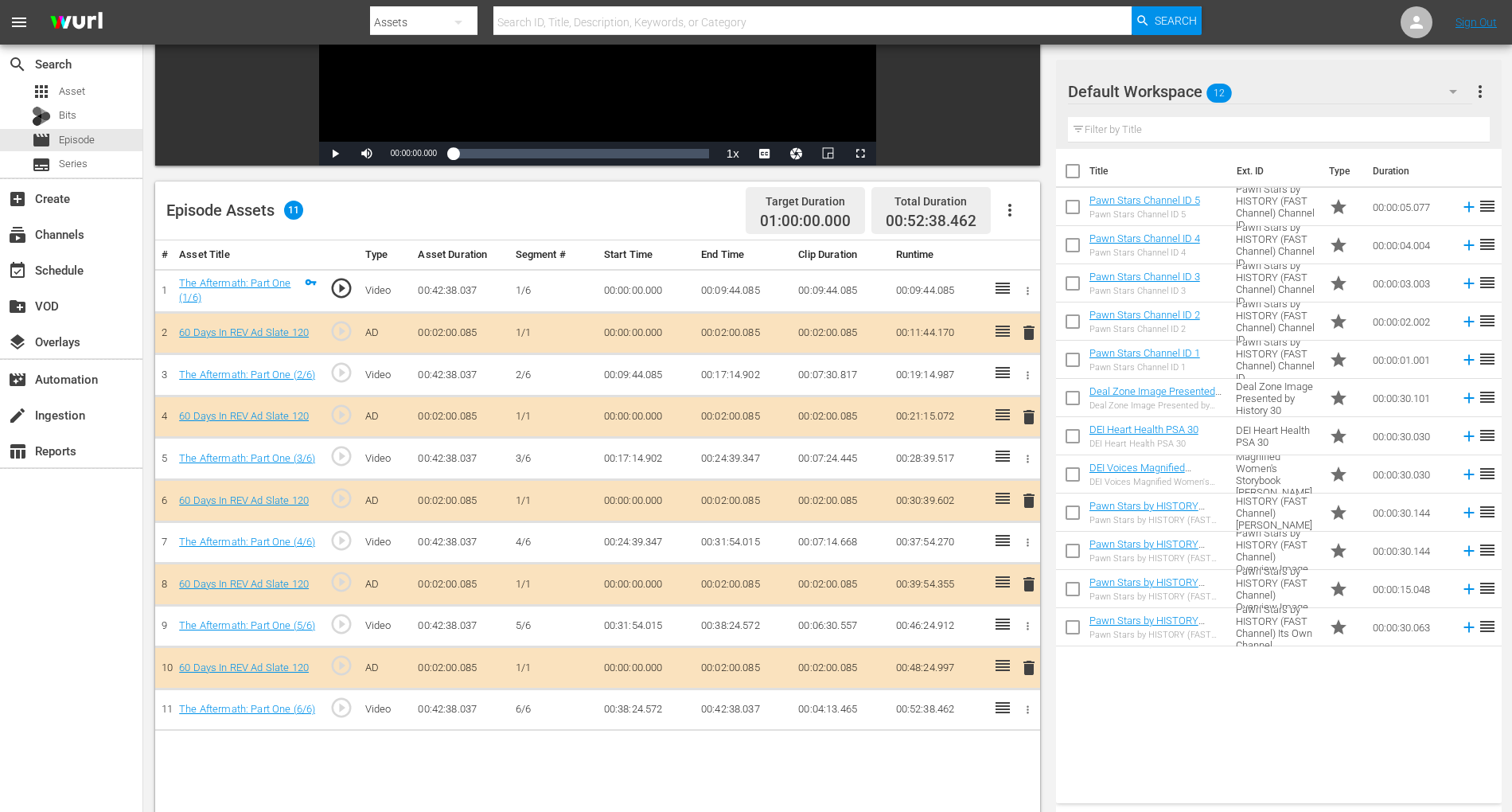
click at [1018, 499] on td "delete" at bounding box center [1026, 501] width 26 height 42
click at [1026, 491] on span "delete" at bounding box center [1028, 501] width 19 height 19
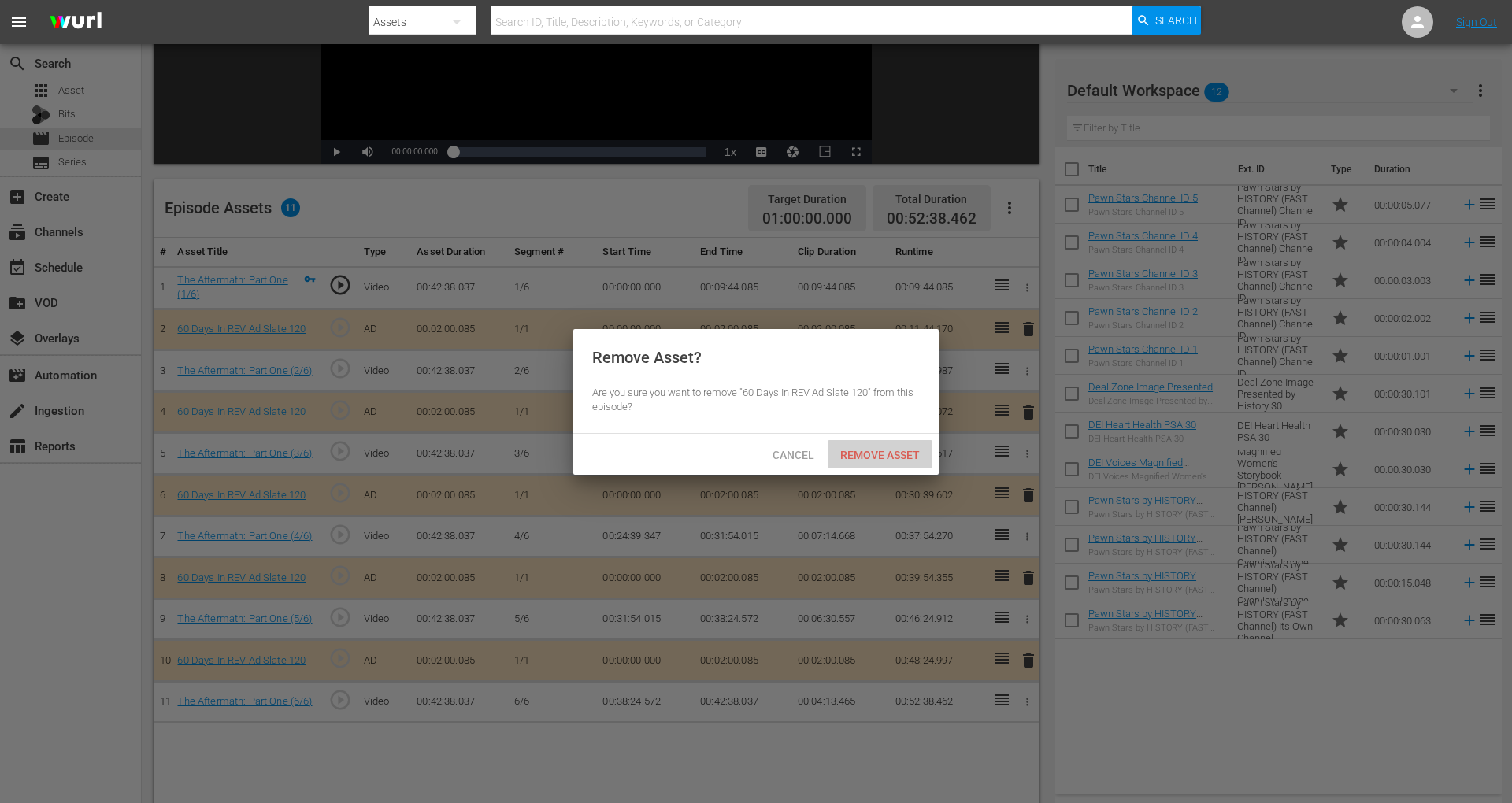
click at [901, 442] on div "Remove Asset" at bounding box center [880, 455] width 105 height 30
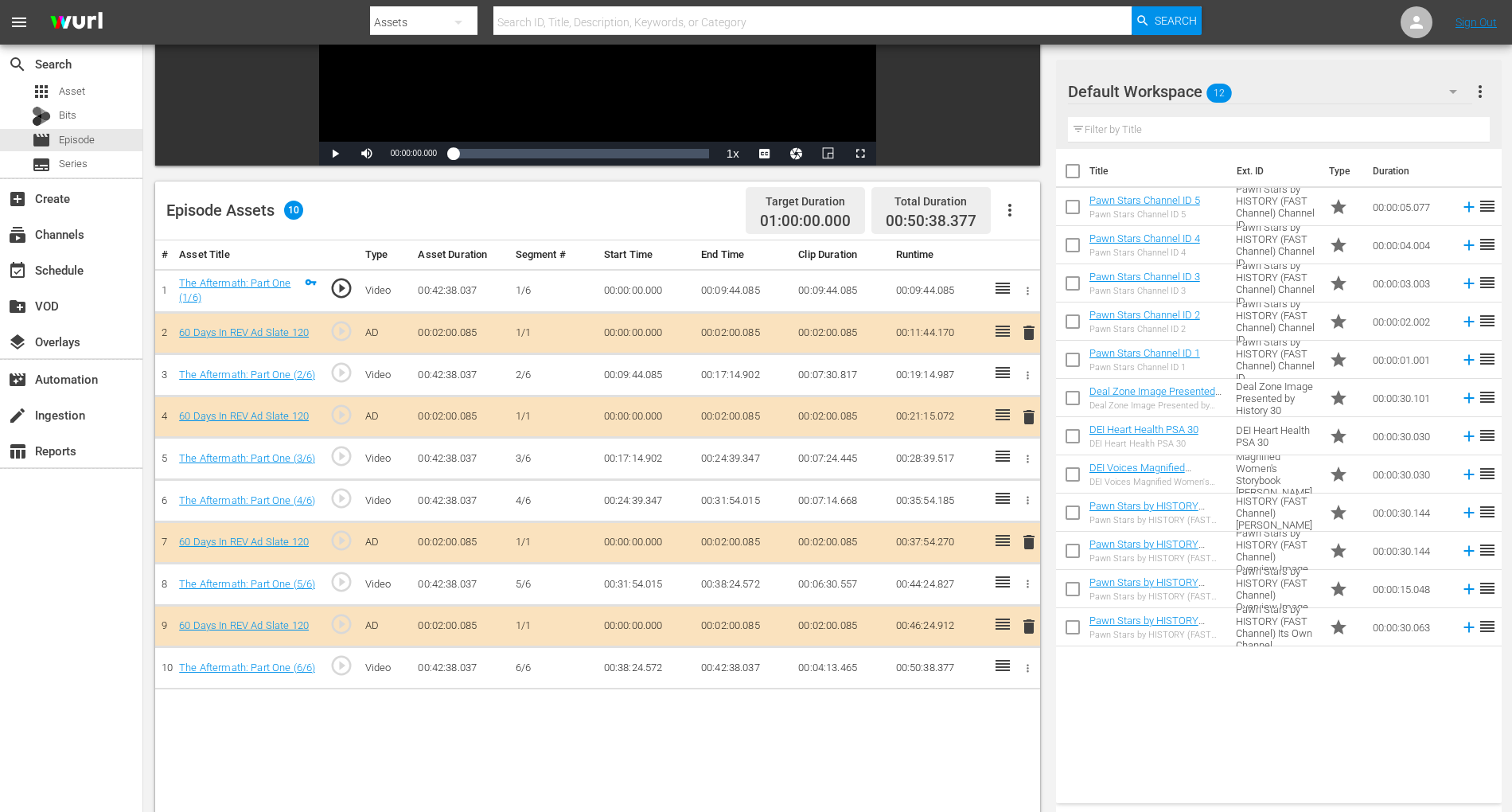
click at [1145, 91] on icon "button" at bounding box center [1452, 91] width 8 height 4
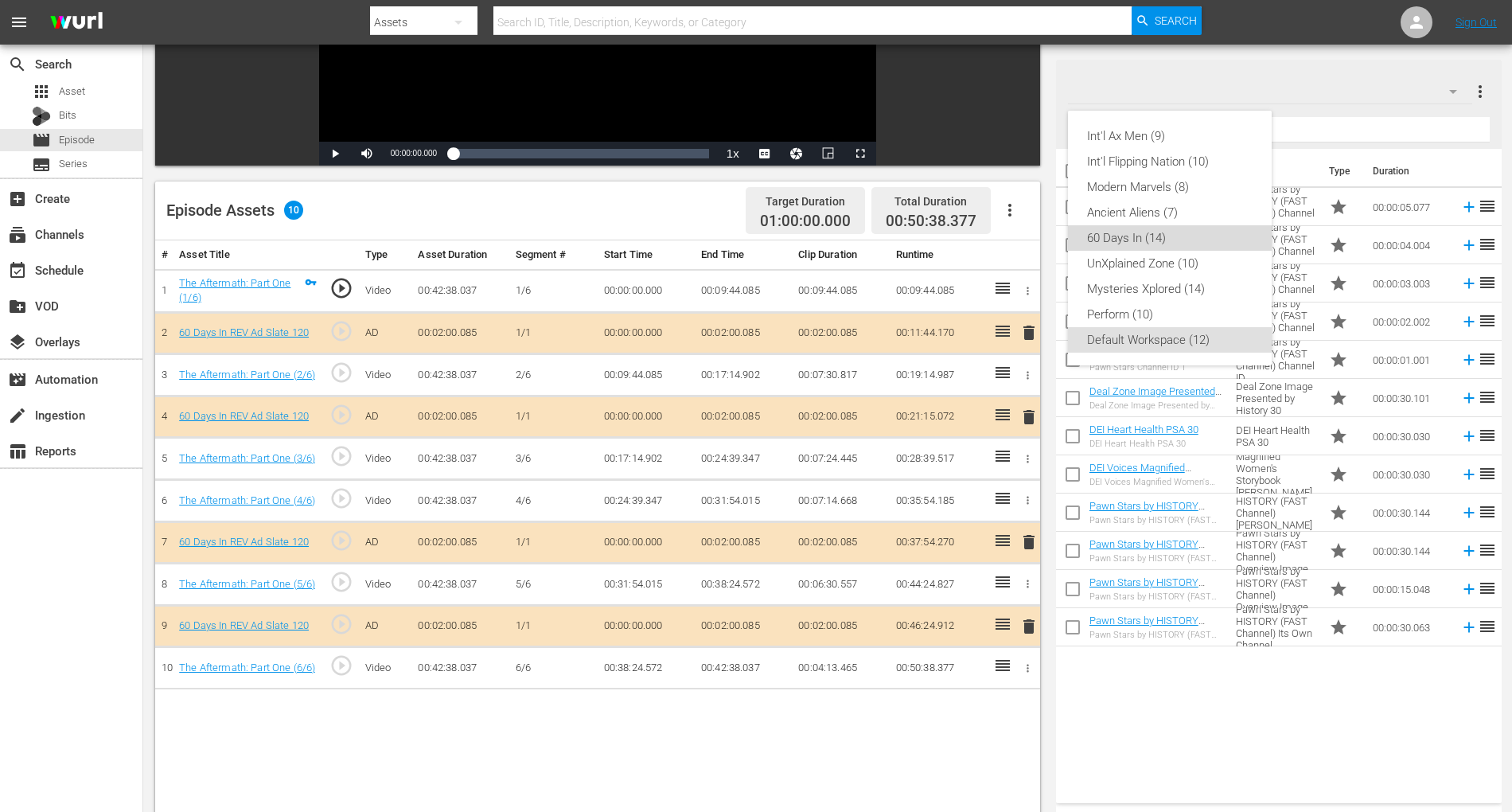
click at [1140, 228] on div "60 Days In (14)" at bounding box center [1170, 238] width 165 height 26
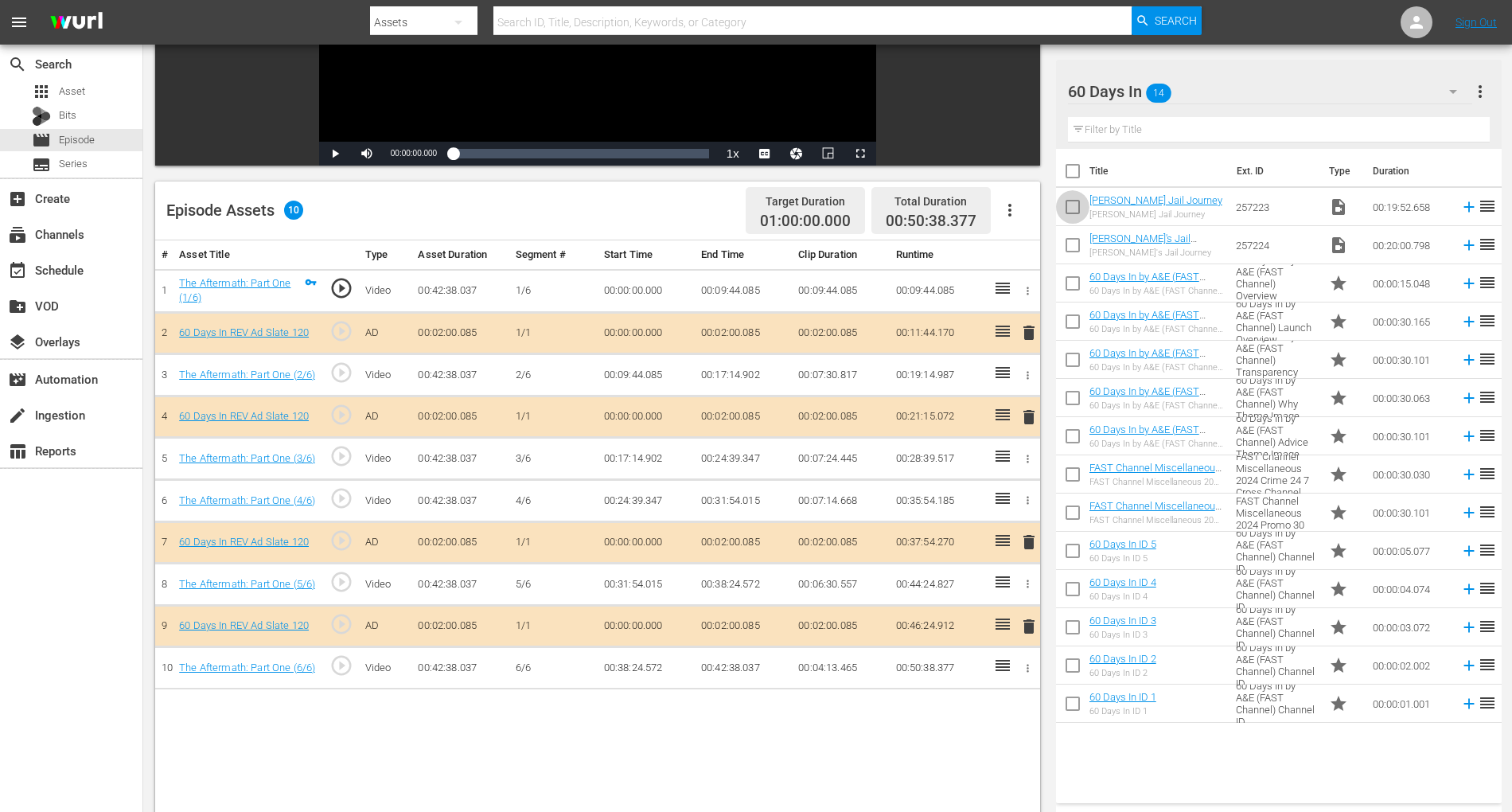
click at [1071, 206] on input "checkbox" at bounding box center [1072, 210] width 33 height 33
checkbox input "true"
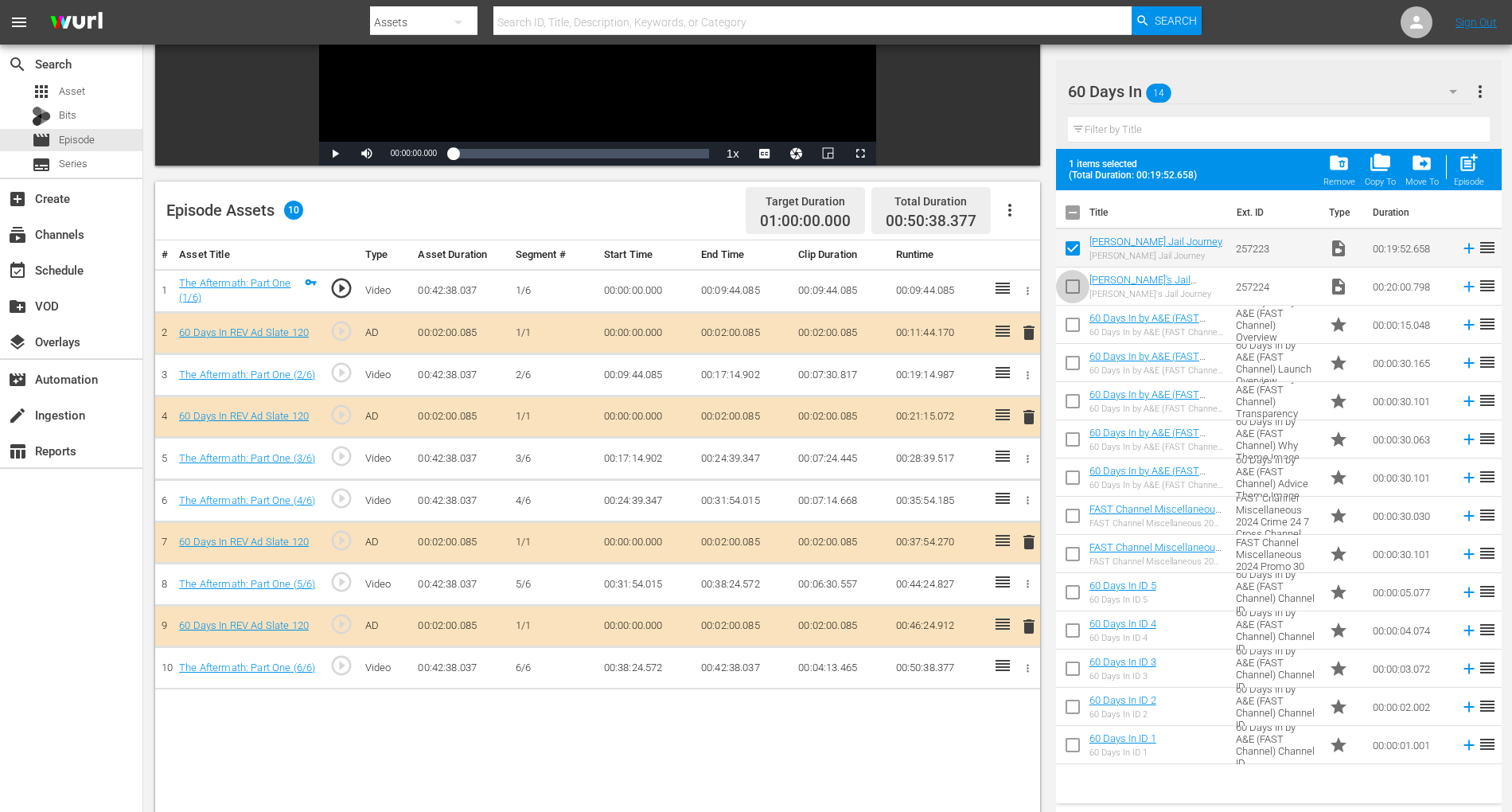
click at [1076, 287] on input "checkbox" at bounding box center [1072, 289] width 33 height 33
checkbox input "true"
click at [1145, 169] on span "folder_delete" at bounding box center [1339, 162] width 21 height 21
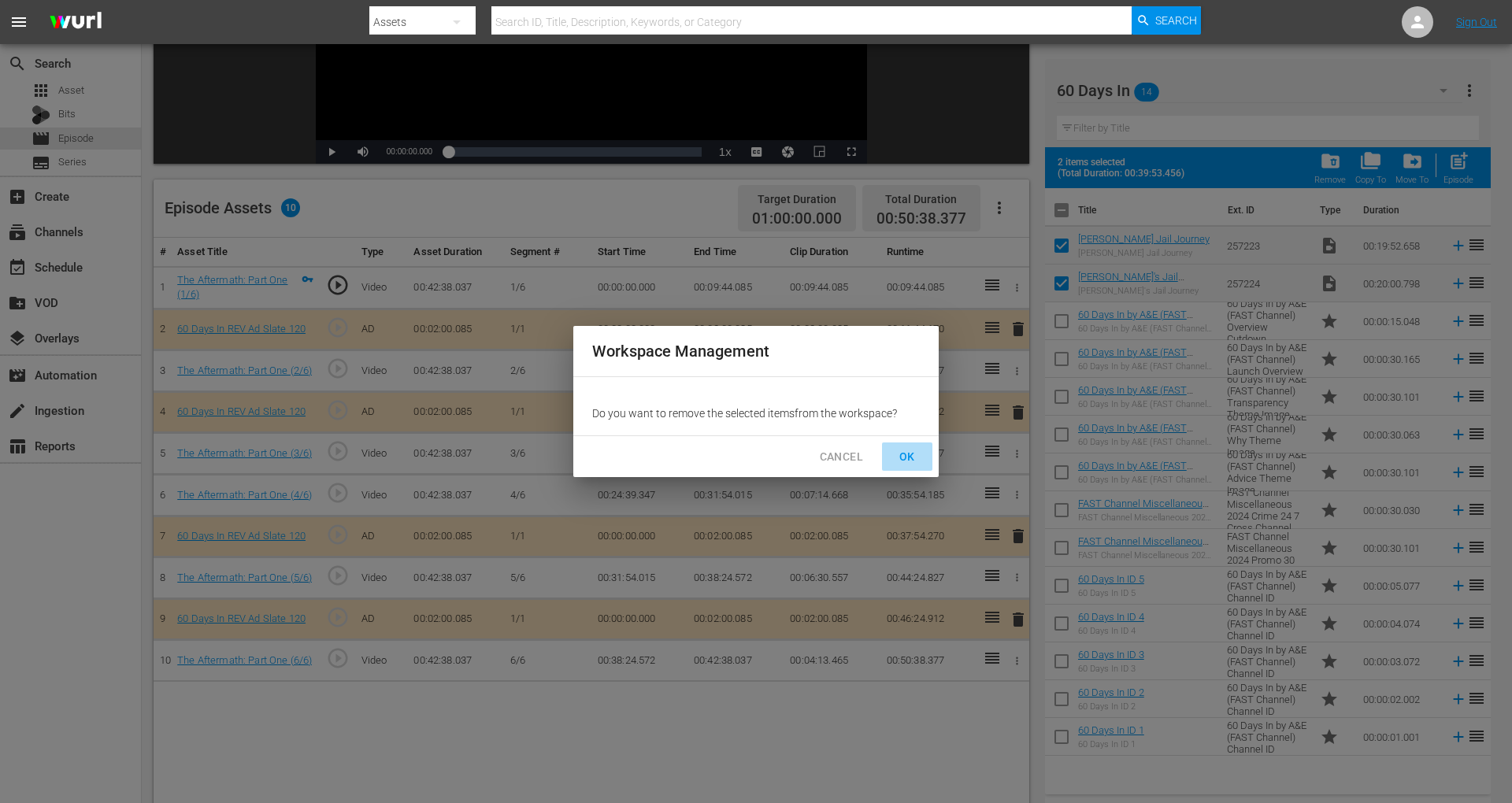
click at [896, 450] on span "OK" at bounding box center [907, 456] width 25 height 19
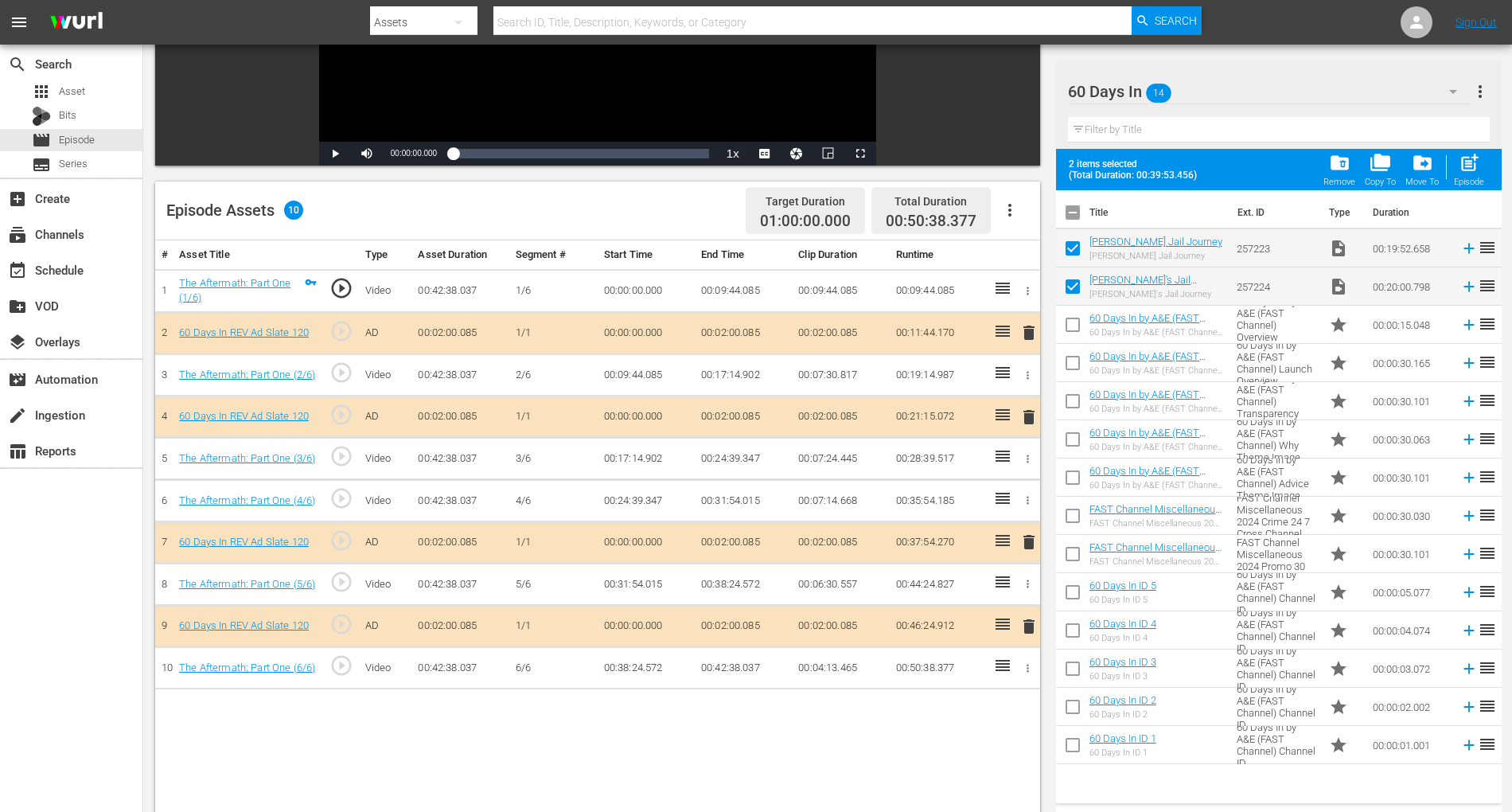
click at [906, 455] on td "00:28:39.517" at bounding box center [938, 458] width 97 height 42
checkbox input "false"
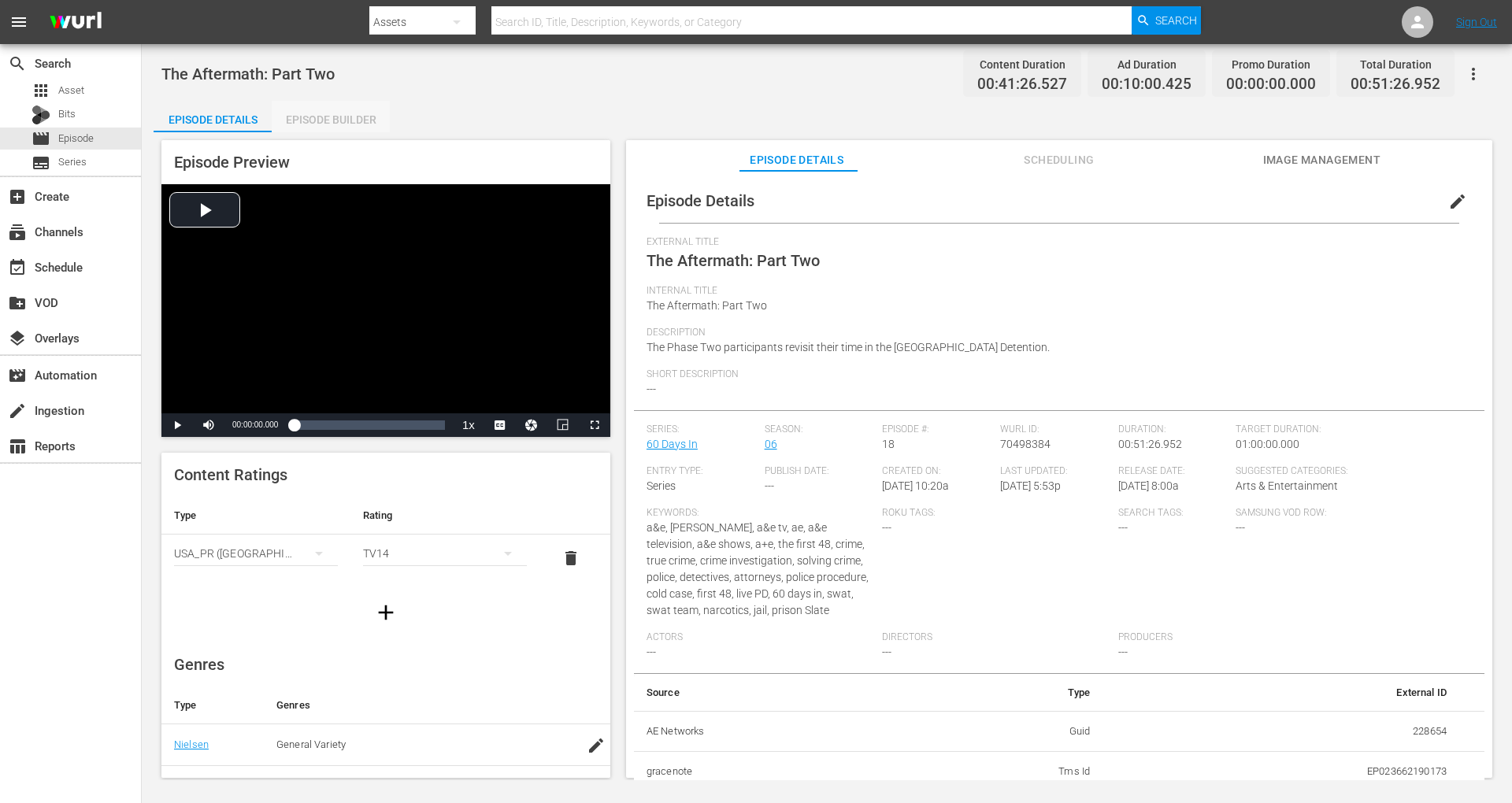
click at [331, 114] on div "Episode Builder" at bounding box center [331, 119] width 118 height 38
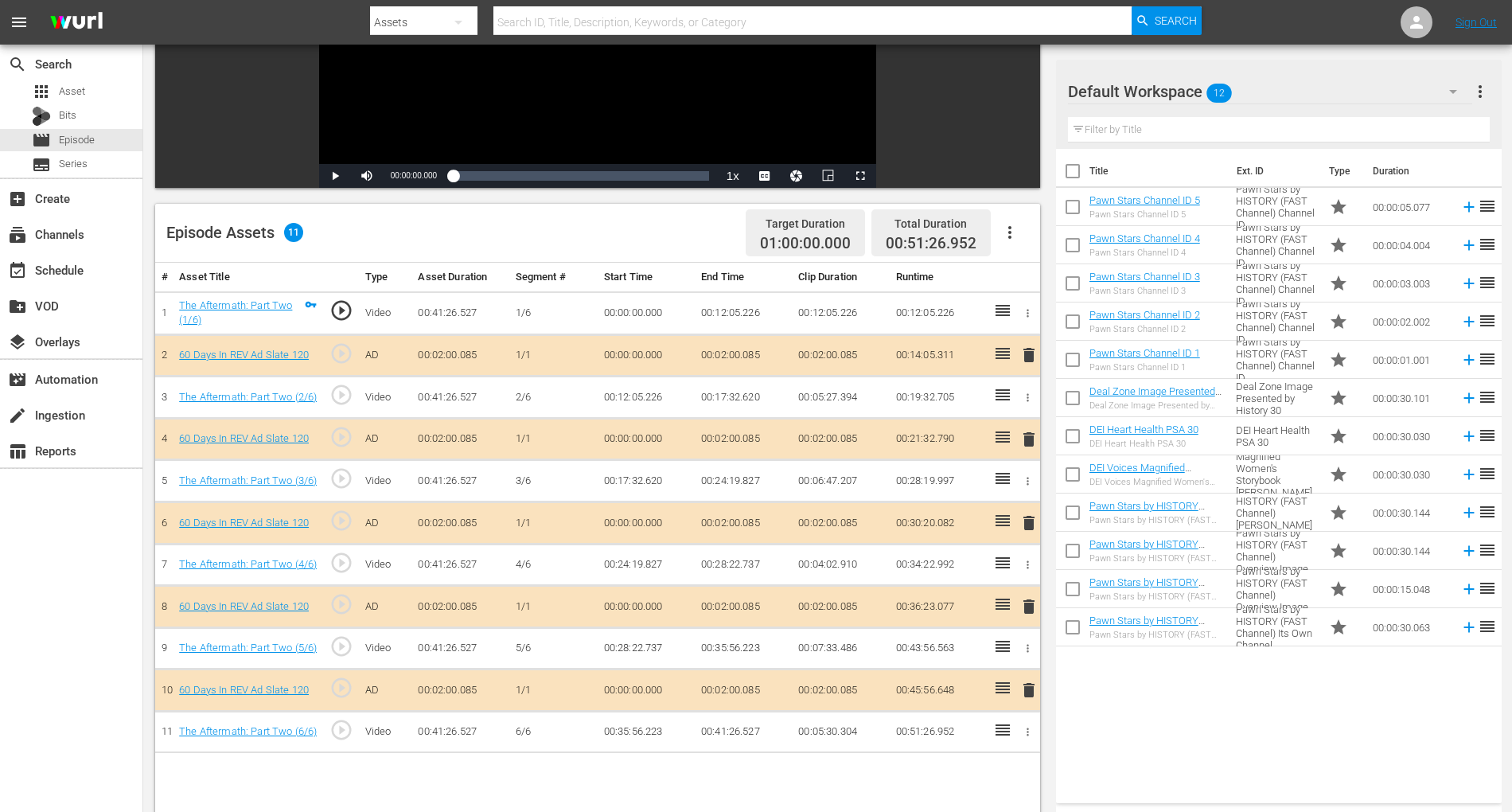
scroll to position [260, 0]
click at [1028, 520] on span "delete" at bounding box center [1028, 522] width 19 height 19
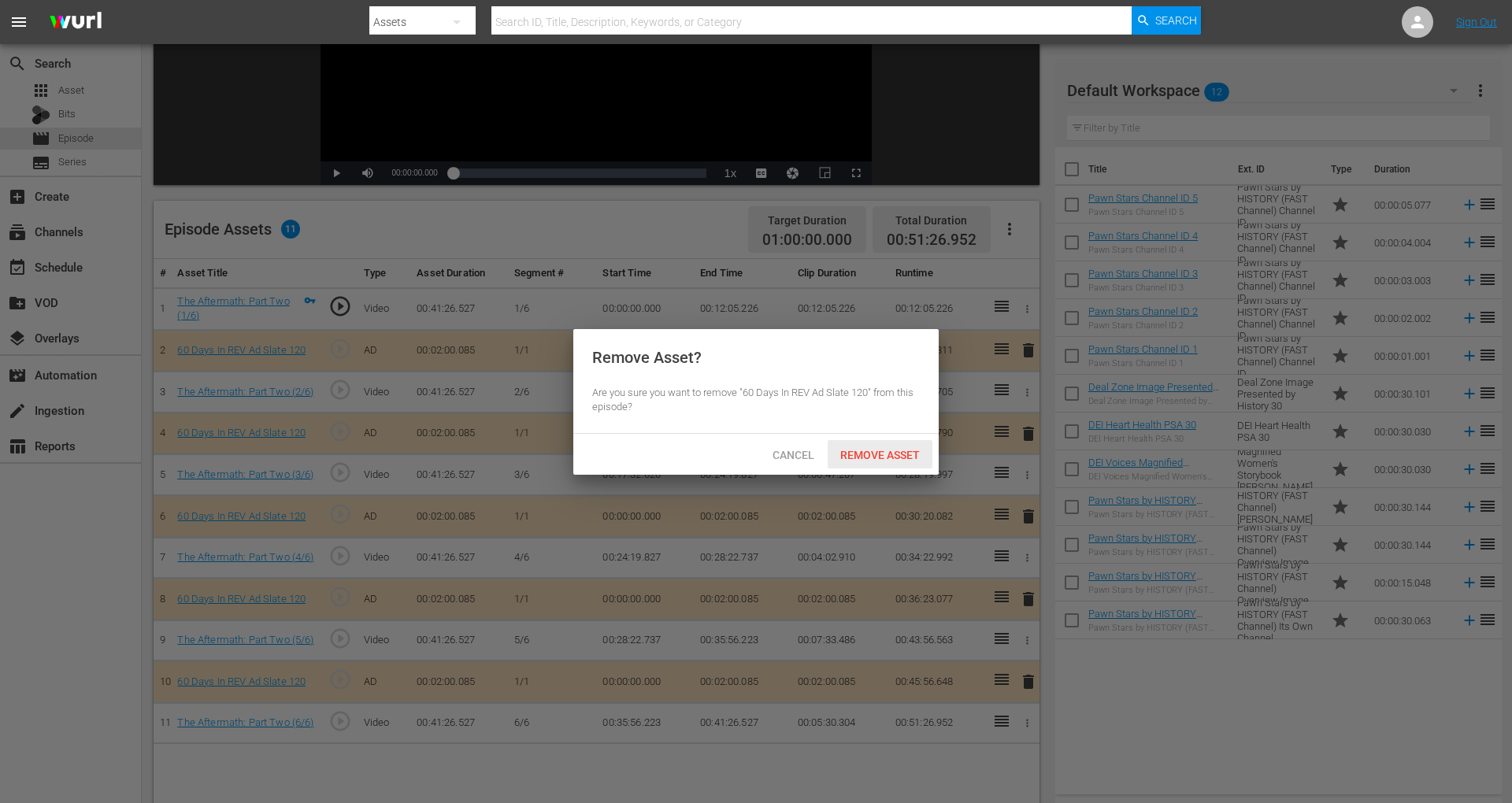
click at [893, 454] on span "Remove Asset" at bounding box center [880, 455] width 105 height 13
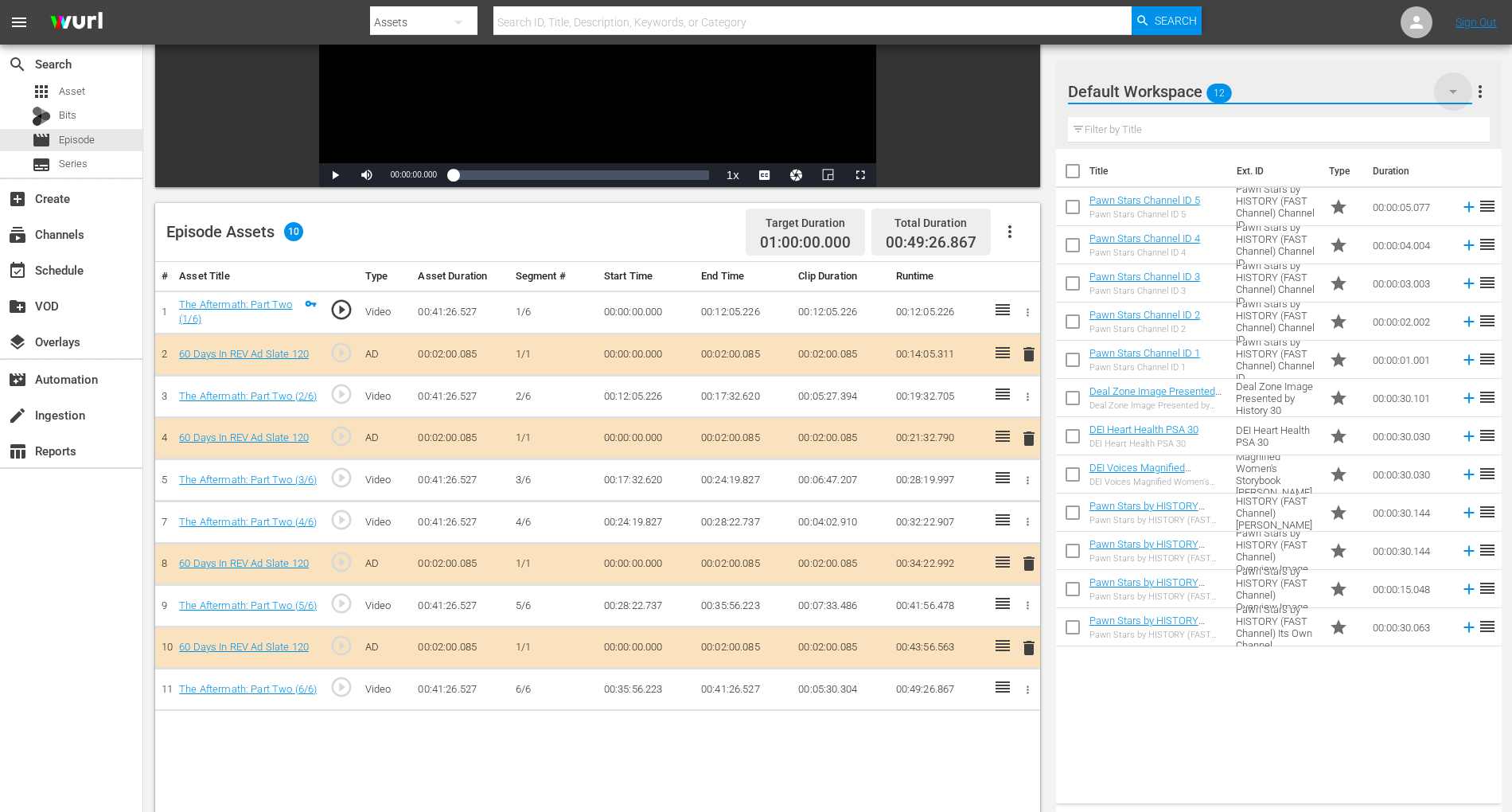
click at [1145, 90] on icon "button" at bounding box center [1452, 91] width 8 height 4
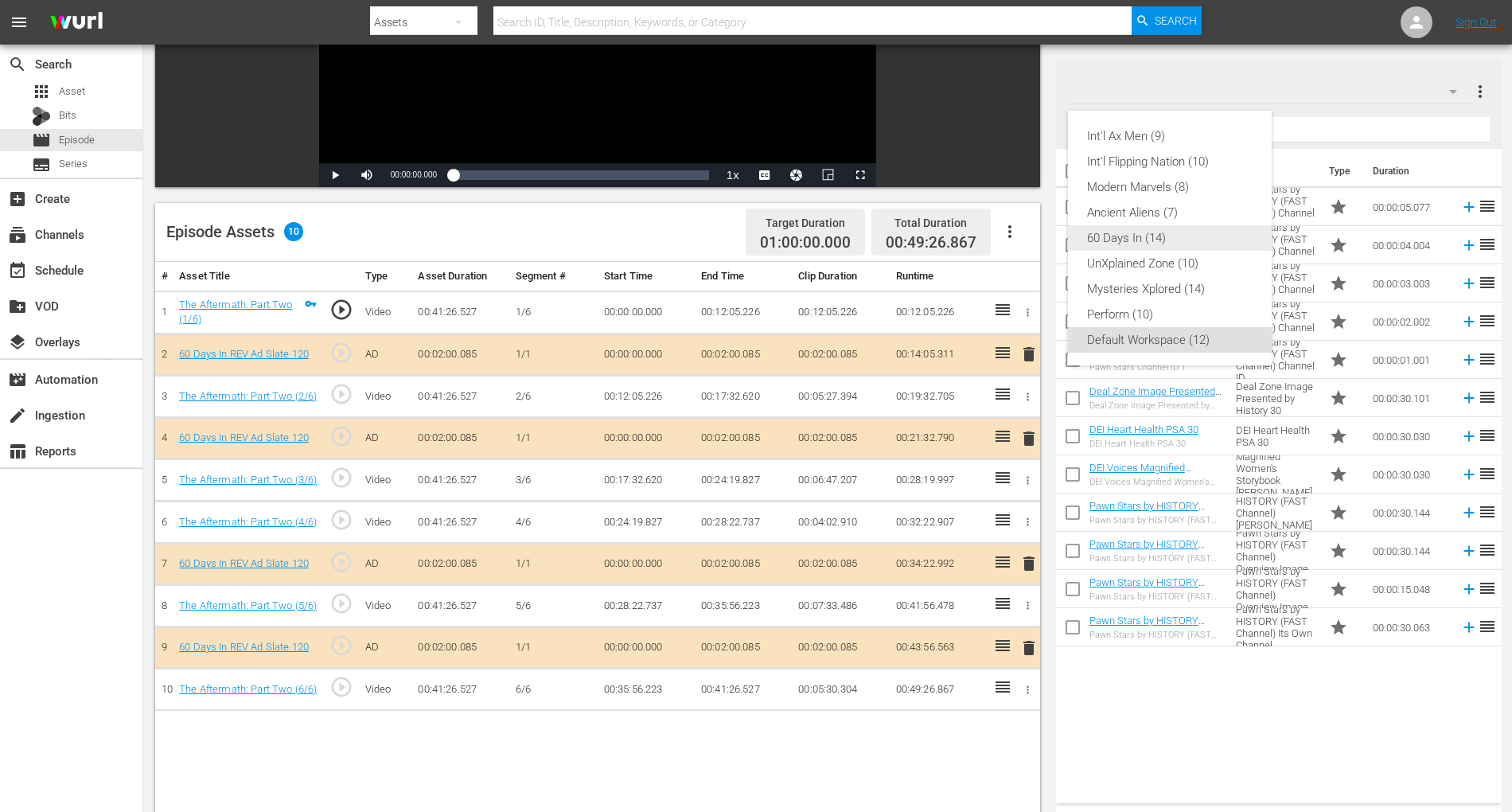
click at [1145, 236] on div "60 Days In (14)" at bounding box center [1170, 238] width 165 height 26
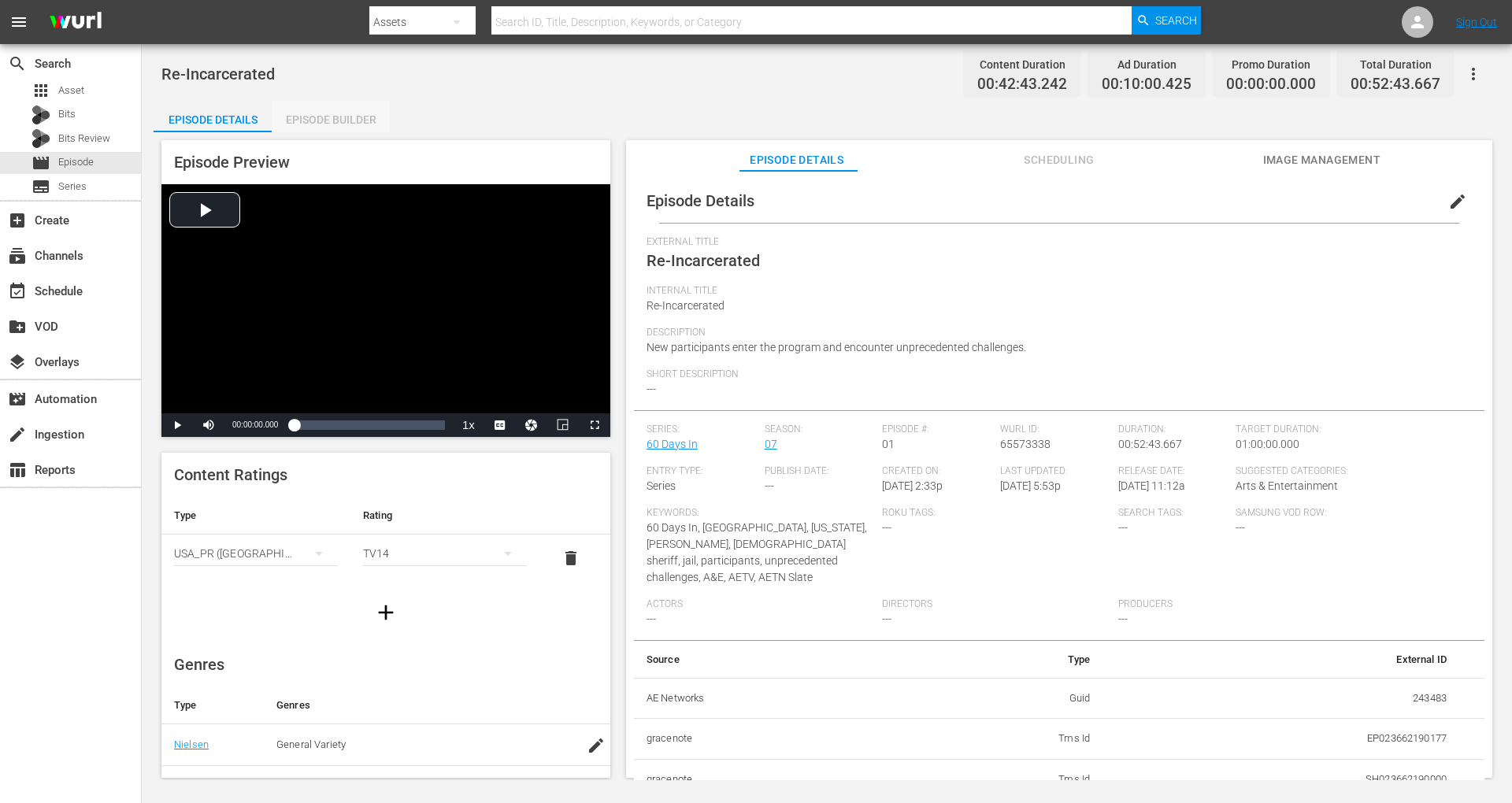
click at [344, 116] on div "Episode Builder" at bounding box center [331, 119] width 118 height 38
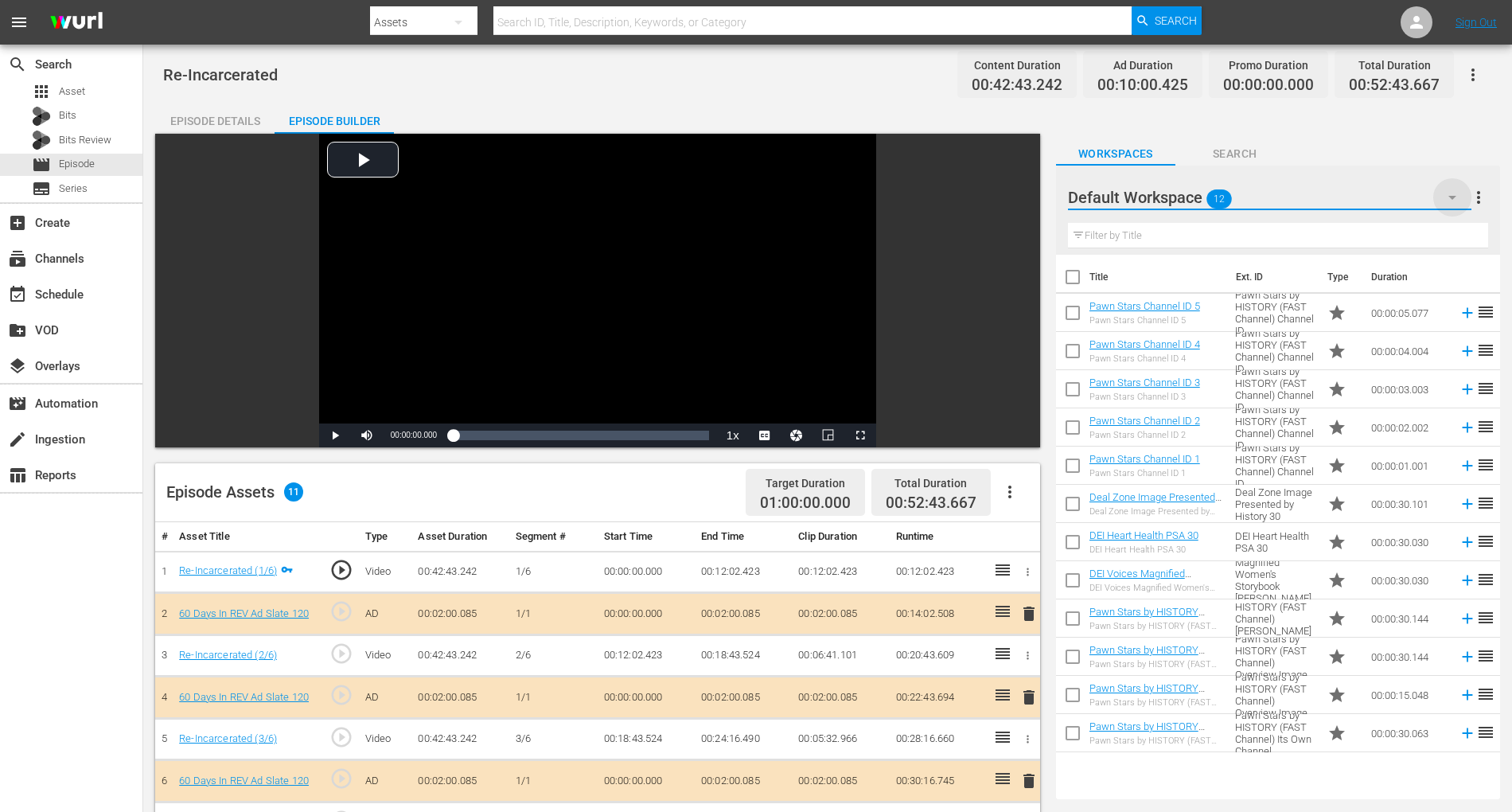
drag, startPoint x: 1447, startPoint y: 195, endPoint x: 1463, endPoint y: 178, distance: 23.3
click at [1145, 178] on button "button" at bounding box center [1452, 197] width 38 height 38
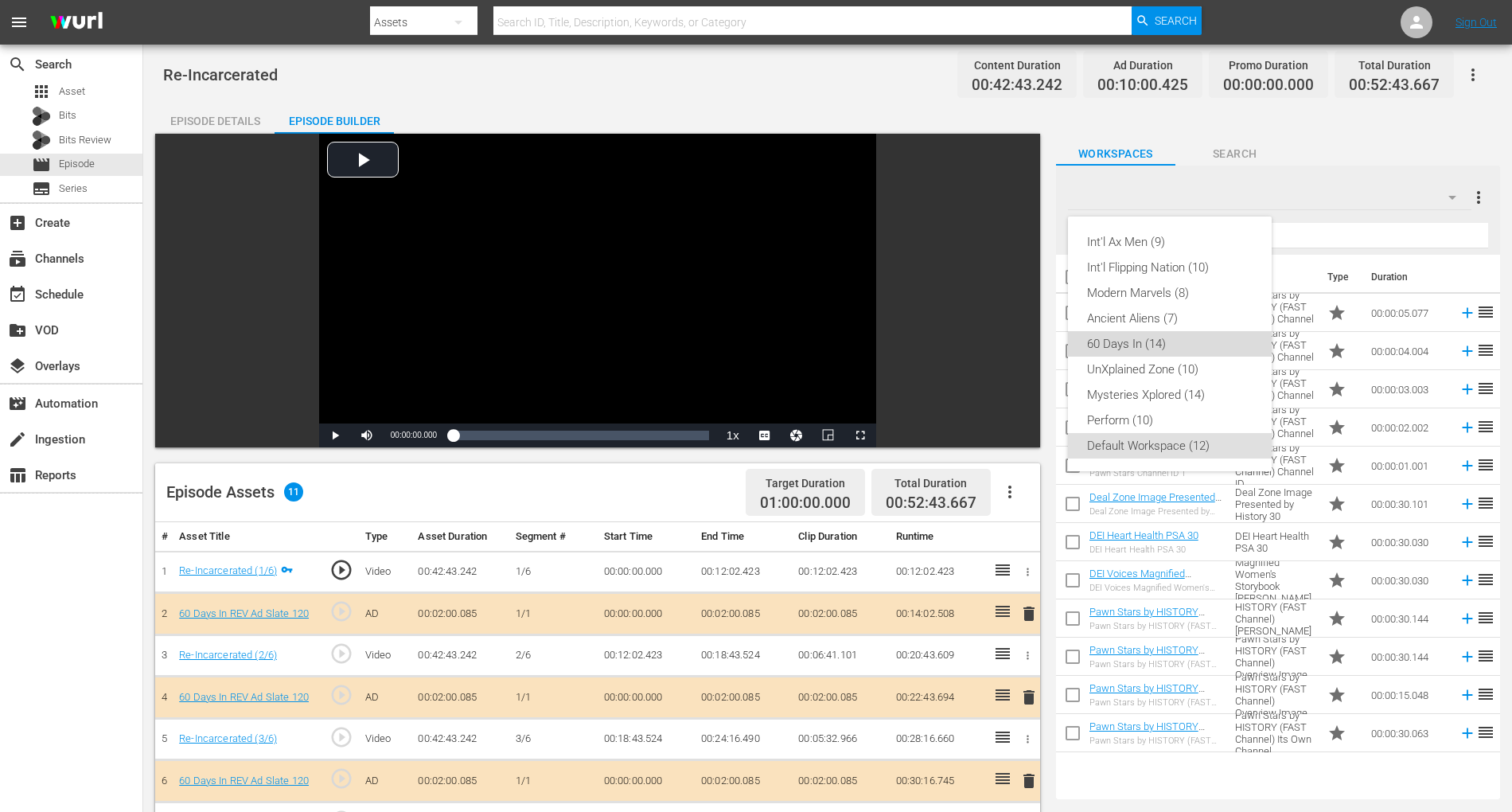
click at [1120, 345] on div "60 Days In (14)" at bounding box center [1170, 344] width 165 height 26
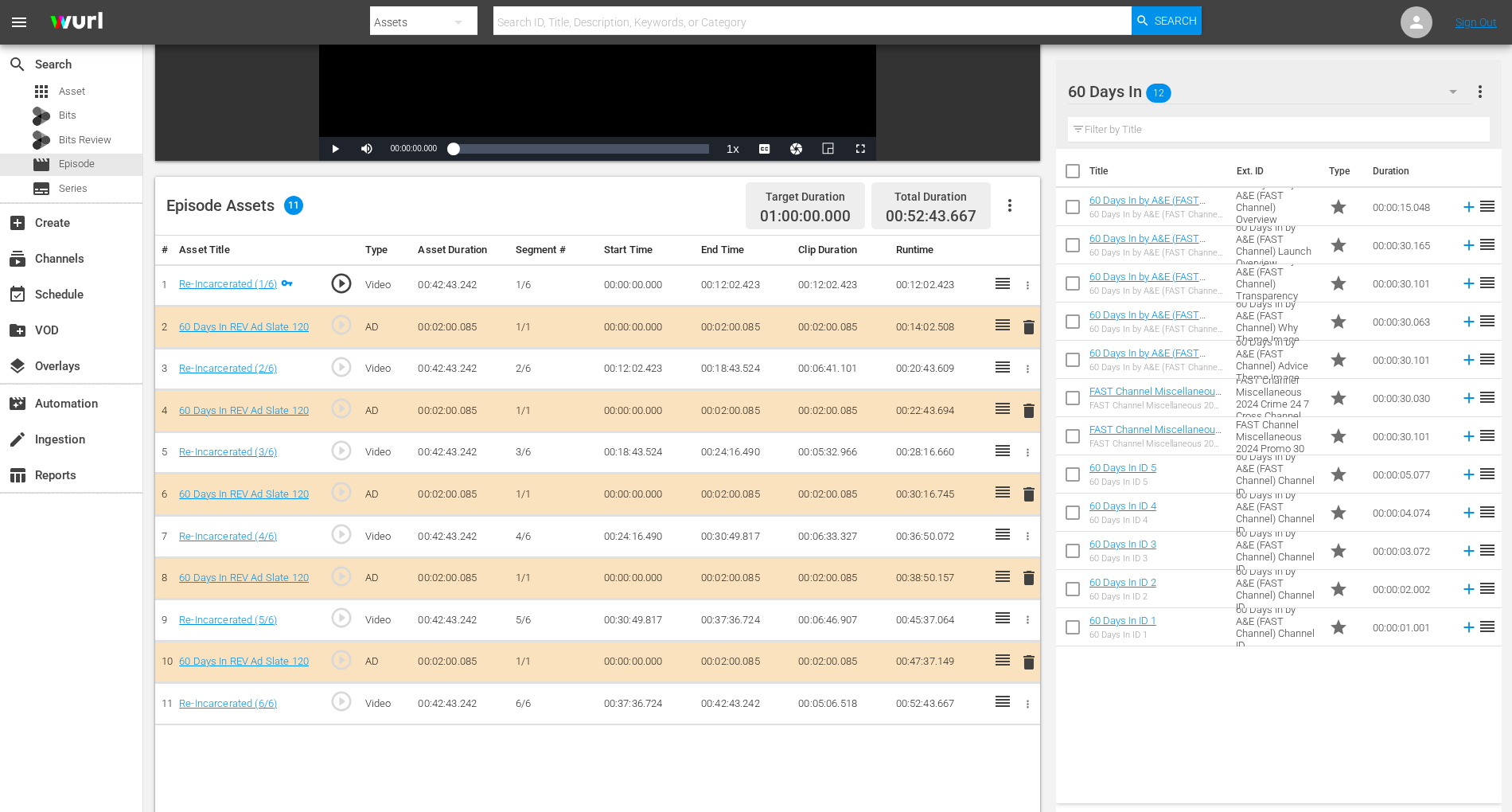
scroll to position [293, 0]
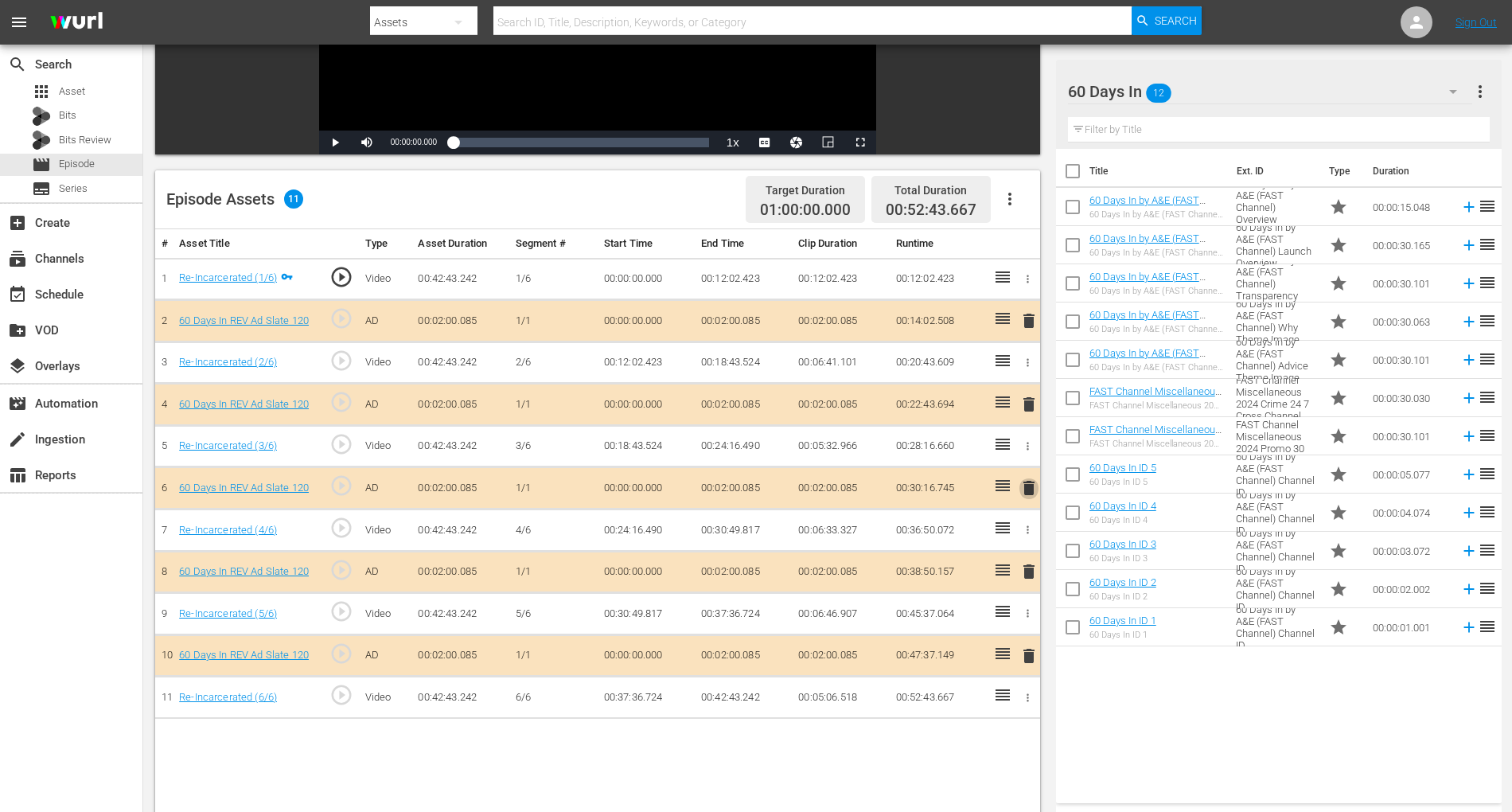
click at [1030, 484] on span "delete" at bounding box center [1028, 488] width 19 height 19
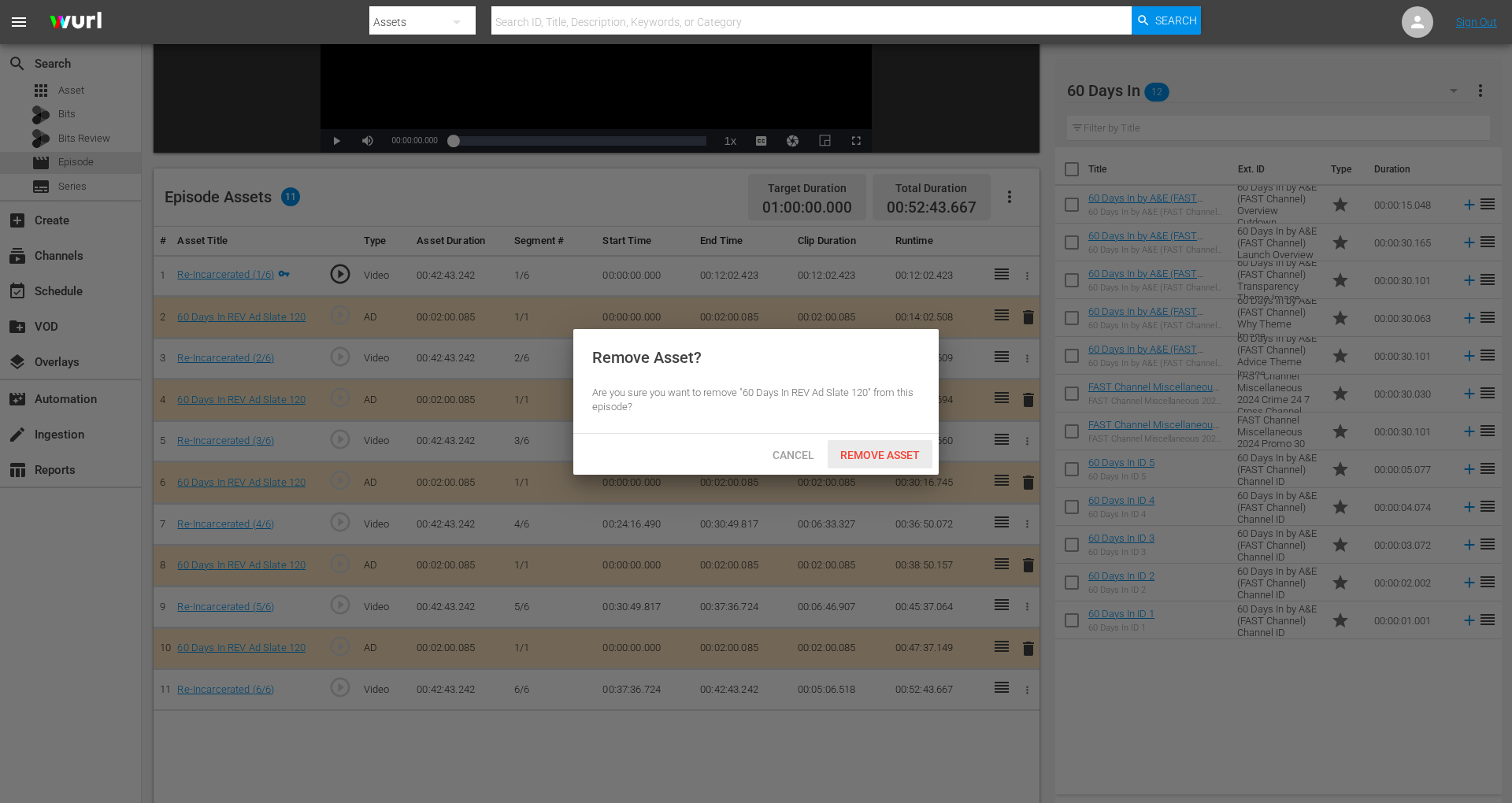
click at [883, 461] on div "Remove Asset" at bounding box center [880, 455] width 105 height 30
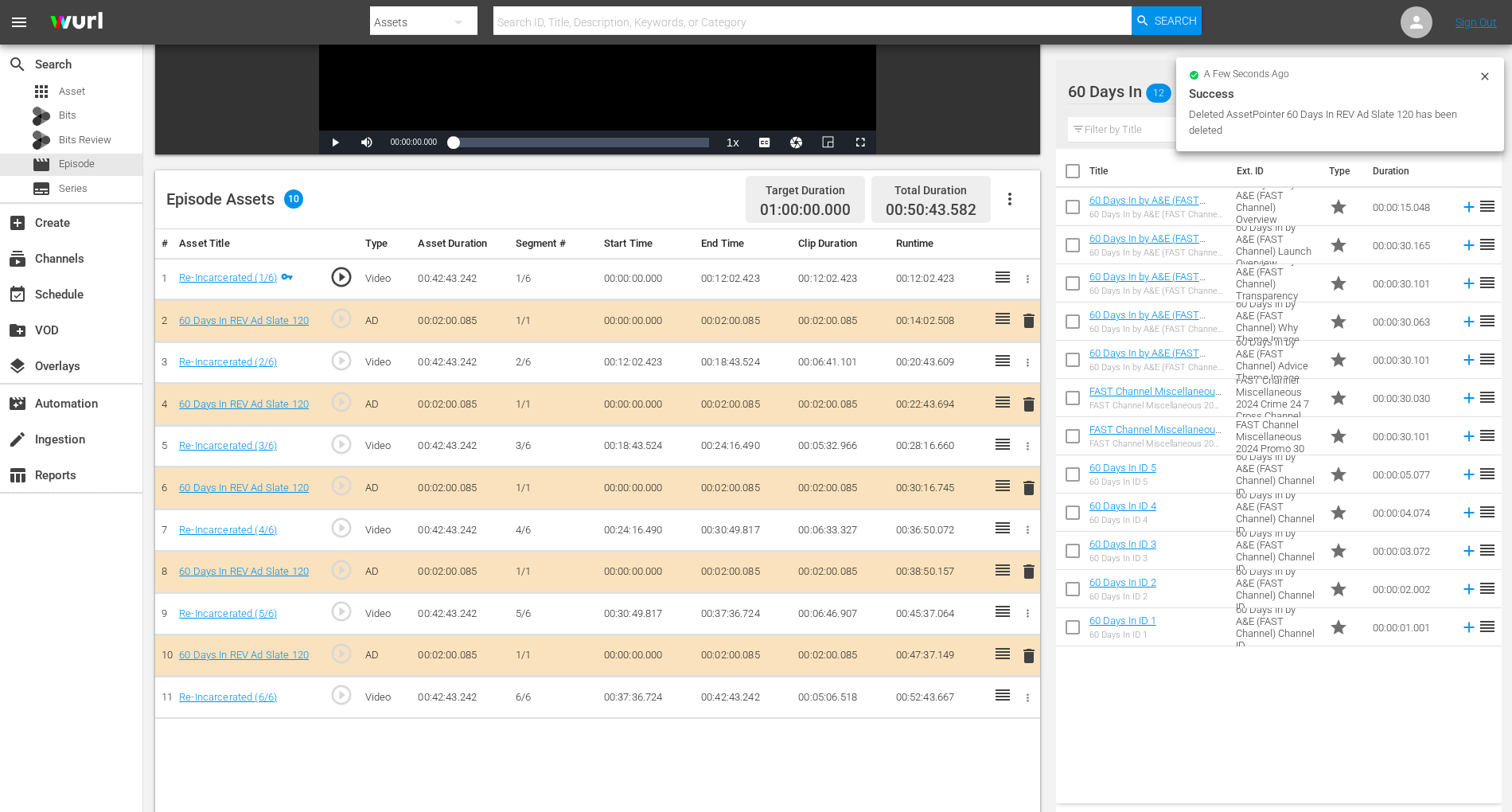
click at [1145, 101] on div "Success" at bounding box center [1340, 94] width 303 height 19
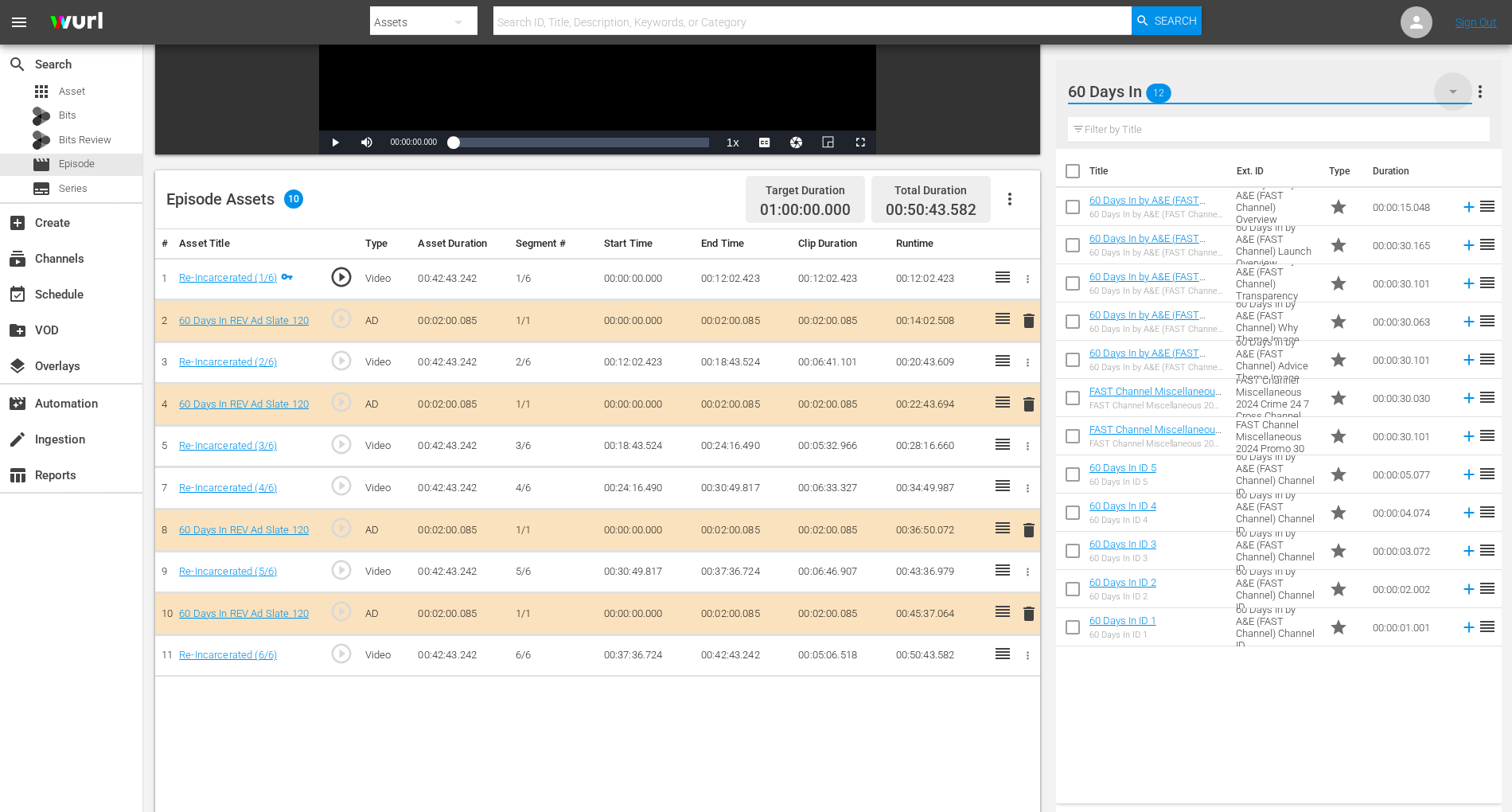
click at [1145, 88] on icon "button" at bounding box center [1453, 91] width 19 height 19
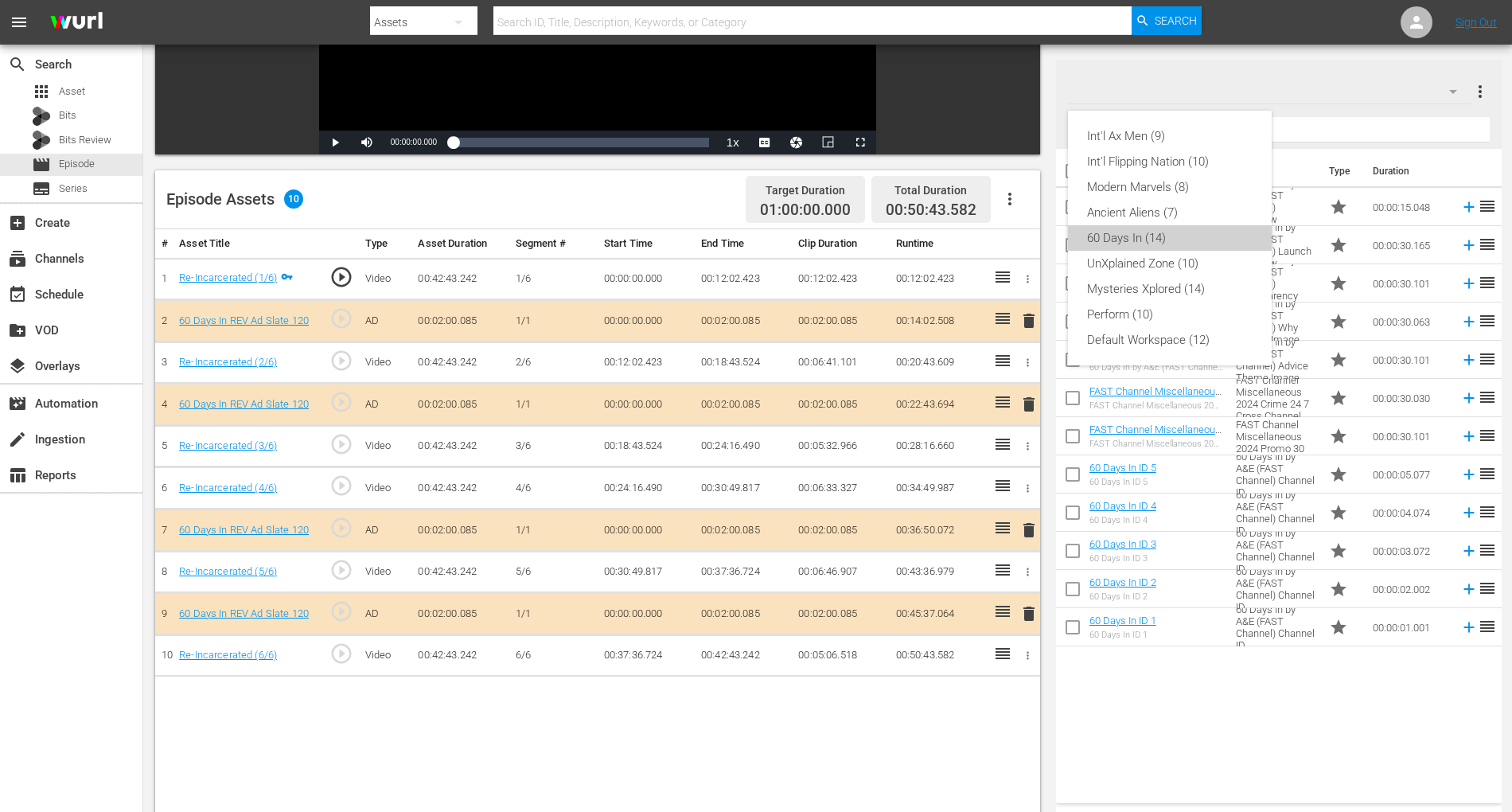
click at [1145, 234] on div "60 Days In (14)" at bounding box center [1170, 238] width 165 height 26
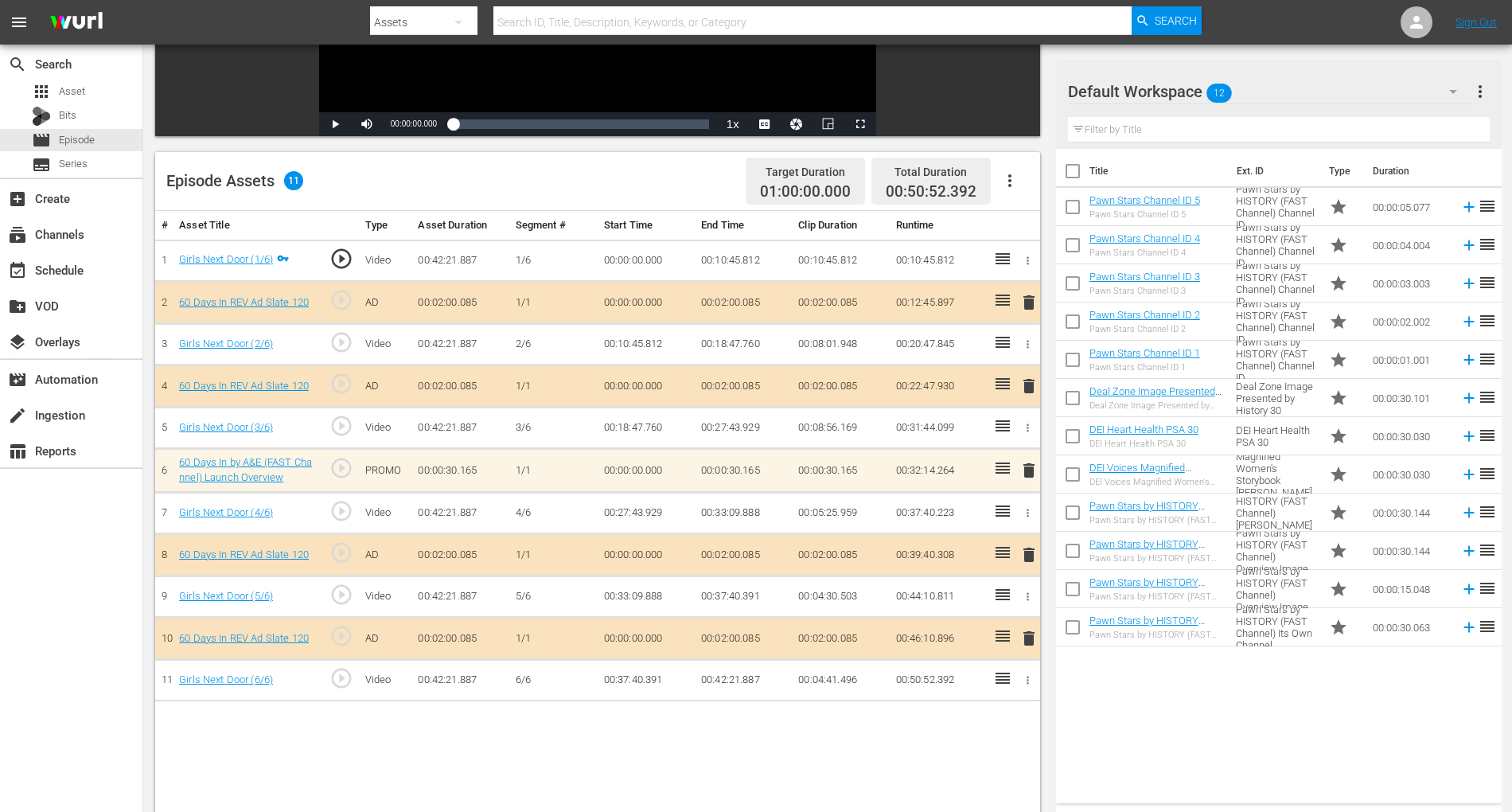
scroll to position [328, 0]
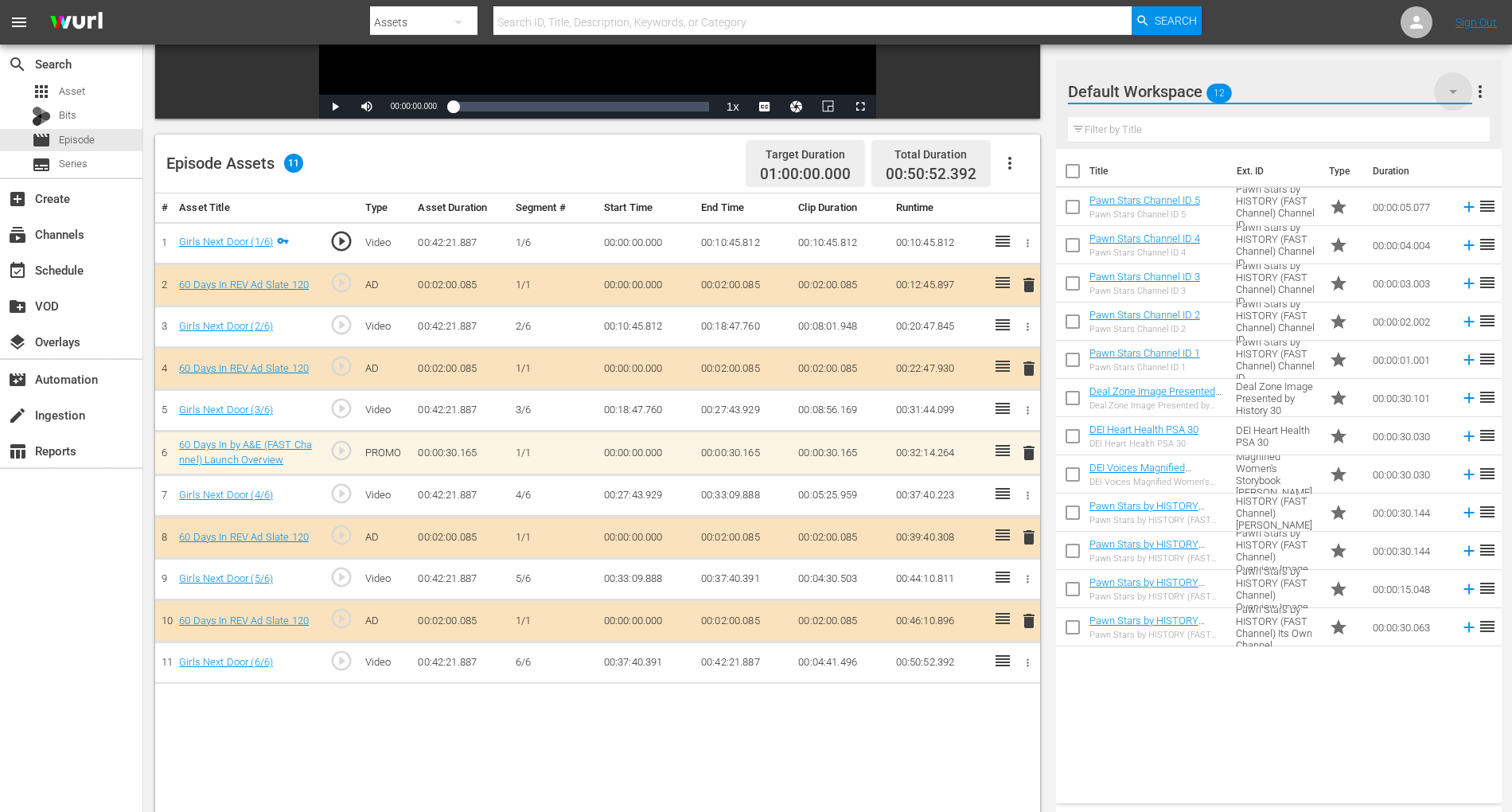
click at [1450, 96] on icon "button" at bounding box center [1453, 91] width 19 height 19
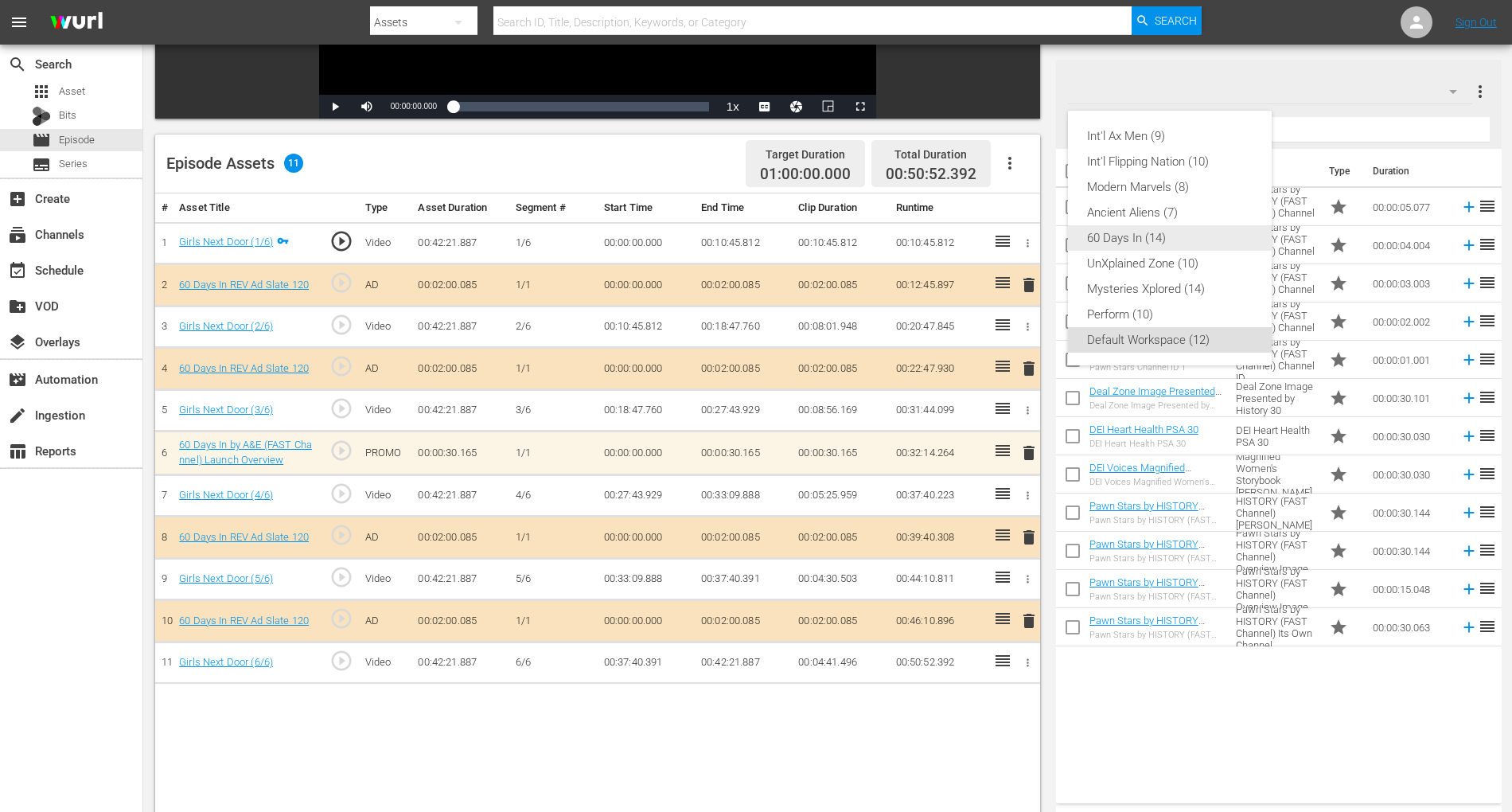
click at [1183, 232] on div "60 Days In (14)" at bounding box center [1170, 238] width 165 height 26
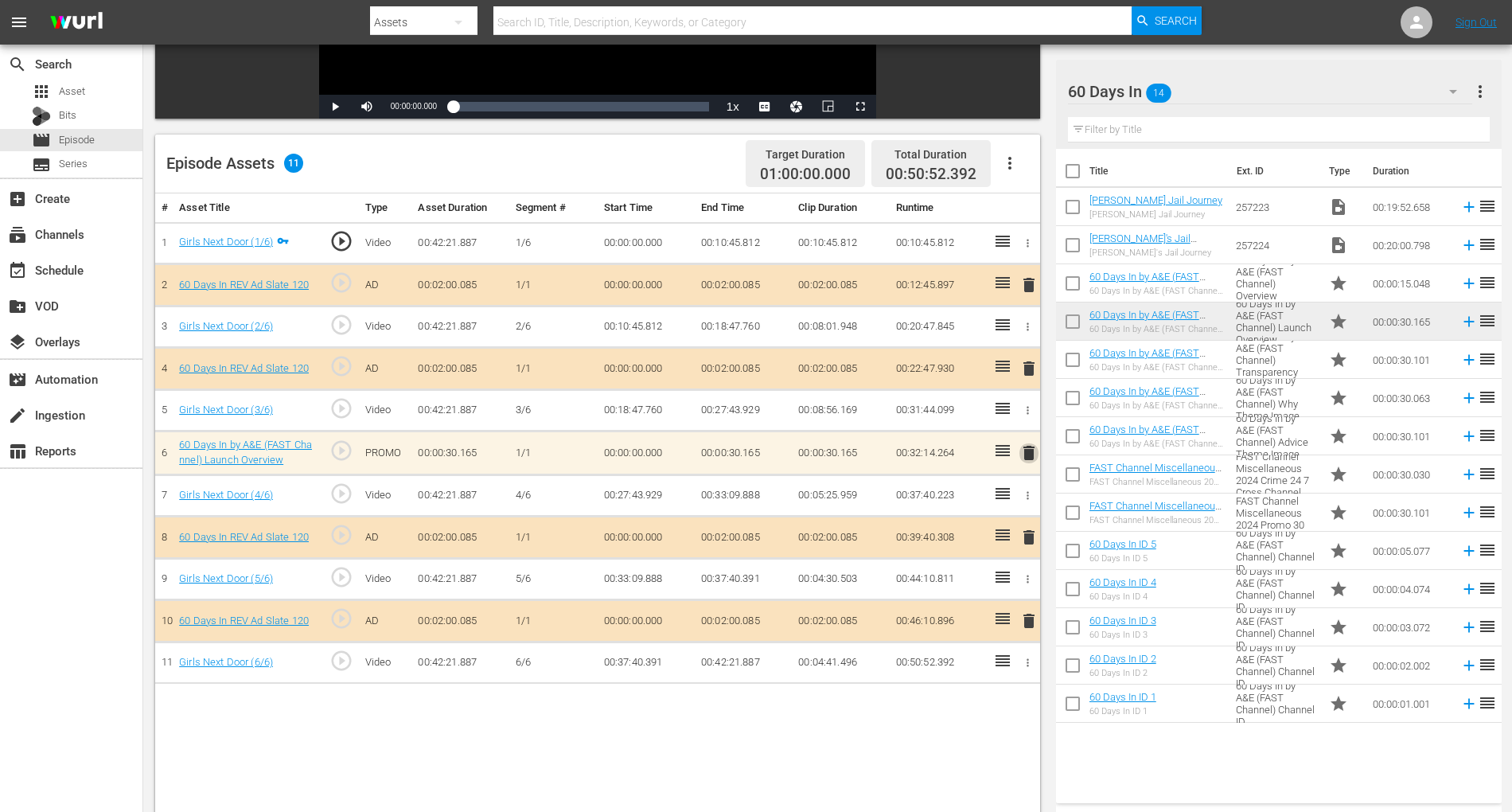
click at [1028, 450] on span "delete" at bounding box center [1028, 453] width 19 height 19
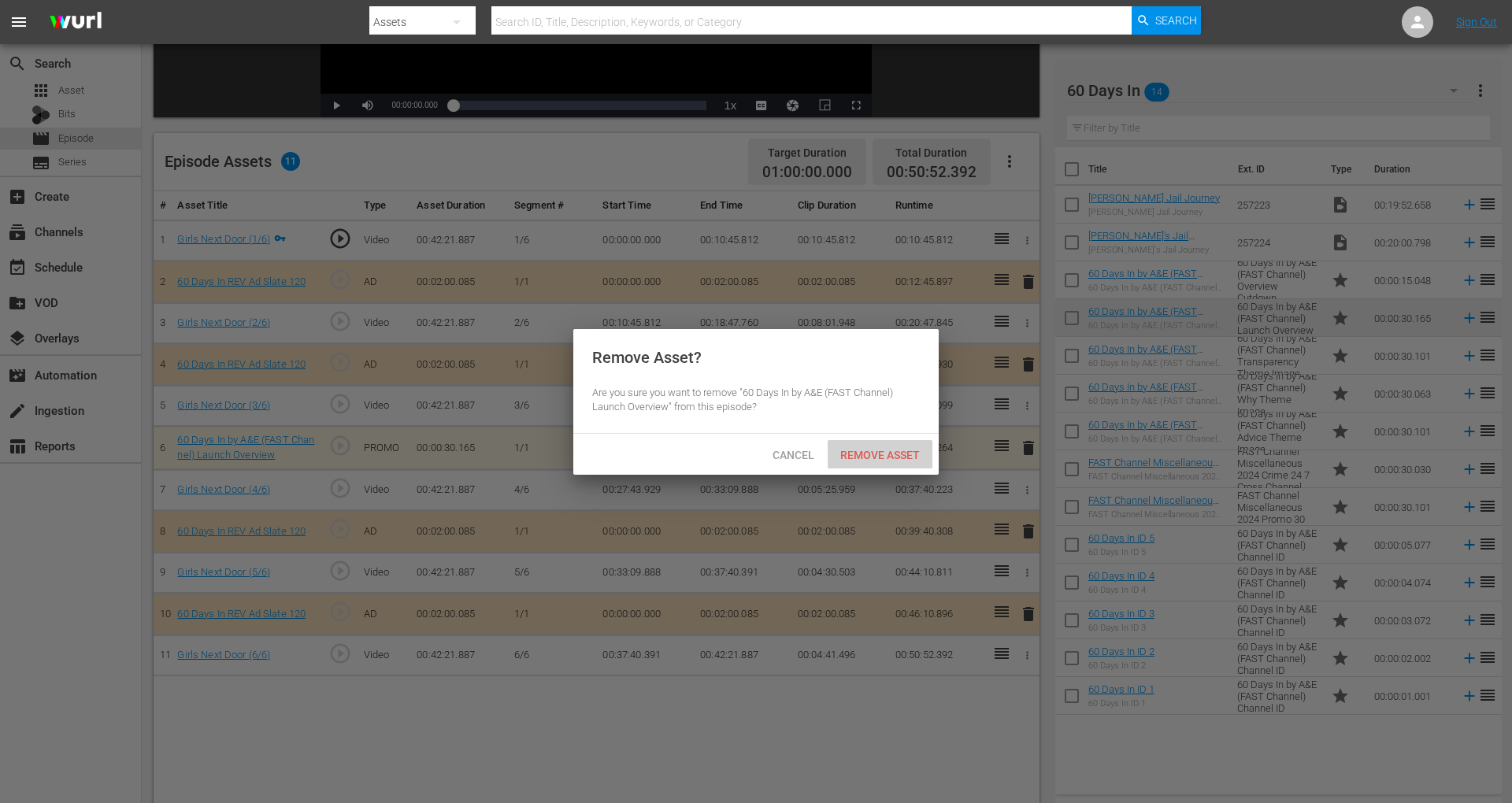
click at [888, 455] on span "Remove Asset" at bounding box center [880, 455] width 105 height 13
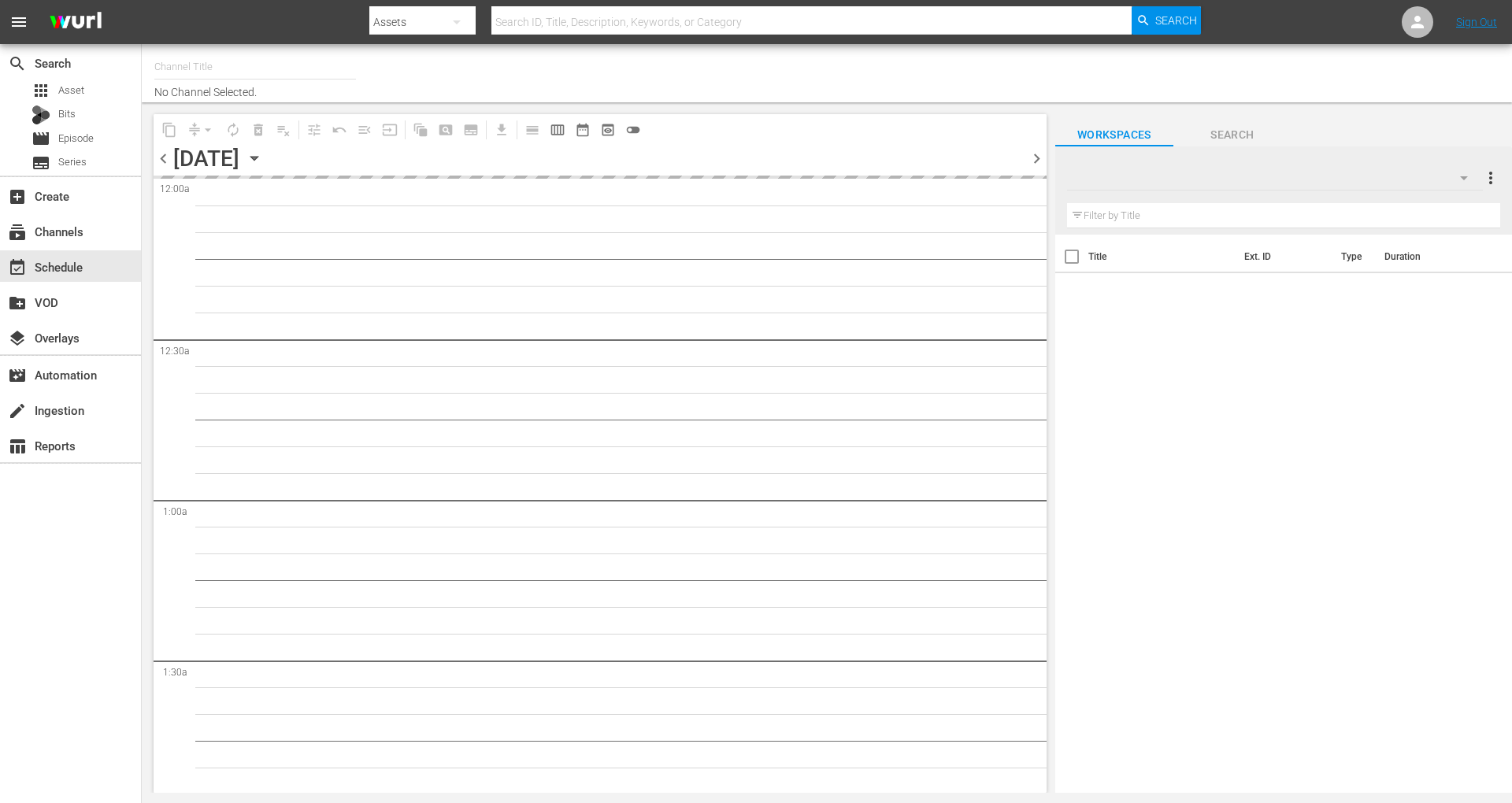
type input "60 Days In by A&E (1603)"
